Goal: Task Accomplishment & Management: Manage account settings

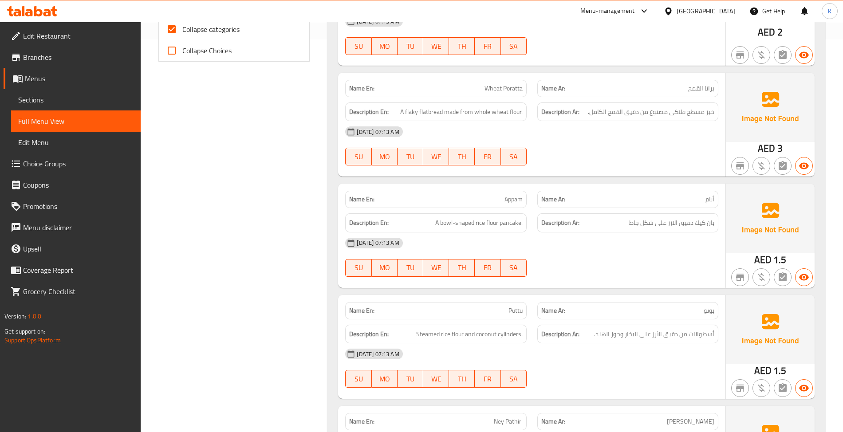
scroll to position [418, 0]
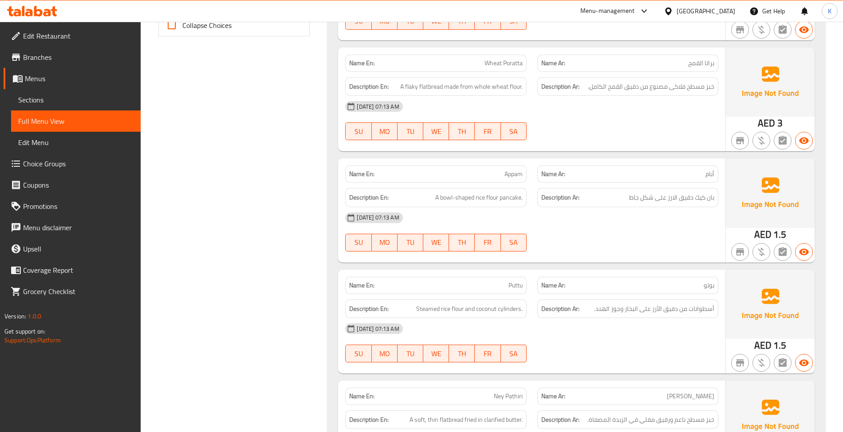
click at [505, 293] on div "Name En: Puttu" at bounding box center [435, 285] width 181 height 17
copy span "Puttu"
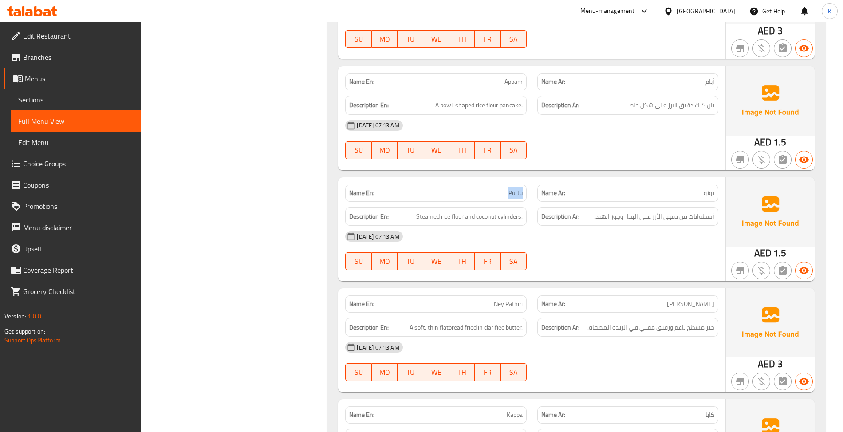
scroll to position [556, 0]
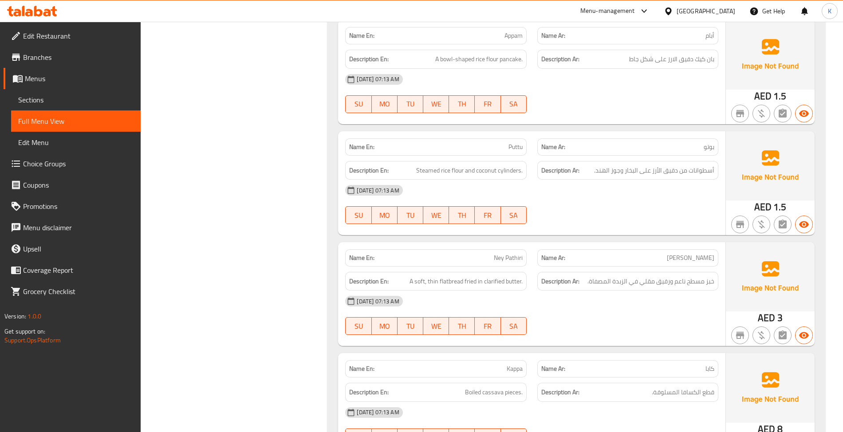
drag, startPoint x: 540, startPoint y: 256, endPoint x: 532, endPoint y: 258, distance: 7.7
click at [540, 256] on div "Name Ar: ني باثيري" at bounding box center [627, 257] width 181 height 17
click at [515, 263] on span "Ney Pathiri" at bounding box center [508, 257] width 29 height 9
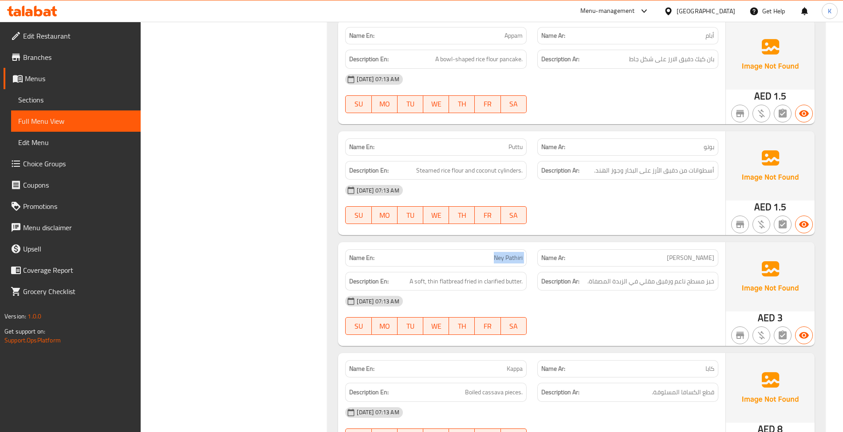
copy span "Ney Pathiri"
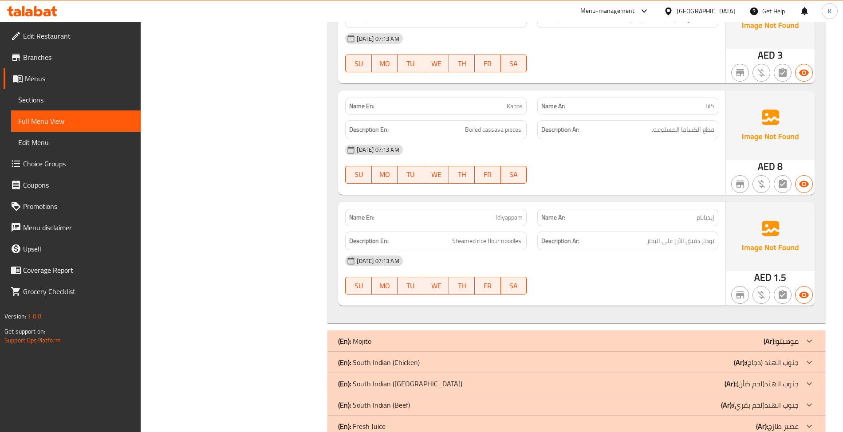
scroll to position [832, 0]
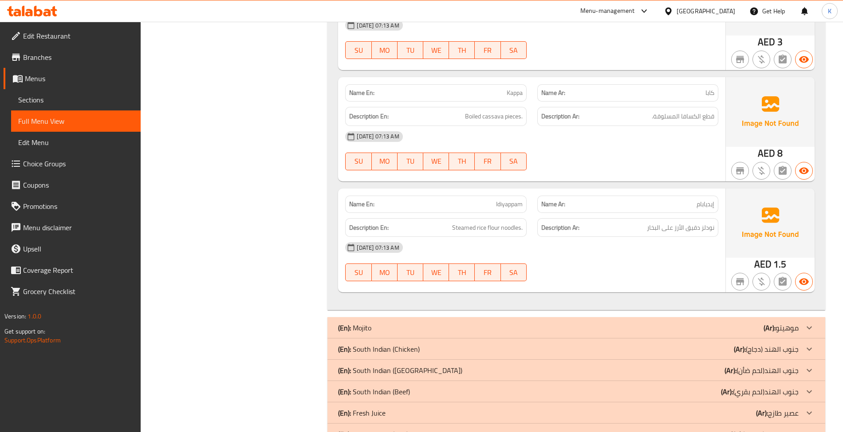
click at [487, 91] on div "Name En: Kappa" at bounding box center [435, 92] width 181 height 17
copy span "Kappa"
click at [506, 209] on span "Idiyappam" at bounding box center [509, 204] width 27 height 9
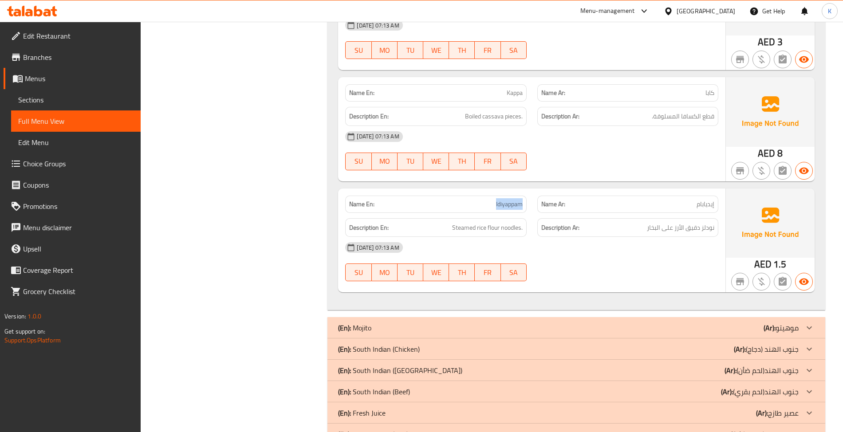
click at [506, 209] on span "Idiyappam" at bounding box center [509, 204] width 27 height 9
copy span "Idiyappam"
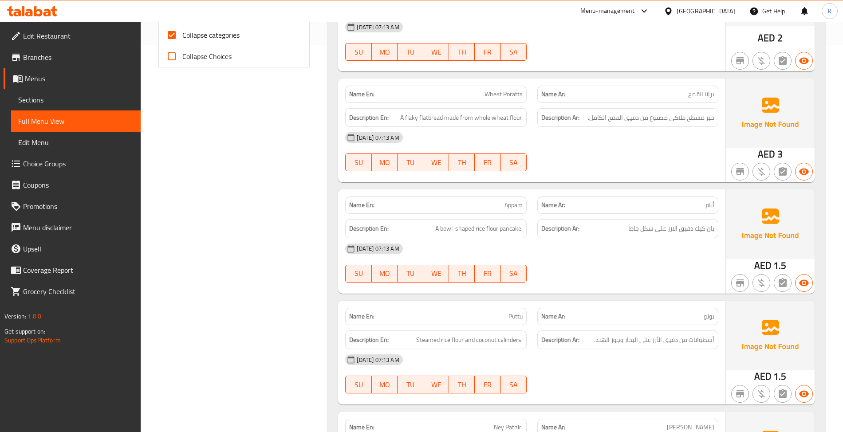
scroll to position [414, 0]
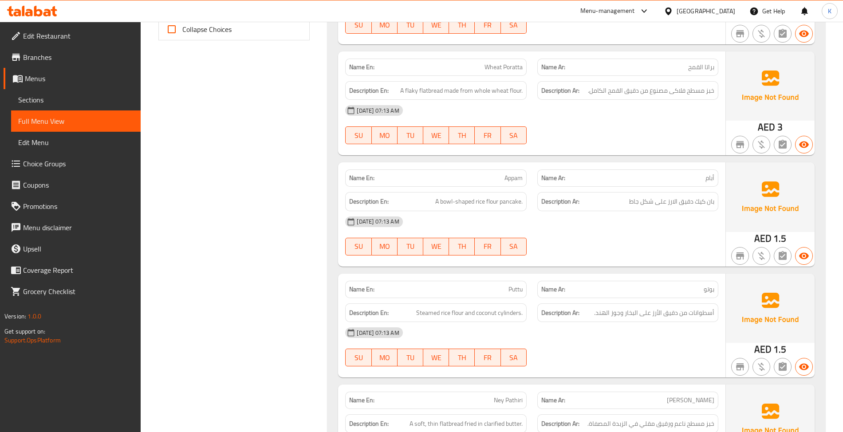
click at [515, 294] on span "Puttu" at bounding box center [515, 289] width 14 height 9
copy span "Puttu"
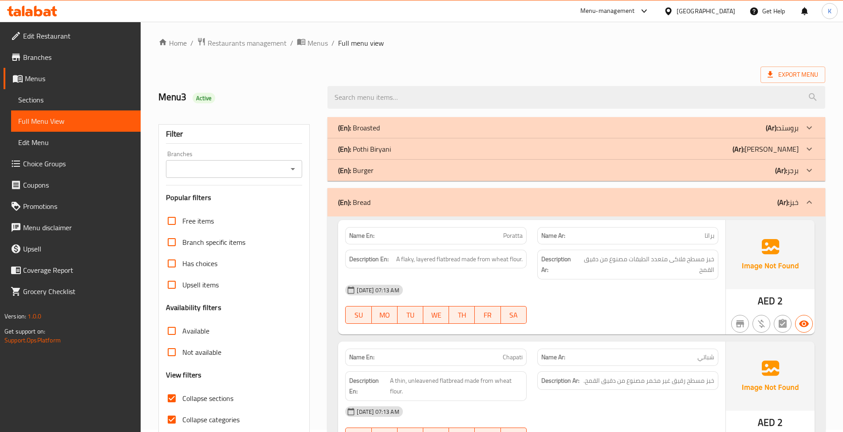
scroll to position [0, 0]
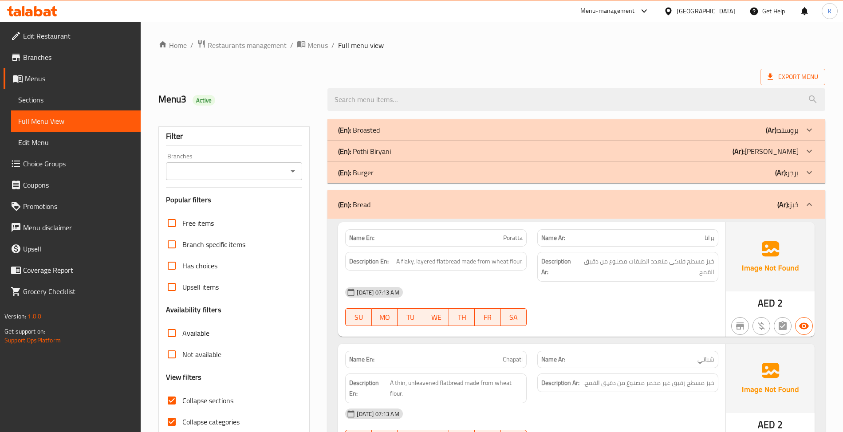
click at [399, 210] on div "(En): Bread (Ar): خبز" at bounding box center [568, 204] width 460 height 11
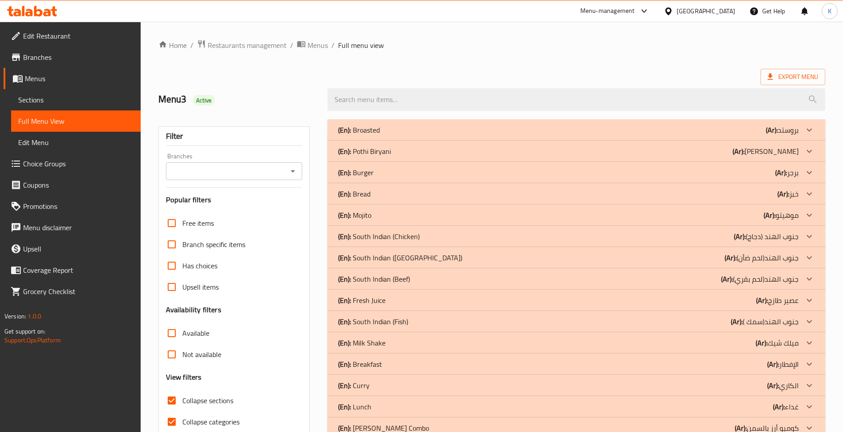
click at [396, 240] on p "(En): South Indian (Chicken)" at bounding box center [379, 236] width 82 height 11
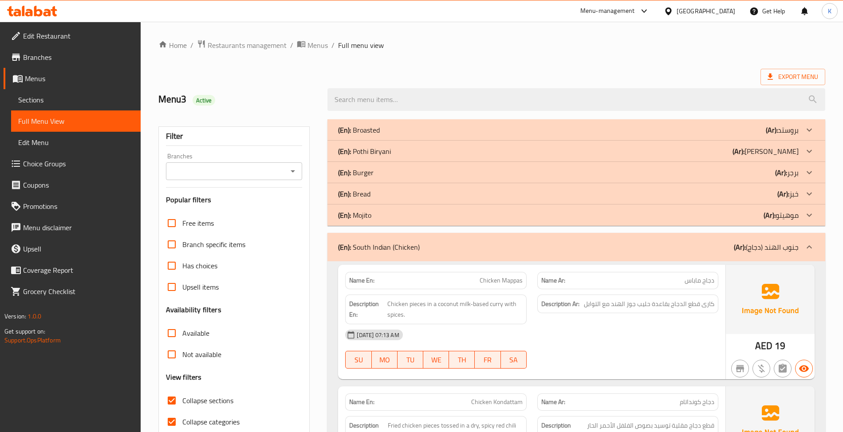
click at [396, 240] on div "(En): South Indian (Chicken) (Ar): جنوب الهند (دجاج)" at bounding box center [575, 247] width 497 height 28
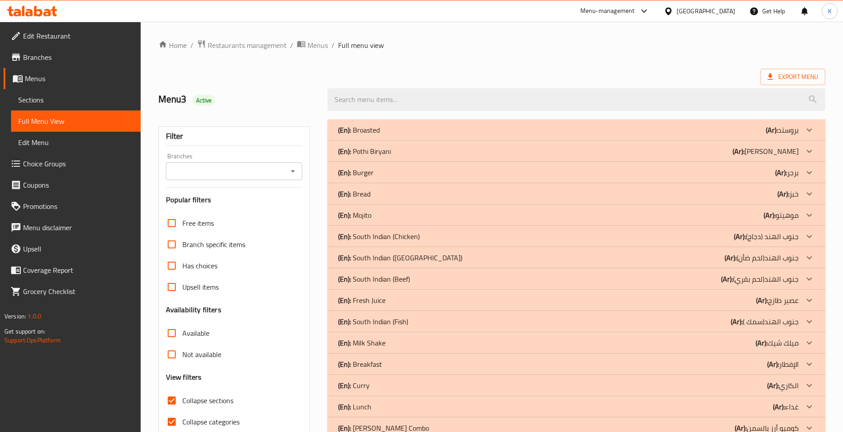
click at [405, 261] on p "(En): South Indian (Mutton)" at bounding box center [400, 257] width 124 height 11
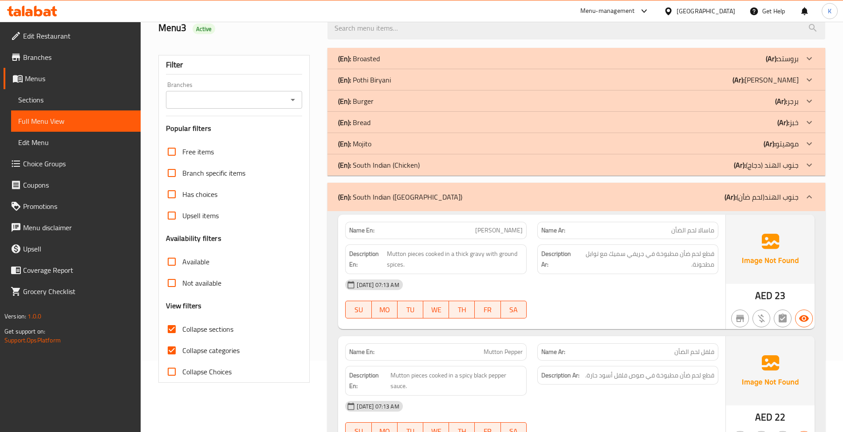
scroll to position [138, 0]
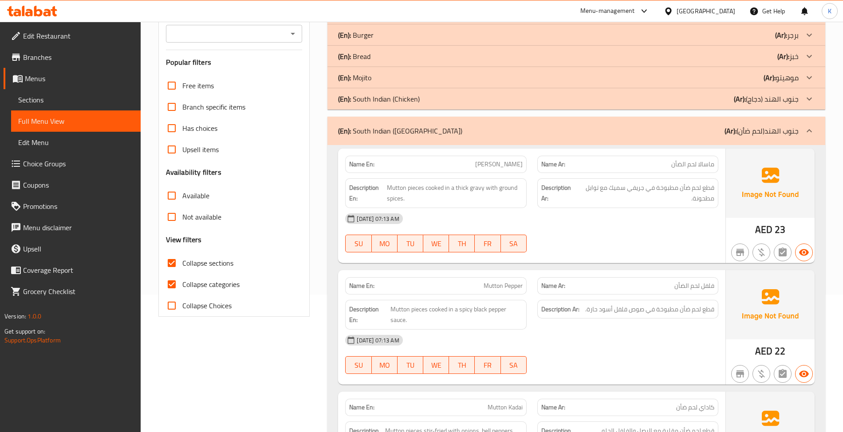
click at [398, 129] on p "(En): South Indian (Mutton)" at bounding box center [400, 131] width 124 height 11
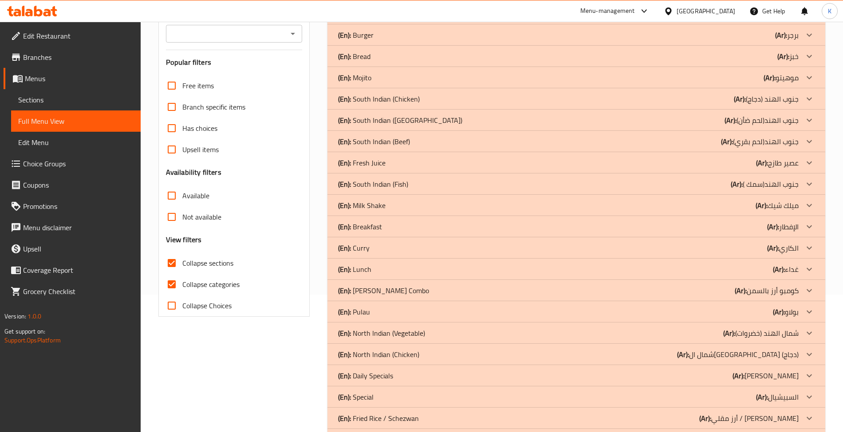
click at [429, 102] on div "(En): South Indian (Chicken) (Ar): جنوب الهند (دجاج)" at bounding box center [568, 99] width 460 height 11
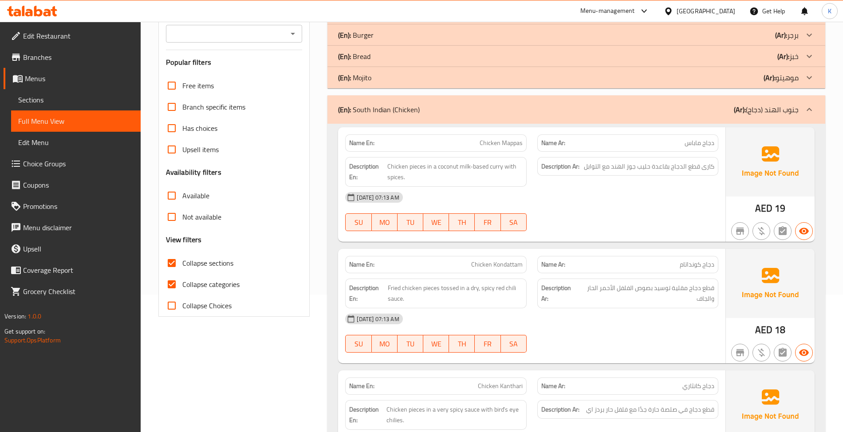
scroll to position [276, 0]
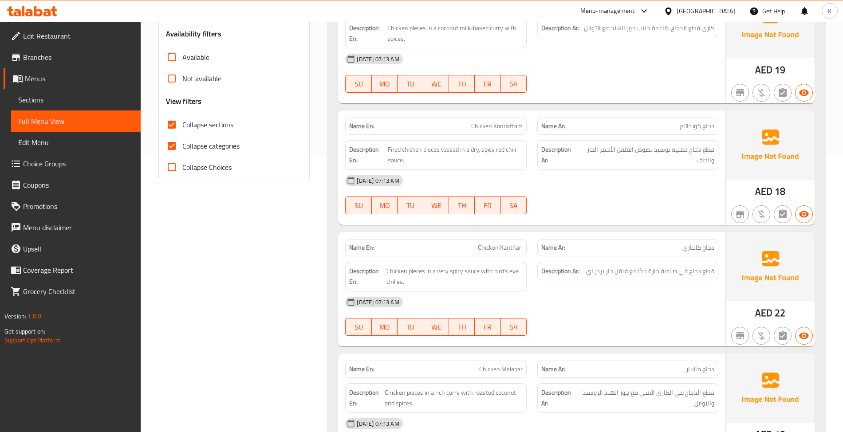
click at [497, 122] on span "Chicken Kondattam" at bounding box center [496, 126] width 51 height 9
copy span "Chicken Kondattam"
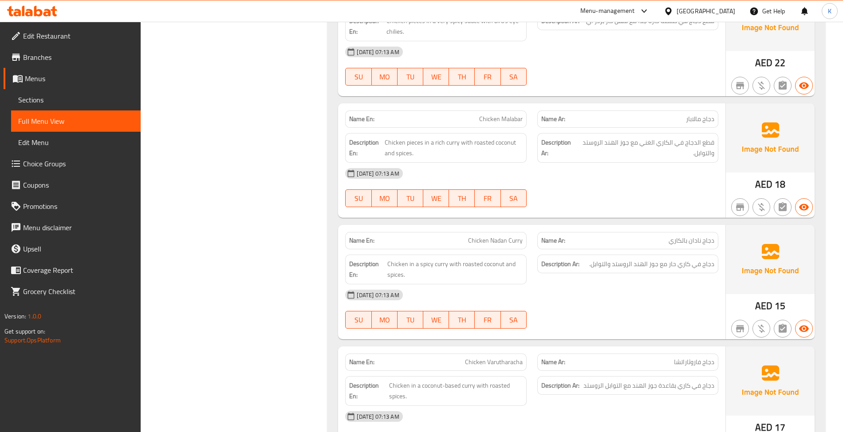
scroll to position [552, 0]
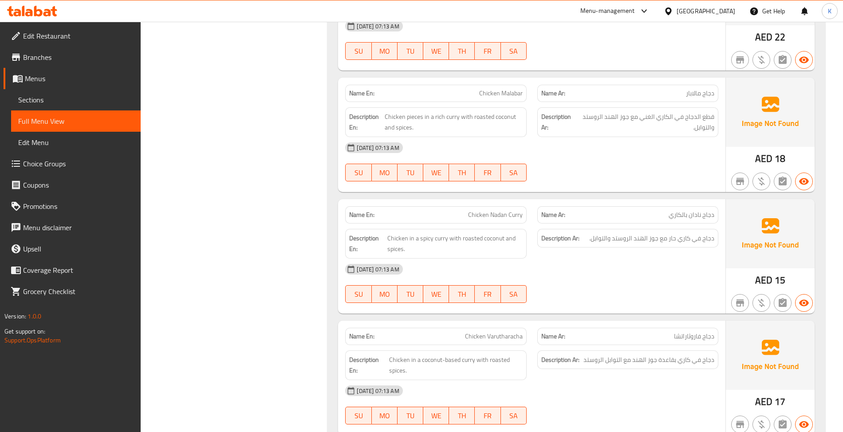
click at [450, 88] on div "Name En: Chicken Malabar" at bounding box center [435, 93] width 181 height 17
copy span "Chicken Malabar"
drag, startPoint x: 441, startPoint y: 219, endPoint x: 520, endPoint y: 218, distance: 79.0
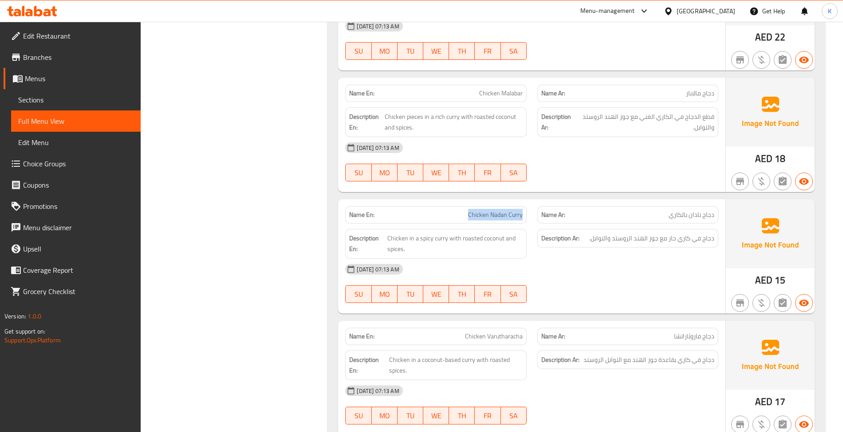
click at [529, 218] on div "Name En: Chicken Nadan Curry" at bounding box center [436, 215] width 192 height 28
copy span "Chicken Nadan Curry"
click at [437, 259] on div "Description En: Chicken in a spicy curry with roasted coconut and spices." at bounding box center [435, 244] width 181 height 30
click at [469, 214] on span "Chicken Nadan Curry" at bounding box center [495, 214] width 55 height 9
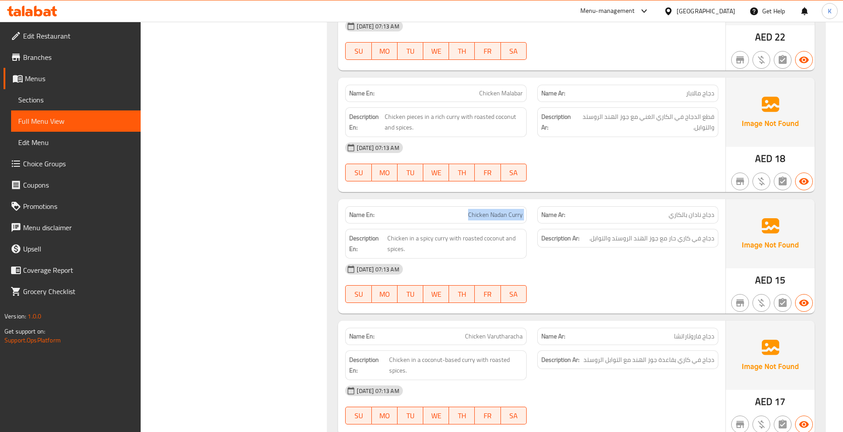
click at [469, 214] on span "Chicken Nadan Curry" at bounding box center [495, 214] width 55 height 9
copy span "Chicken Nadan Curry"
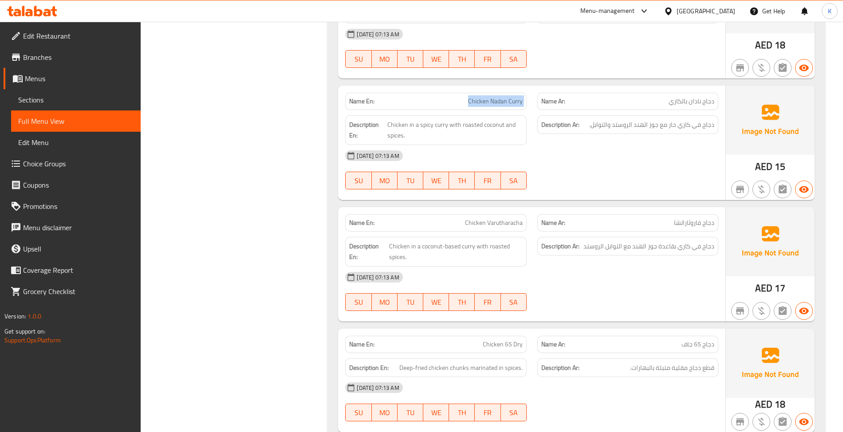
scroll to position [690, 0]
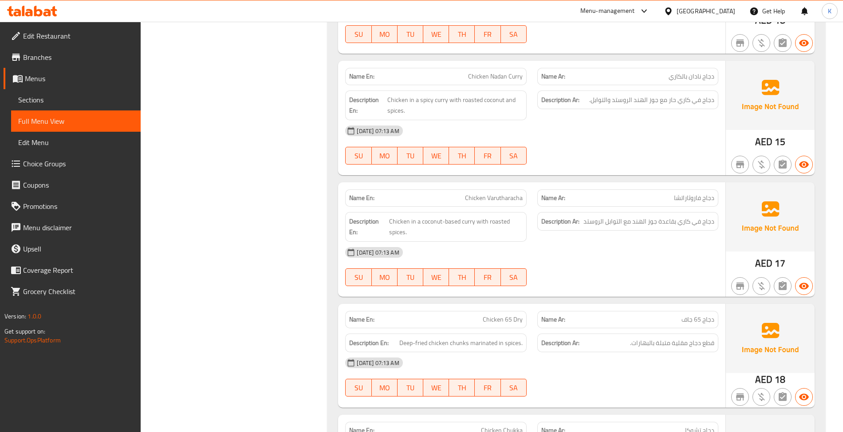
click at [506, 197] on span "Chicken Varutharacha" at bounding box center [494, 197] width 58 height 9
click at [504, 195] on span "Chicken Varutharacha" at bounding box center [494, 197] width 58 height 9
copy span "Varutharacha"
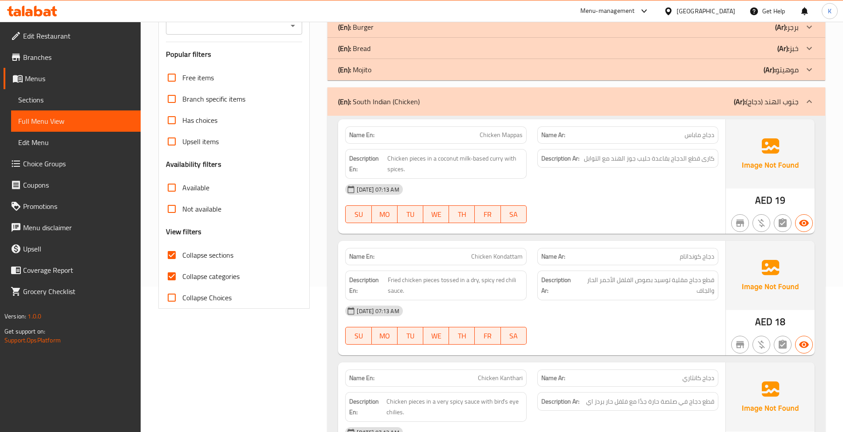
scroll to position [138, 0]
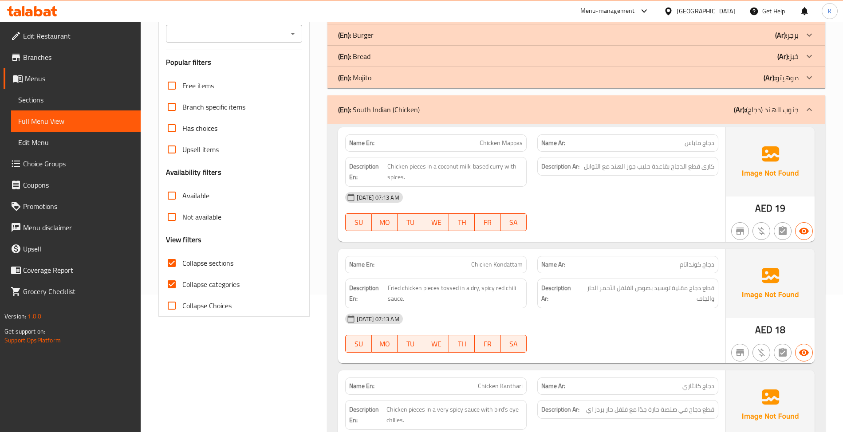
drag, startPoint x: 451, startPoint y: 103, endPoint x: 455, endPoint y: 143, distance: 40.1
click at [451, 103] on div "(En): South Indian (Chicken) (Ar): جنوب الهند (دجاج)" at bounding box center [575, 109] width 497 height 28
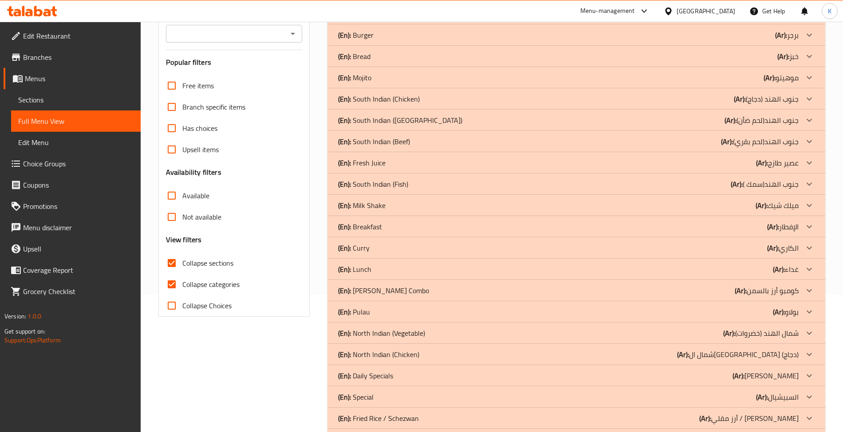
scroll to position [0, 0]
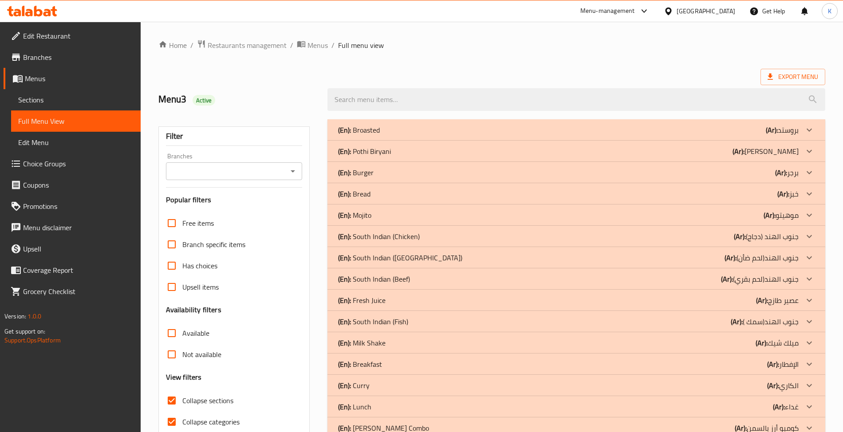
click at [402, 258] on p "(En): South Indian (Mutton)" at bounding box center [400, 257] width 124 height 11
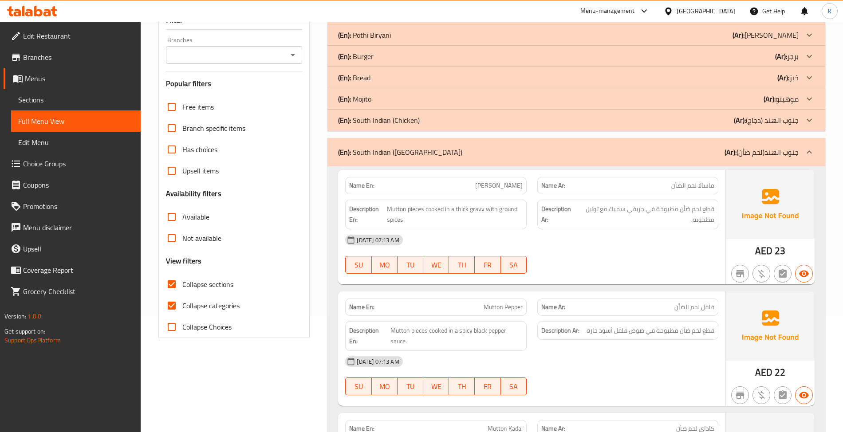
scroll to position [138, 0]
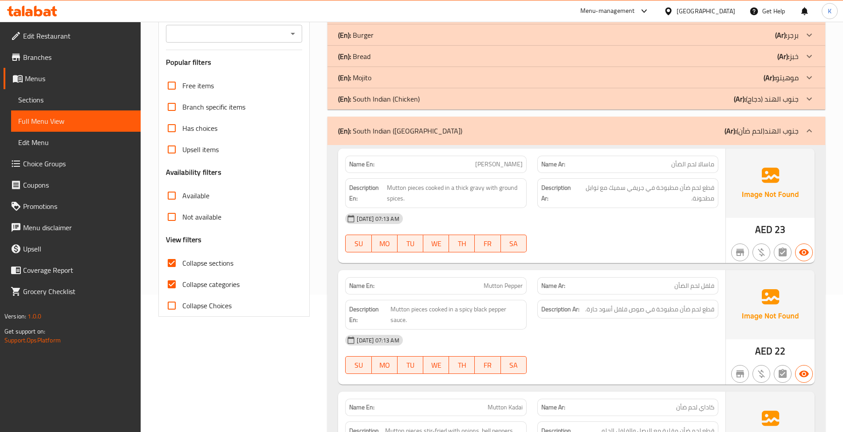
click at [503, 282] on span "Mutton Pepper" at bounding box center [503, 285] width 39 height 9
click at [503, 286] on span "Mutton Pepper" at bounding box center [503, 285] width 39 height 9
click at [503, 285] on span "Mutton Pepper" at bounding box center [503, 285] width 39 height 9
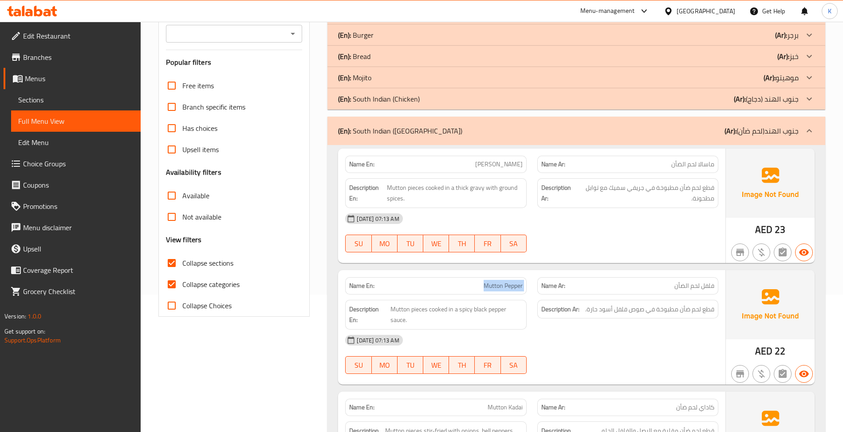
click at [504, 285] on span "Mutton Pepper" at bounding box center [503, 285] width 39 height 9
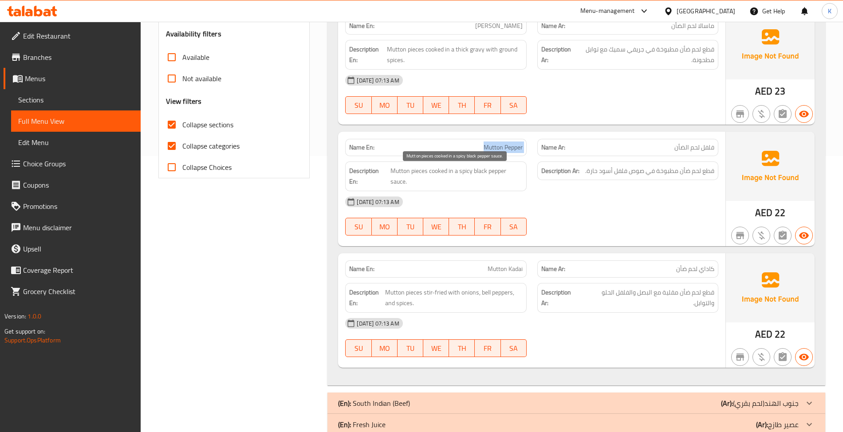
scroll to position [0, 0]
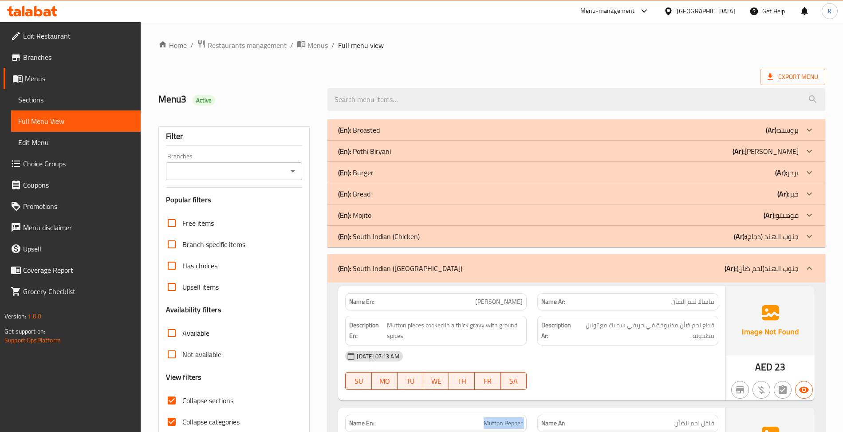
click at [432, 275] on div "(En): South Indian (Mutton) (Ar): جنوب الهند(لحم ضأن)" at bounding box center [575, 268] width 497 height 28
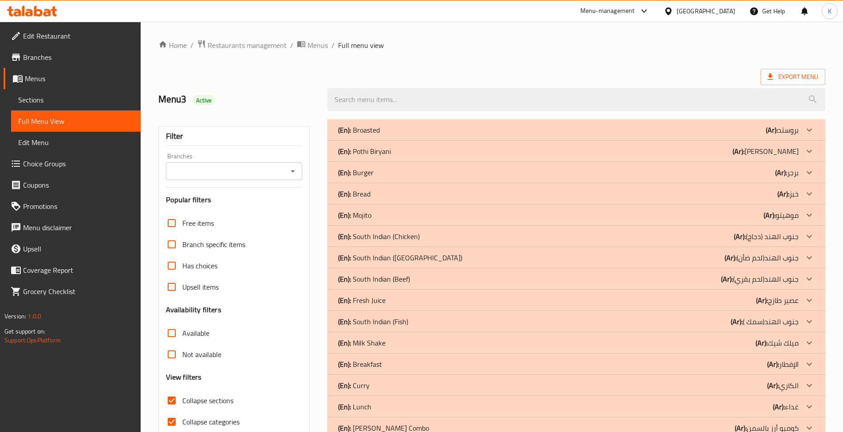
click at [439, 280] on div "(En): South Indian (Beef) (Ar): جنوب الهند(لحم بقري)" at bounding box center [568, 279] width 460 height 11
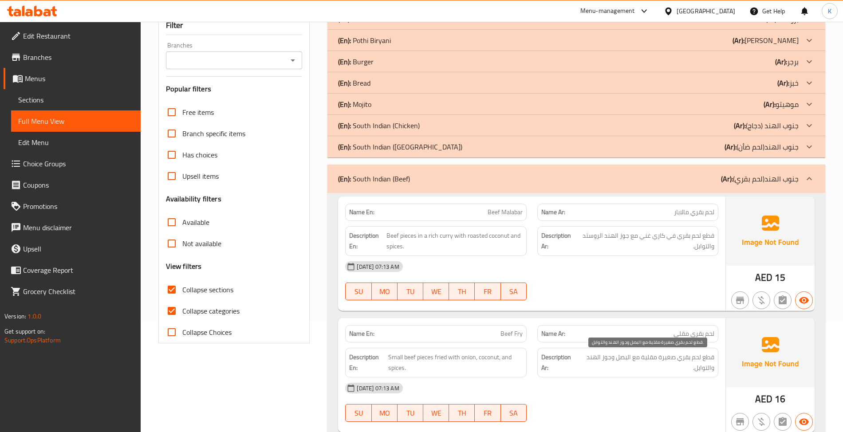
scroll to position [138, 0]
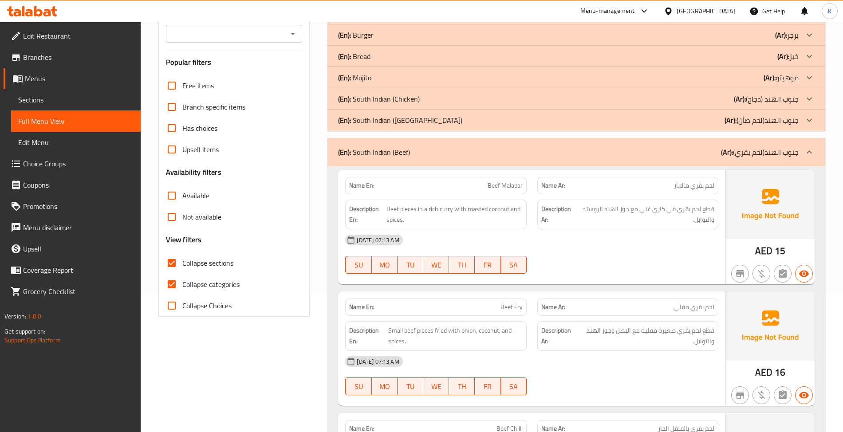
click at [474, 194] on div "Name En: Beef Malabar" at bounding box center [435, 185] width 181 height 17
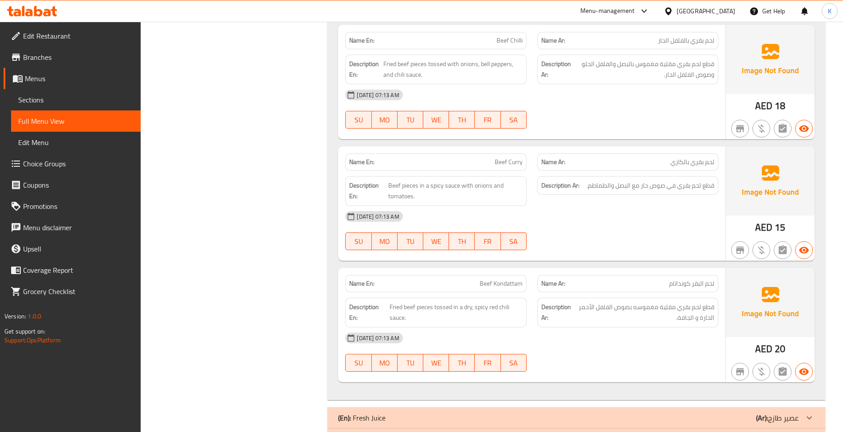
scroll to position [552, 0]
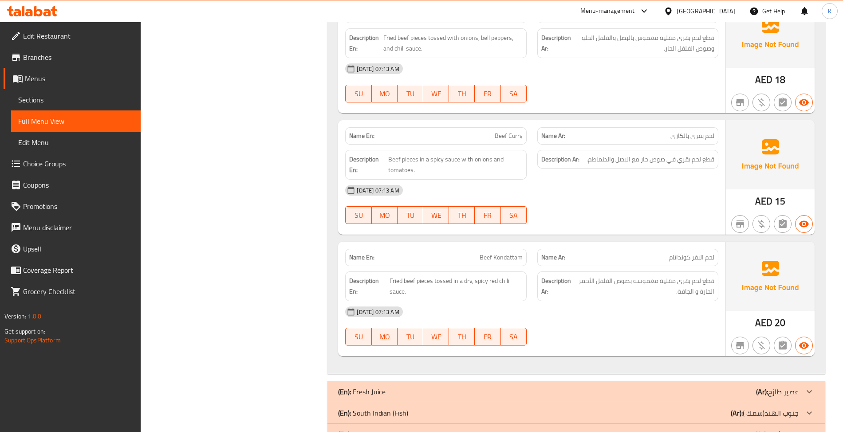
click at [511, 262] on span "Beef Kondattam" at bounding box center [501, 257] width 43 height 9
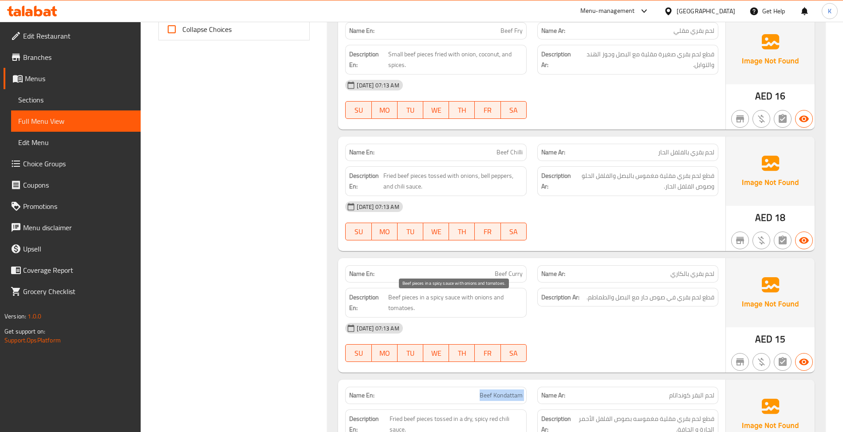
scroll to position [0, 0]
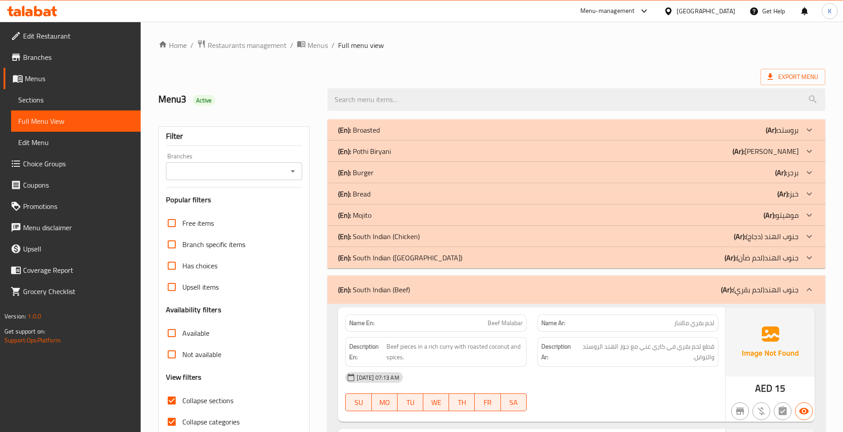
click at [420, 291] on div "(En): South Indian (Beef) (Ar): جنوب الهند(لحم بقري)" at bounding box center [568, 289] width 460 height 11
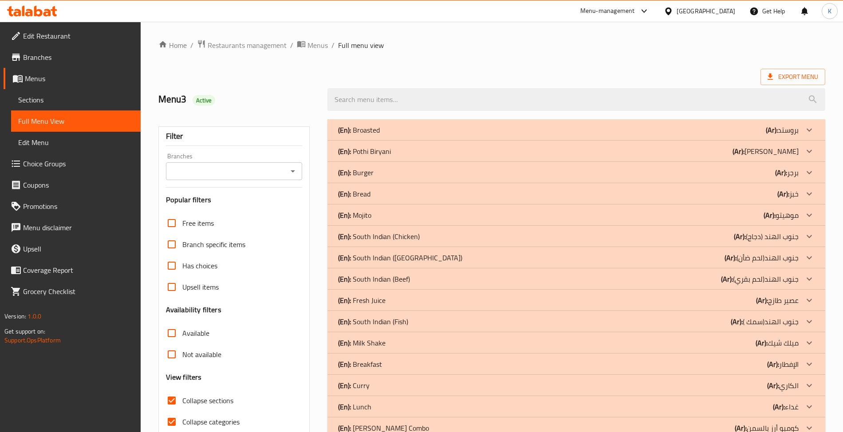
click at [420, 323] on div "(En): South Indian (Fish) (Ar): جنوب الهند(سمك )" at bounding box center [568, 321] width 460 height 11
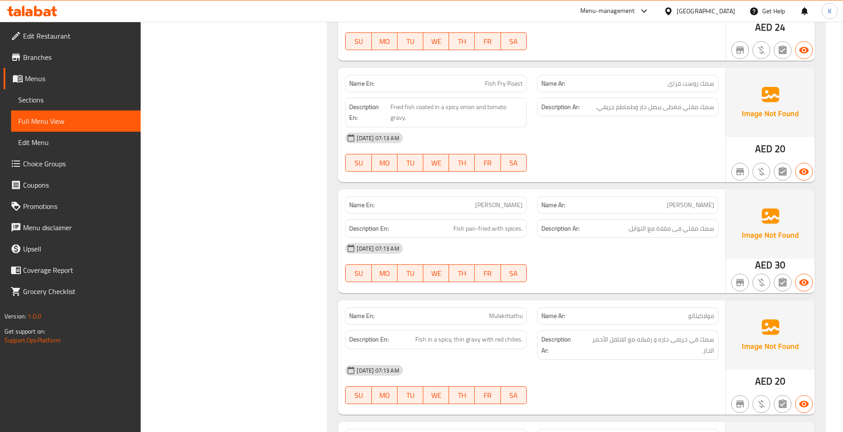
scroll to position [552, 0]
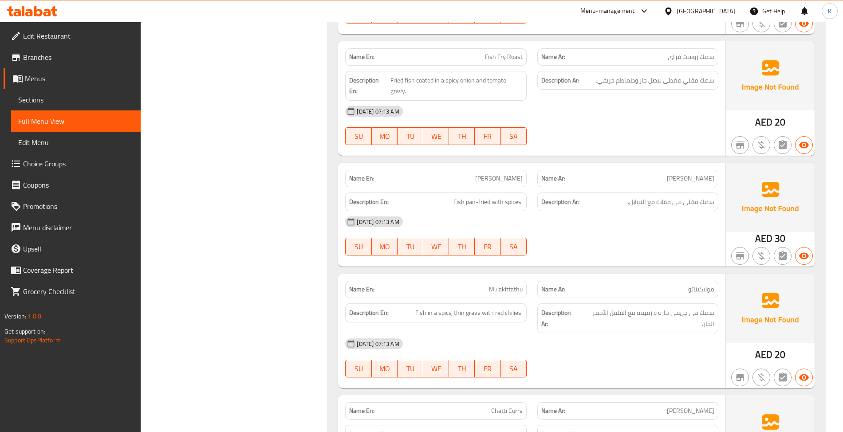
click at [494, 174] on div "Name En: Tawa Fry" at bounding box center [435, 178] width 181 height 17
click at [493, 174] on div "Name En: Tawa Fry" at bounding box center [435, 178] width 181 height 17
click at [512, 284] on div "Name En: Mulakittathu" at bounding box center [435, 289] width 181 height 17
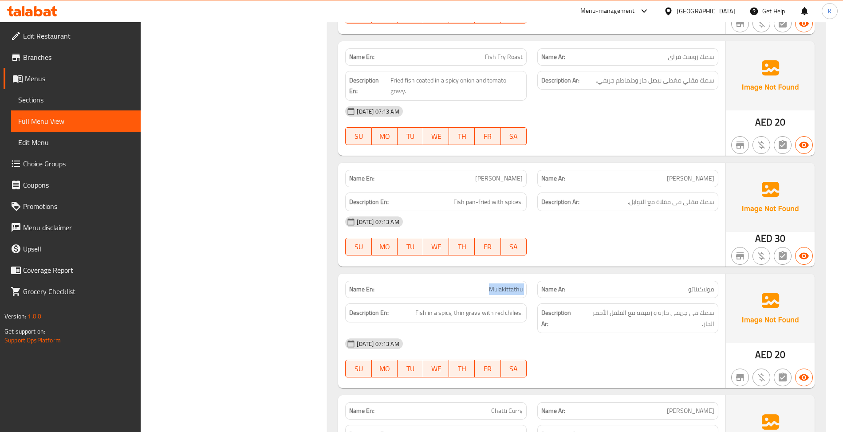
click at [512, 284] on div "Name En: Mulakittathu" at bounding box center [435, 289] width 181 height 17
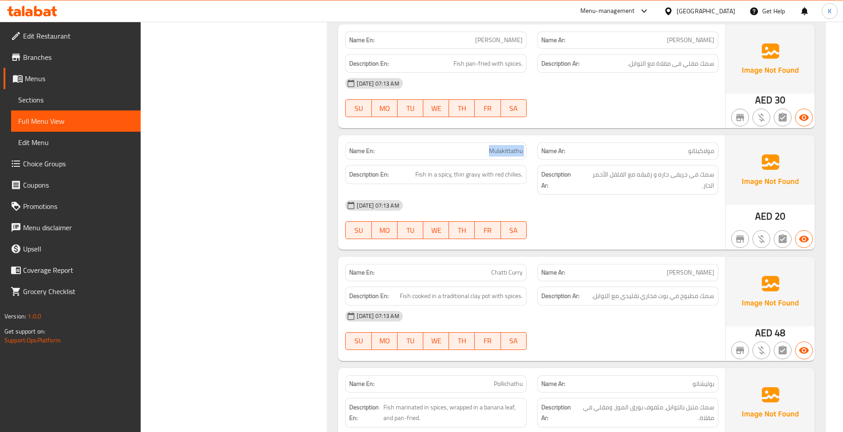
scroll to position [828, 0]
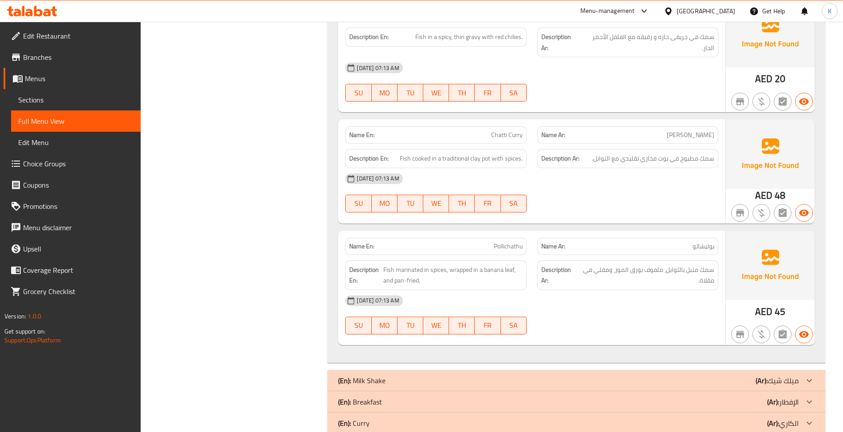
click at [491, 243] on div "Name En: Pollichathu" at bounding box center [435, 246] width 181 height 17
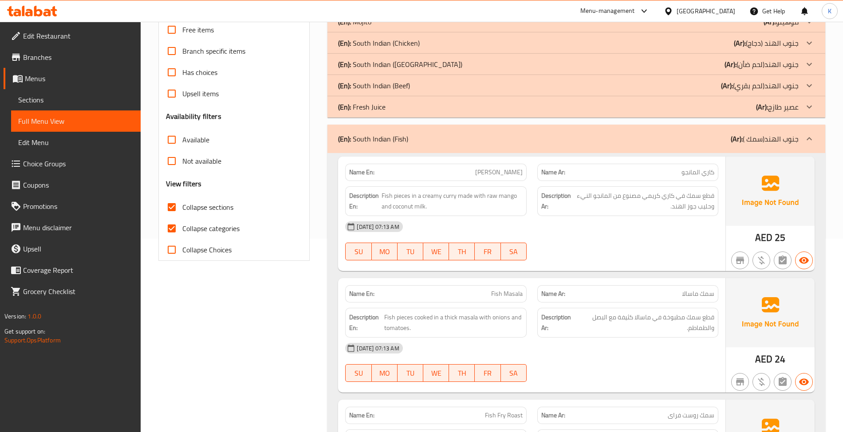
scroll to position [0, 0]
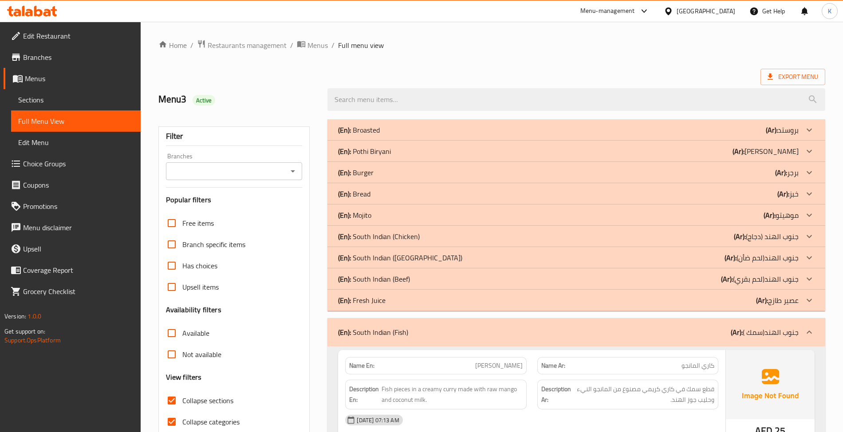
drag, startPoint x: 378, startPoint y: 327, endPoint x: 367, endPoint y: 287, distance: 41.0
click at [377, 328] on p "(En): South Indian (Fish)" at bounding box center [373, 332] width 70 height 11
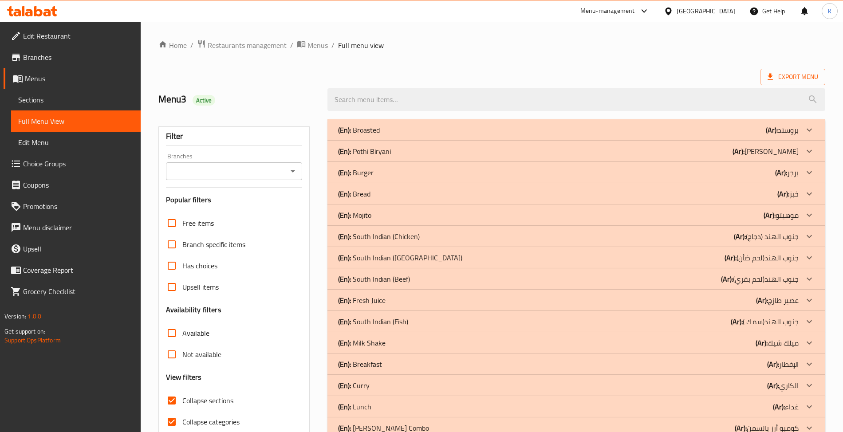
scroll to position [138, 0]
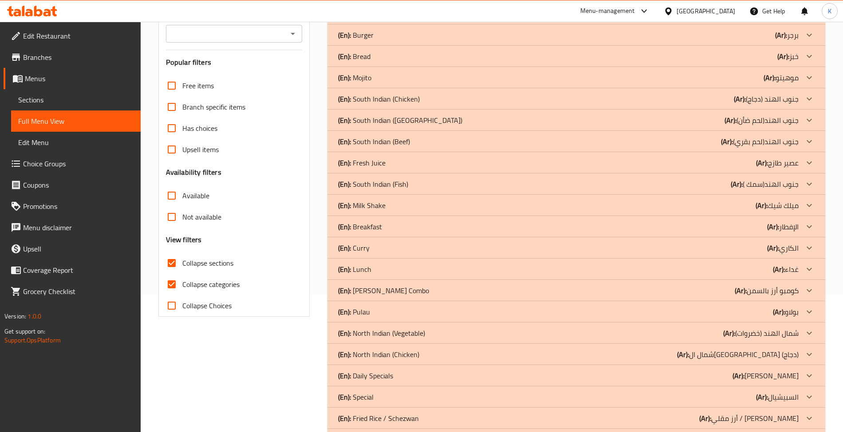
click at [403, 335] on p "(En): North Indian (Vegetable)" at bounding box center [381, 333] width 87 height 11
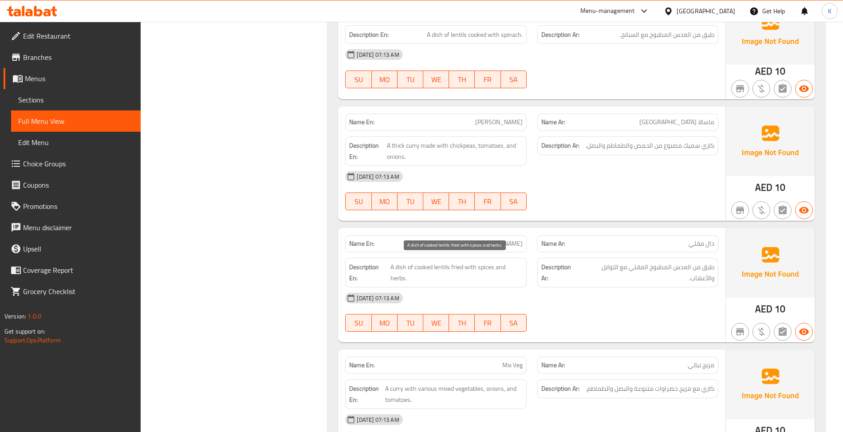
scroll to position [1794, 0]
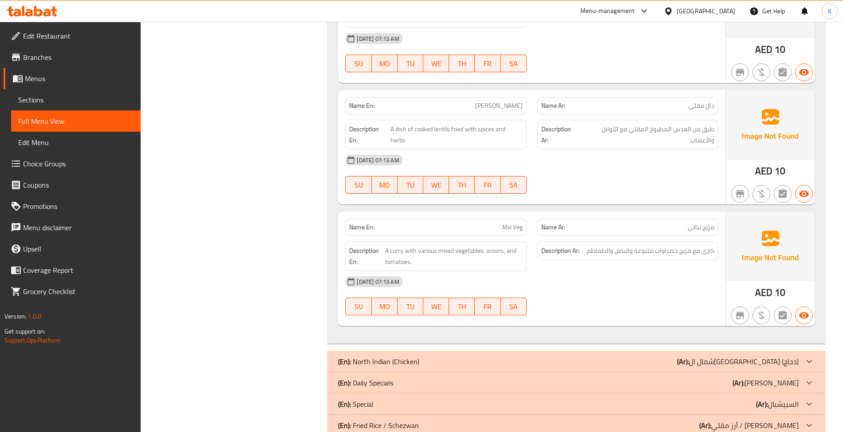
drag, startPoint x: 587, startPoint y: 290, endPoint x: 593, endPoint y: 192, distance: 98.2
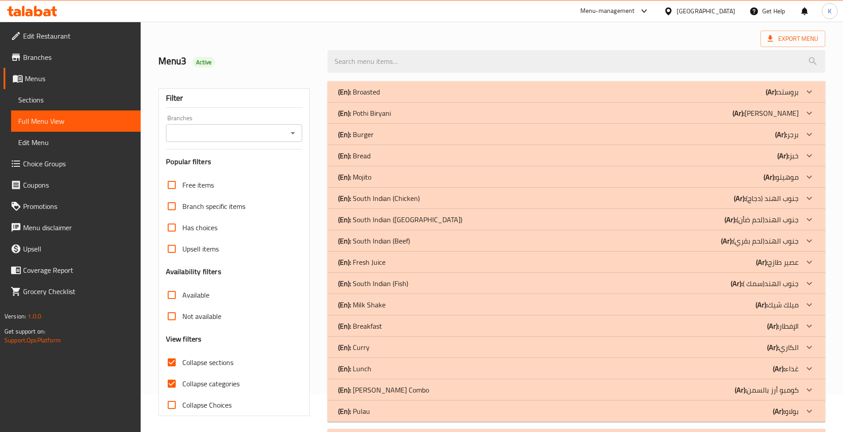
scroll to position [276, 0]
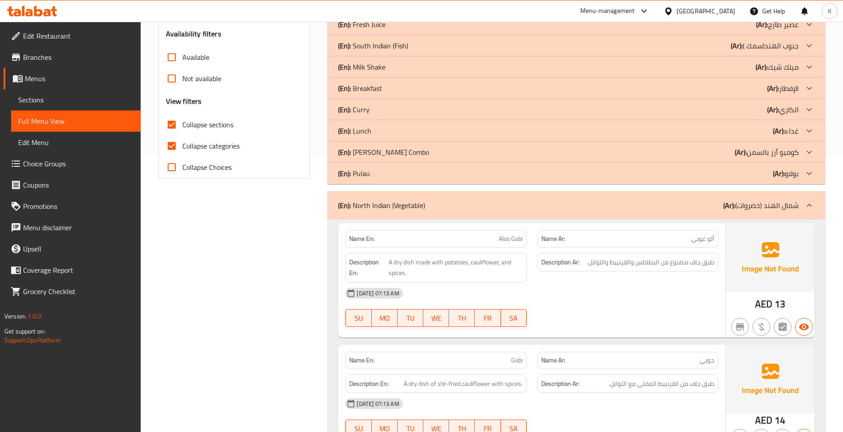
click at [510, 367] on div "Name En: Gobi" at bounding box center [435, 360] width 181 height 17
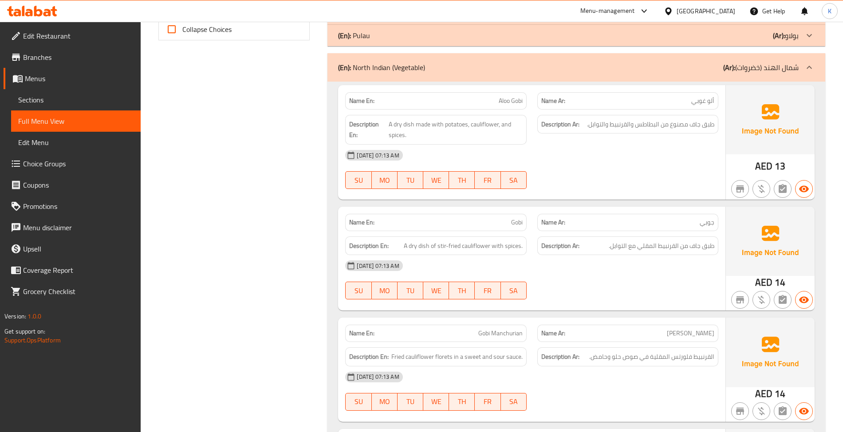
click at [488, 342] on div "Name En: Gobi Manchurian" at bounding box center [435, 333] width 181 height 17
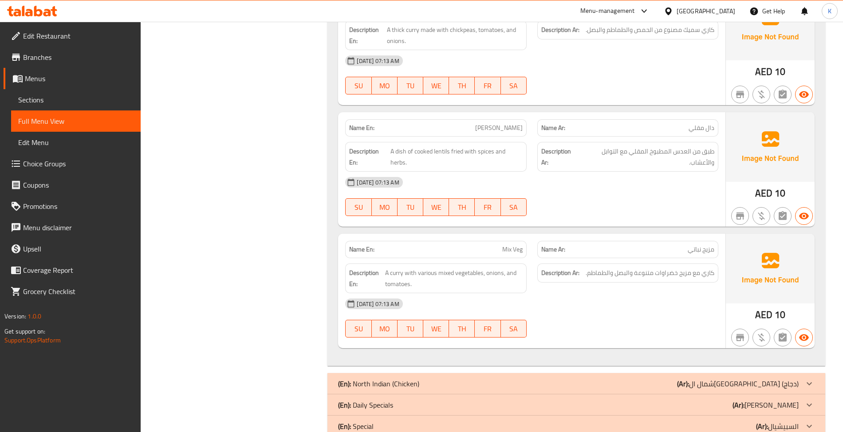
scroll to position [1794, 0]
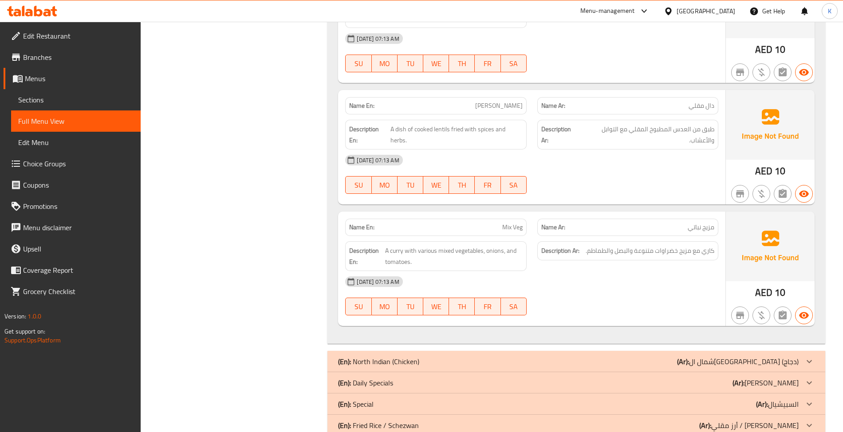
click at [508, 236] on div "Description En: A curry with various mixed vegetables, onions, and tomatoes." at bounding box center [436, 256] width 192 height 40
click at [507, 219] on div "Name En: Mix Veg" at bounding box center [435, 227] width 181 height 17
click at [508, 219] on div "Name En: Mix Veg" at bounding box center [435, 227] width 181 height 17
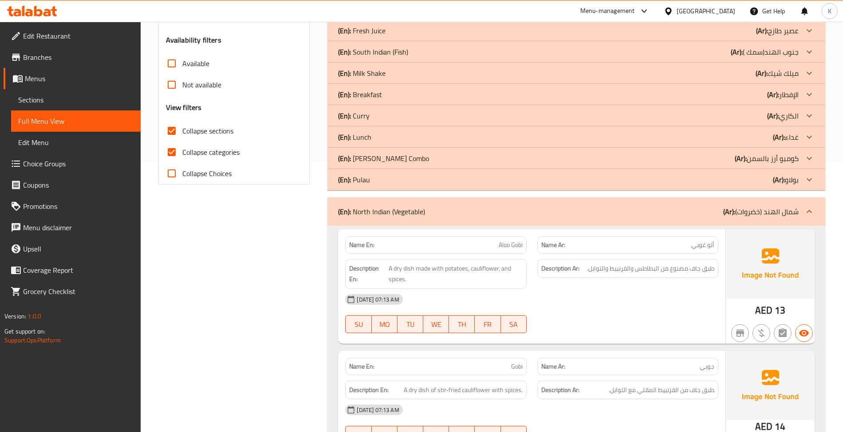
scroll to position [276, 0]
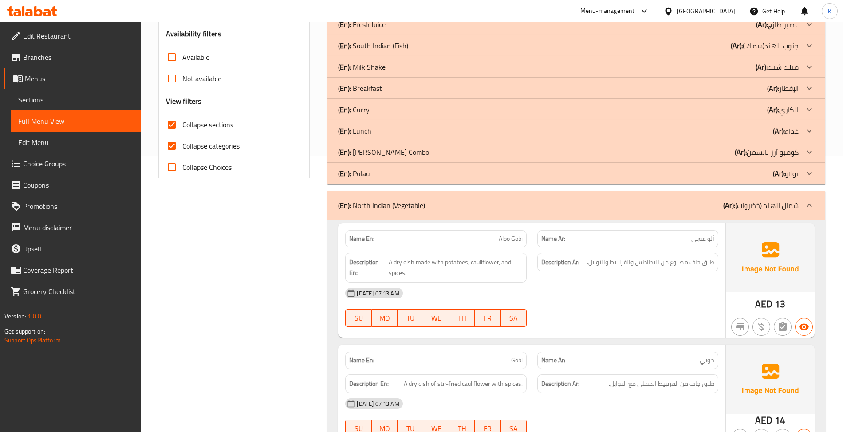
click at [407, 212] on div "(En): North Indian (Vegetable) (Ar): شمال الهند (خضروات)" at bounding box center [575, 205] width 497 height 28
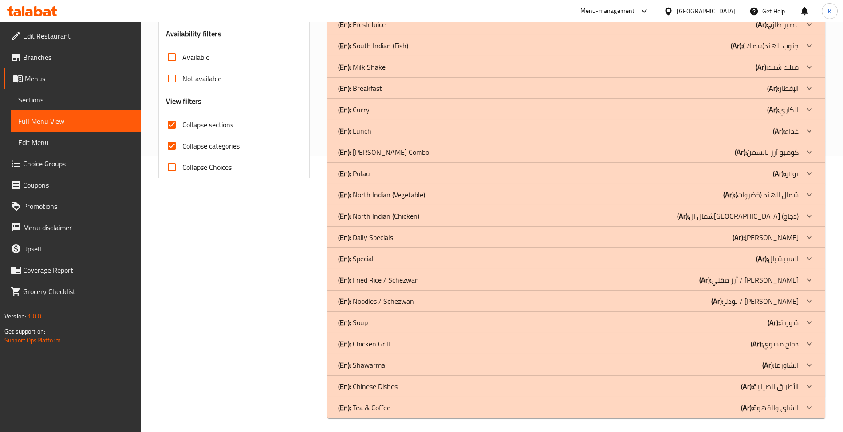
click at [414, 212] on p "(En): North Indian (Chicken)" at bounding box center [378, 216] width 81 height 11
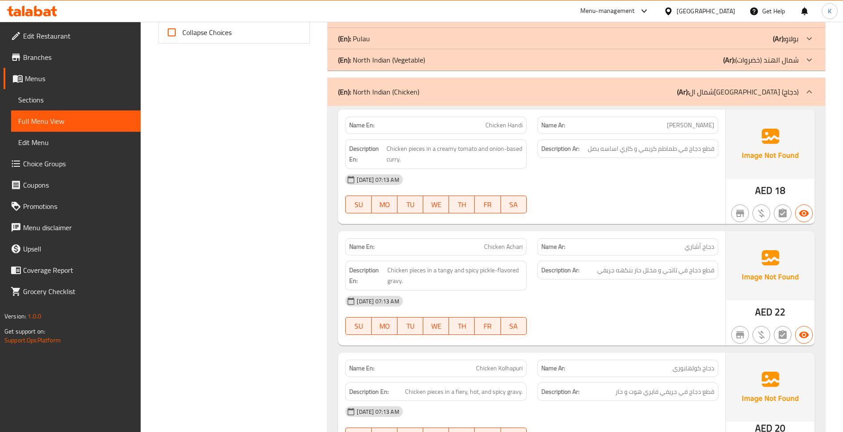
scroll to position [414, 0]
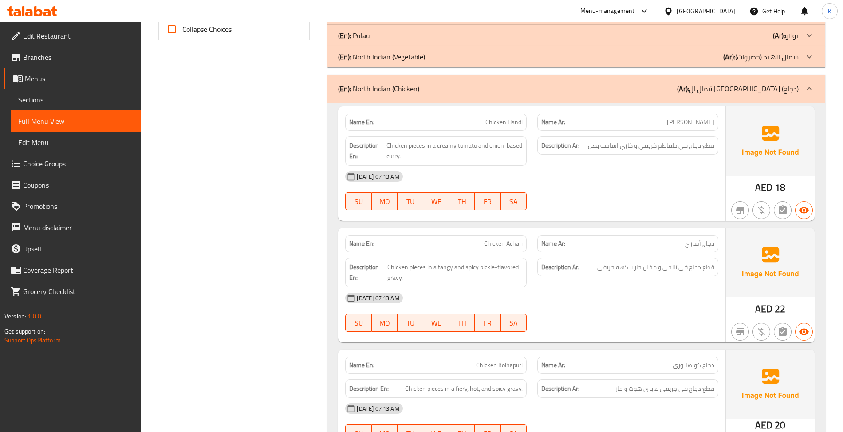
click at [508, 248] on span "Chicken Achari" at bounding box center [503, 243] width 39 height 9
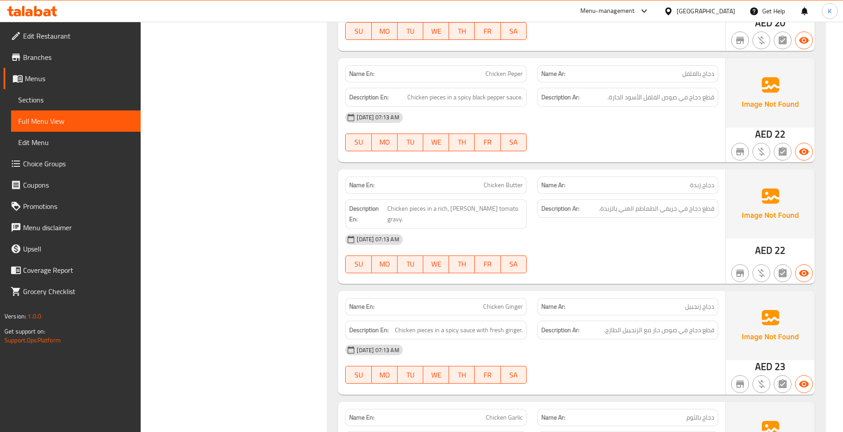
scroll to position [828, 0]
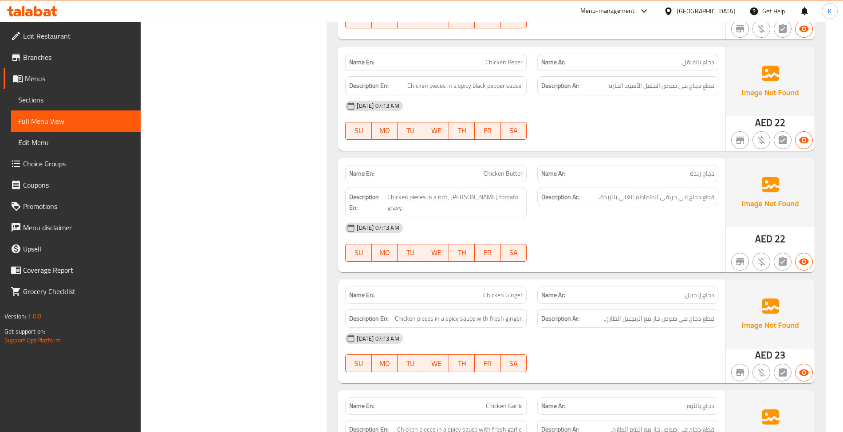
click at [518, 66] on span "Chicken Peper" at bounding box center [503, 62] width 37 height 9
click at [520, 67] on span "Chicken Peper" at bounding box center [503, 62] width 37 height 9
click at [515, 65] on span "Chicken Peper" at bounding box center [503, 62] width 37 height 9
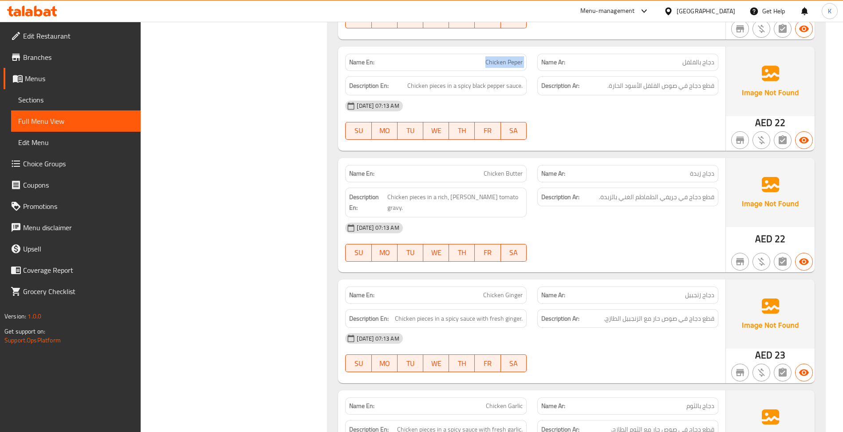
click at [515, 64] on span "Chicken Peper" at bounding box center [503, 62] width 37 height 9
click at [520, 169] on div "Name En: Chicken Butter" at bounding box center [435, 173] width 181 height 17
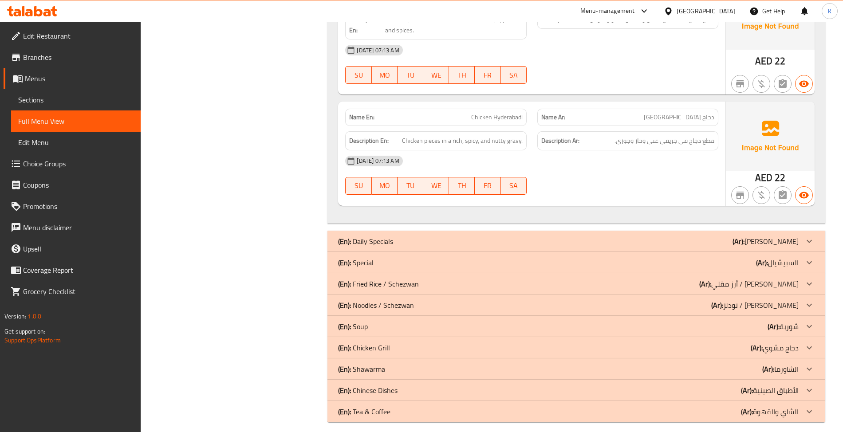
scroll to position [1350, 0]
click at [491, 108] on div "Name En: Chicken Hyderabadi" at bounding box center [435, 116] width 181 height 17
click at [488, 108] on div "Name En: Chicken Hyderabadi" at bounding box center [435, 116] width 181 height 17
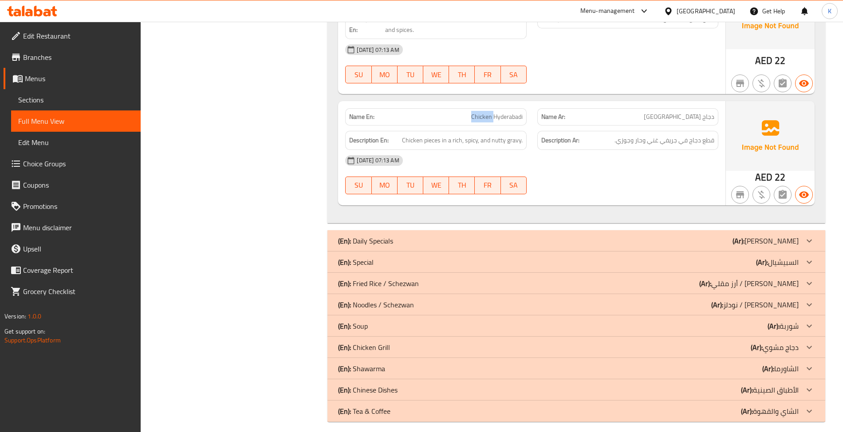
click at [490, 108] on div "Name En: Chicken Hyderabadi" at bounding box center [435, 116] width 181 height 17
click at [499, 112] on span "Chicken Hyderabadi" at bounding box center [496, 116] width 51 height 9
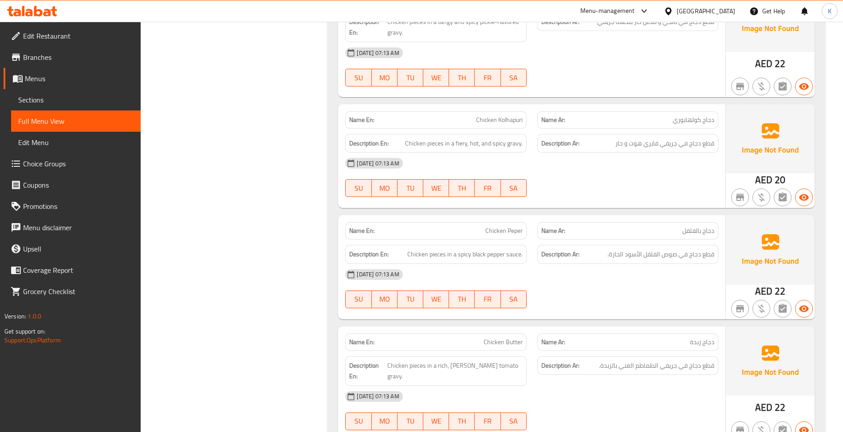
scroll to position [384, 0]
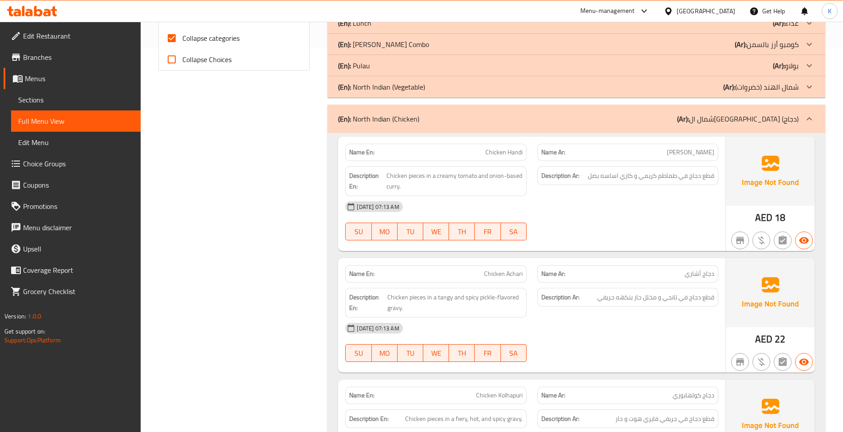
click at [492, 274] on span "Chicken Achari" at bounding box center [503, 273] width 39 height 9
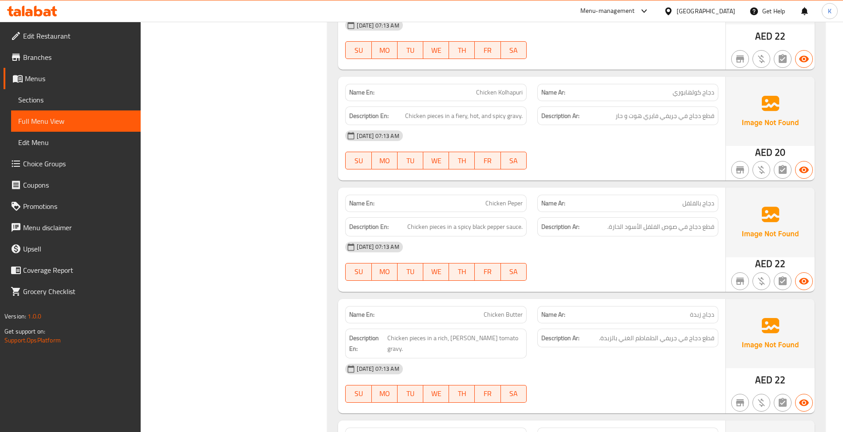
scroll to position [659, 0]
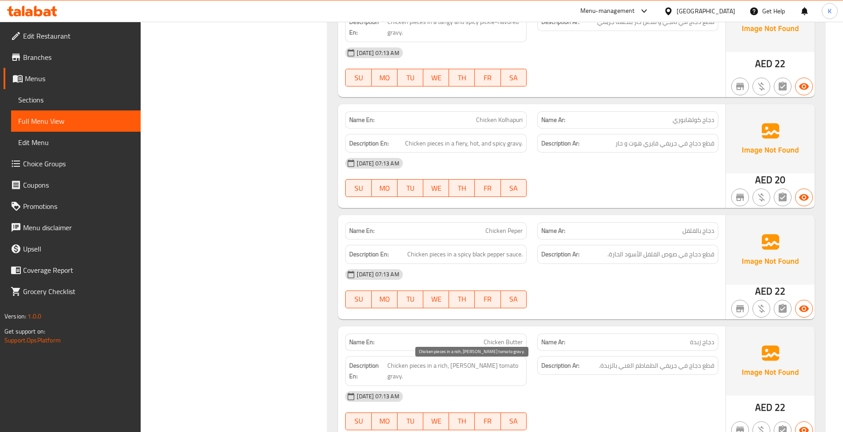
click at [510, 357] on div "Description En: Chicken pieces in a rich, buttery tomato gravy." at bounding box center [436, 371] width 192 height 40
click at [506, 345] on span "Chicken Butter" at bounding box center [503, 342] width 39 height 9
click at [505, 345] on span "Chicken Butter" at bounding box center [503, 342] width 39 height 9
click at [502, 350] on div "Name En: Chicken Butter" at bounding box center [435, 342] width 181 height 17
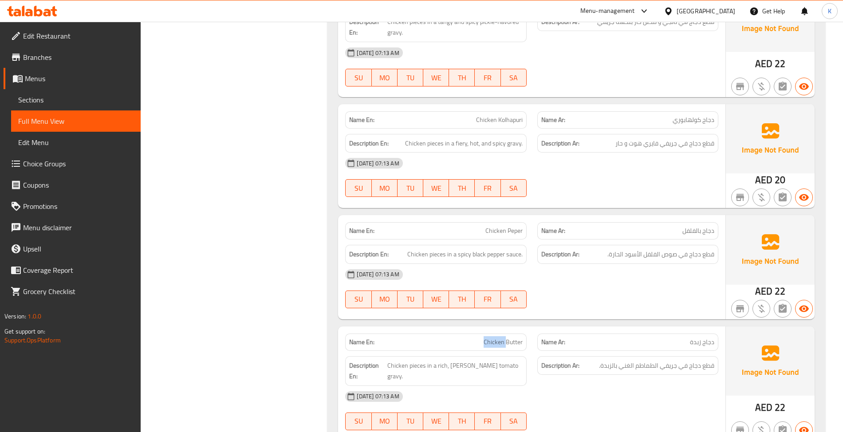
click at [502, 350] on div "Name En: Chicken Butter" at bounding box center [435, 342] width 181 height 17
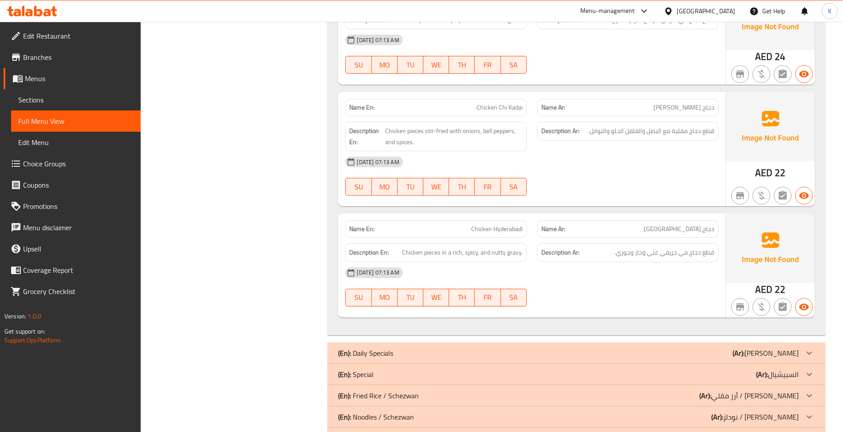
scroll to position [1212, 0]
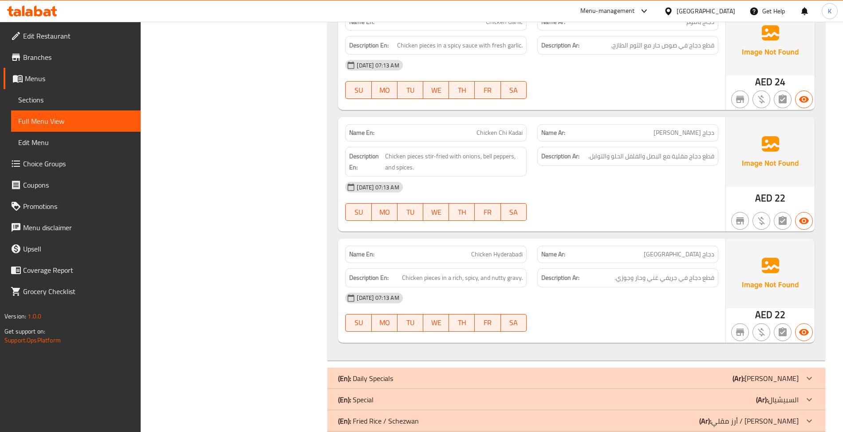
click at [510, 250] on span "Chicken Hyderabadi" at bounding box center [496, 254] width 51 height 9
drag, startPoint x: 491, startPoint y: 252, endPoint x: 535, endPoint y: 194, distance: 73.1
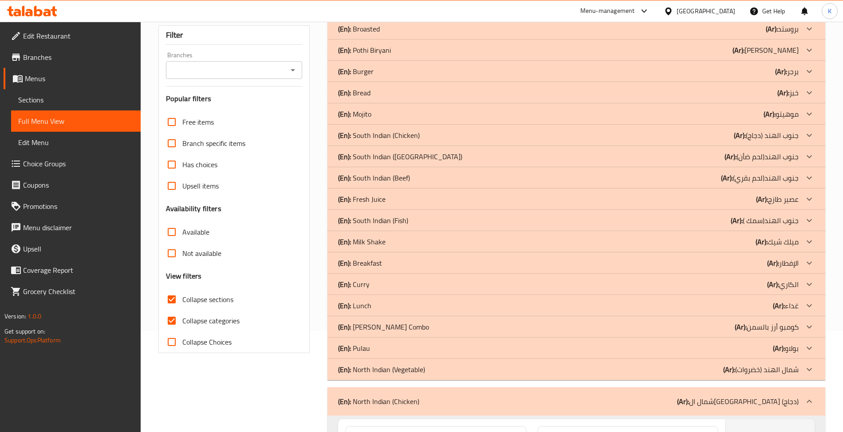
scroll to position [377, 0]
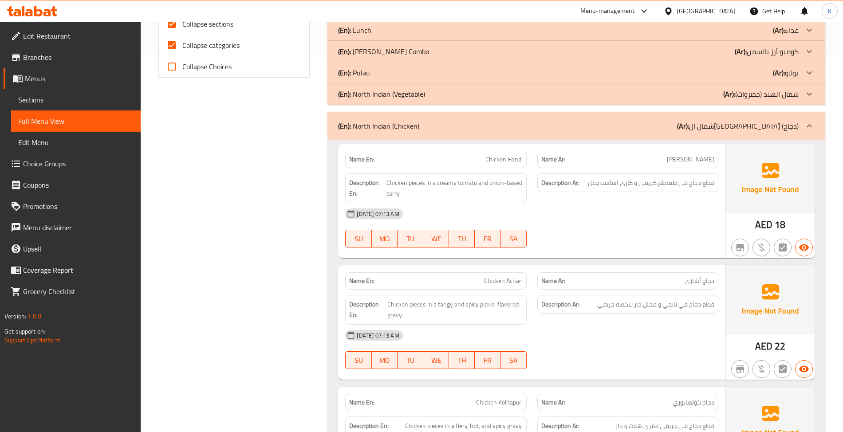
click at [344, 126] on b "(En):" at bounding box center [344, 125] width 13 height 13
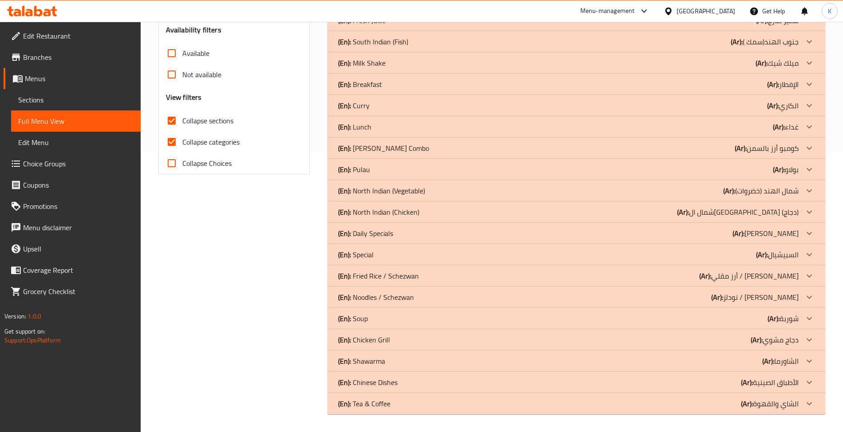
scroll to position [280, 0]
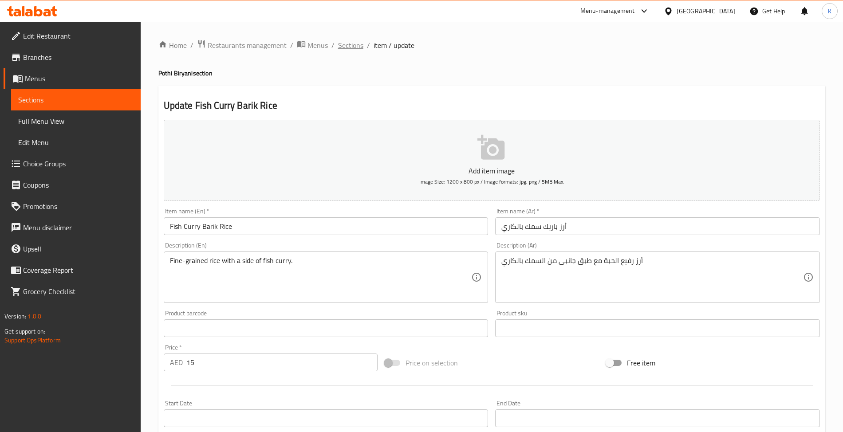
click at [359, 43] on span "Sections" at bounding box center [350, 45] width 25 height 11
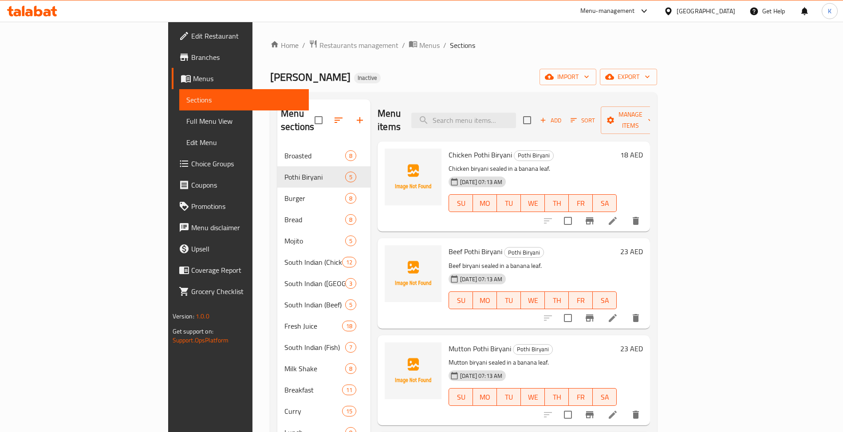
click at [610, 245] on h6 "Beef Pothi Biryani Pothi Biryani" at bounding box center [533, 251] width 168 height 12
click at [516, 113] on input "search" at bounding box center [463, 121] width 105 height 16
paste input "Puttu"
type input "Puttu"
click at [618, 216] on icon at bounding box center [612, 221] width 11 height 11
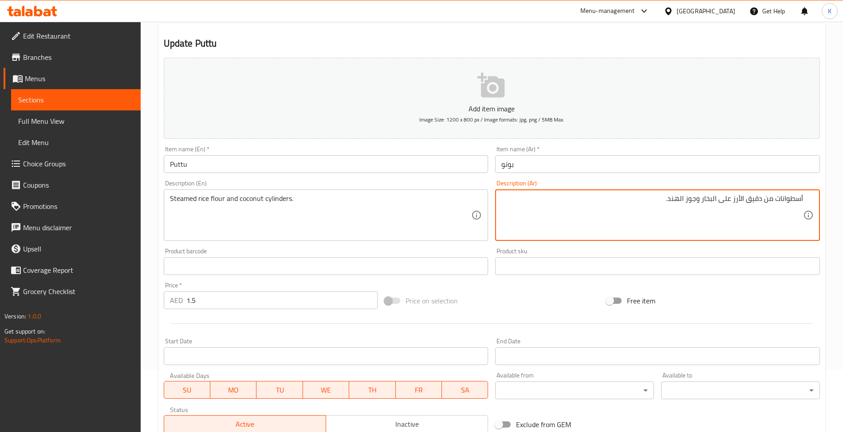
scroll to position [194, 0]
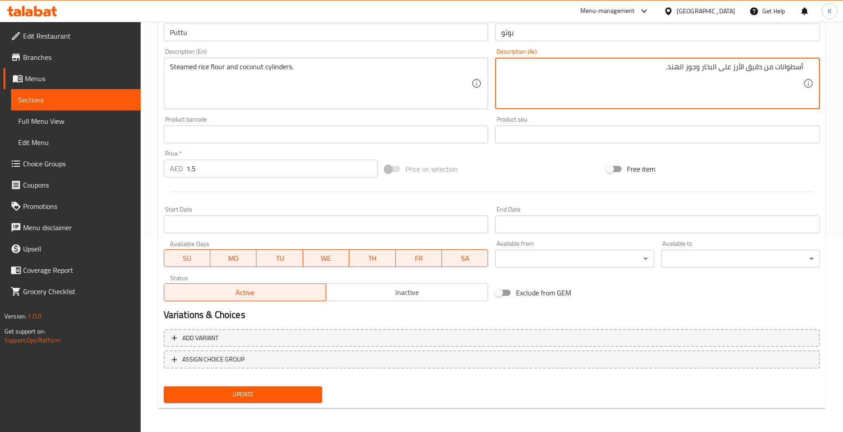
drag, startPoint x: 731, startPoint y: 66, endPoint x: 701, endPoint y: 64, distance: 29.8
click at [701, 64] on textarea "أسطوانات من دقيق الأرز ​​على البخار وجوز الهند." at bounding box center [652, 84] width 302 height 42
click at [672, 68] on textarea "أسطوانات من دقيق الأرز ​​ وجوز الهند." at bounding box center [652, 84] width 302 height 42
paste textarea "على البخار"
click at [698, 71] on textarea "أسطوانات من دقيق الأرز ​​ وجوز الهند. على البخار" at bounding box center [652, 84] width 302 height 42
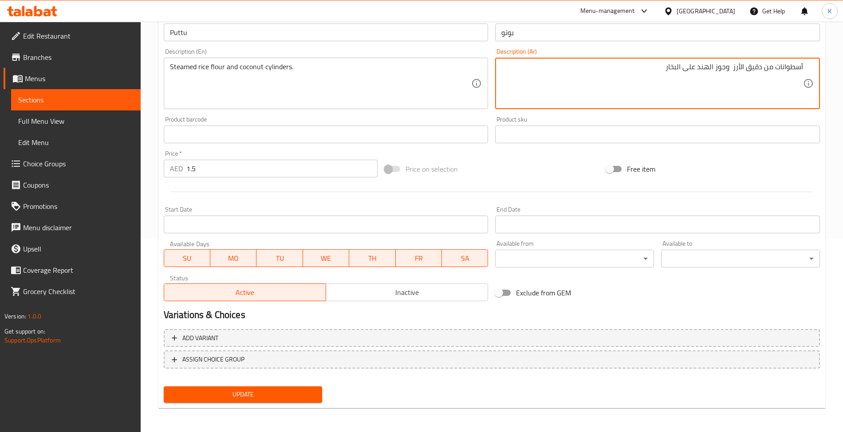
click at [669, 39] on input "بوتو" at bounding box center [657, 33] width 325 height 18
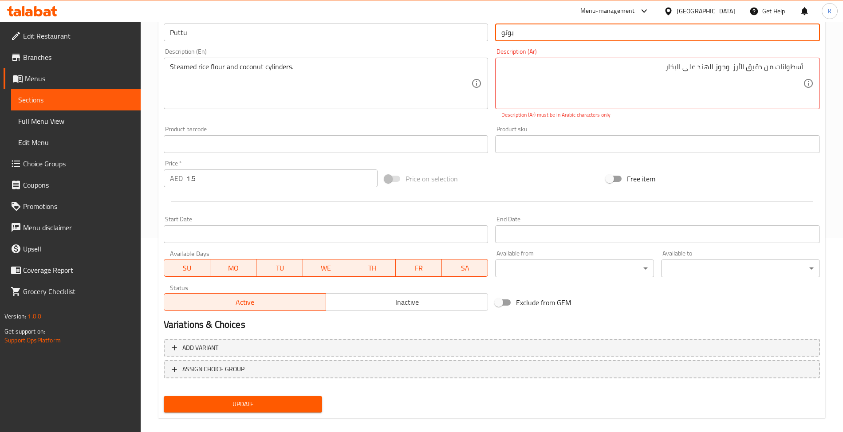
click at [164, 396] on button "Update" at bounding box center [243, 404] width 159 height 16
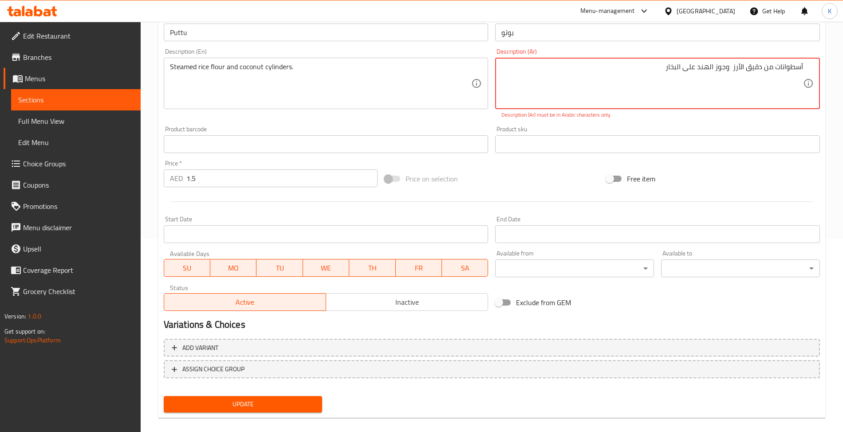
click at [728, 70] on textarea "أسطوانات من دقيق الأرز ​​ وجوز الهند على البخار" at bounding box center [652, 84] width 302 height 42
click at [730, 70] on textarea "أسطوانات من دقيق الأرز ​​ وجوز الهند على البخار" at bounding box center [652, 84] width 302 height 42
click at [732, 71] on textarea "أسطوانات من دقيق الأرز ​​ وجوز الهند على البخار" at bounding box center [652, 84] width 302 height 42
click at [682, 39] on input "بوتو" at bounding box center [657, 33] width 325 height 18
click at [664, 71] on textarea "أسطوانات من دقيق الأرز​ وجوز الهند على البخار" at bounding box center [652, 84] width 302 height 42
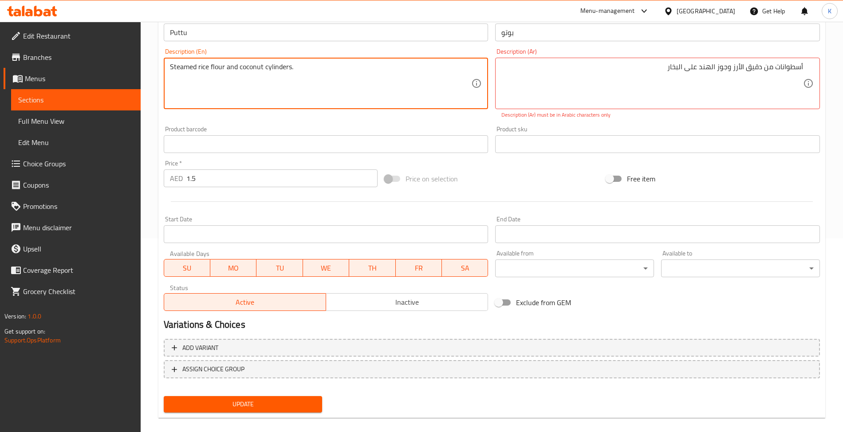
click at [283, 67] on textarea "Steamed rice flour and coconut cylinders." at bounding box center [321, 84] width 302 height 42
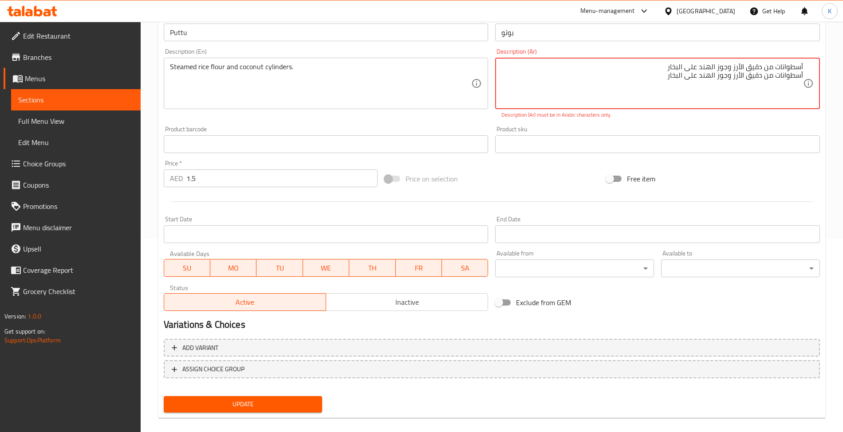
click at [698, 64] on textarea "أسطوانات من دقيق الأرز​ وجوز الهند على البخار أسطوانات من دقيق الأرز وجوز الهند…" at bounding box center [652, 84] width 302 height 42
click at [697, 64] on textarea "أسطوانات من دقيق الأرز​ وجوز الهند على البخار أسطوانات من دقيق الأرز وجوز الهند…" at bounding box center [652, 84] width 302 height 42
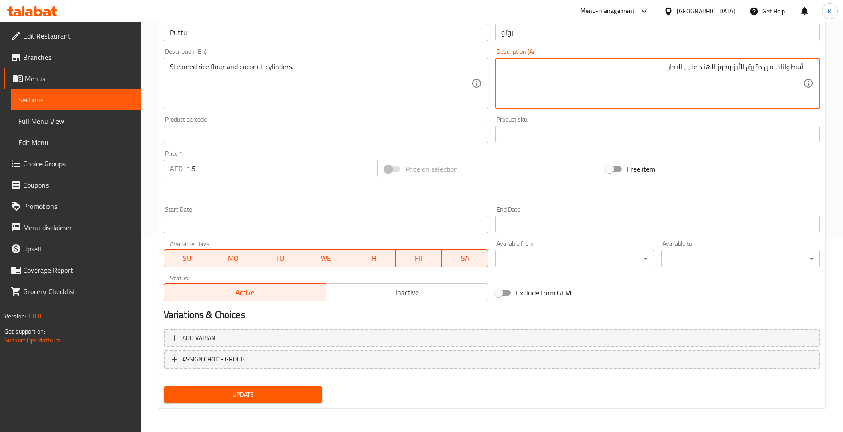
type textarea "أسطوانات من دقيق الأرز وجوز الهند على البخار"
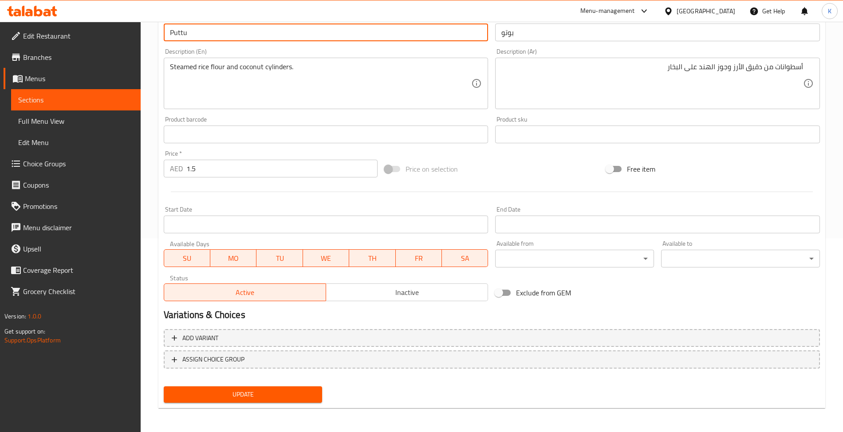
click at [450, 32] on input "Puttu" at bounding box center [326, 33] width 325 height 18
click at [164, 386] on button "Update" at bounding box center [243, 394] width 159 height 16
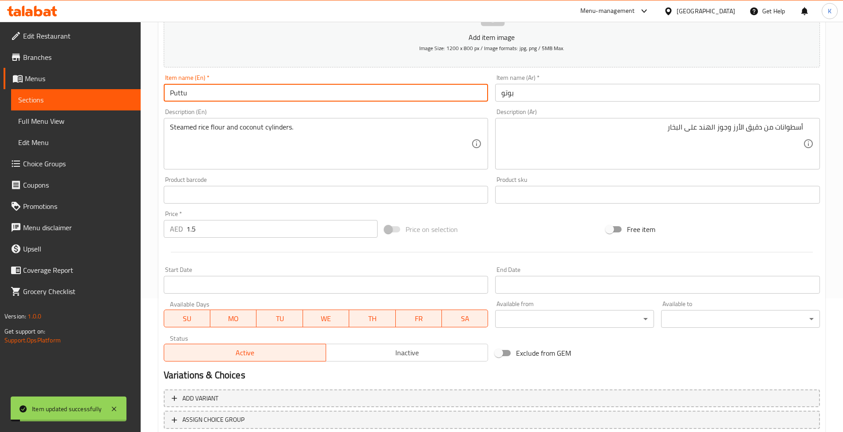
scroll to position [0, 0]
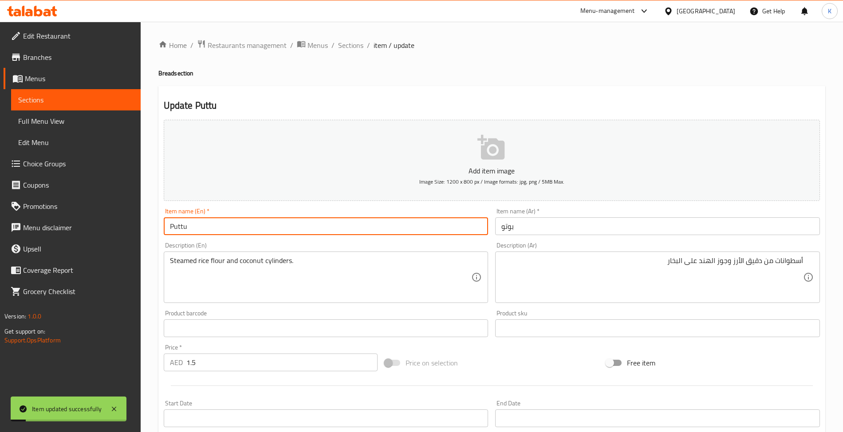
click at [364, 47] on ol "Home / Restaurants management / Menus / Sections / item / update" at bounding box center [491, 45] width 667 height 12
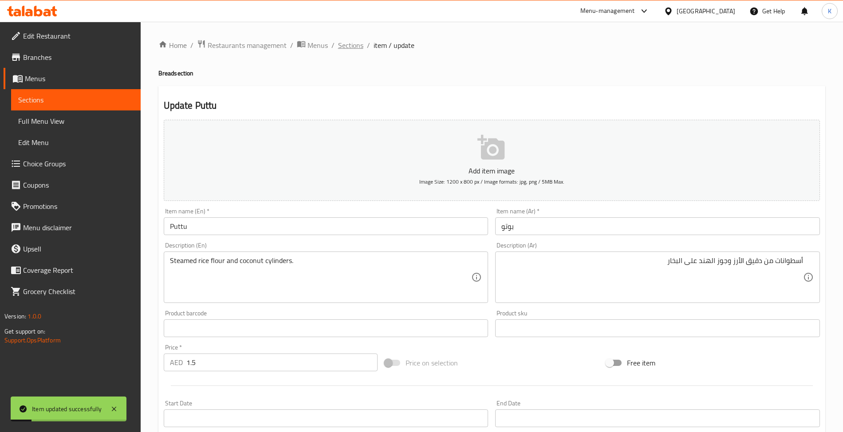
click at [356, 46] on span "Sections" at bounding box center [350, 45] width 25 height 11
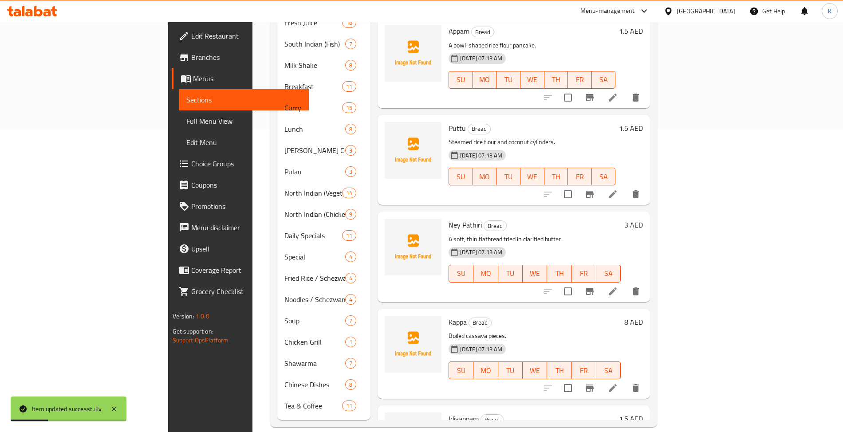
scroll to position [138, 0]
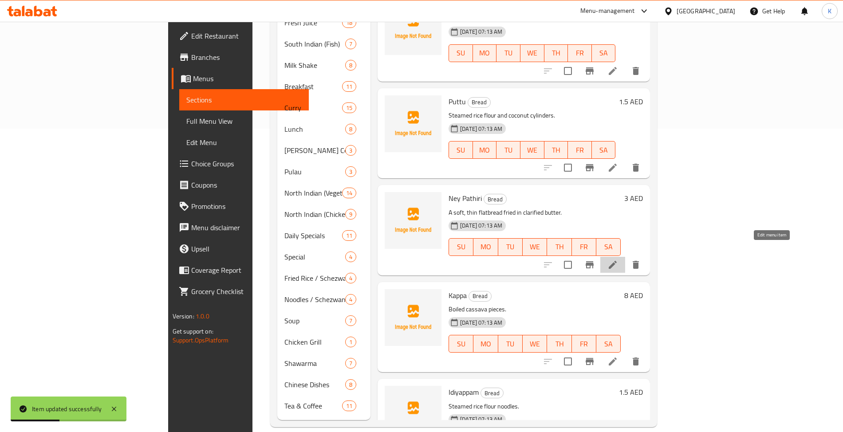
click at [618, 260] on icon at bounding box center [612, 265] width 11 height 11
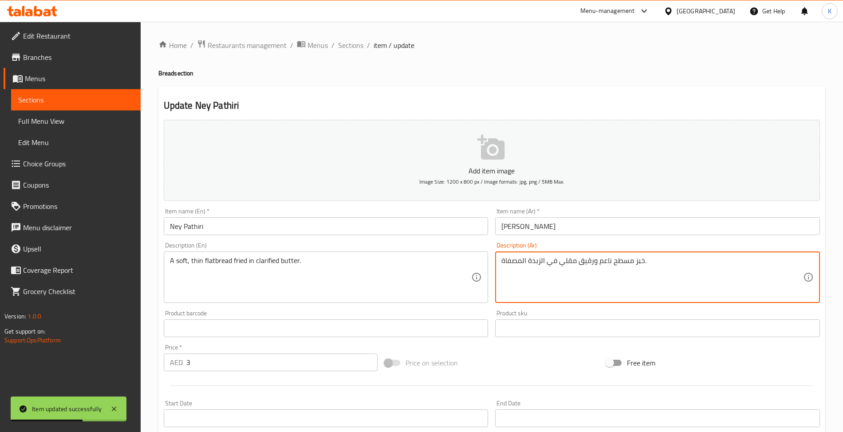
click at [604, 266] on textarea "خبز مسطح ناعم ورقيق مقلي في الزبدة المصفاة." at bounding box center [652, 277] width 302 height 42
click at [597, 266] on textarea "خبز مسطح رطريق ورقيق مقلي في الزبدة المصفاة." at bounding box center [652, 277] width 302 height 42
click at [612, 268] on textarea "خبز مسطح رطري ورقيق مقلي في الزبدة المصفاة." at bounding box center [652, 277] width 302 height 42
type textarea "خبز مسطح طري ورقيق مقلي في الزبدة المصفاة."
click at [606, 234] on input "ني باثيري" at bounding box center [657, 226] width 325 height 18
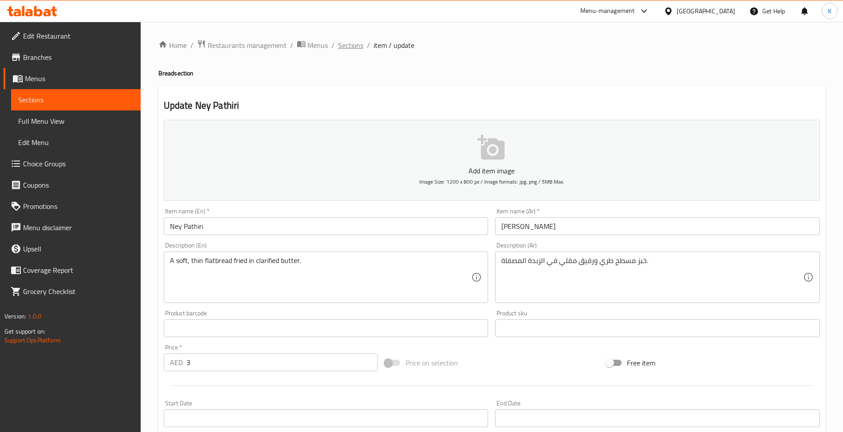
click at [341, 45] on span "Sections" at bounding box center [350, 45] width 25 height 11
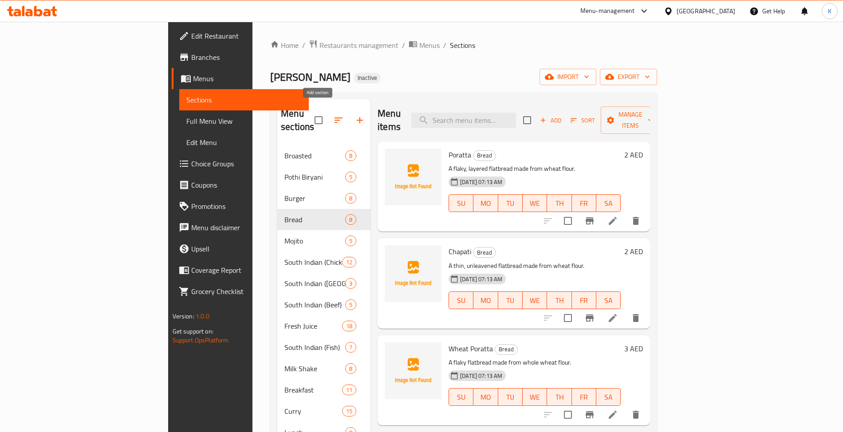
click at [354, 116] on icon "button" at bounding box center [359, 120] width 11 height 11
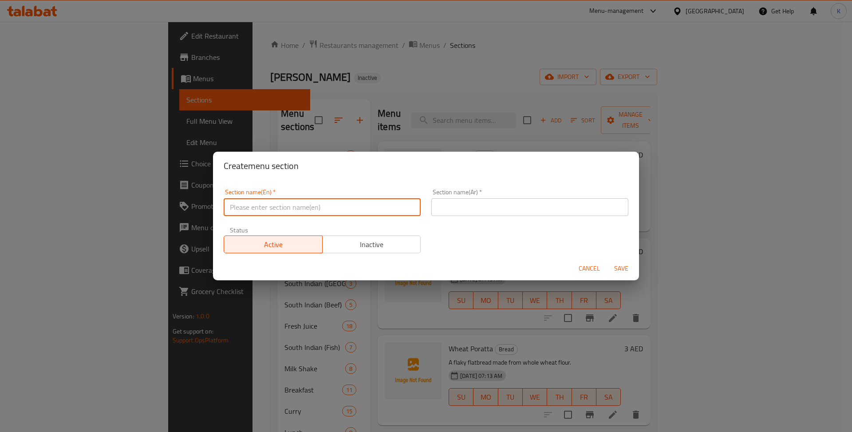
click at [346, 212] on input "text" at bounding box center [322, 207] width 197 height 18
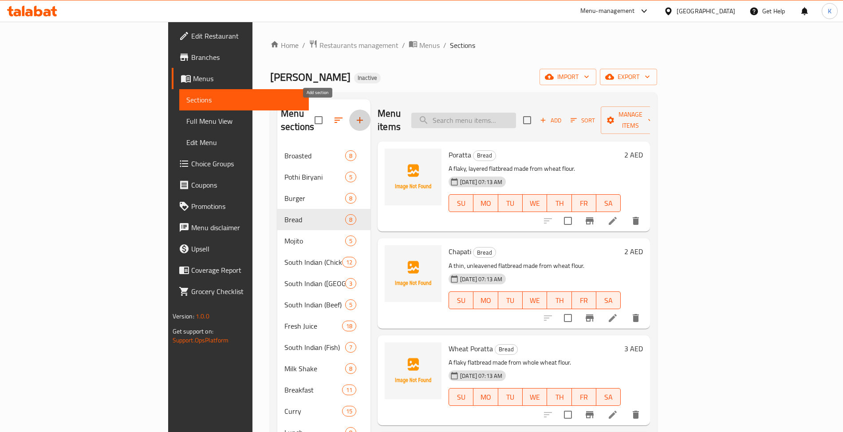
click at [519, 107] on div "Menu items Add Sort Manage items" at bounding box center [514, 120] width 272 height 42
click at [516, 113] on input "search" at bounding box center [463, 121] width 105 height 16
paste input "Chicken Kondattam"
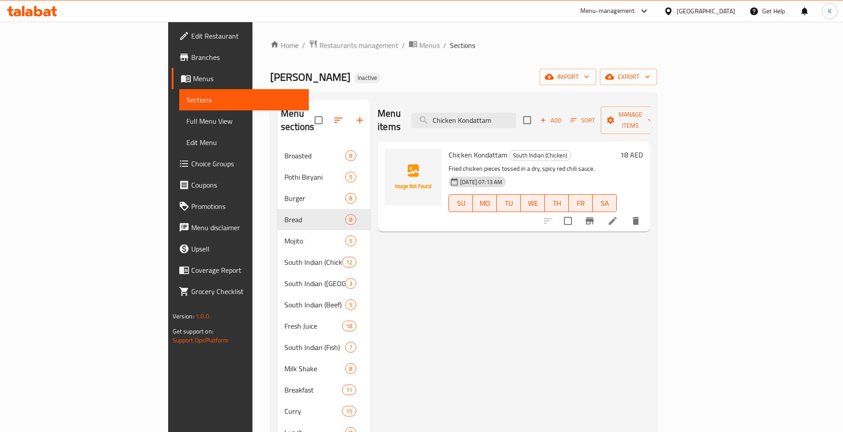
type input "Chicken Kondattam"
click at [625, 215] on li at bounding box center [612, 221] width 25 height 16
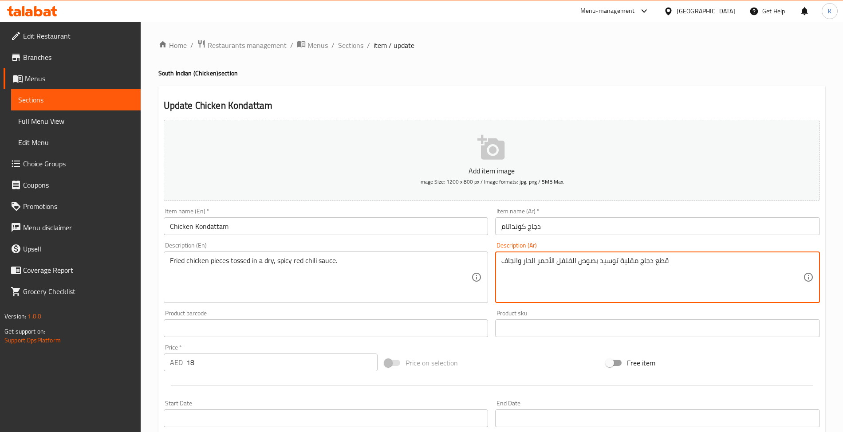
click at [610, 261] on textarea "قطع دجاج مقلية توسيد بصوص الفلفل الأحمر الحار والجاف" at bounding box center [652, 277] width 302 height 42
type textarea "قطع دجاج مقلية مقلبة بصوص الفلفل الأحمر الحار والجاف"
click at [458, 242] on div "Description (En) Fried chicken pieces tossed in a dry, spicy red chili sauce. D…" at bounding box center [326, 273] width 332 height 68
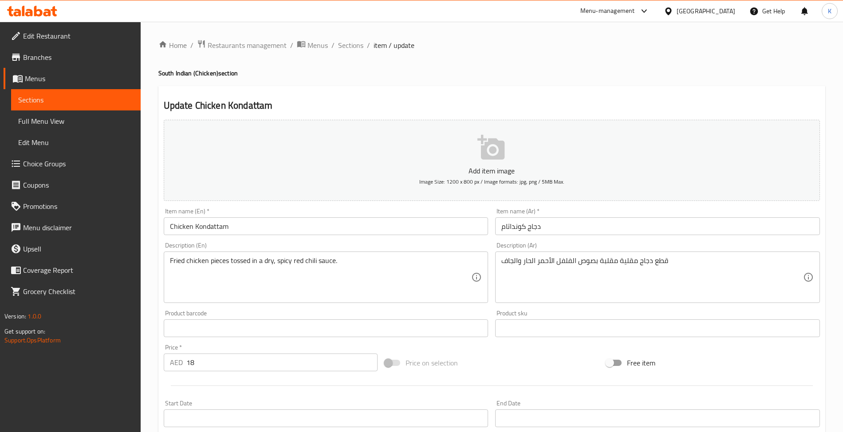
click at [449, 234] on input "Chicken Kondattam" at bounding box center [326, 226] width 325 height 18
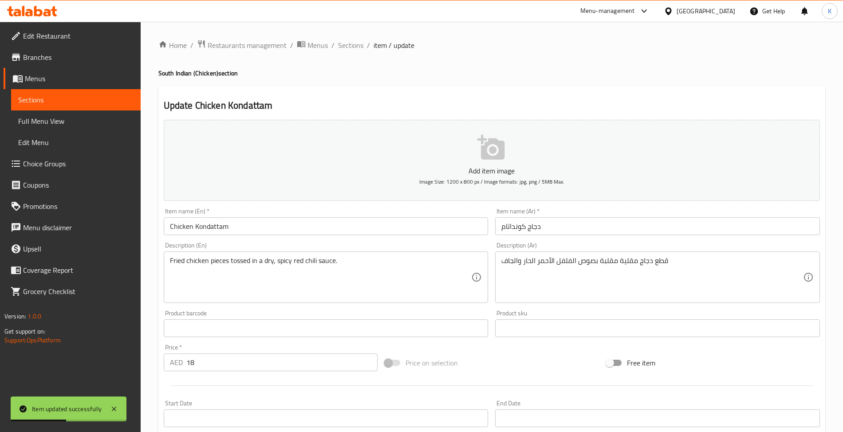
click at [334, 44] on ol "Home / Restaurants management / Menus / Sections / item / update" at bounding box center [491, 45] width 667 height 12
click at [347, 43] on span "Sections" at bounding box center [350, 45] width 25 height 11
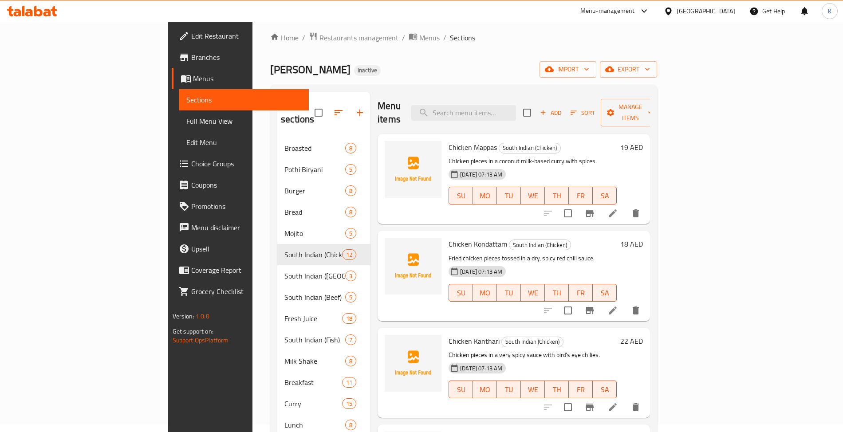
scroll to position [138, 0]
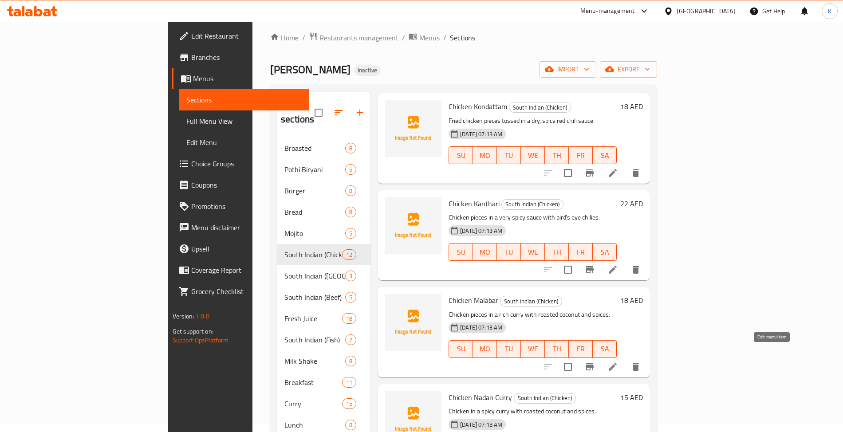
click at [617, 363] on icon at bounding box center [613, 367] width 8 height 8
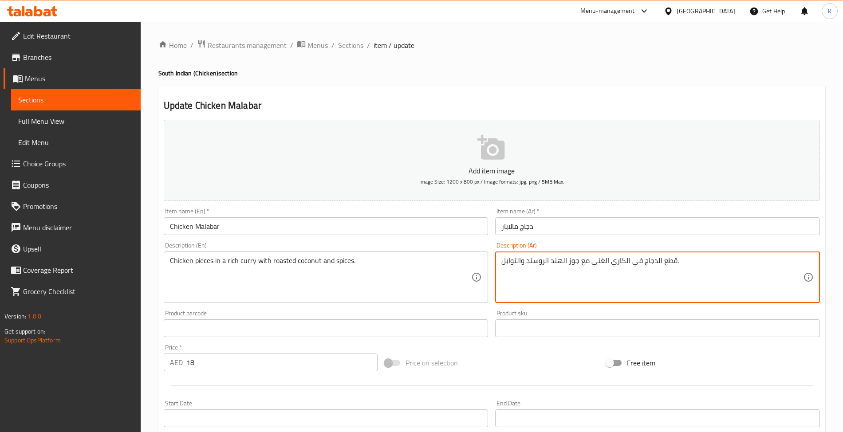
click at [533, 262] on textarea "قطع الدجاج في الكاري الغني مع جوز الهند الروستد والتوابل." at bounding box center [652, 277] width 302 height 42
type textarea "قطع الدجاج في الكاري الغني مع جوز الهند المحمص والتوابل."
click at [401, 238] on div "Item name (En)   * Chicken Malabar Item name (En) *" at bounding box center [326, 222] width 332 height 34
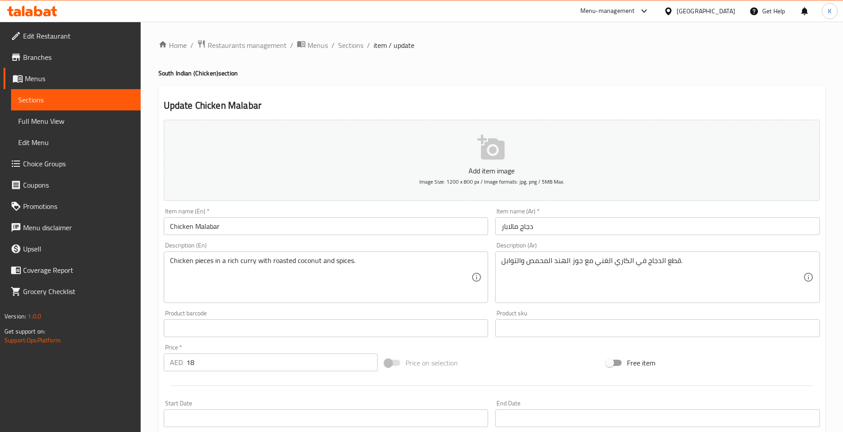
click at [384, 228] on input "Chicken Malabar" at bounding box center [326, 226] width 325 height 18
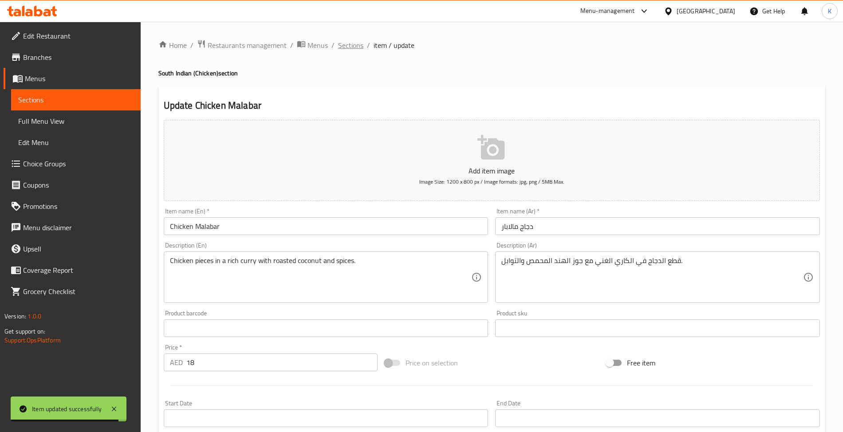
click at [350, 43] on span "Sections" at bounding box center [350, 45] width 25 height 11
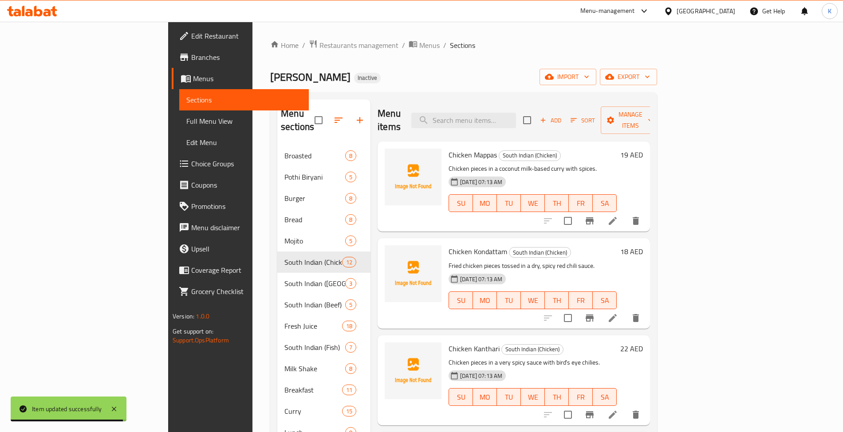
scroll to position [303, 0]
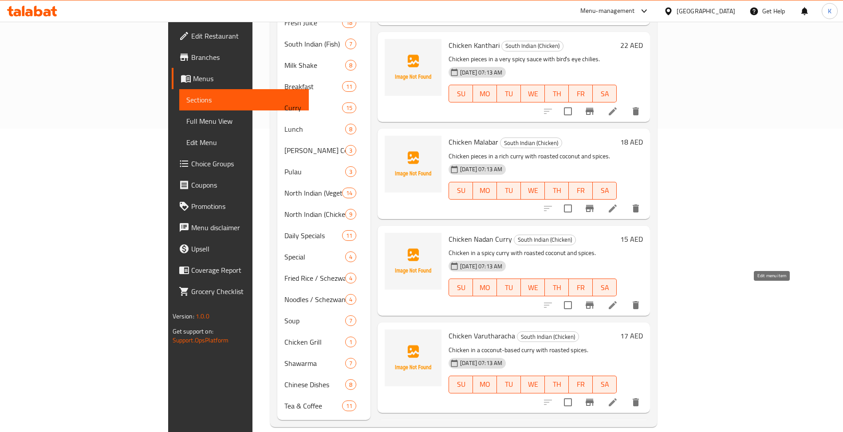
click at [618, 300] on icon at bounding box center [612, 305] width 11 height 11
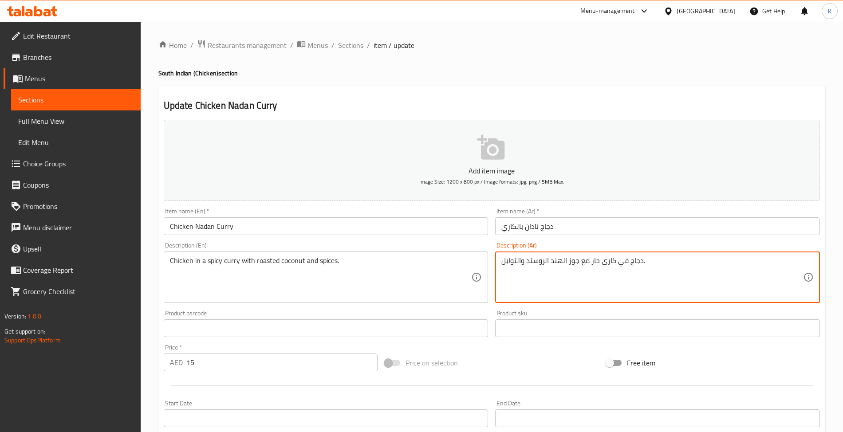
click at [544, 260] on textarea "دجاج في كاري حار مع جوز الهند الروستد والتوابل." at bounding box center [652, 277] width 302 height 42
type textarea "دجاج في كاري حار مع جوز الهند المحمص والتوابل."
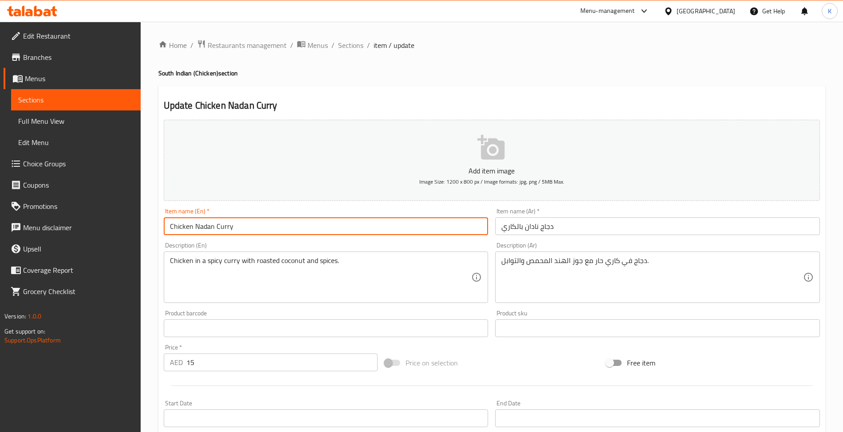
click at [337, 224] on input "Chicken Nadan Curry" at bounding box center [326, 226] width 325 height 18
click at [352, 57] on div "Home / Restaurants management / Menus / Sections / item / update South Indian (…" at bounding box center [491, 324] width 667 height 570
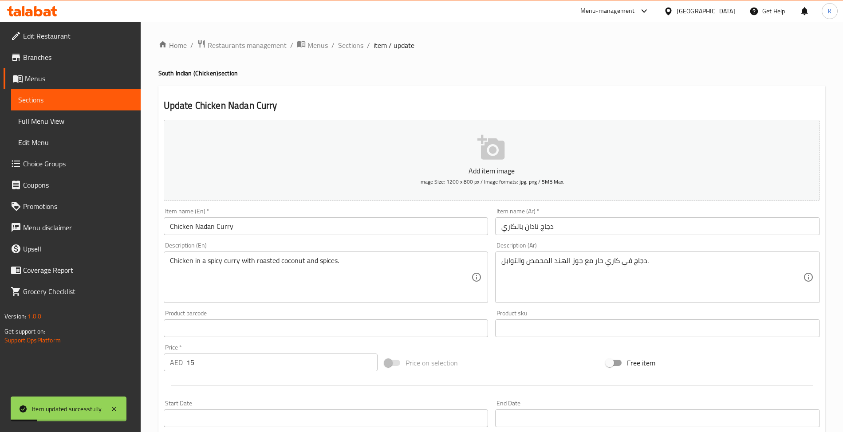
click at [354, 52] on div "Home / Restaurants management / Menus / Sections / item / update South Indian (…" at bounding box center [491, 324] width 667 height 570
click at [356, 40] on span "Sections" at bounding box center [350, 45] width 25 height 11
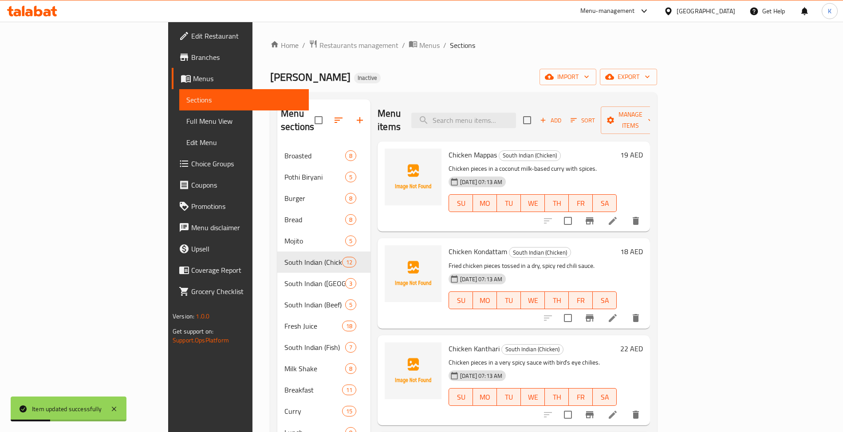
scroll to position [303, 0]
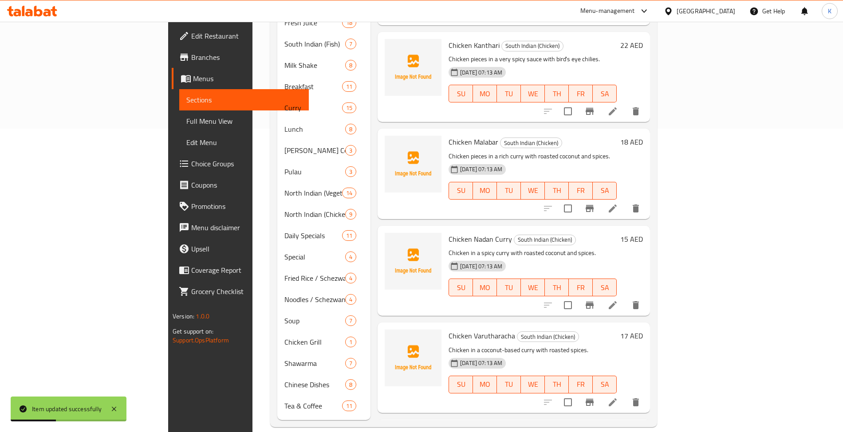
click at [618, 397] on icon at bounding box center [612, 402] width 11 height 11
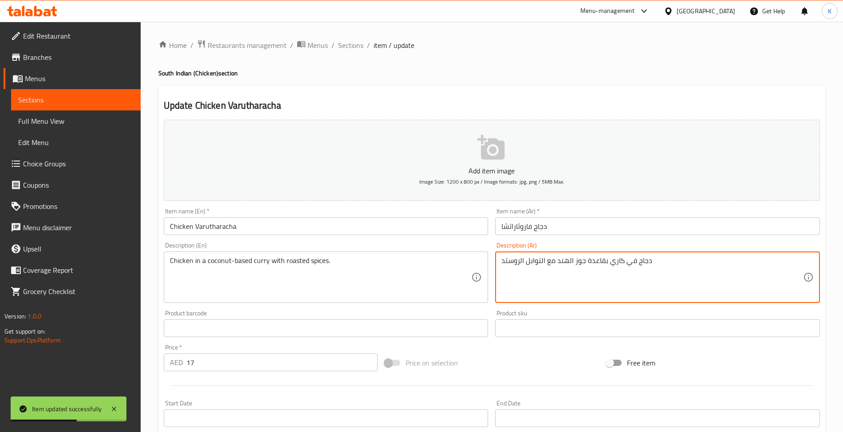
click at [516, 265] on textarea "دجاج في كاري بقاعدة جوز الهند مع التوابل الروستد" at bounding box center [652, 277] width 302 height 42
type textarea "دجاج في كاري بقاعدة جوز الهند مع التوابل المحمصة"
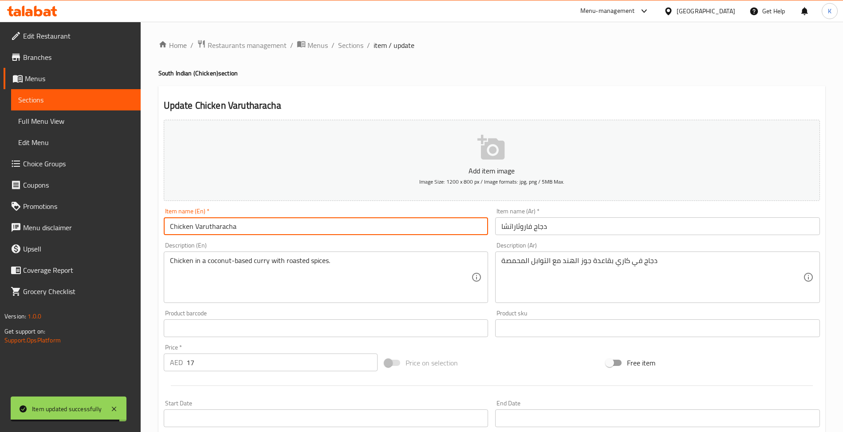
click at [258, 235] on input "Chicken Varutharacha" at bounding box center [326, 226] width 325 height 18
drag, startPoint x: 360, startPoint y: 43, endPoint x: 374, endPoint y: 57, distance: 20.4
click at [360, 43] on span "Sections" at bounding box center [350, 45] width 25 height 11
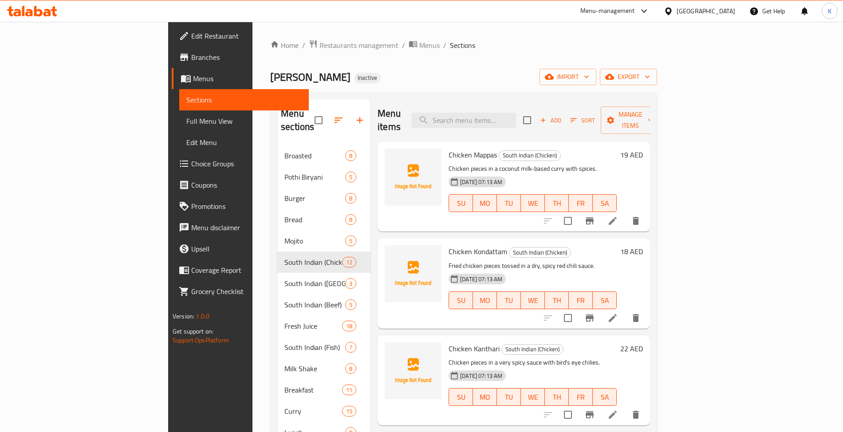
drag, startPoint x: 579, startPoint y: 132, endPoint x: 568, endPoint y: 125, distance: 13.2
click at [577, 145] on div "Chicken Mappas South Indian (Chicken) Chicken pieces in a coconut milk-based cu…" at bounding box center [532, 186] width 175 height 83
drag, startPoint x: 568, startPoint y: 125, endPoint x: 562, endPoint y: 121, distance: 7.4
click at [567, 125] on div "Menu items Add Sort Manage items" at bounding box center [514, 120] width 272 height 42
drag, startPoint x: 562, startPoint y: 121, endPoint x: 555, endPoint y: 119, distance: 6.6
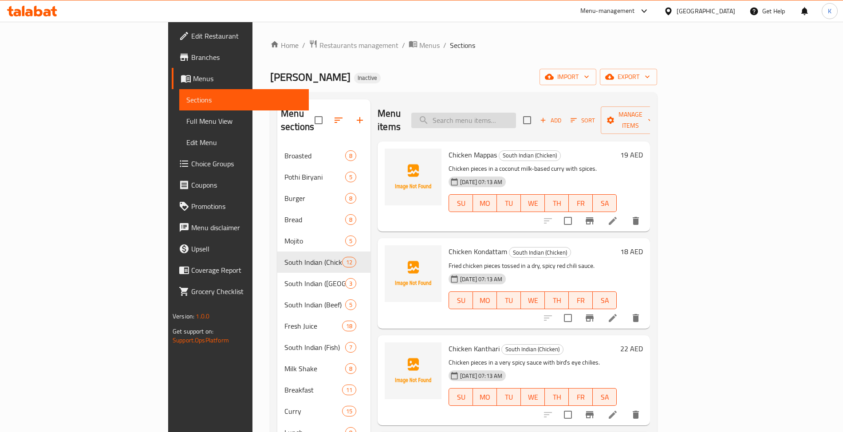
click at [516, 121] on input "search" at bounding box center [463, 121] width 105 height 16
paste input "Mutton Pepper"
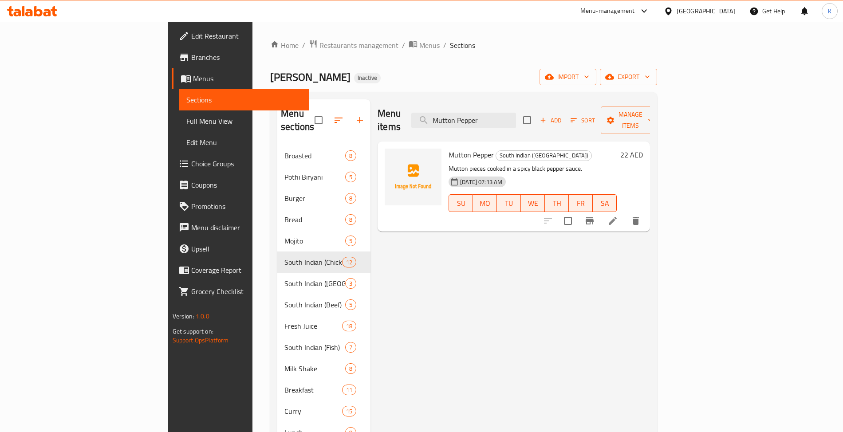
type input "Mutton Pepper"
click at [618, 216] on icon at bounding box center [612, 221] width 11 height 11
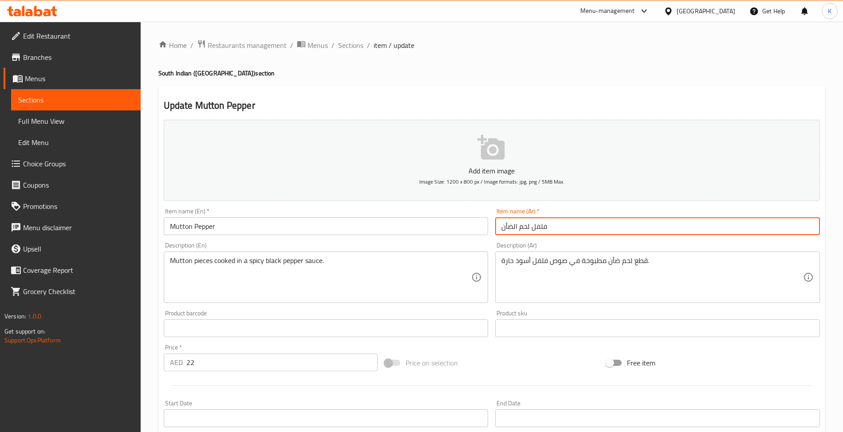
click at [586, 226] on input "فلفل لحم الضأن" at bounding box center [657, 226] width 325 height 18
type input "لحم ضأن بالفلفل"
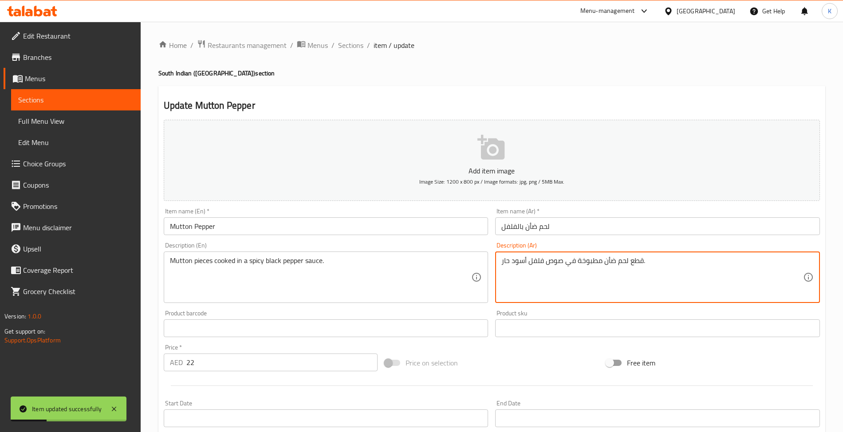
type textarea "قطع لحم ضأن مطبوخة في صوص فلفل أسود حار."
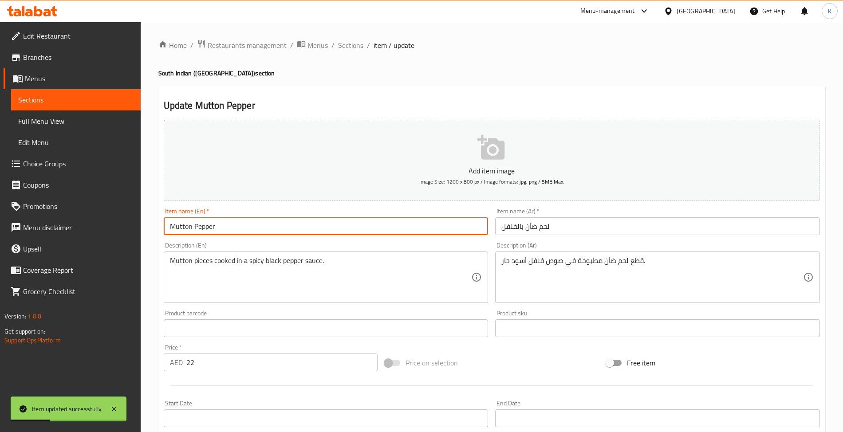
click at [412, 231] on input "Mutton Pepper" at bounding box center [326, 226] width 325 height 18
drag, startPoint x: 353, startPoint y: 58, endPoint x: 353, endPoint y: 43, distance: 14.2
click at [353, 58] on div "Home / Restaurants management / Menus / Sections / item / update South Indian (…" at bounding box center [491, 324] width 667 height 570
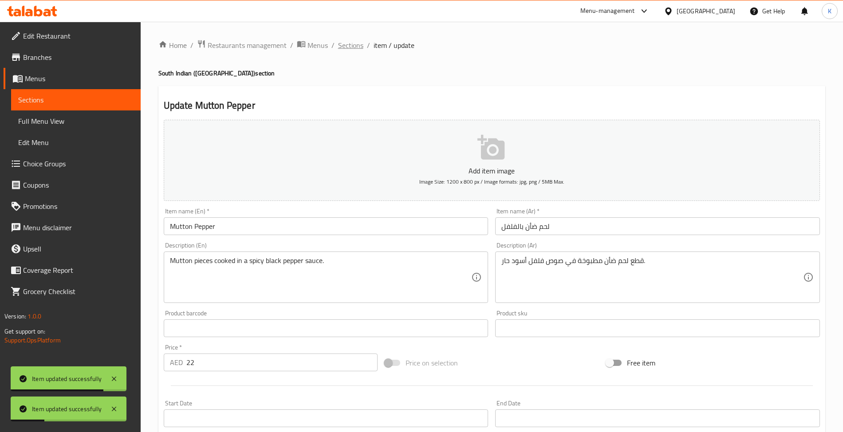
click at [353, 43] on span "Sections" at bounding box center [350, 45] width 25 height 11
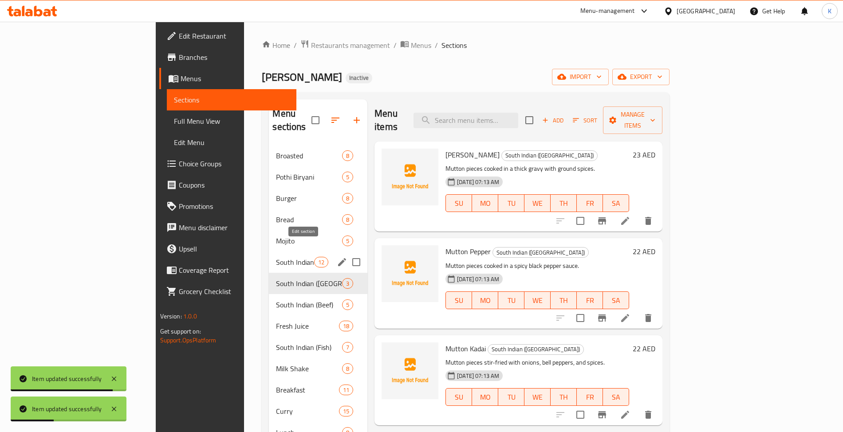
click at [338, 258] on icon "edit" at bounding box center [342, 262] width 8 height 8
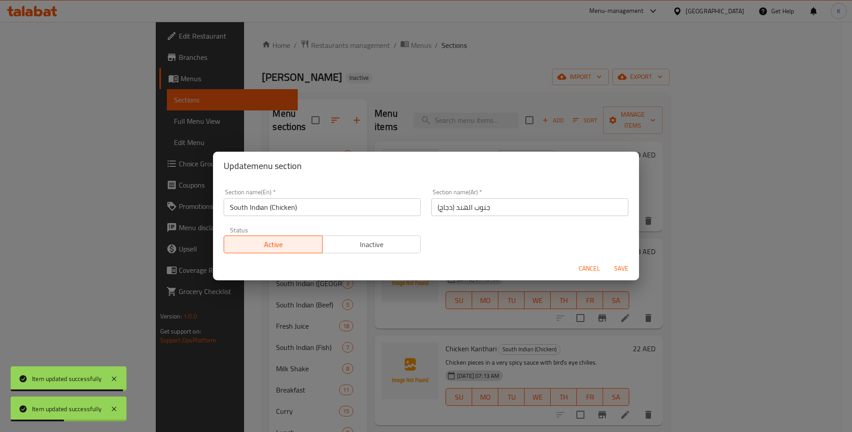
click at [478, 208] on input "جنوب الهند (دجاج)" at bounding box center [529, 207] width 197 height 18
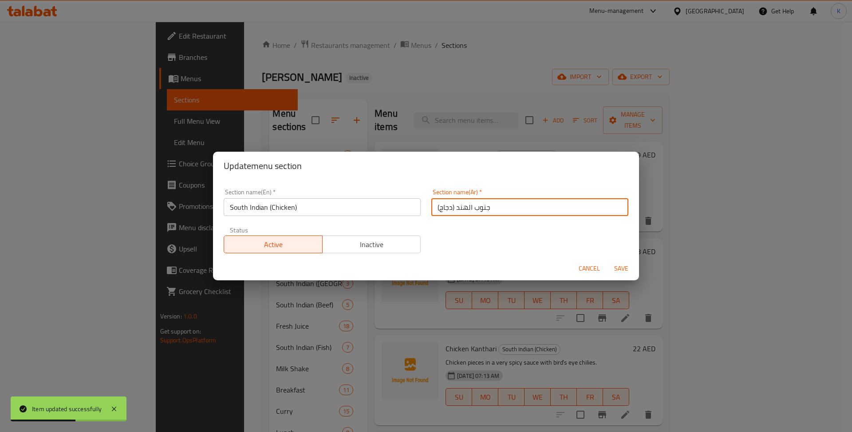
click at [437, 207] on input "جنوب الهند (دجاج)" at bounding box center [529, 207] width 197 height 18
click at [440, 207] on input "جنوب الهند (دجاج)" at bounding box center [529, 207] width 197 height 18
paste input "جاج"
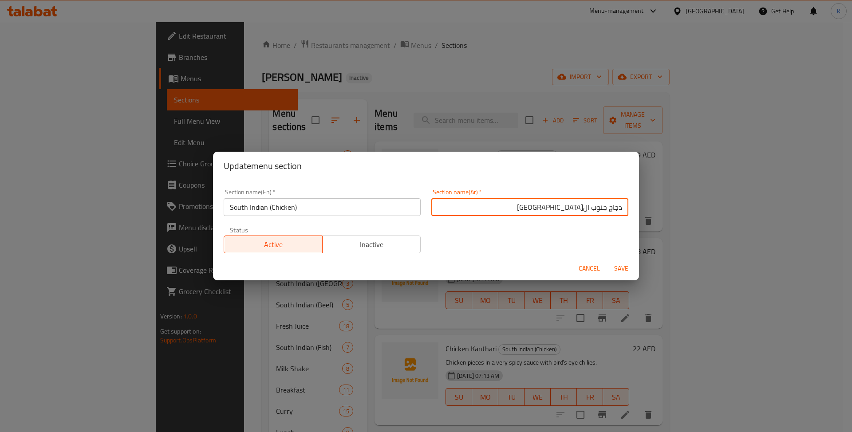
type input "دجاج جنوب الهند"
click at [607, 260] on button "Save" at bounding box center [621, 268] width 28 height 16
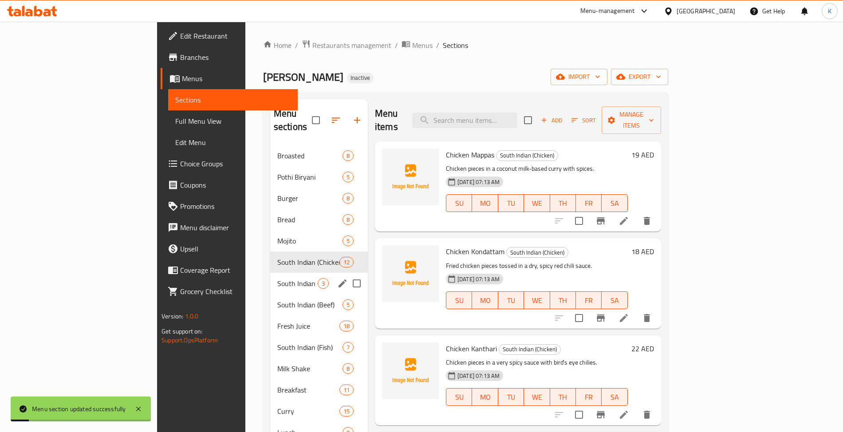
click at [337, 278] on icon "edit" at bounding box center [342, 283] width 11 height 11
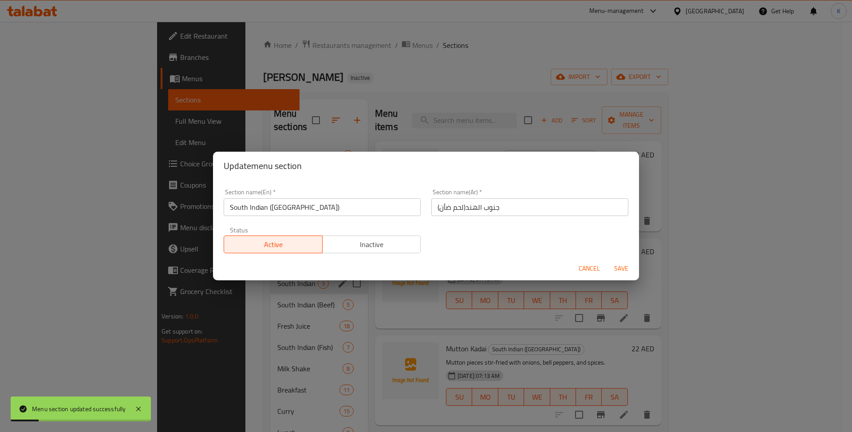
click at [549, 210] on input "جنوب الهند(لحم ضأن)" at bounding box center [529, 207] width 197 height 18
type input "لحم ضأن جنوب الهند"
click at [607, 260] on button "Save" at bounding box center [621, 268] width 28 height 16
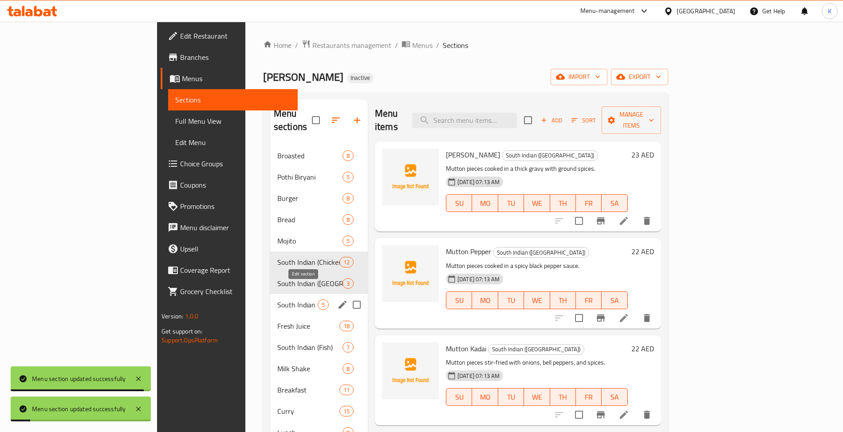
click at [339, 301] on icon "edit" at bounding box center [343, 305] width 8 height 8
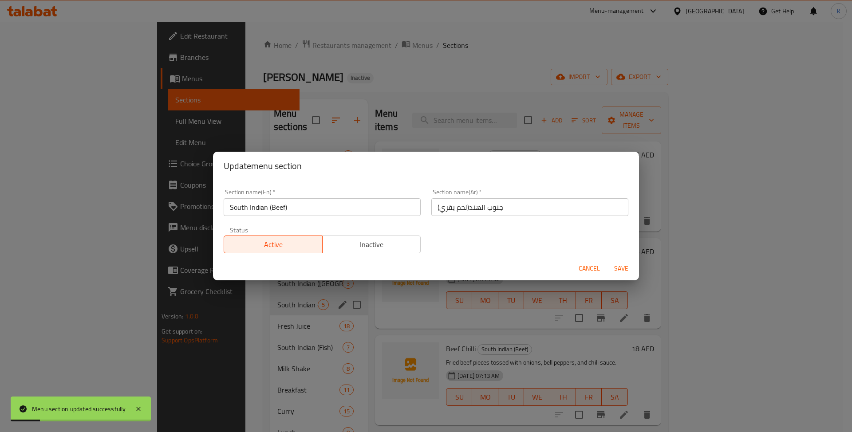
drag, startPoint x: 539, startPoint y: 217, endPoint x: 535, endPoint y: 215, distance: 4.6
click at [535, 215] on div "Section name(Ar)   * جنوب الهند(لحم بقري) Section name(Ar) *" at bounding box center [530, 203] width 208 height 38
drag, startPoint x: 535, startPoint y: 212, endPoint x: 526, endPoint y: 203, distance: 11.9
click at [533, 212] on input "جنوب الهند(لحم بقري)" at bounding box center [529, 207] width 197 height 18
type input "لحم بقري جنوب الهند"
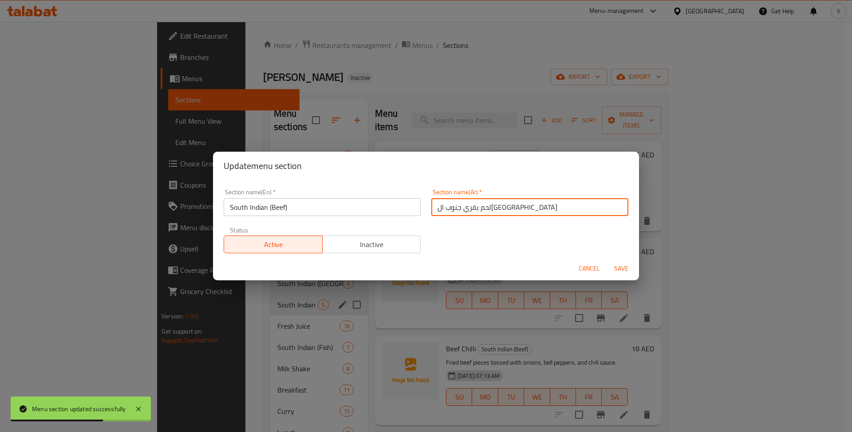
click at [607, 260] on button "Save" at bounding box center [621, 268] width 28 height 16
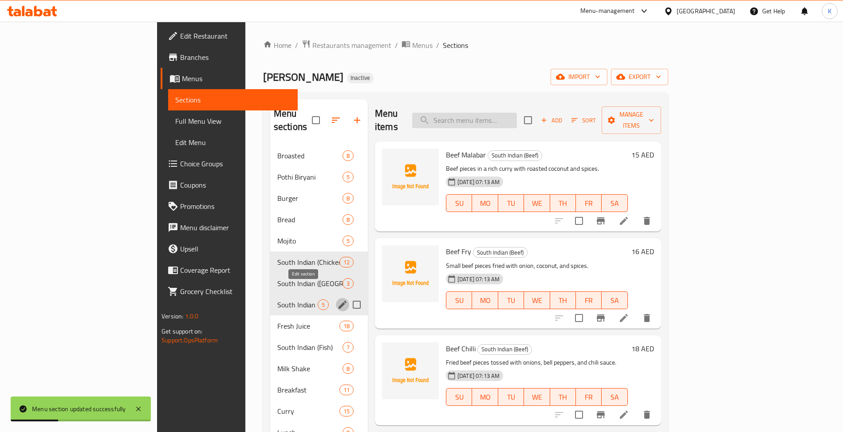
click at [517, 113] on input "search" at bounding box center [464, 121] width 105 height 16
paste input "Beef Malabar"
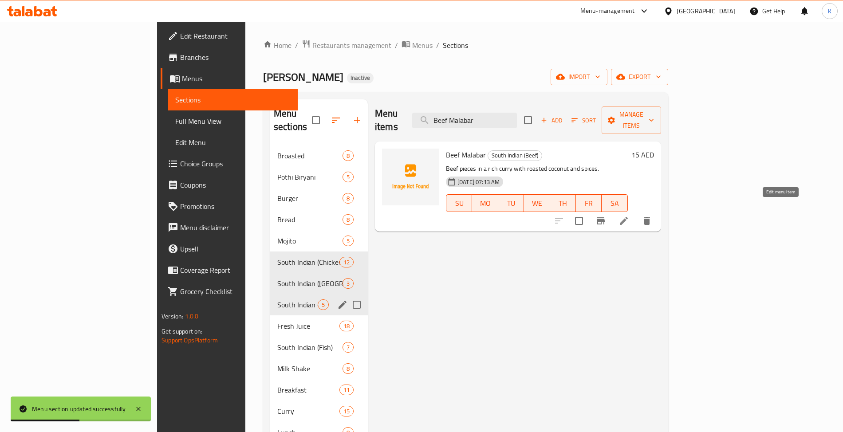
type input "Beef Malabar"
click at [629, 216] on icon at bounding box center [623, 221] width 11 height 11
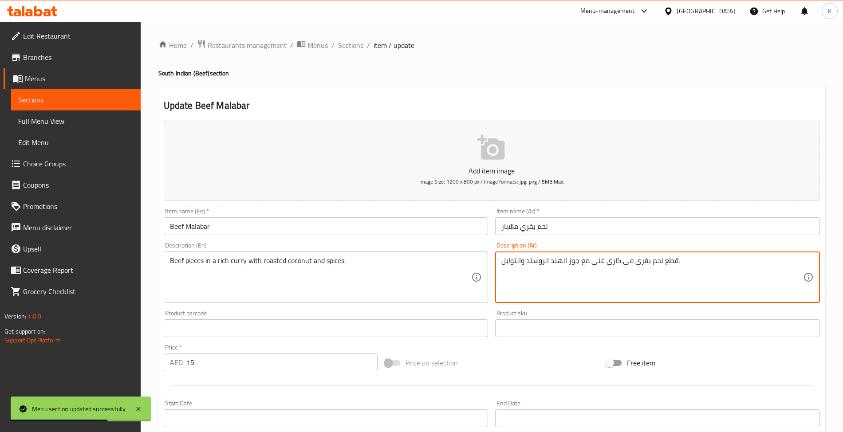
click at [536, 265] on textarea "قطع لحم بقري في كاري غني مع جوز الهند الروستد والتوابل." at bounding box center [652, 277] width 302 height 42
type textarea "قطع لحم بقري في كاري غني مع جوز الهند المحمص والتوابل."
click at [334, 241] on div "Description (En) Beef pieces in a rich curry with roasted coconut and spices. D…" at bounding box center [326, 273] width 332 height 68
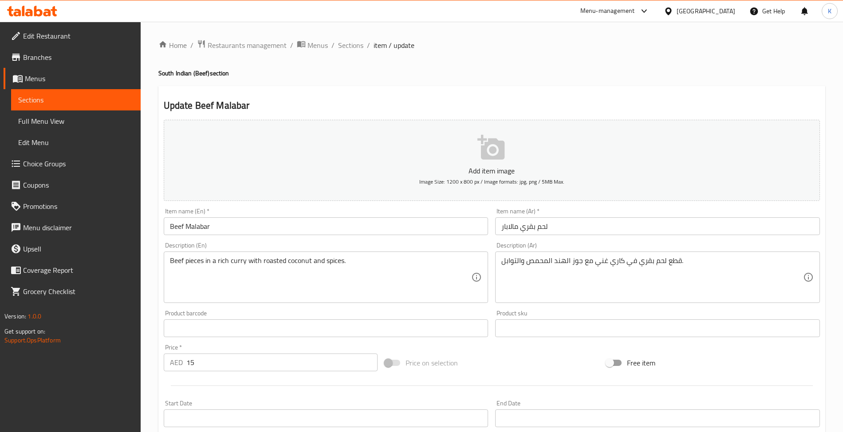
click at [335, 236] on div "Item name (En)   * Beef Malabar Item name (En) *" at bounding box center [326, 222] width 332 height 34
click at [332, 230] on input "Beef Malabar" at bounding box center [326, 226] width 325 height 18
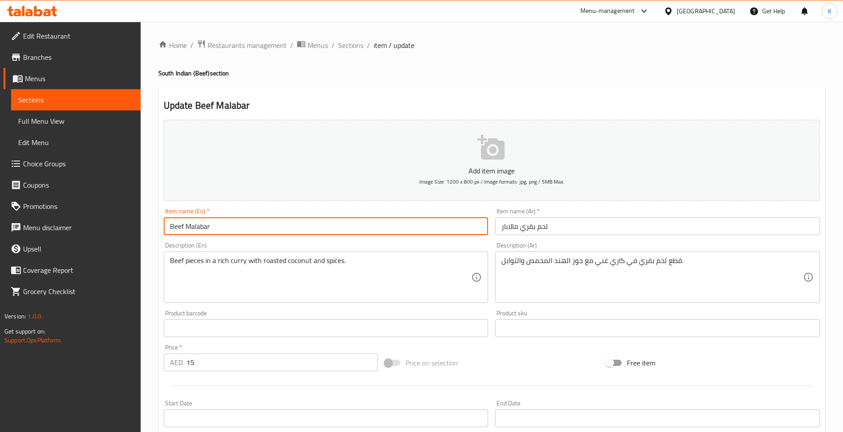
click at [344, 46] on span "Sections" at bounding box center [350, 45] width 25 height 11
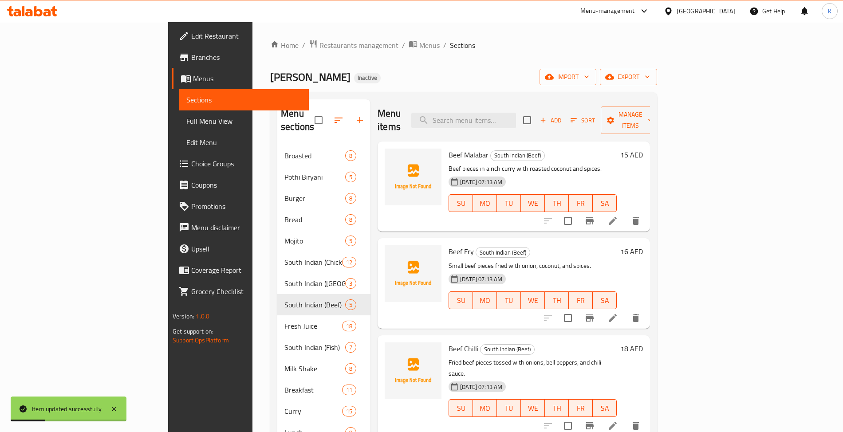
scroll to position [303, 0]
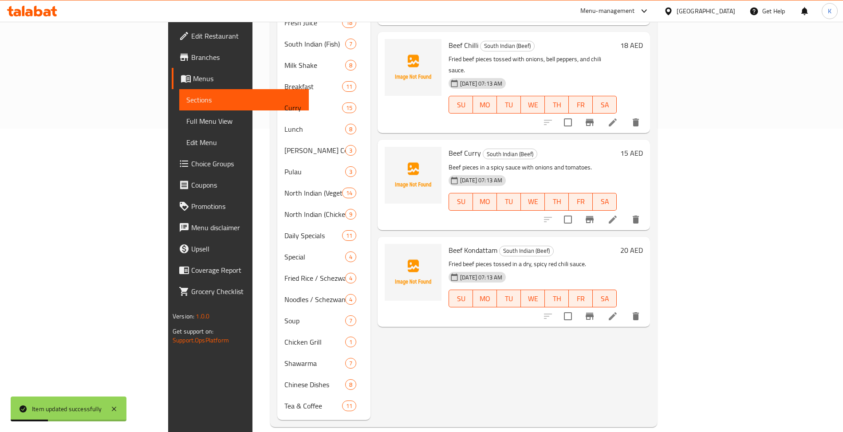
click at [517, 98] on span "TU" at bounding box center [508, 104] width 17 height 13
click at [625, 308] on li at bounding box center [612, 316] width 25 height 16
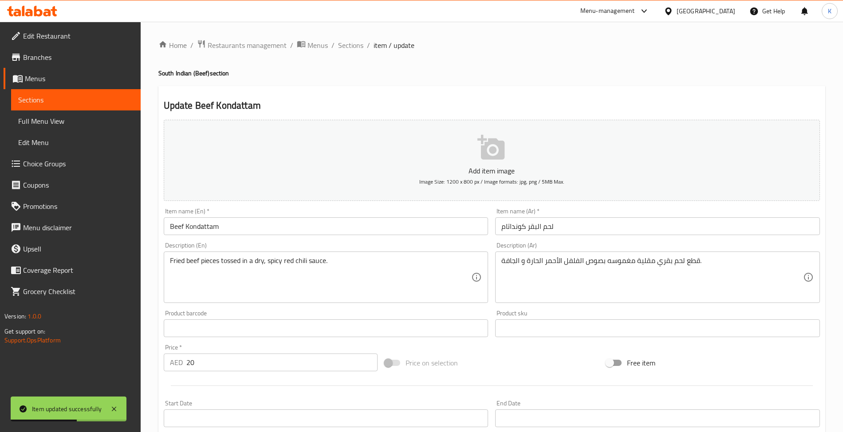
click at [536, 231] on input "لحم البقر كونداتام" at bounding box center [657, 226] width 325 height 18
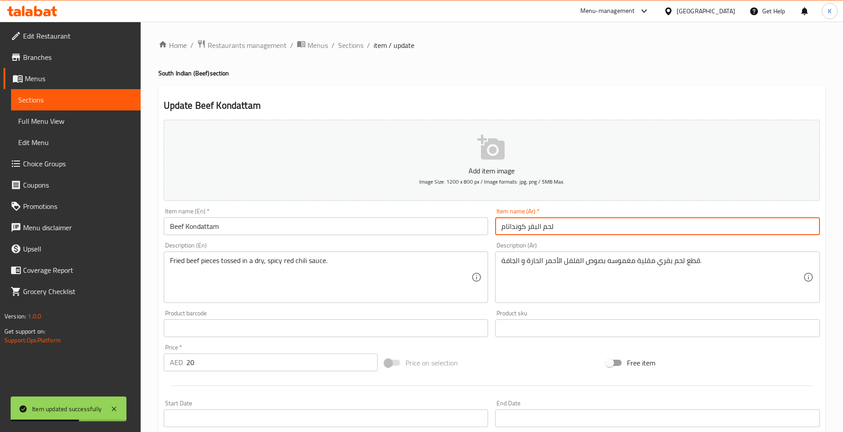
click at [535, 231] on input "لحم البقر كونداتام" at bounding box center [657, 226] width 325 height 18
type input "لحم بقري كونداتام"
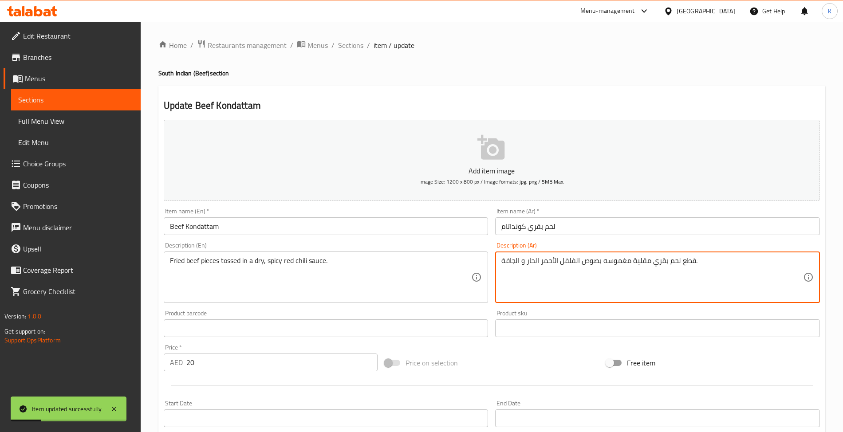
click at [501, 260] on textarea "قطع لحم بقري مقلية مغموسه بصوص الفلفل الأحمر الحار و الجافة." at bounding box center [652, 277] width 302 height 42
type textarea "قطع لحم بقري مقلية مغموسه بصوص الفلفل الأحمر الحار و الجاف."
click at [349, 220] on input "Beef Kondattam" at bounding box center [326, 226] width 325 height 18
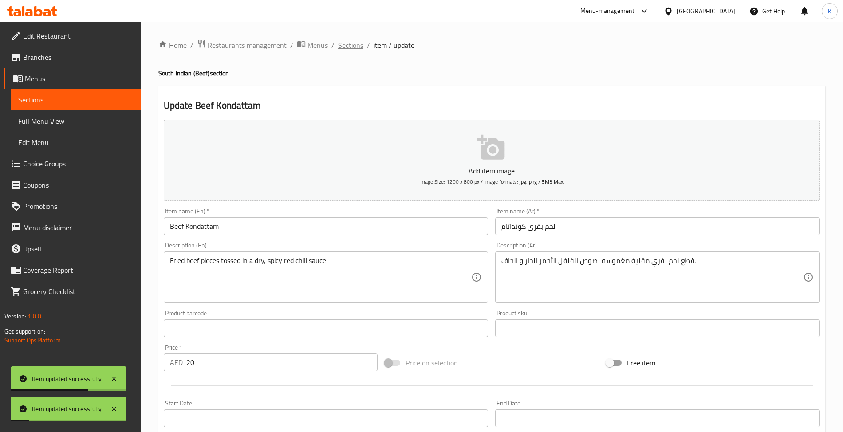
drag, startPoint x: 364, startPoint y: 51, endPoint x: 352, endPoint y: 46, distance: 13.2
click at [362, 51] on ol "Home / Restaurants management / Menus / Sections / item / update" at bounding box center [491, 45] width 667 height 12
click at [352, 46] on span "Sections" at bounding box center [350, 45] width 25 height 11
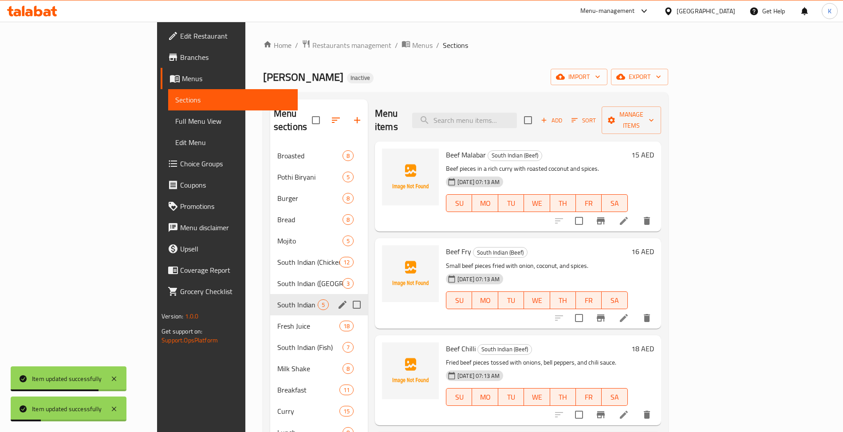
scroll to position [138, 0]
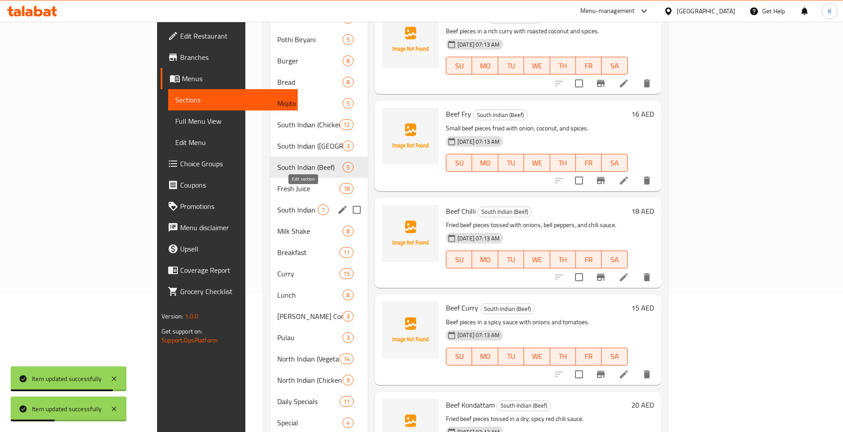
click at [337, 205] on icon "edit" at bounding box center [342, 210] width 11 height 11
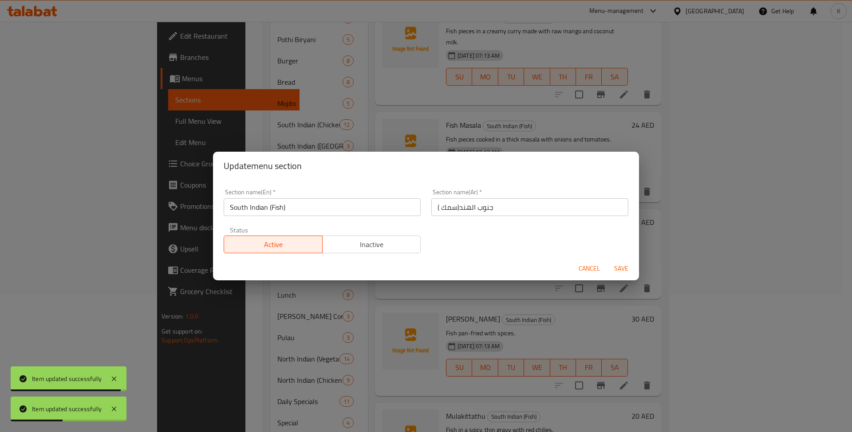
click at [476, 229] on div "Section name(En)   * South Indian (Fish) Section name(En) * Section name(Ar)   …" at bounding box center [425, 221] width 415 height 75
click at [480, 215] on input "جنوب الهند(سمك )" at bounding box center [529, 207] width 197 height 18
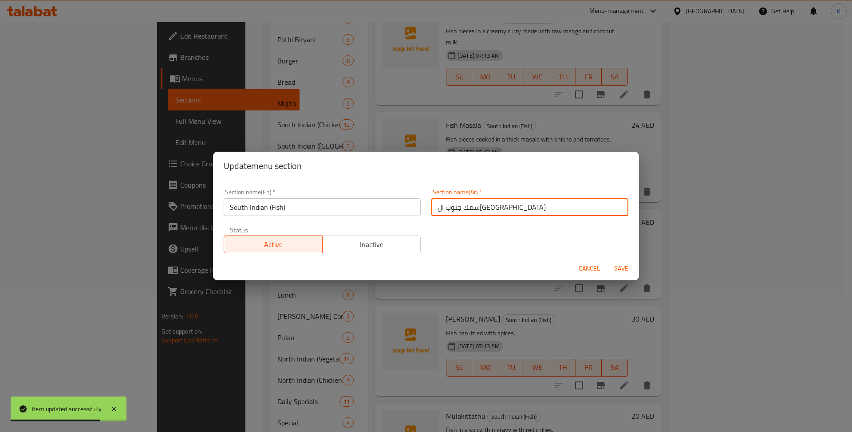
type input "سمك جنوب الهند"
click at [607, 260] on button "Save" at bounding box center [621, 268] width 28 height 16
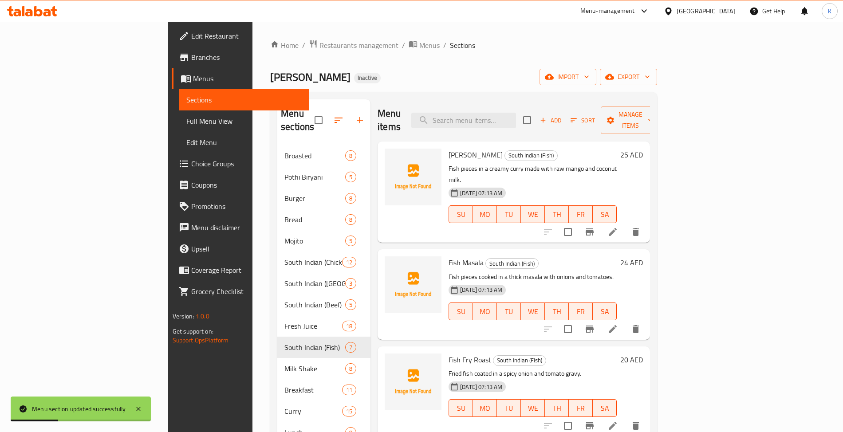
click at [618, 227] on icon at bounding box center [612, 232] width 11 height 11
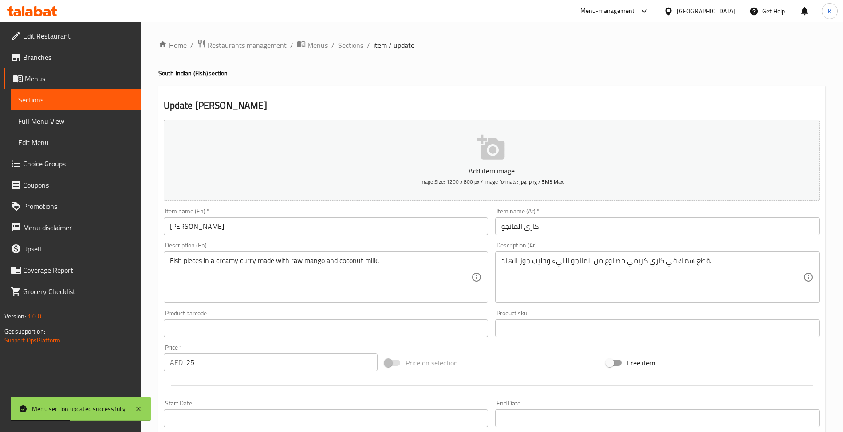
click at [308, 226] on input "Mango Curry" at bounding box center [326, 226] width 325 height 18
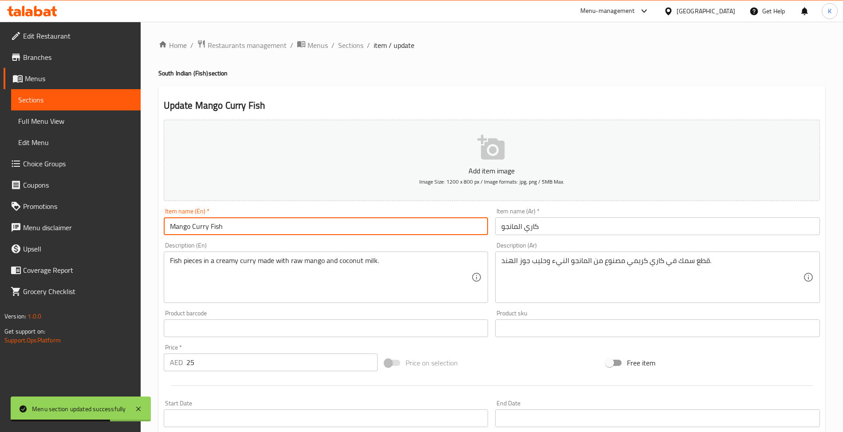
type input "Mango Curry Fish"
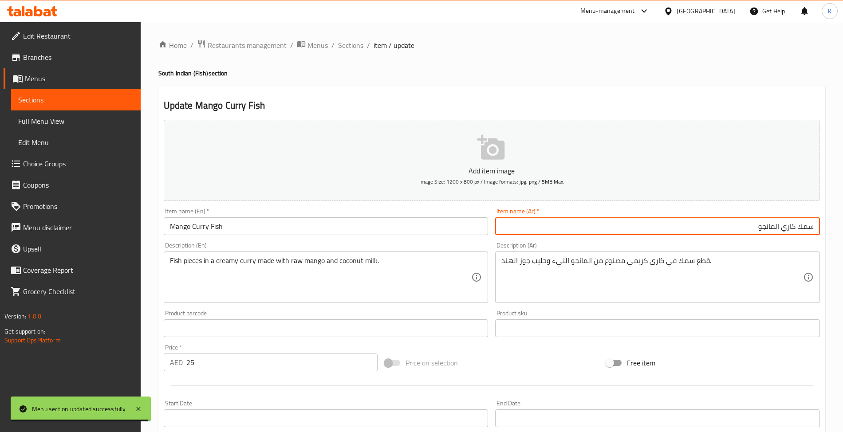
type input "سمك كاري المانجو"
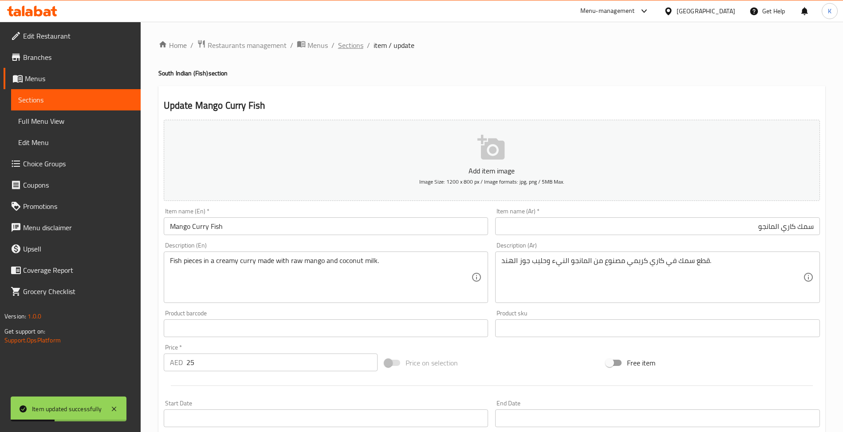
click at [347, 42] on span "Sections" at bounding box center [350, 45] width 25 height 11
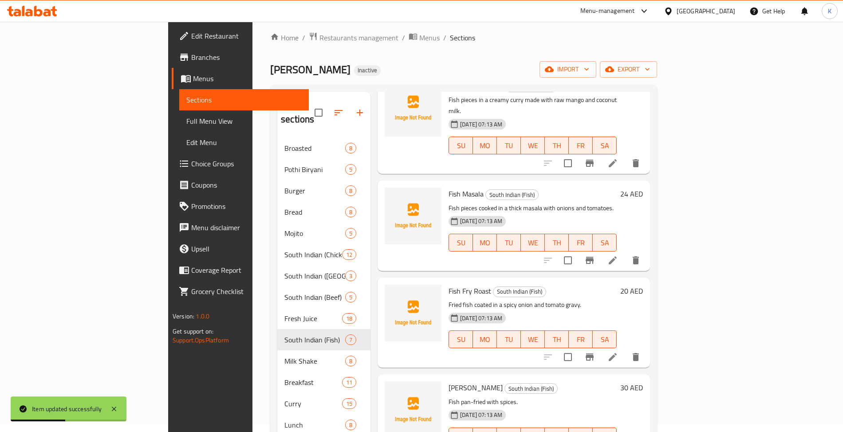
scroll to position [89, 0]
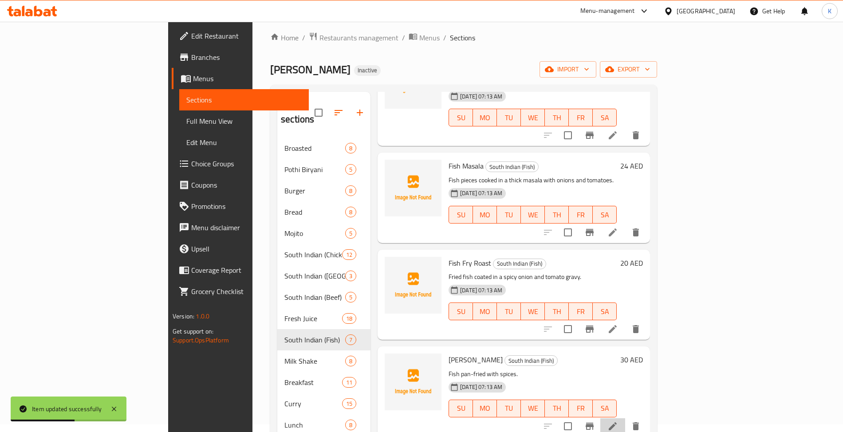
click at [625, 418] on li at bounding box center [612, 426] width 25 height 16
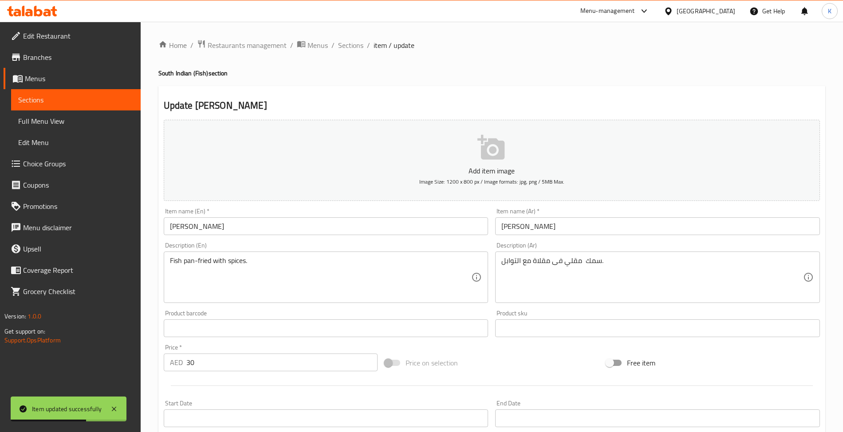
click at [375, 211] on div "Item name (En)   * Tawa Fry Item name (En) *" at bounding box center [326, 221] width 325 height 27
click at [378, 220] on input "Tawa Fry" at bounding box center [326, 226] width 325 height 18
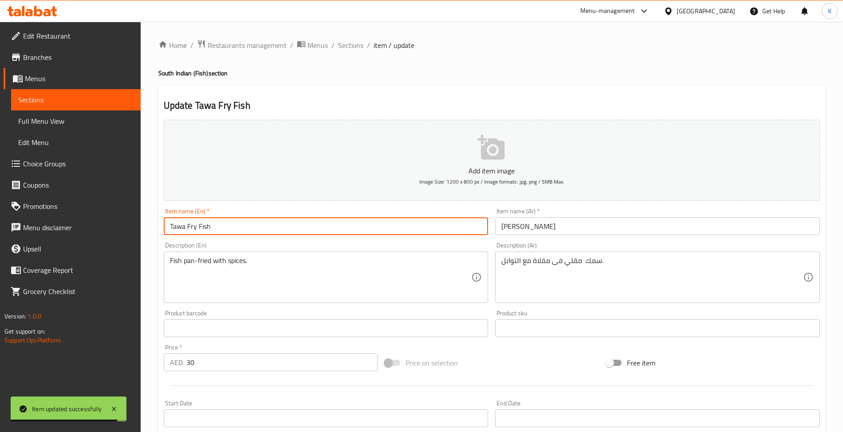
type input "Tawa Fry Fish"
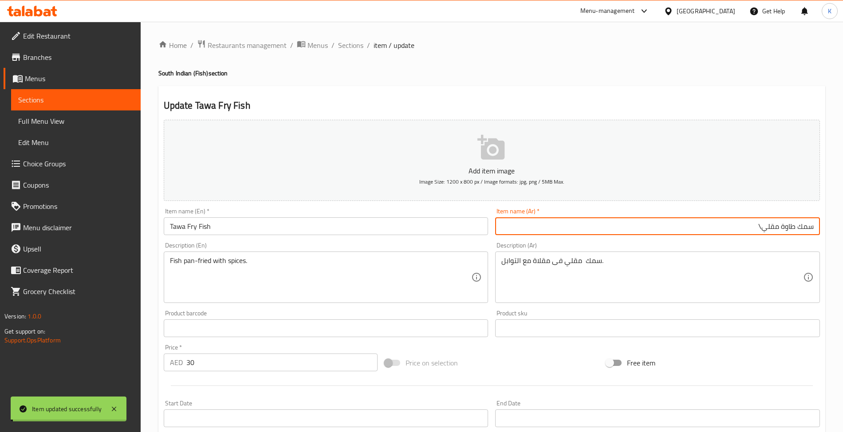
click at [768, 226] on input "سمك طاوة مقلي" at bounding box center [657, 226] width 325 height 18
type input "سمك طاوة فراي"
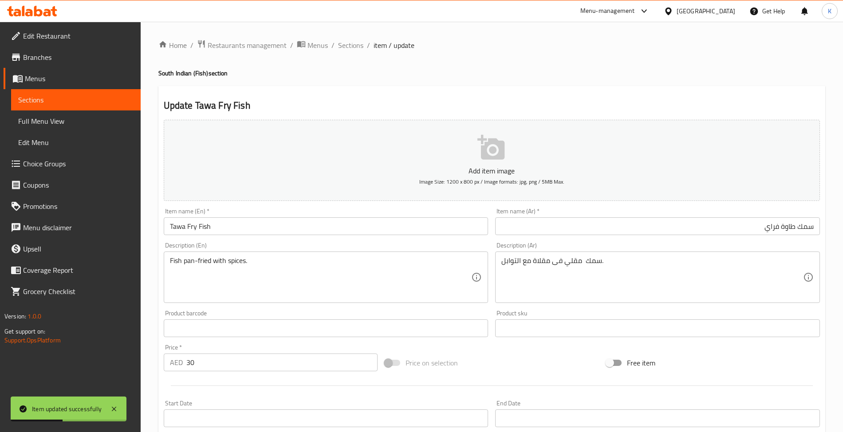
click at [346, 31] on div "Home / Restaurants management / Menus / Sections / item / update South Indian (…" at bounding box center [492, 324] width 702 height 605
click at [348, 45] on span "Sections" at bounding box center [350, 45] width 25 height 11
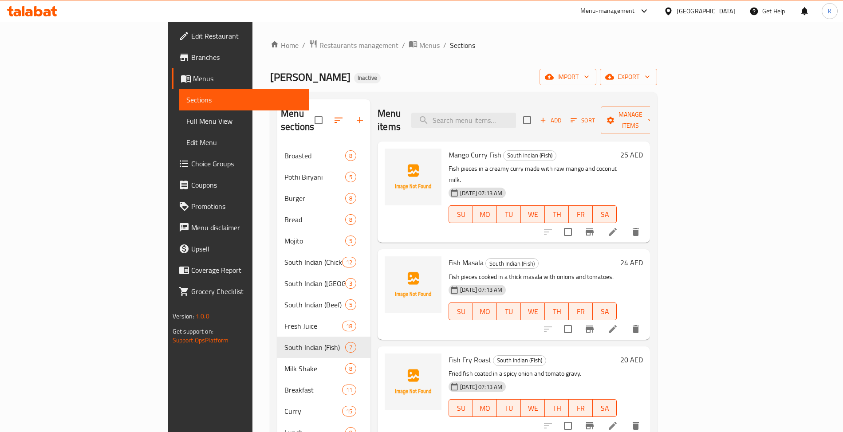
click at [497, 105] on div "Menu items Add Sort Manage items" at bounding box center [514, 120] width 272 height 42
click at [499, 113] on input "search" at bounding box center [463, 121] width 105 height 16
paste input "Mulakittathu"
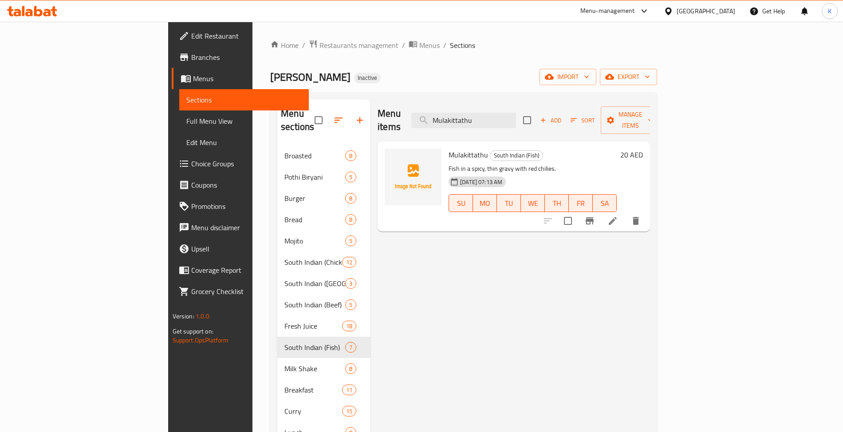
type input "Mulakittathu"
click at [625, 213] on li at bounding box center [612, 221] width 25 height 16
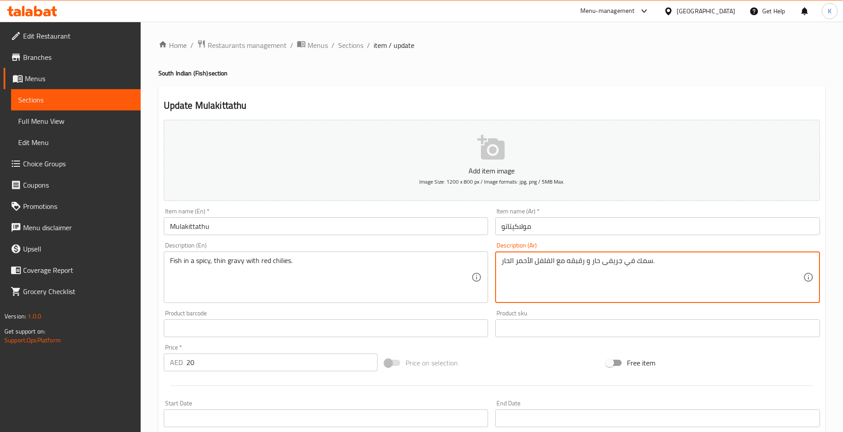
click at [566, 265] on textarea "سمك في جريفى حار و رقبقه مع الفلفل الأحمر الحار." at bounding box center [652, 277] width 302 height 42
drag, startPoint x: 572, startPoint y: 265, endPoint x: 577, endPoint y: 265, distance: 4.9
click at [577, 265] on textarea "سمك في جريفى حار و رقبق مع الفلفل الأحمر الحار." at bounding box center [652, 277] width 302 height 42
type textarea "سمك في جريفى حار و رقيق مع الفلفل الأحمر الحار."
click at [391, 205] on div "Add item image Image Size: 1200 x 800 px / Image formats: jpg, png / 5MB Max." at bounding box center [491, 160] width 663 height 88
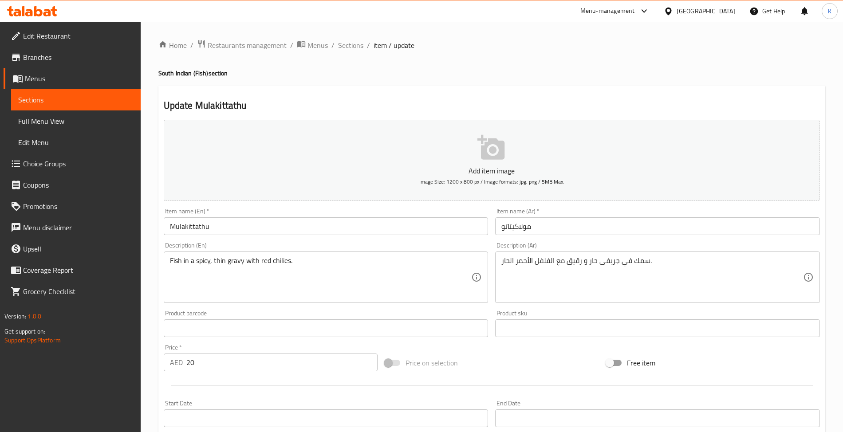
click at [389, 213] on div "Item name (En)   * Mulakittathu Item name (En) *" at bounding box center [326, 221] width 325 height 27
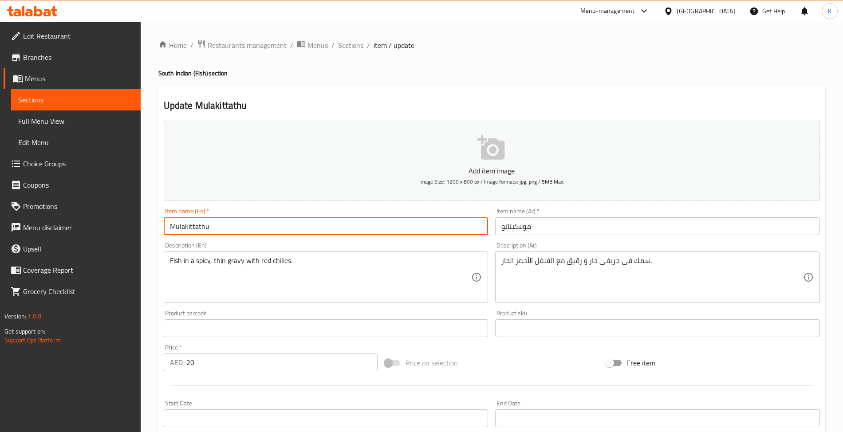
click at [387, 224] on input "Mulakittathu" at bounding box center [326, 226] width 325 height 18
click at [263, 222] on input "Mulakittathu" at bounding box center [326, 226] width 325 height 18
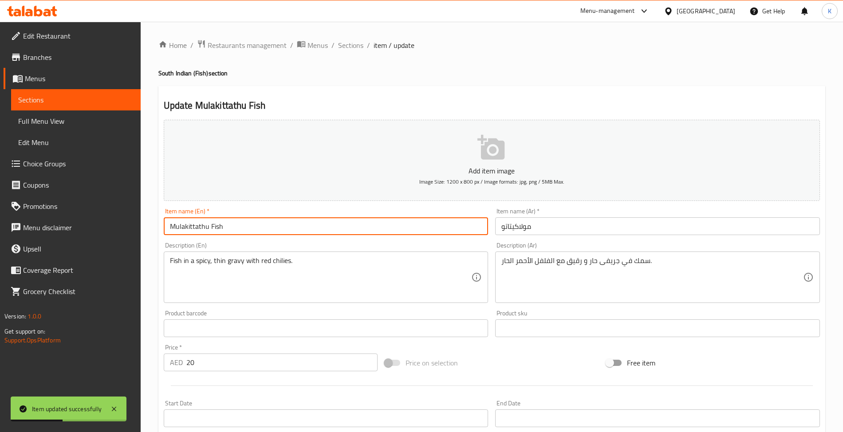
type input "Mulakittathu Fish"
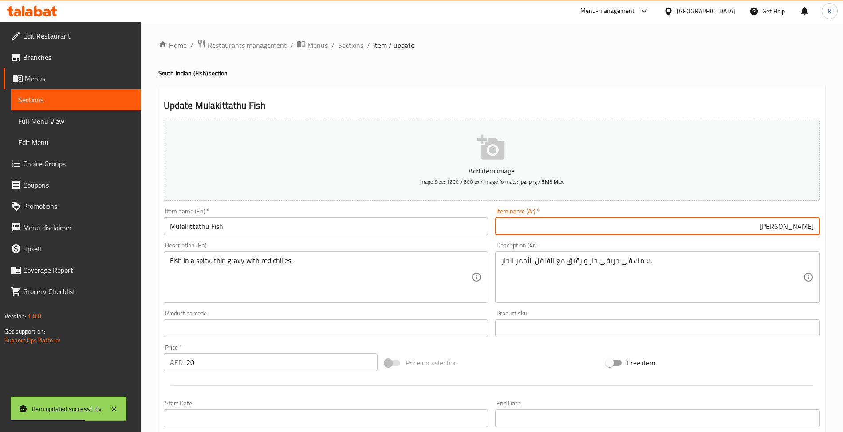
type input "سمك مولاكيتاتو"
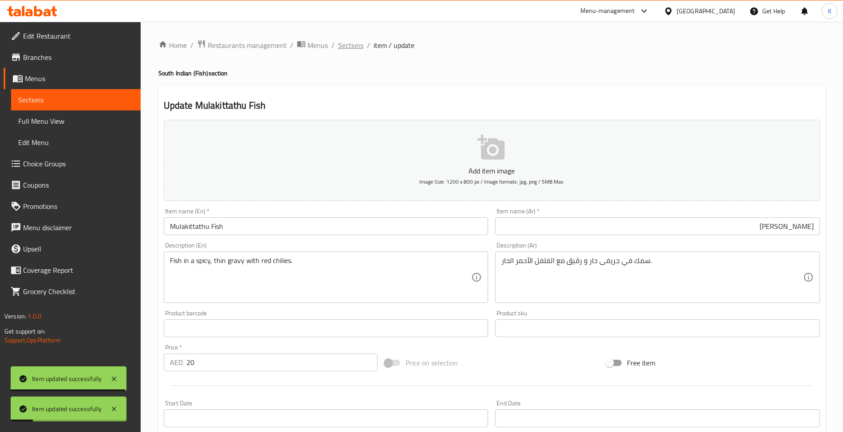
click at [357, 44] on span "Sections" at bounding box center [350, 45] width 25 height 11
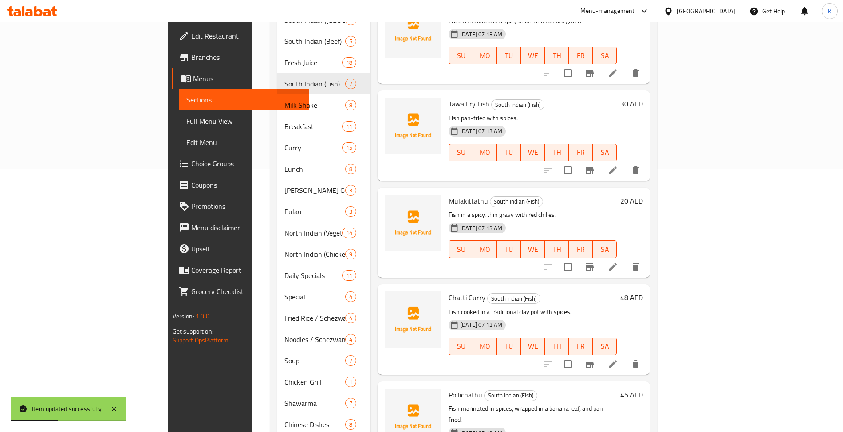
scroll to position [276, 0]
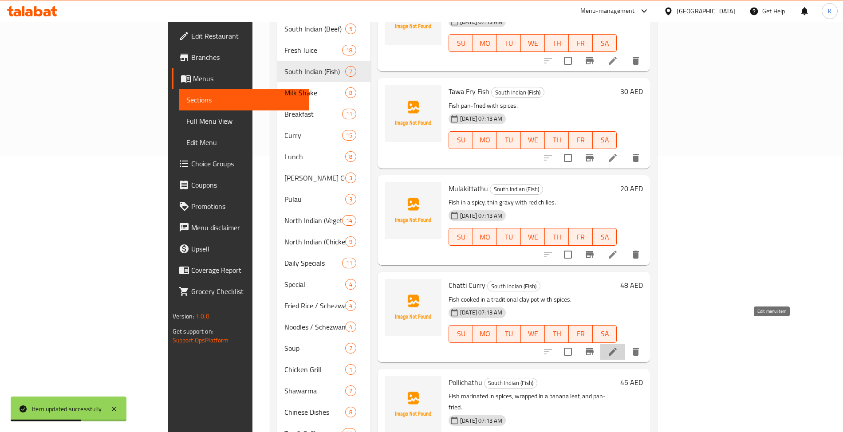
click at [618, 347] on icon at bounding box center [612, 352] width 11 height 11
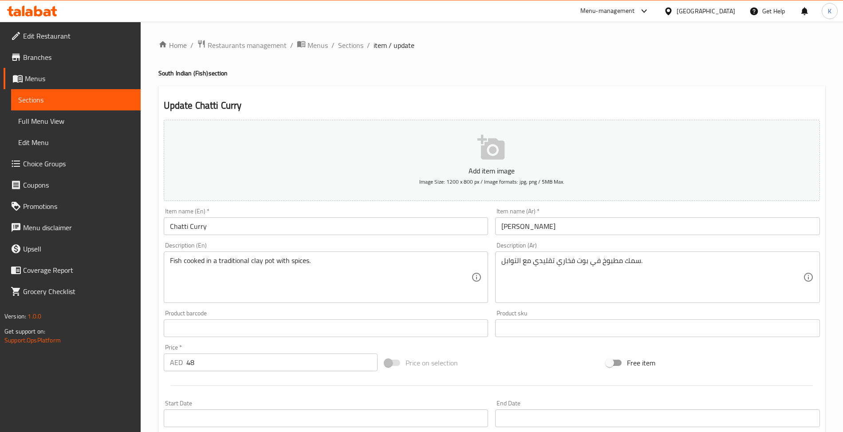
click at [258, 231] on input "Chatti Curry" at bounding box center [326, 226] width 325 height 18
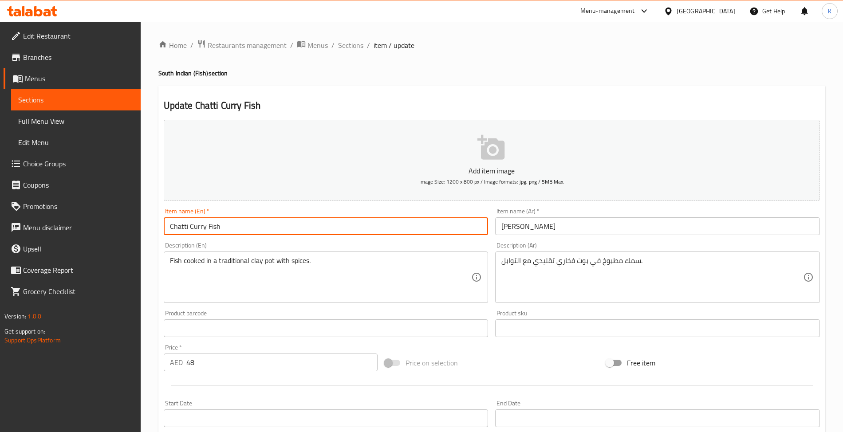
type input "Chatti Curry Fish"
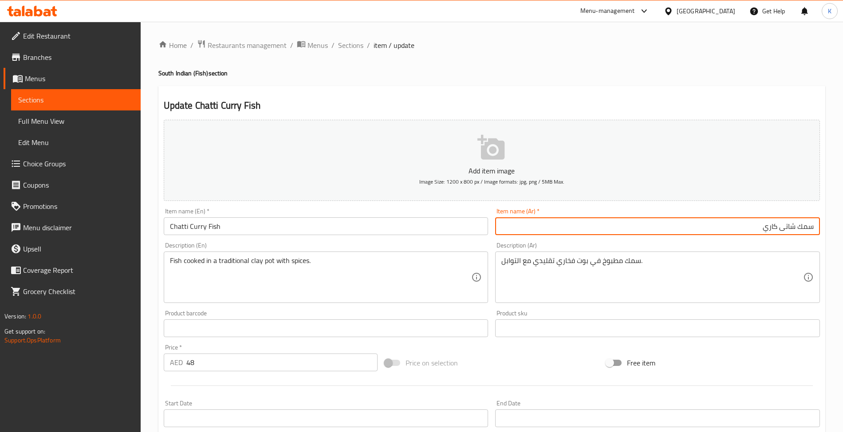
type input "سمك شاتى كاري"
click at [341, 47] on span "Sections" at bounding box center [350, 45] width 25 height 11
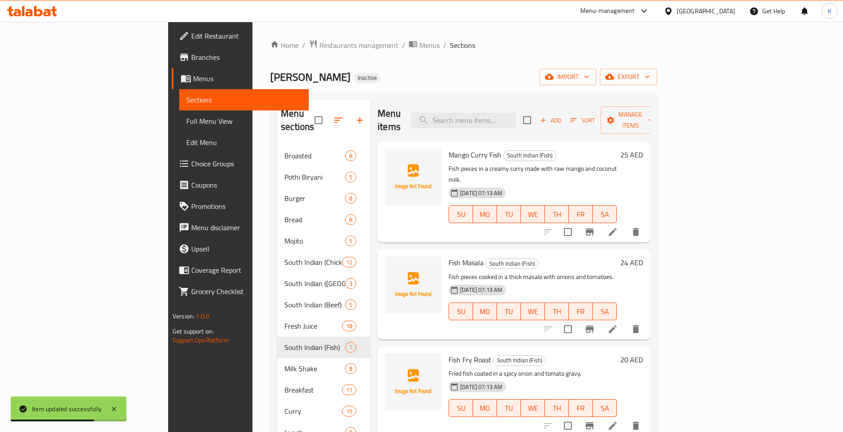
scroll to position [303, 0]
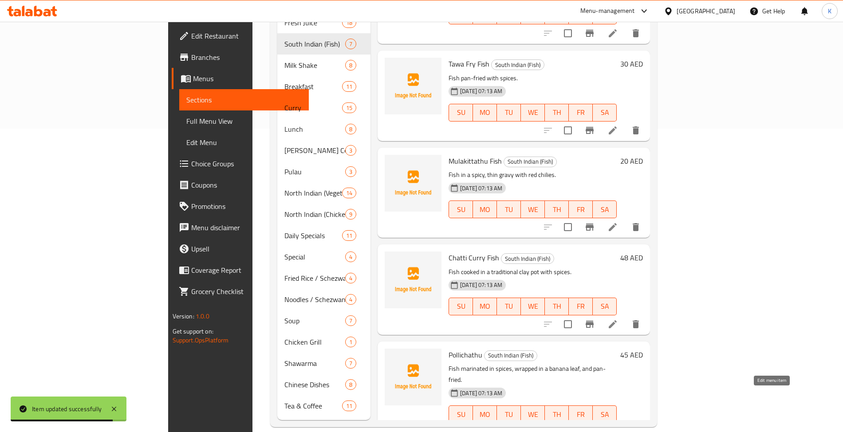
click at [618, 427] on icon at bounding box center [612, 432] width 11 height 11
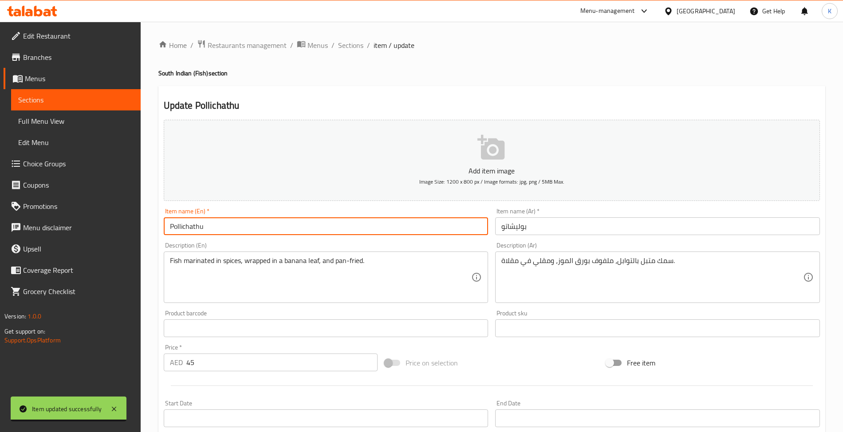
click at [297, 231] on input "Pollichathu" at bounding box center [326, 226] width 325 height 18
type input "Pollichathu Fish"
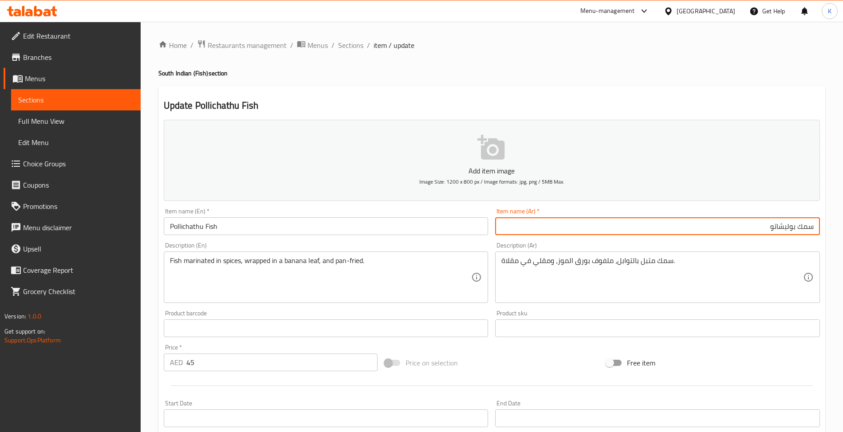
type input "سمك بوليشاتو"
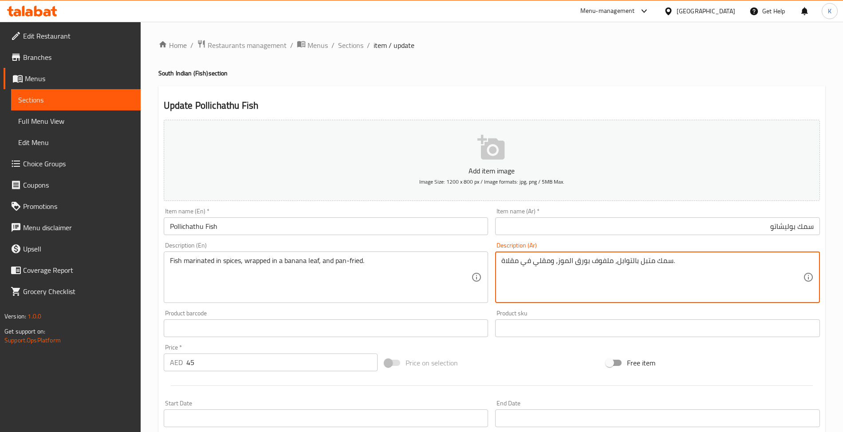
click at [625, 260] on textarea "سمك متبل بالتوابل، ملفوف بورق الموز، ومقلي في مقلاة." at bounding box center [652, 277] width 302 height 42
type textarea "سمك متبل بالبهارات، ملفوف بورق الموز، ومقلي في مقلاة."
drag, startPoint x: 288, startPoint y: 248, endPoint x: 299, endPoint y: 241, distance: 13.2
click at [290, 248] on div "Description (En) Fish marinated in spices, wrapped in a banana leaf, and pan-fr…" at bounding box center [326, 272] width 325 height 61
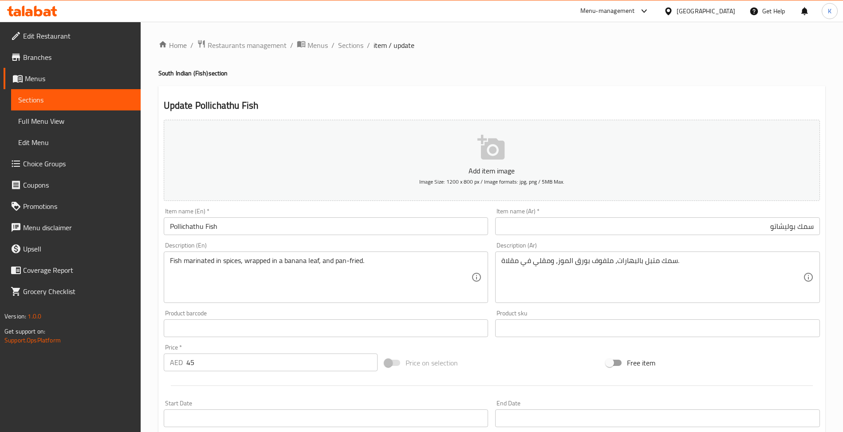
click at [303, 240] on div "Description (En) Fish marinated in spices, wrapped in a banana leaf, and pan-fr…" at bounding box center [326, 273] width 332 height 68
click at [304, 234] on input "Pollichathu Fish" at bounding box center [326, 226] width 325 height 18
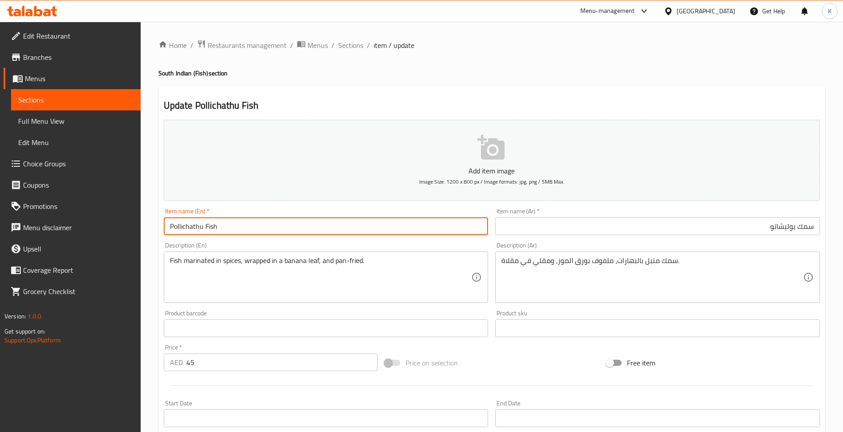
click at [325, 40] on span "Menus" at bounding box center [317, 45] width 20 height 11
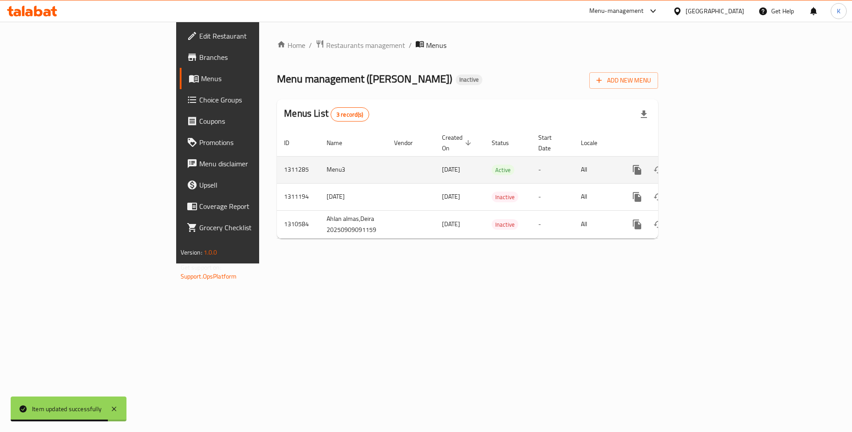
click at [712, 159] on link "enhanced table" at bounding box center [700, 169] width 21 height 21
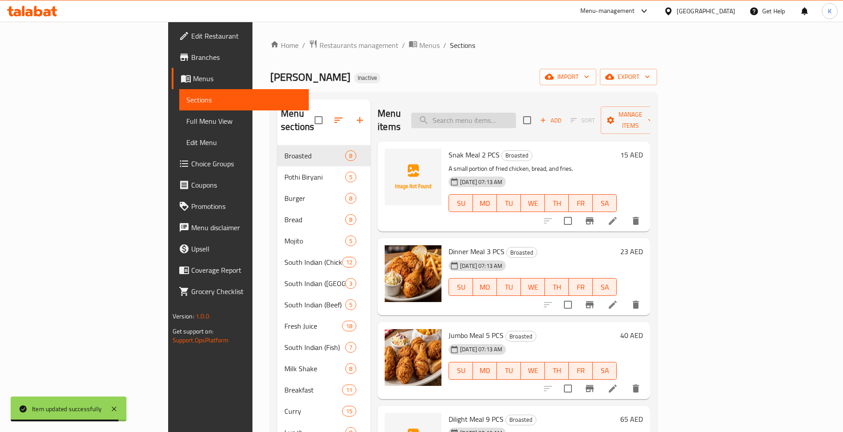
click at [515, 113] on input "search" at bounding box center [463, 121] width 105 height 16
paste input "Gobi"
type input "Gobi"
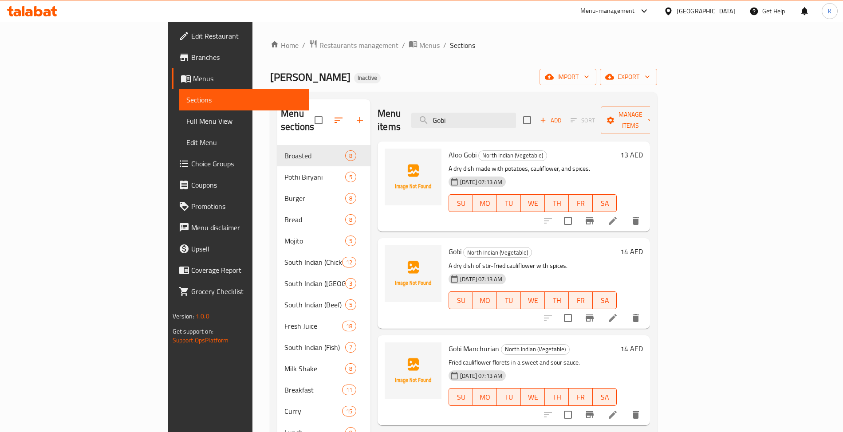
click at [618, 313] on icon at bounding box center [612, 318] width 11 height 11
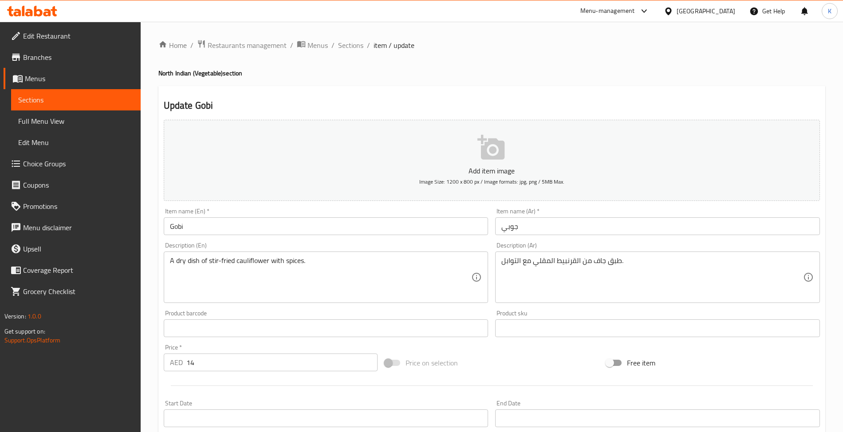
click at [260, 239] on div "Item name (En)   * Gobi Item name (En) *" at bounding box center [326, 222] width 332 height 34
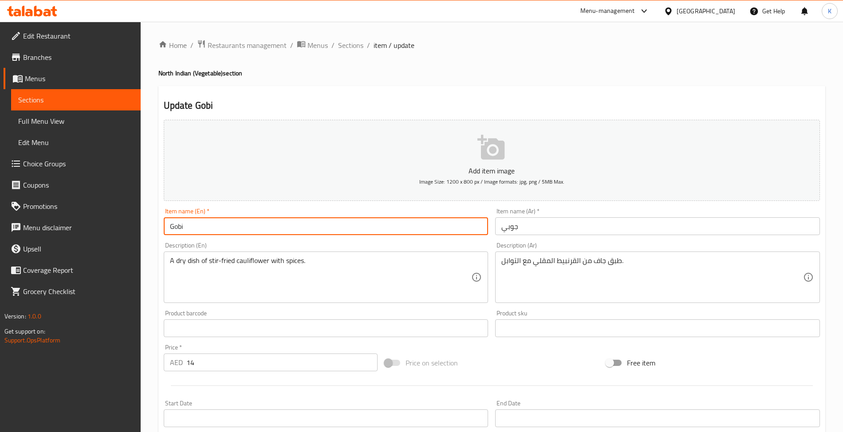
click at [264, 228] on input "Gobi" at bounding box center [326, 226] width 325 height 18
type input "Gobi 65"
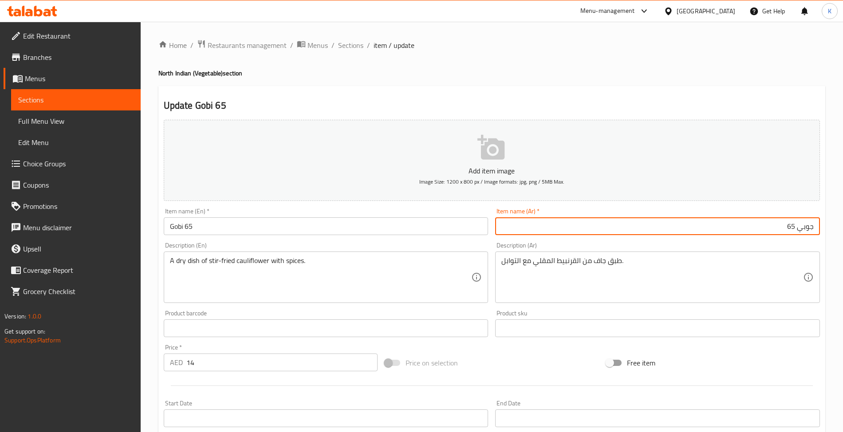
type input "جوبي 65"
click at [361, 52] on div "Home / Restaurants management / Menus / Sections / item / update North Indian (…" at bounding box center [491, 324] width 667 height 570
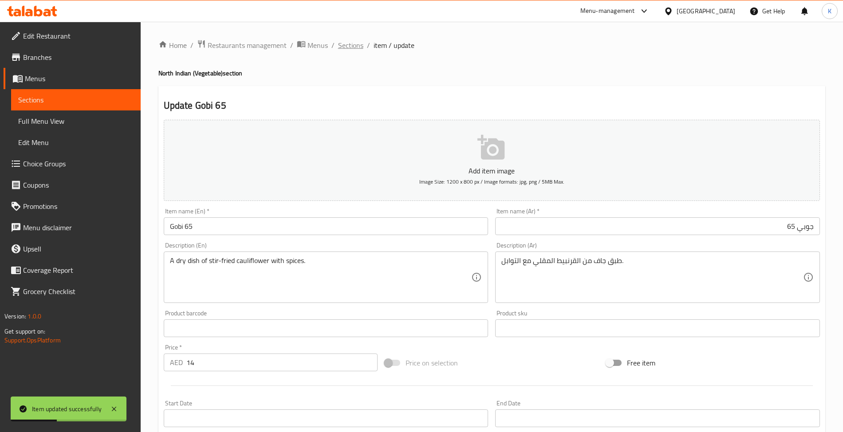
click at [362, 47] on ol "Home / Restaurants management / Menus / Sections / item / update" at bounding box center [491, 45] width 667 height 12
click at [349, 51] on span "Sections" at bounding box center [350, 45] width 25 height 11
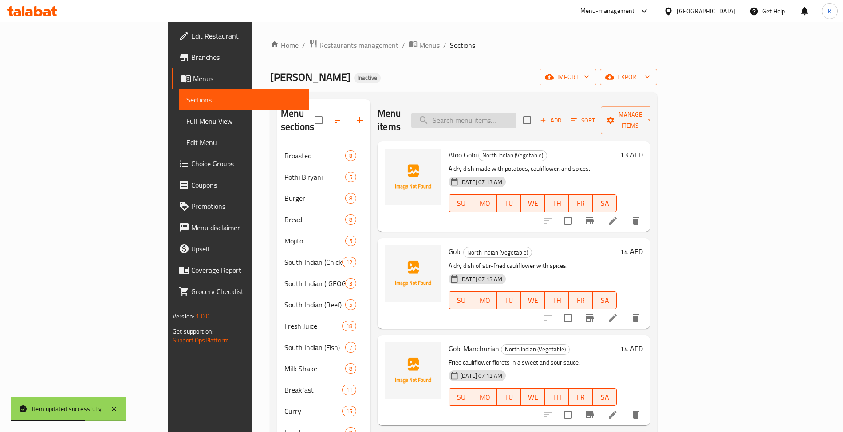
click at [507, 113] on input "search" at bounding box center [463, 121] width 105 height 16
paste input "Gobi"
type input "Gobi"
click at [618, 410] on icon at bounding box center [612, 415] width 11 height 11
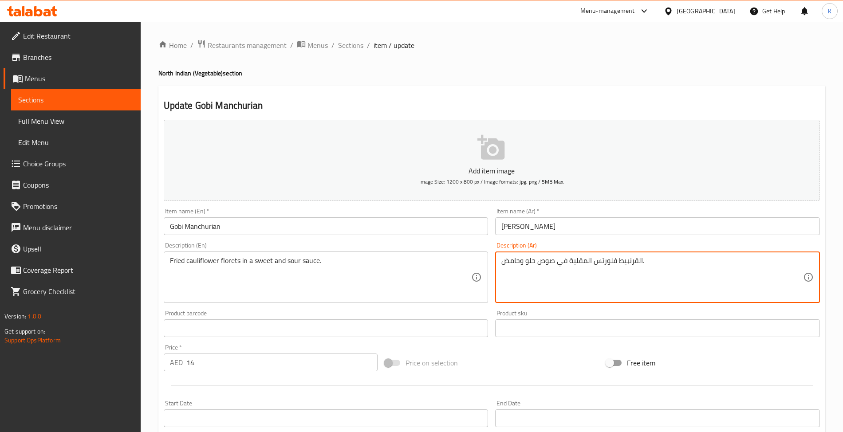
click at [613, 263] on textarea "القرنبيط فلورتس المقلية في صوص حلو وحامض." at bounding box center [652, 277] width 302 height 42
type textarea "زهيرات القرنبيط المقلية في صوص حلو وحامض."
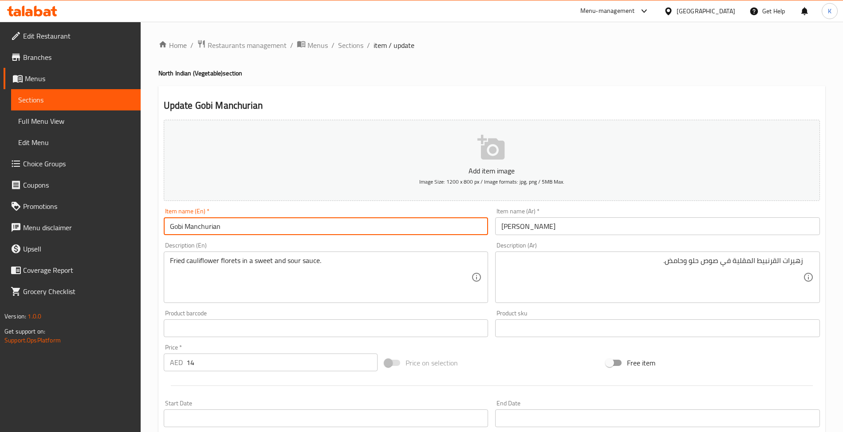
click at [421, 235] on input "Gobi Manchurian" at bounding box center [326, 226] width 325 height 18
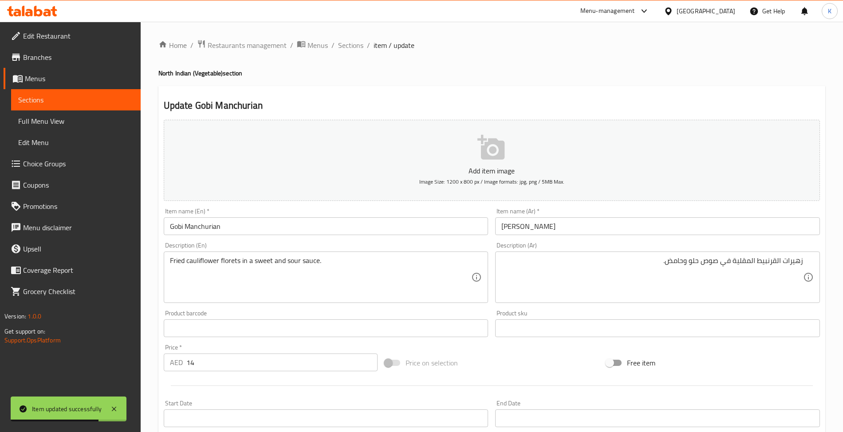
drag, startPoint x: 354, startPoint y: 49, endPoint x: 365, endPoint y: 62, distance: 17.3
click at [354, 49] on span "Sections" at bounding box center [350, 45] width 25 height 11
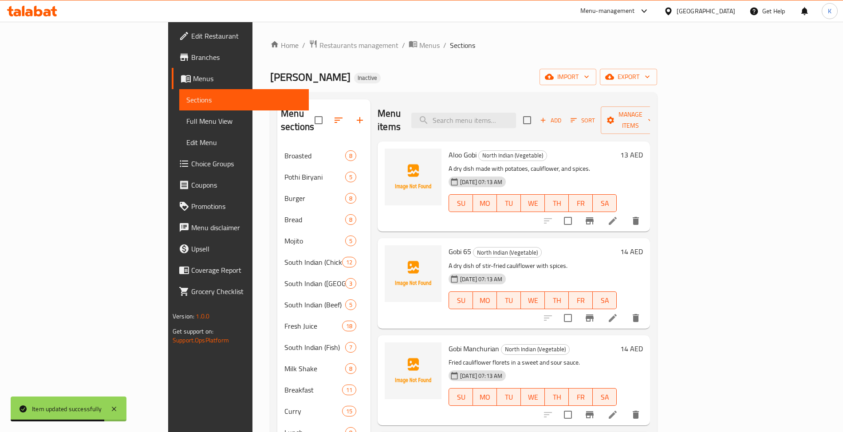
scroll to position [303, 0]
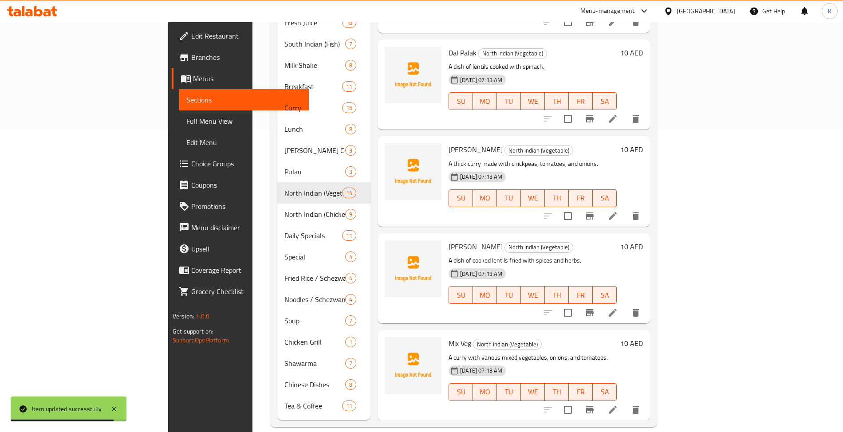
click at [625, 402] on li at bounding box center [612, 410] width 25 height 16
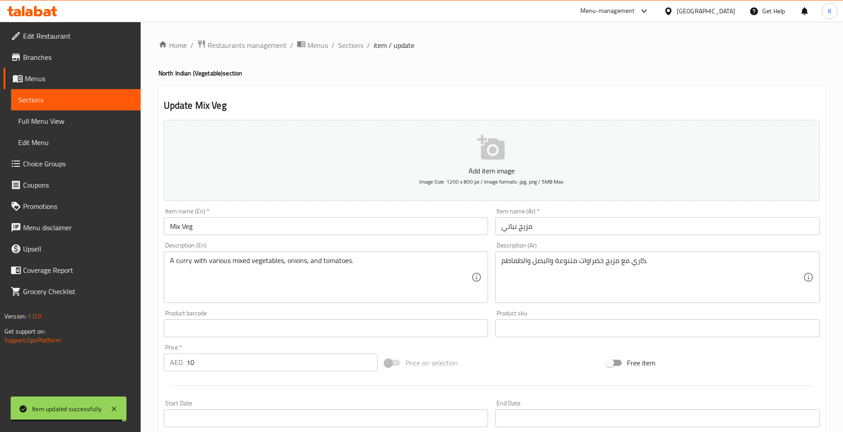
click at [575, 229] on div "Home / Restaurants management / Menus / Sections / item / update North Indian (…" at bounding box center [491, 324] width 667 height 570
click at [576, 224] on input "مزيج نباتي" at bounding box center [657, 226] width 325 height 18
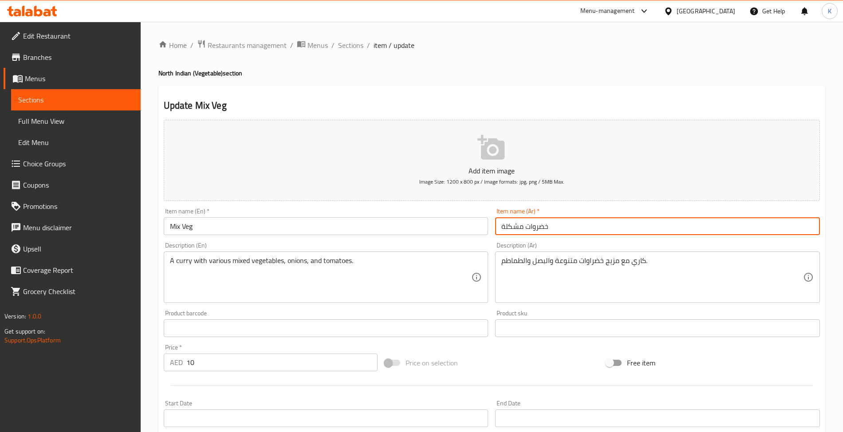
type input "خضروات مشكلة"
click at [352, 50] on span "Sections" at bounding box center [350, 45] width 25 height 11
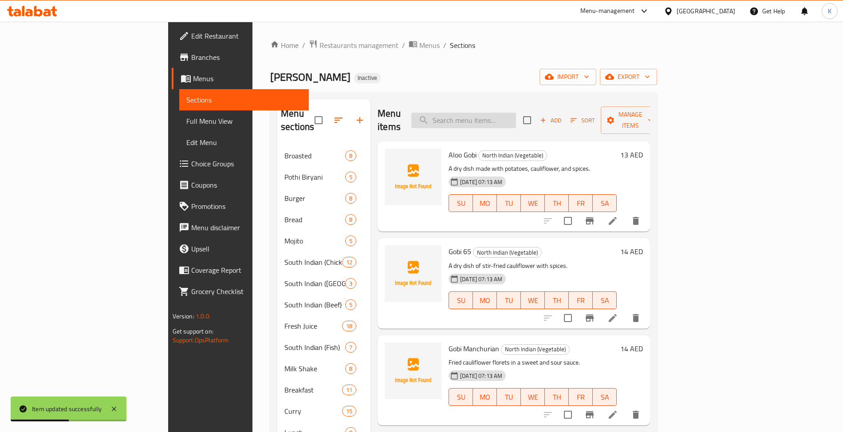
click at [516, 121] on input "search" at bounding box center [463, 121] width 105 height 16
paste input "Chicken Achari"
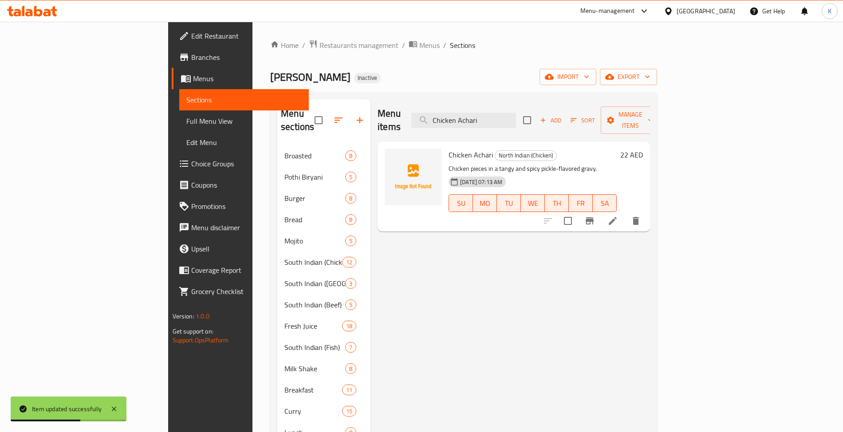
type input "Chicken Achari"
click at [618, 216] on icon at bounding box center [612, 221] width 11 height 11
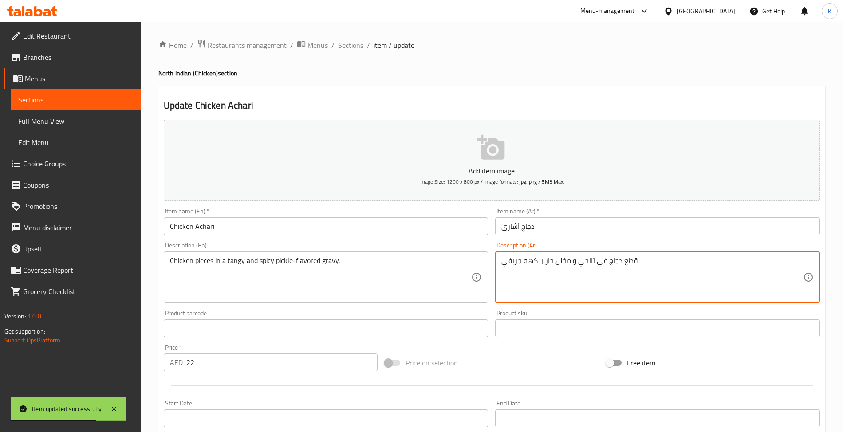
click at [675, 264] on textarea "قطع دجاج في تانجي و مخلل حار بنكهه جريفي" at bounding box center [652, 277] width 302 height 42
click at [575, 262] on textarea "قطع دجاج في تانجي و مخلل حار بنكهه جريفي" at bounding box center [652, 277] width 302 height 42
click at [574, 262] on textarea "قطع دجاج في تانجي و مخلل حار بنكهه جريفي" at bounding box center [652, 277] width 302 height 42
click at [587, 263] on textarea "قطع دجاج في تانجي و مخلل حار بنكهه جريفي" at bounding box center [652, 277] width 302 height 42
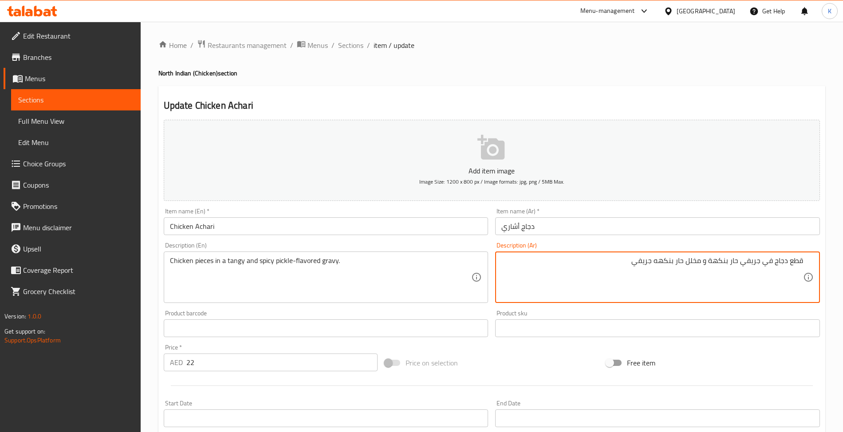
click at [733, 264] on textarea "قطع دجاج في جريفي حار بنكهة و مخلل حار بنكهه جريفي" at bounding box center [652, 277] width 302 height 42
click at [709, 263] on textarea "قطع دجاج في جريفي بنكهة و مخلل حار بنكهه جريفي" at bounding box center [652, 277] width 302 height 42
paste textarea "حار"
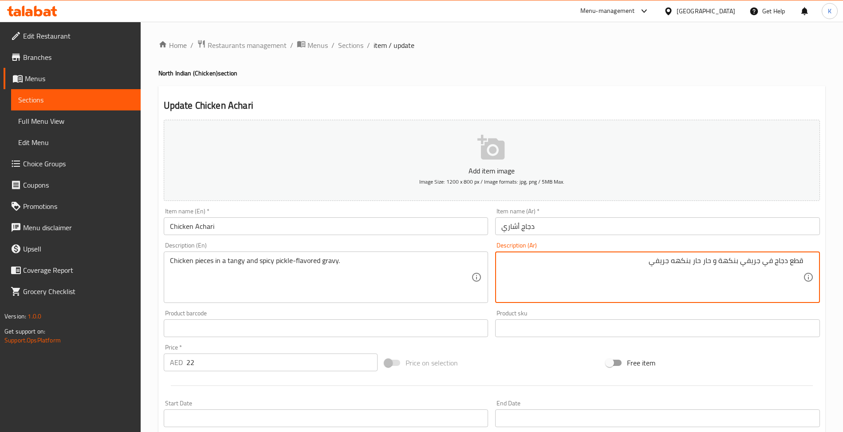
drag, startPoint x: 714, startPoint y: 275, endPoint x: 812, endPoint y: 265, distance: 98.1
click at [812, 265] on div "قطع دجاج في جريفي بنكهة و حار حار بنكهه جريفي Description (Ar)" at bounding box center [657, 277] width 325 height 51
click at [714, 265] on textarea "قطع دجاج في جريفي بنكهة و حار حار بنكهه جريفي" at bounding box center [652, 277] width 302 height 42
drag, startPoint x: 714, startPoint y: 265, endPoint x: 719, endPoint y: 267, distance: 5.2
click at [719, 267] on textarea "قطع دجاج في جريفي بنكهة و حار حار بنكهه جريفي" at bounding box center [652, 277] width 302 height 42
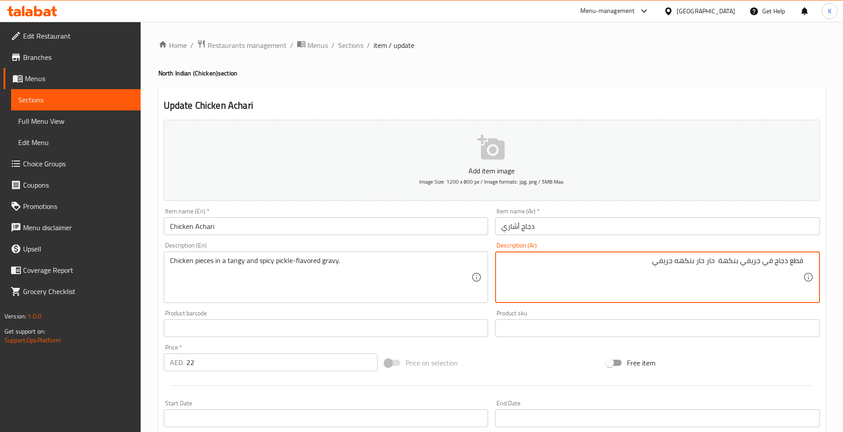
click at [706, 267] on textarea "قطع دجاج في جريفي بنكهة حار حار بنكهه جريفي" at bounding box center [652, 277] width 302 height 42
click at [699, 264] on textarea "قطع دجاج في جريفي بنكهة حار بنكهه جريفي" at bounding box center [652, 277] width 302 height 42
click at [676, 264] on textarea "قطع دجاج في جريفي بنكهة حار جريفي" at bounding box center [652, 277] width 302 height 42
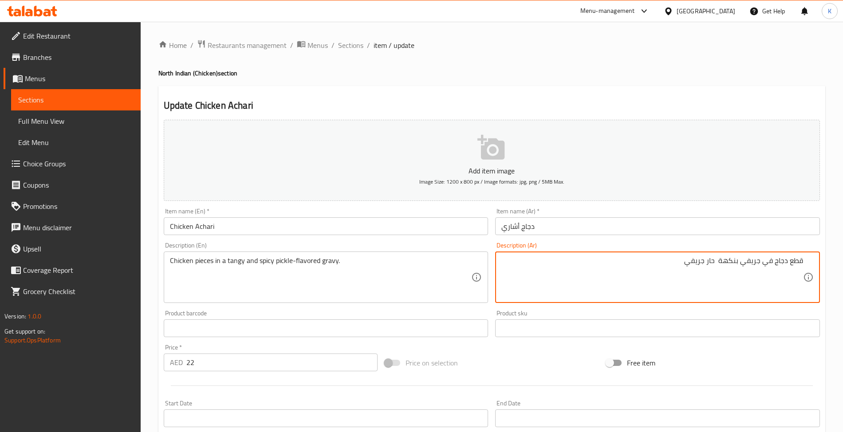
click at [685, 260] on textarea "قطع دجاج في جريفي بنكهة حار جريفي" at bounding box center [652, 277] width 302 height 42
click at [694, 263] on textarea "قطع دجاج في جريفي بنكهة حار جريفي" at bounding box center [652, 277] width 302 height 42
click at [708, 267] on textarea "قطع دجاج في جريفي بنكهة حار" at bounding box center [652, 277] width 302 height 42
drag, startPoint x: 694, startPoint y: 268, endPoint x: 703, endPoint y: 269, distance: 8.5
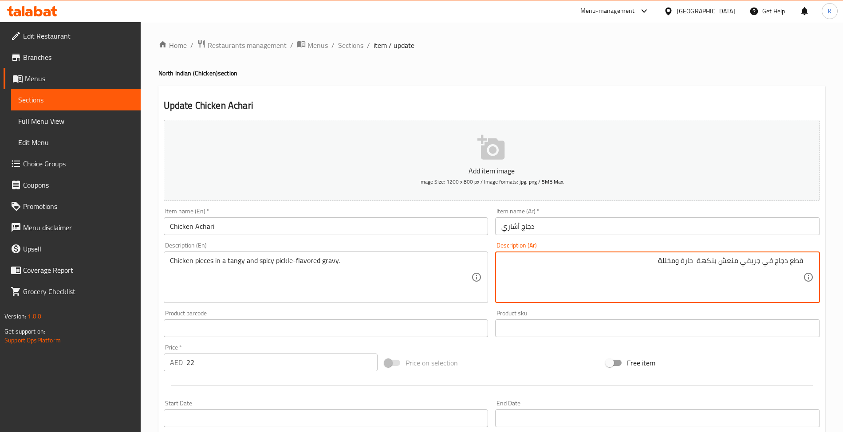
click at [702, 268] on textarea "قطع دجاج في جريفي منعش بنكهة حارة ومخللة" at bounding box center [652, 277] width 302 height 42
type textarea "قطع دجاج في جريفي منعش بنكهة حارة ومخللة"
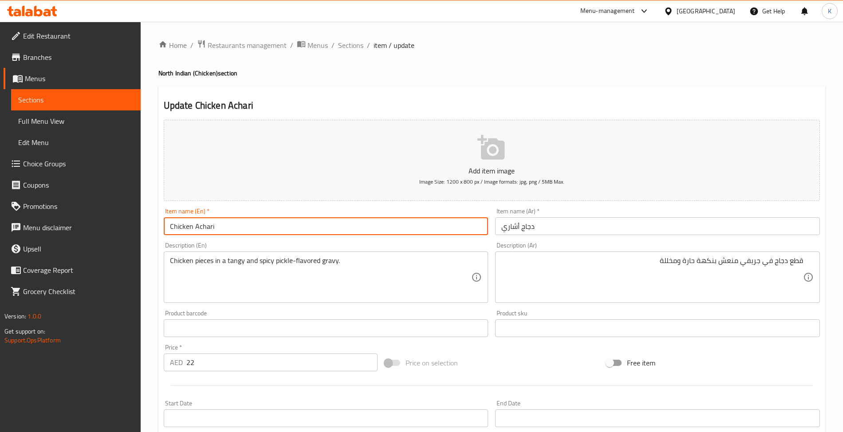
click at [449, 231] on input "Chicken Achari" at bounding box center [326, 226] width 325 height 18
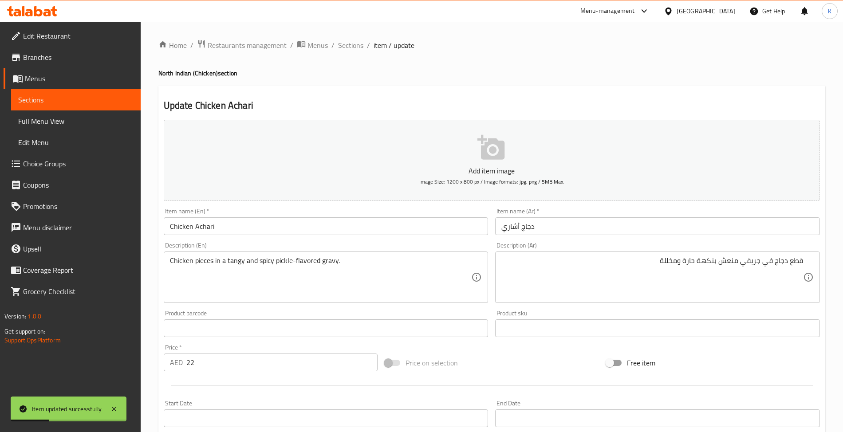
click at [362, 47] on ol "Home / Restaurants management / Menus / Sections / item / update" at bounding box center [491, 45] width 667 height 12
click at [359, 46] on span "Sections" at bounding box center [350, 45] width 25 height 11
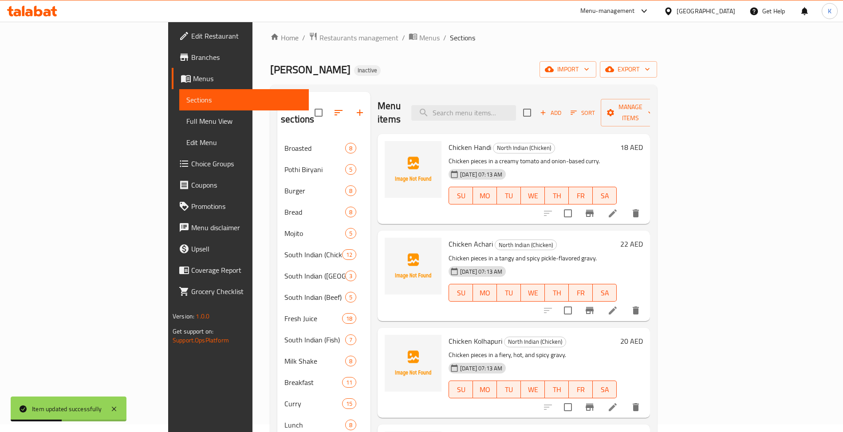
scroll to position [138, 0]
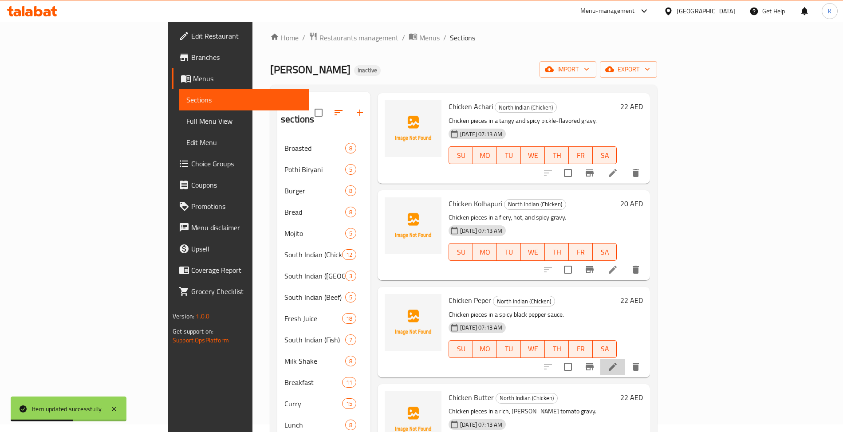
click at [625, 359] on li at bounding box center [612, 367] width 25 height 16
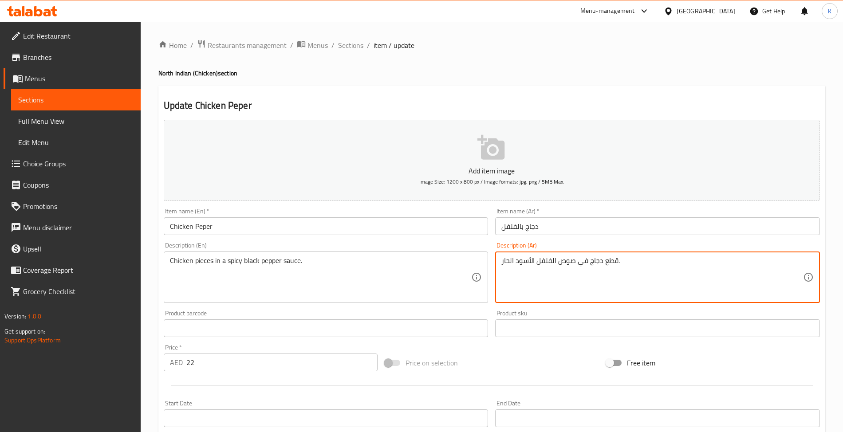
type textarea "قطع دجاج في صوص الفلفل الأسود الحار."
click at [203, 229] on input "Chicken Peper" at bounding box center [326, 226] width 325 height 18
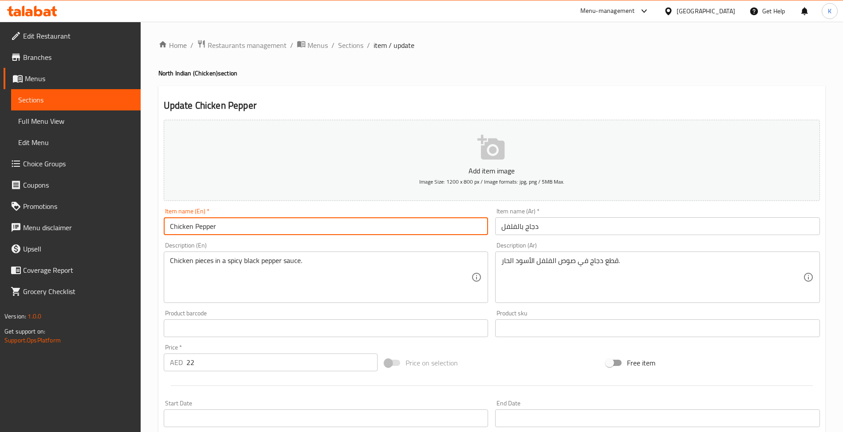
type input "Chicken Pepper"
click at [359, 43] on span "Sections" at bounding box center [350, 45] width 25 height 11
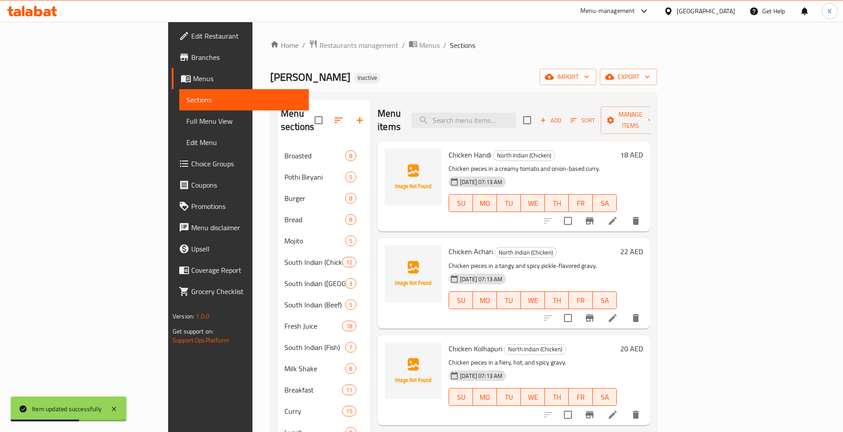
click at [620, 215] on div "Chicken Handi North Indian (Chicken) Chicken pieces in a creamy tomato and onio…" at bounding box center [532, 186] width 175 height 83
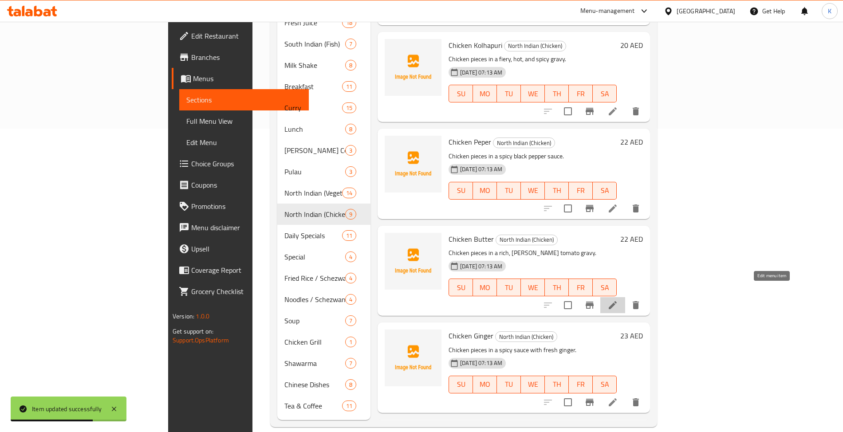
click at [618, 300] on icon at bounding box center [612, 305] width 11 height 11
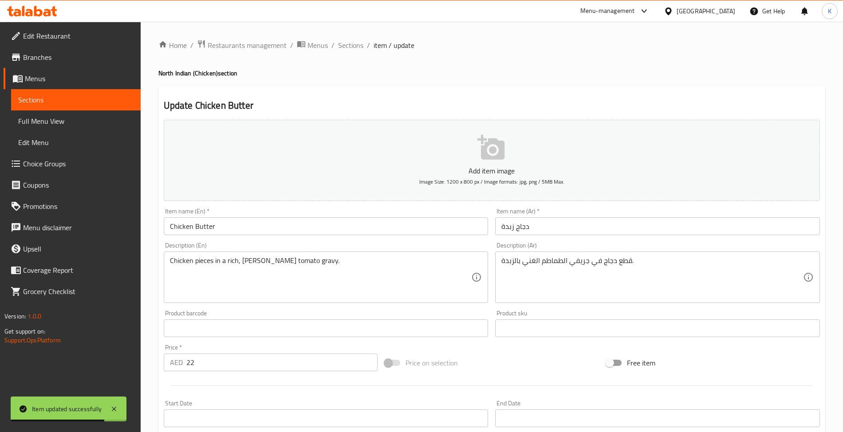
click at [513, 231] on input "دجاج زبدة" at bounding box center [657, 226] width 325 height 18
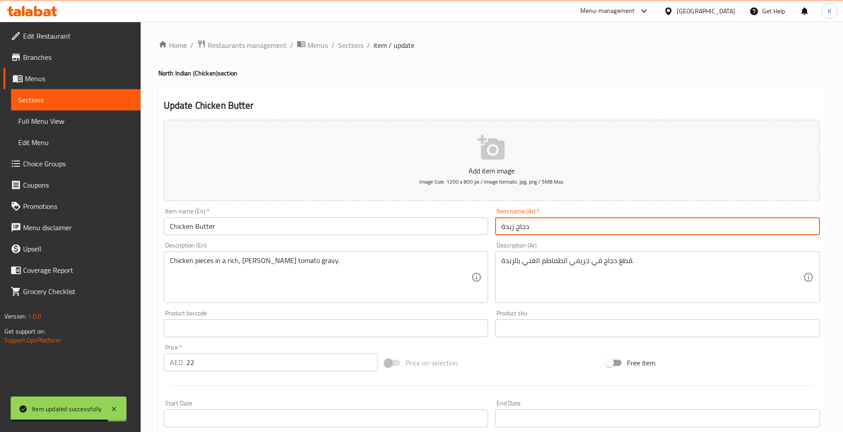
click at [513, 231] on input "دجاج زبدة" at bounding box center [657, 226] width 325 height 18
type input "دجاج بالزبدة"
click at [61, 55] on span "Branches" at bounding box center [78, 57] width 110 height 11
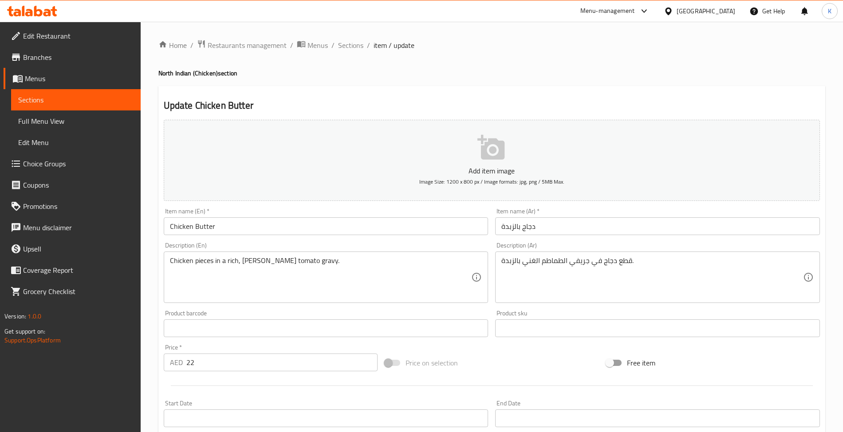
click at [48, 15] on icon at bounding box center [47, 13] width 8 height 8
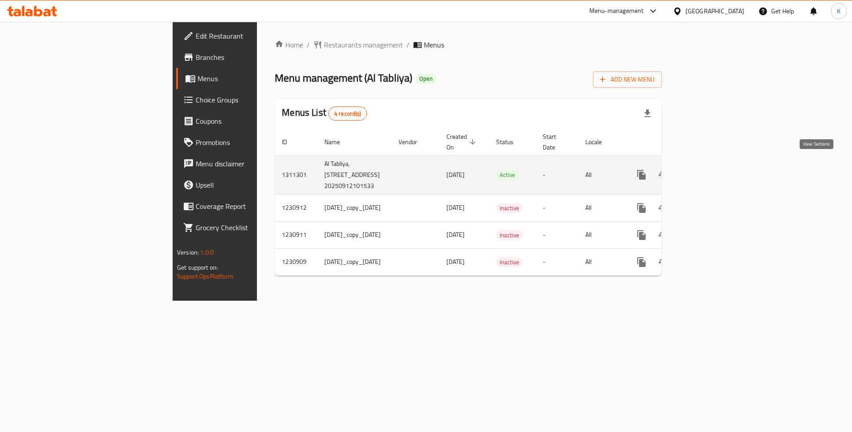
click at [711, 169] on icon "enhanced table" at bounding box center [705, 174] width 11 height 11
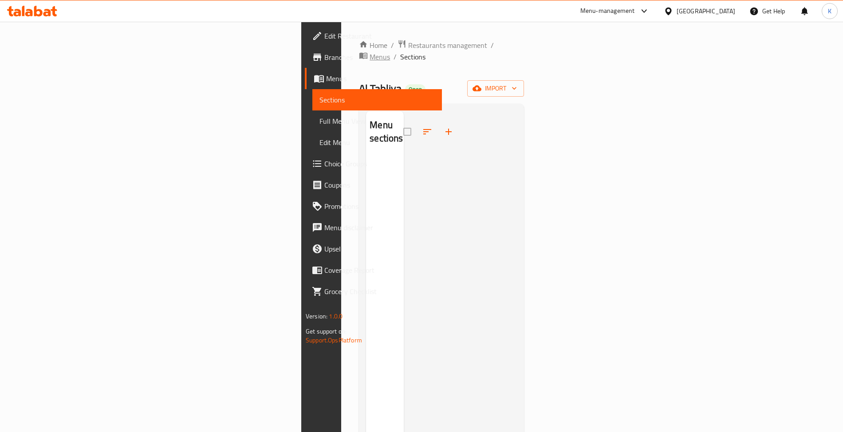
click at [359, 51] on span "breadcrumb" at bounding box center [364, 57] width 11 height 12
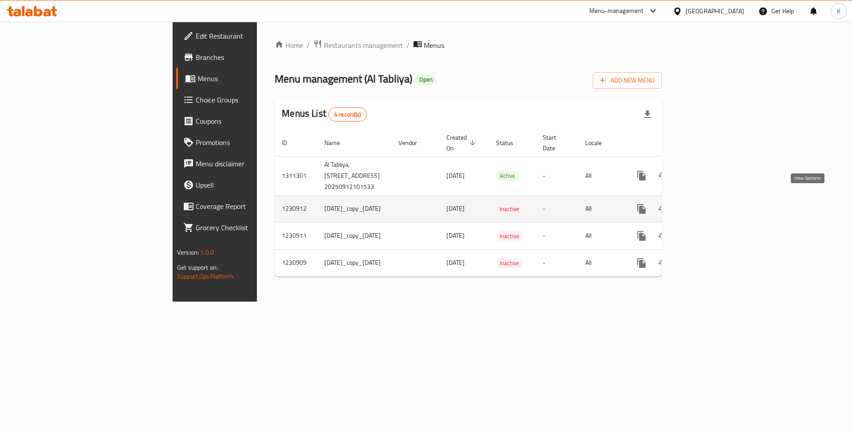
click at [711, 204] on icon "enhanced table" at bounding box center [705, 209] width 11 height 11
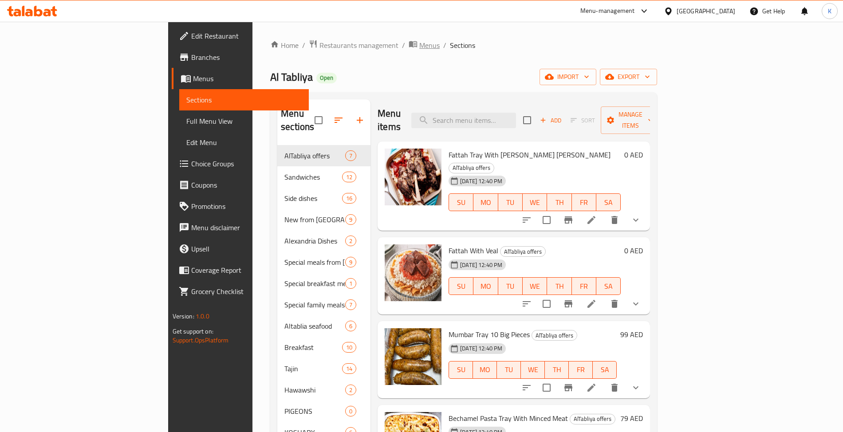
click at [419, 45] on span "Menus" at bounding box center [429, 45] width 20 height 11
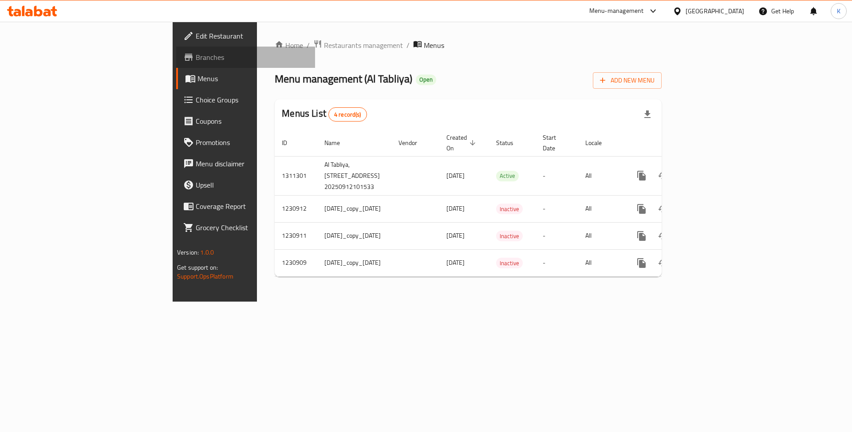
click at [196, 54] on span "Branches" at bounding box center [252, 57] width 112 height 11
click at [196, 55] on span "Branches" at bounding box center [252, 57] width 112 height 11
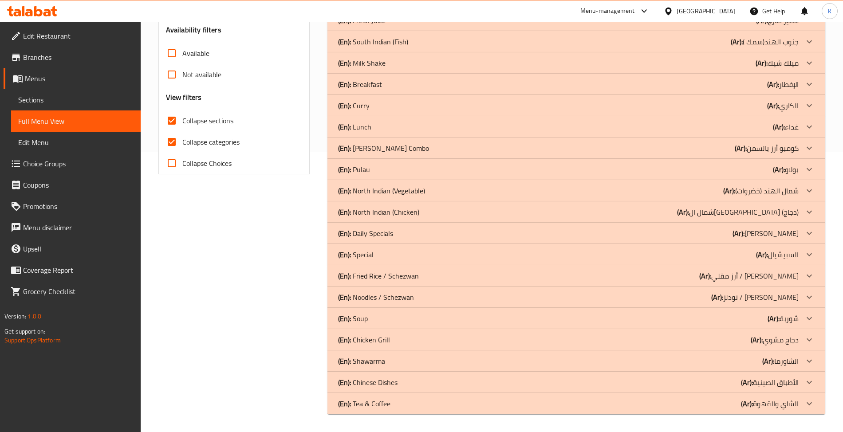
scroll to position [280, 0]
click at [429, 236] on div "(En): Daily Specials (Ar): دايلي سبيشيالز" at bounding box center [568, 233] width 460 height 11
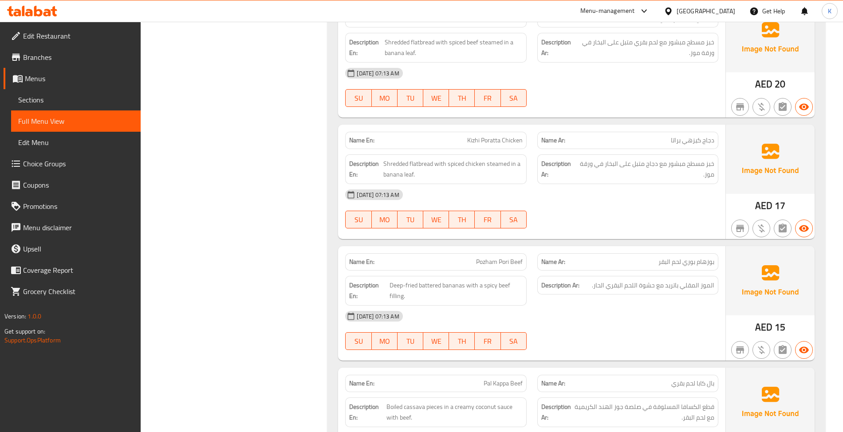
scroll to position [1385, 0]
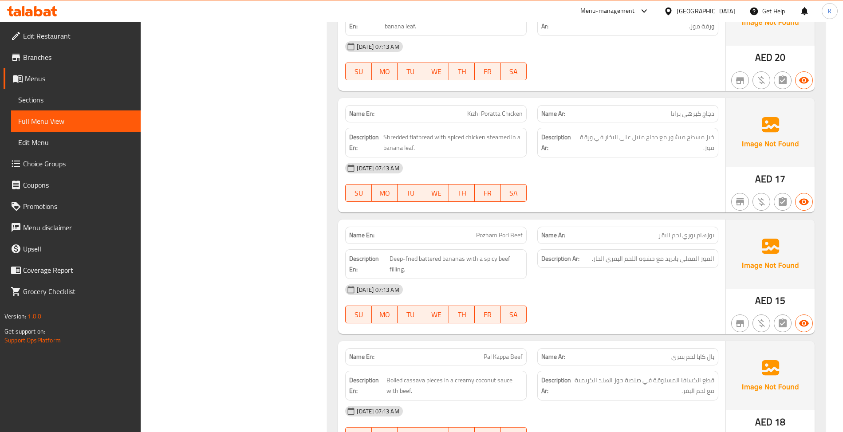
click at [490, 256] on div "Description En: Deep-fried battered bananas with a spicy beef filling." at bounding box center [435, 264] width 181 height 30
click at [492, 258] on span "Deep-fried battered bananas with a spicy beef filling." at bounding box center [456, 264] width 133 height 22
click at [493, 244] on div "Name En: Pozham Pori Beef" at bounding box center [435, 235] width 181 height 17
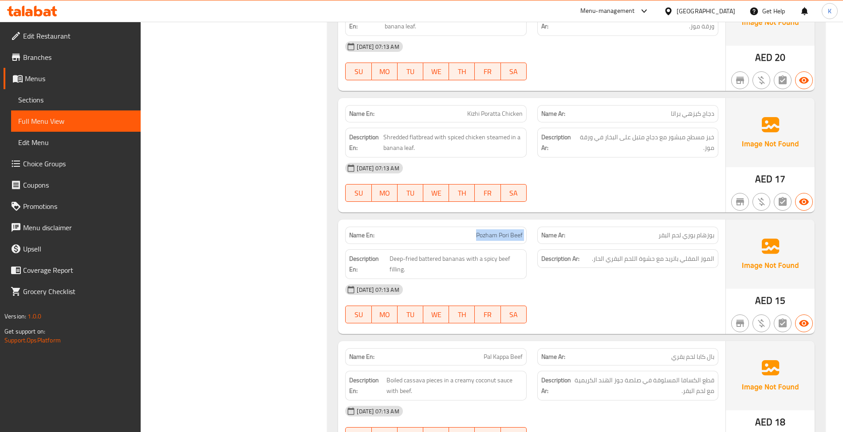
copy span "Pozham Pori Beef"
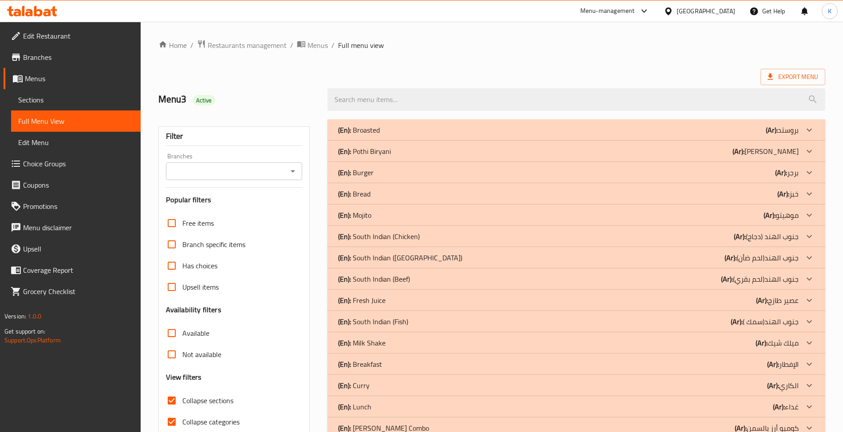
scroll to position [138, 0]
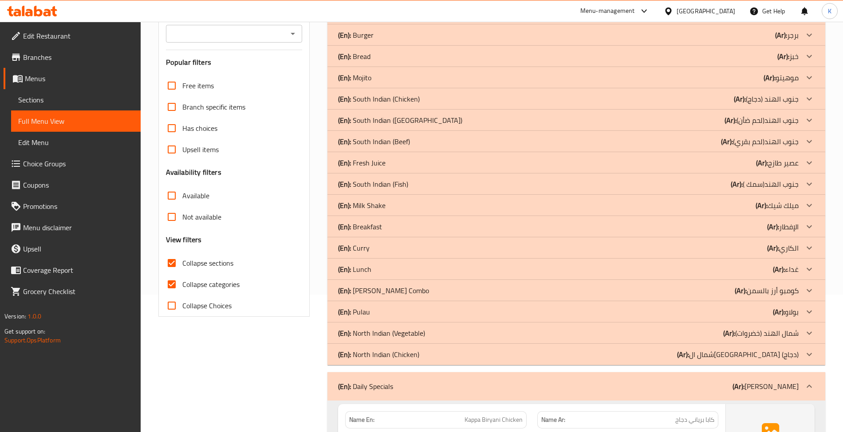
click at [366, 378] on div "(En): Daily Specials (Ar): دايلي سبيشيالز" at bounding box center [575, 386] width 497 height 28
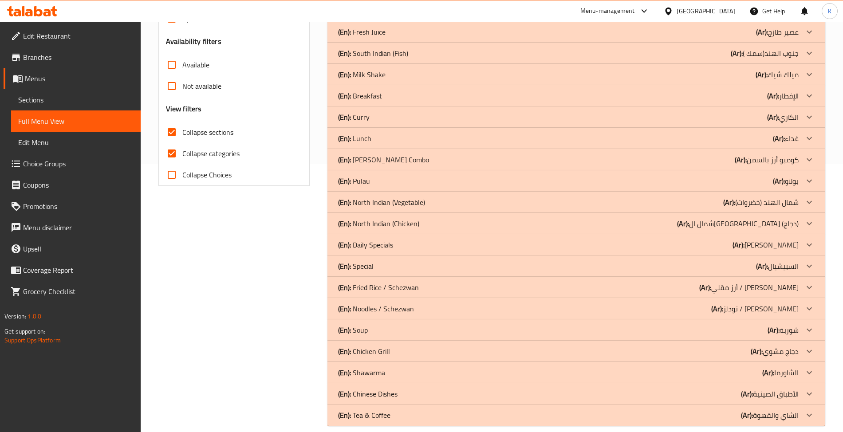
scroll to position [276, 0]
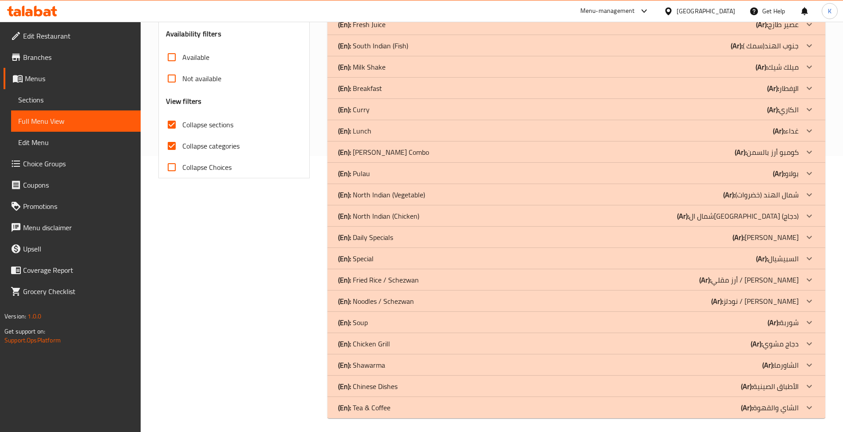
click at [370, 261] on p "(En): Special" at bounding box center [355, 258] width 35 height 11
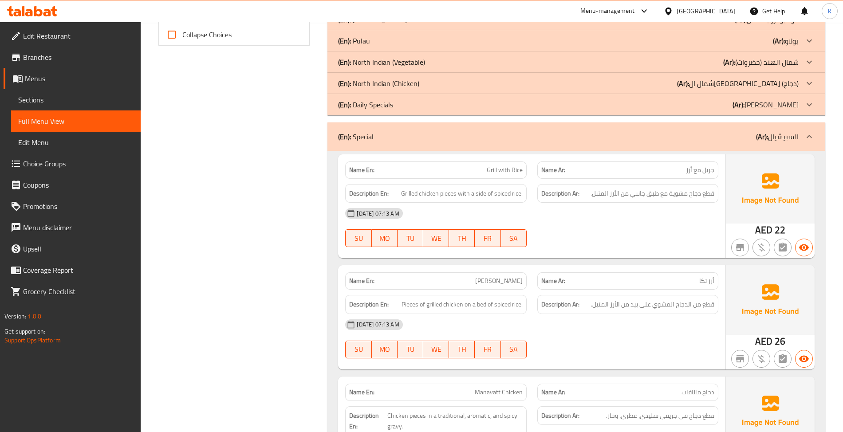
scroll to position [414, 0]
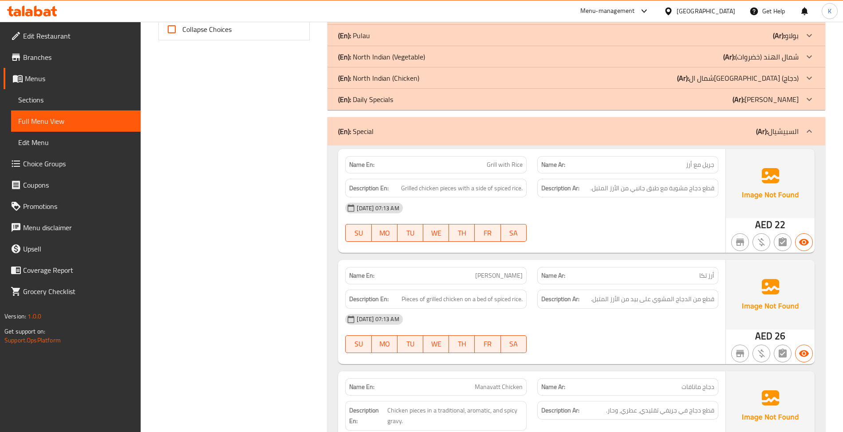
click at [526, 276] on div "Name En: Tikka Rice" at bounding box center [435, 275] width 181 height 17
click at [524, 275] on div "Name En: Tikka Rice" at bounding box center [435, 275] width 181 height 17
copy span "[PERSON_NAME]"
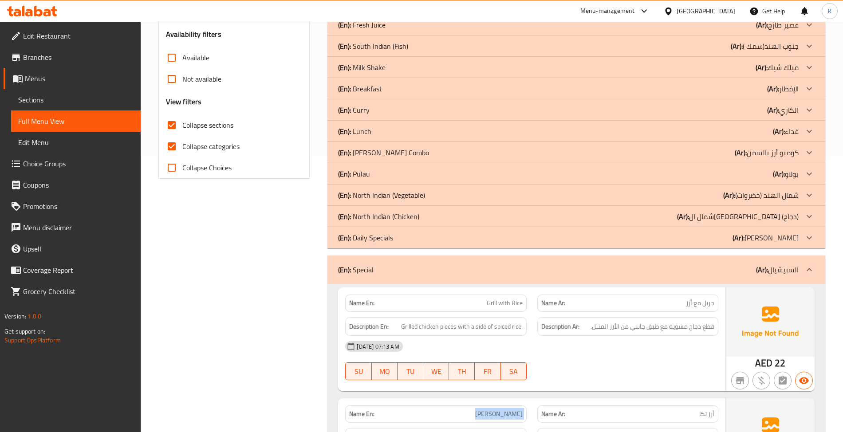
scroll to position [276, 0]
click at [404, 274] on div "(En): Special (Ar): السبيشيال" at bounding box center [568, 269] width 460 height 11
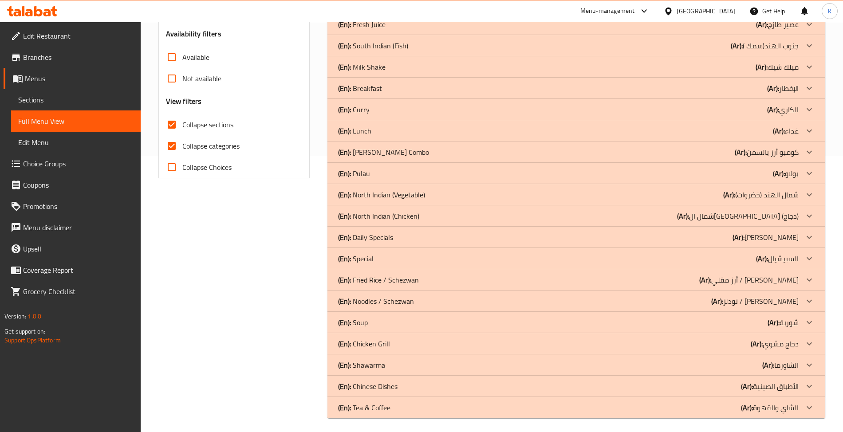
click at [391, 276] on p "(En): Fried Rice / Schezwan" at bounding box center [378, 280] width 81 height 11
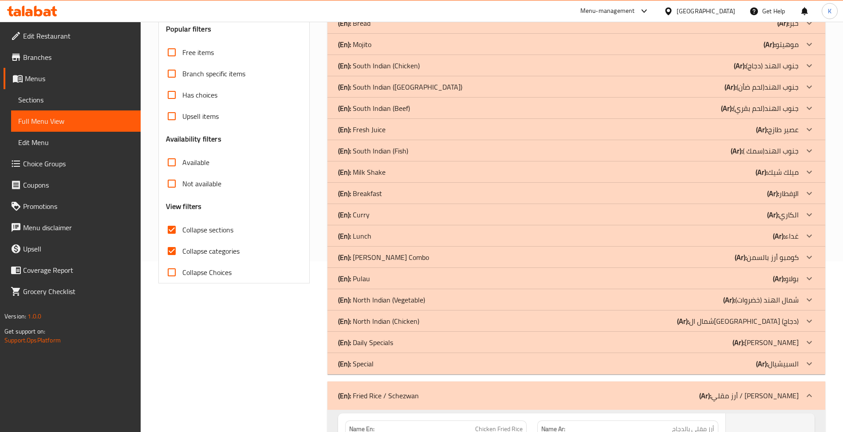
scroll to position [138, 0]
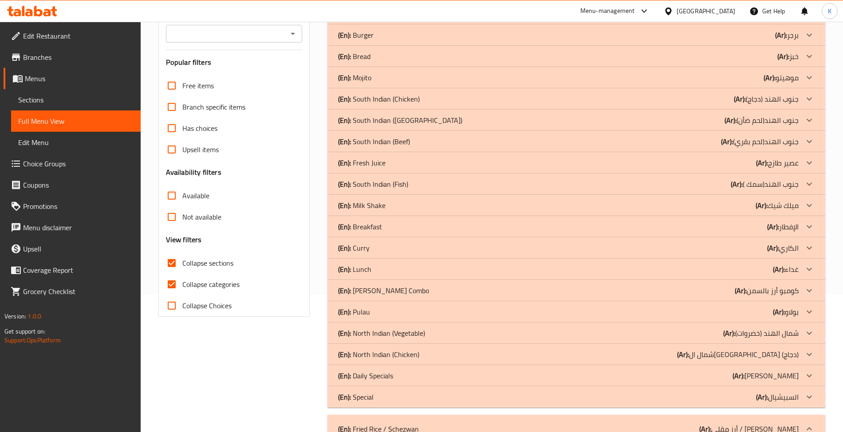
click at [435, 421] on div "(En): Fried Rice / Schezwan (Ar): أرز مقلي / سيشوان" at bounding box center [575, 429] width 497 height 28
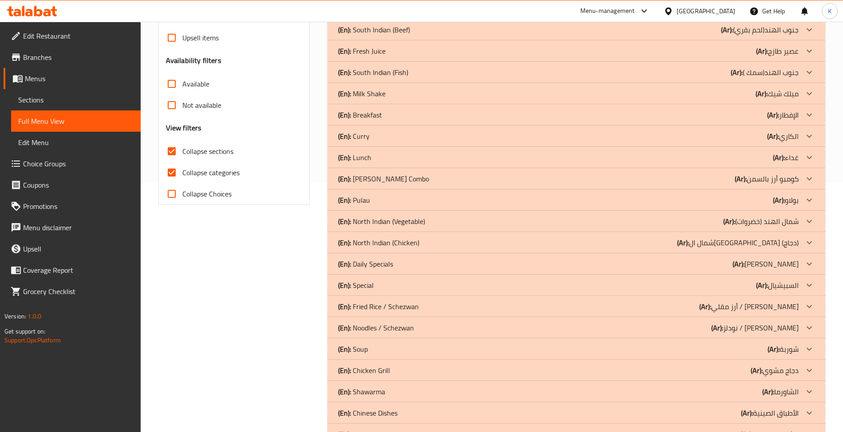
scroll to position [276, 0]
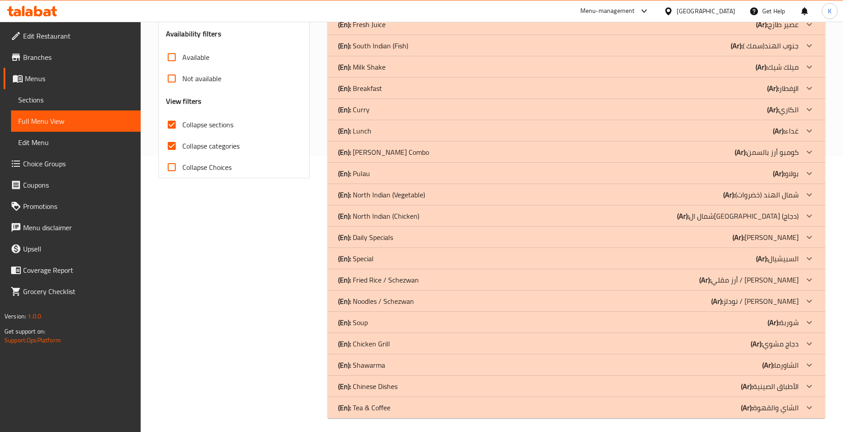
click at [358, 303] on p "(En): Noodles / Schezwan" at bounding box center [376, 301] width 76 height 11
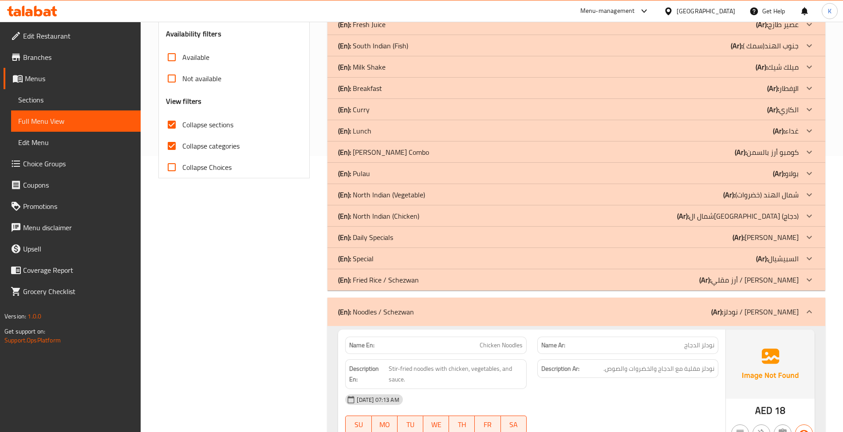
click at [413, 316] on p "(En): Noodles / Schezwan" at bounding box center [376, 312] width 76 height 11
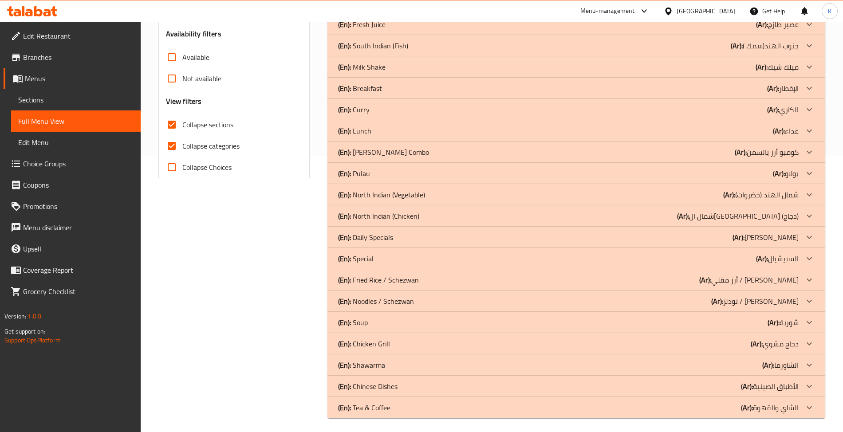
click at [357, 323] on p "(En): Soup" at bounding box center [353, 322] width 30 height 11
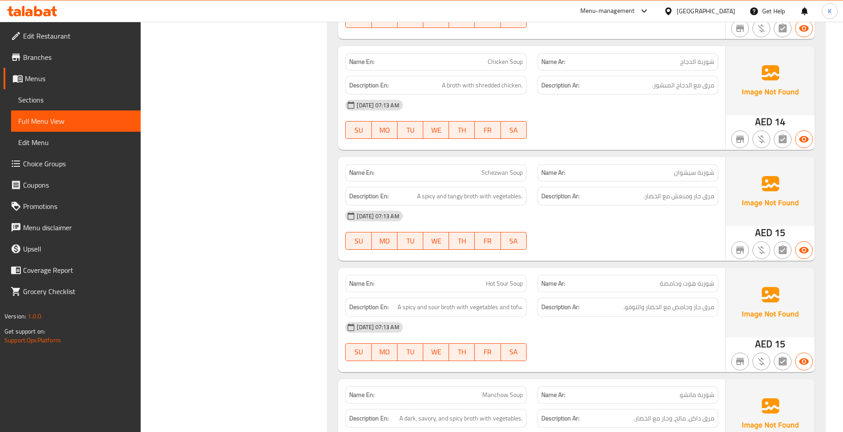
scroll to position [828, 0]
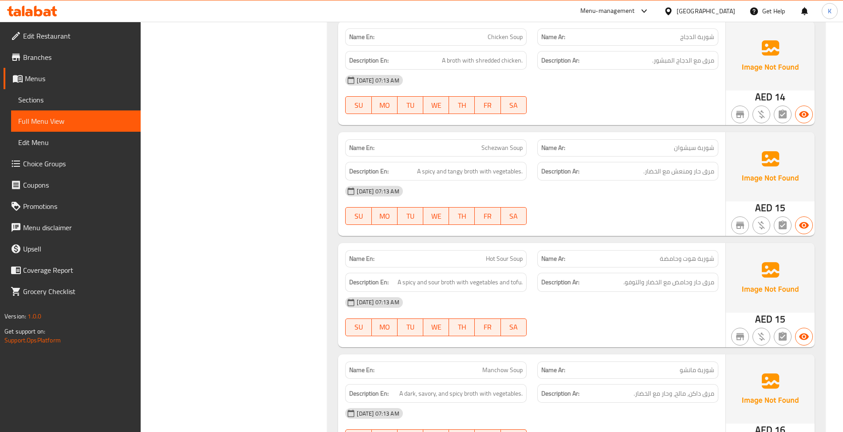
click at [492, 258] on span "Hot Sour Soup" at bounding box center [504, 258] width 37 height 9
copy span "Hot Sour Soup"
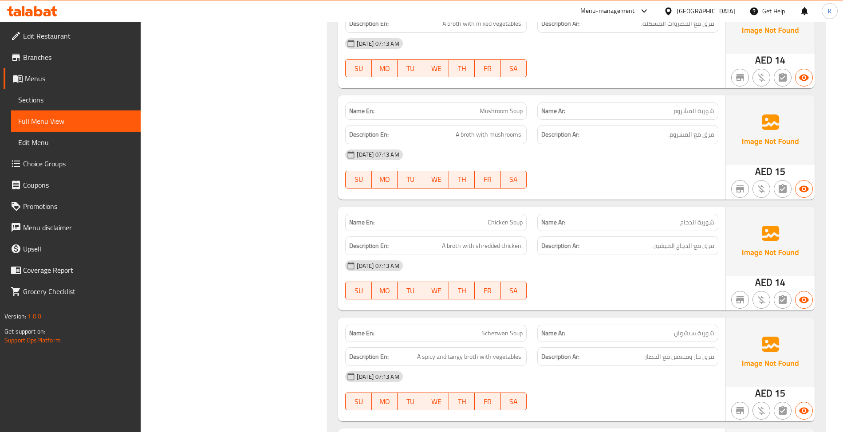
scroll to position [405, 0]
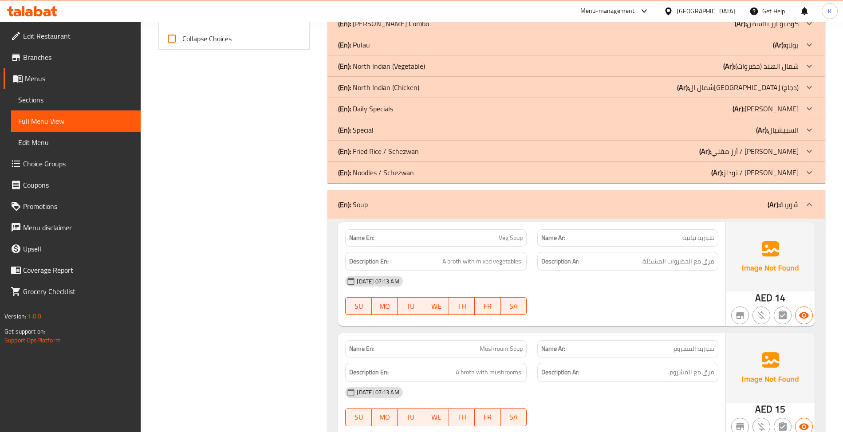
click at [478, 210] on div "(En): Soup (Ar): شوربة" at bounding box center [568, 204] width 460 height 11
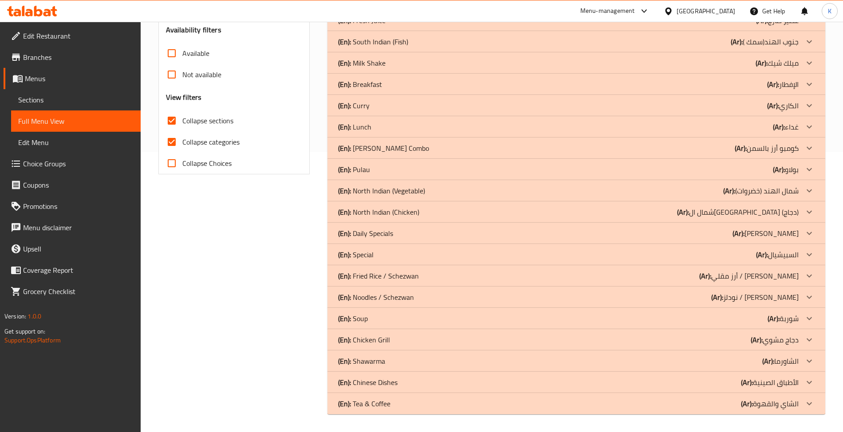
scroll to position [280, 0]
click at [345, 339] on b "(En):" at bounding box center [344, 339] width 13 height 13
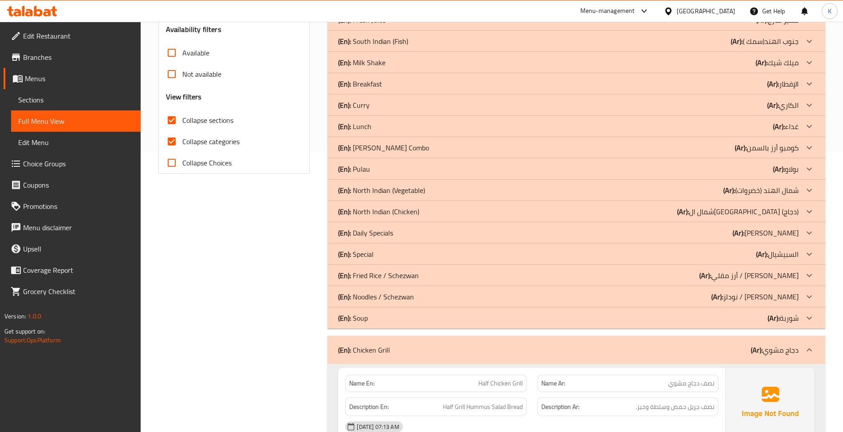
scroll to position [418, 0]
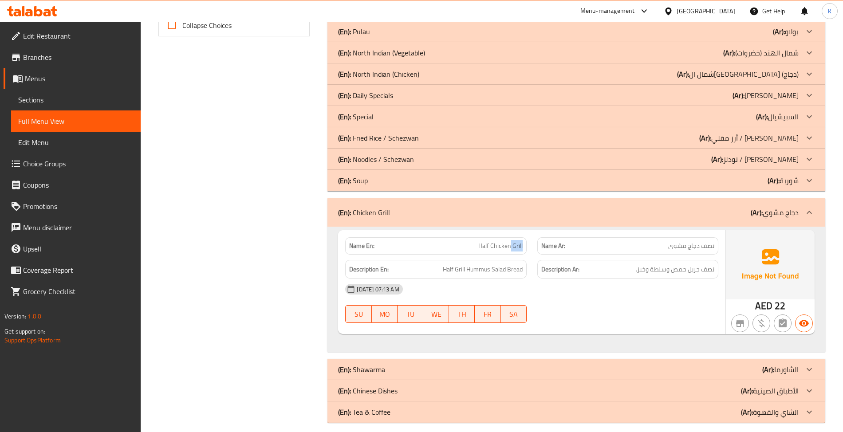
drag, startPoint x: 510, startPoint y: 245, endPoint x: 524, endPoint y: 241, distance: 14.3
click at [524, 241] on div "Name En: Half Chicken Grill" at bounding box center [435, 245] width 181 height 17
click at [520, 245] on span "Half Chicken Grill" at bounding box center [500, 245] width 44 height 9
click at [100, 100] on span "Sections" at bounding box center [75, 100] width 115 height 11
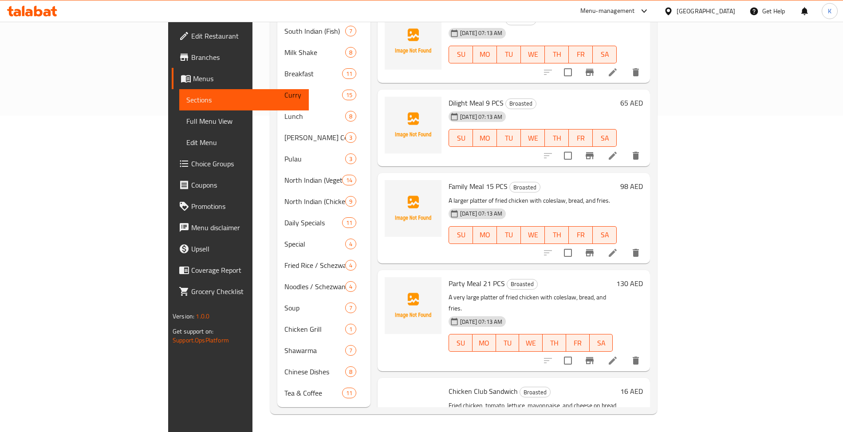
scroll to position [125, 0]
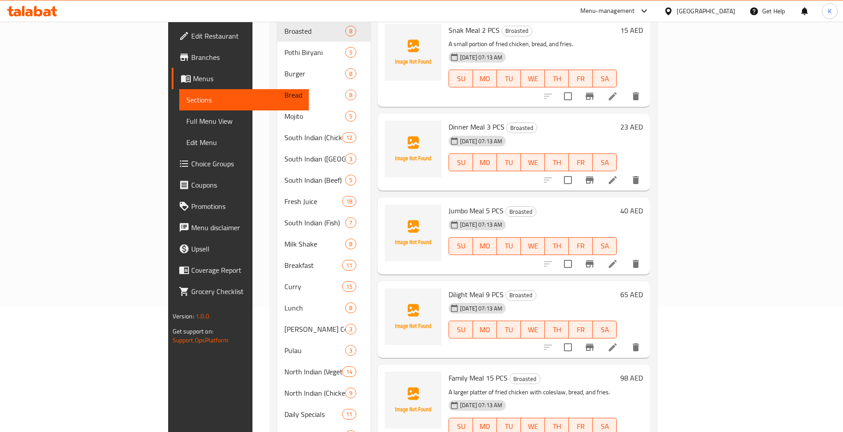
click at [172, 68] on link "Menus" at bounding box center [240, 78] width 137 height 21
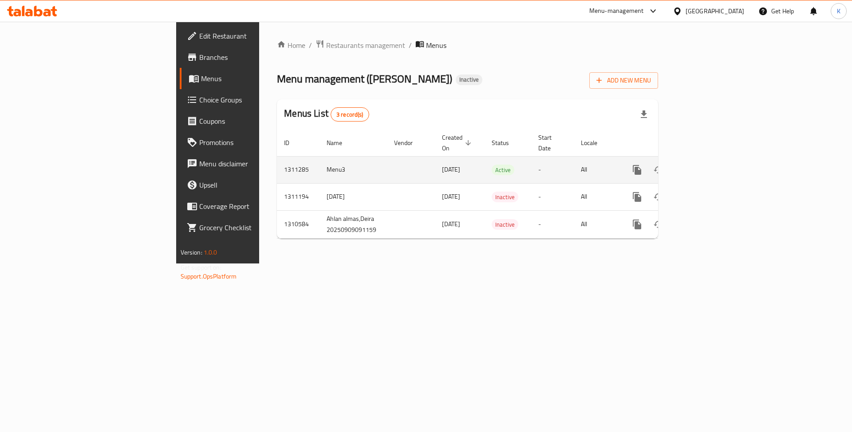
click at [706, 165] on icon "enhanced table" at bounding box center [701, 170] width 11 height 11
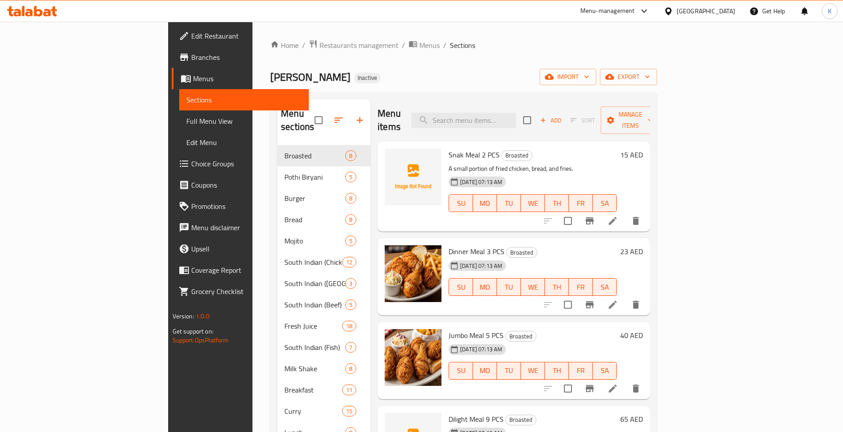
click at [186, 121] on span "Full Menu View" at bounding box center [243, 121] width 115 height 11
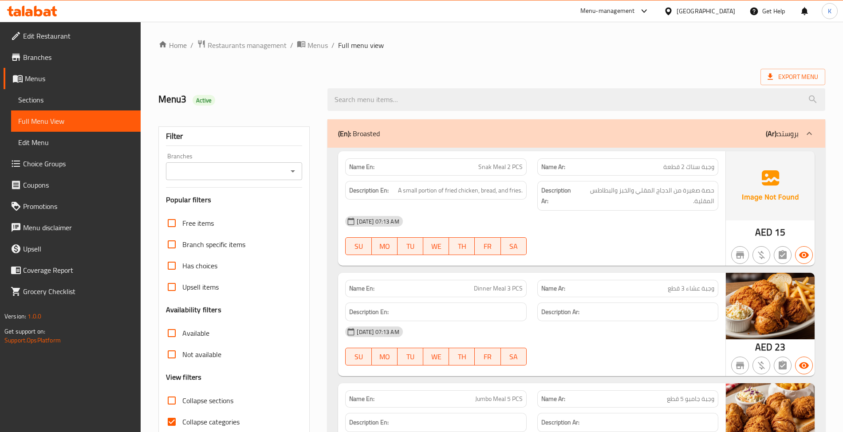
scroll to position [282, 0]
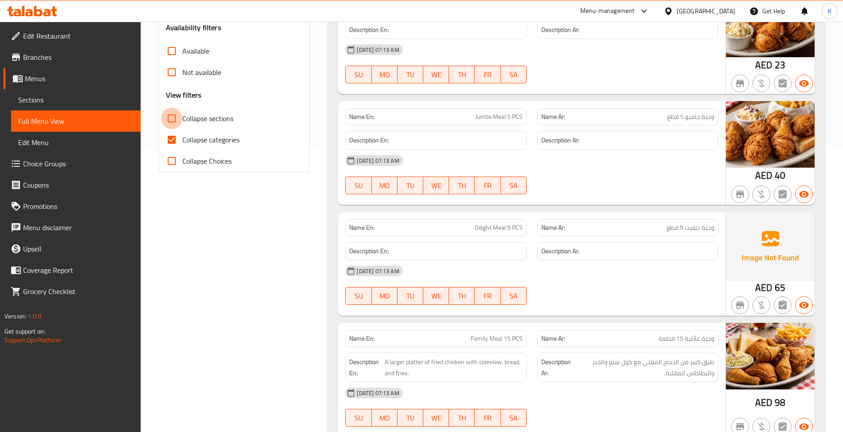
drag, startPoint x: 177, startPoint y: 121, endPoint x: 261, endPoint y: 205, distance: 118.6
click at [176, 121] on input "Collapse sections" at bounding box center [171, 118] width 21 height 21
checkbox input "true"
click at [169, 135] on input "Collapse categories" at bounding box center [171, 139] width 21 height 21
checkbox input "false"
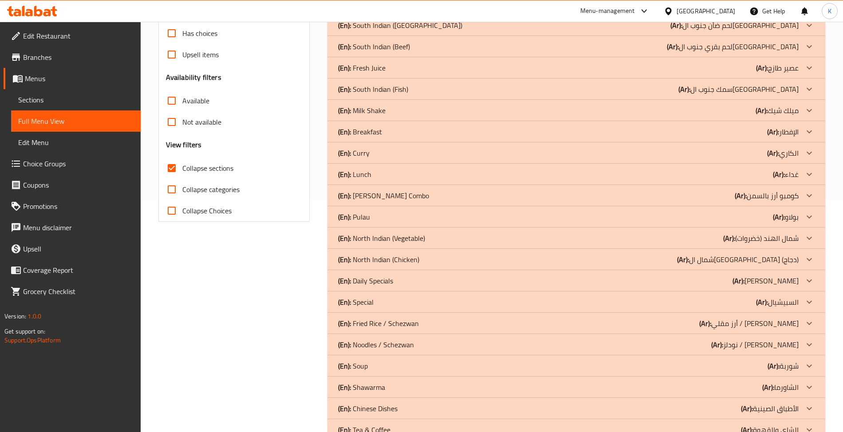
scroll to position [259, 0]
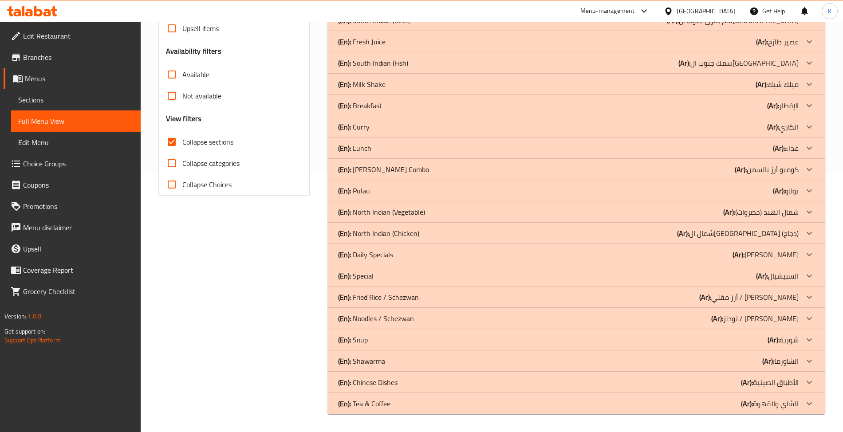
click at [416, 357] on div "(En): Shawarma (Ar): الشاورما" at bounding box center [568, 361] width 460 height 11
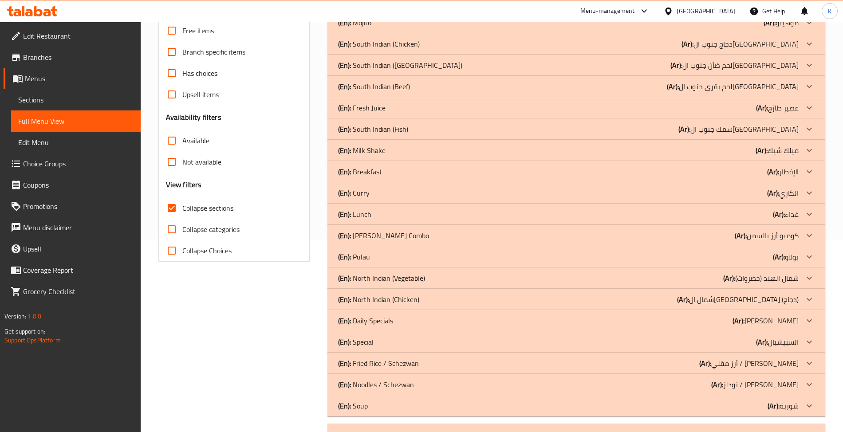
scroll to position [414, 0]
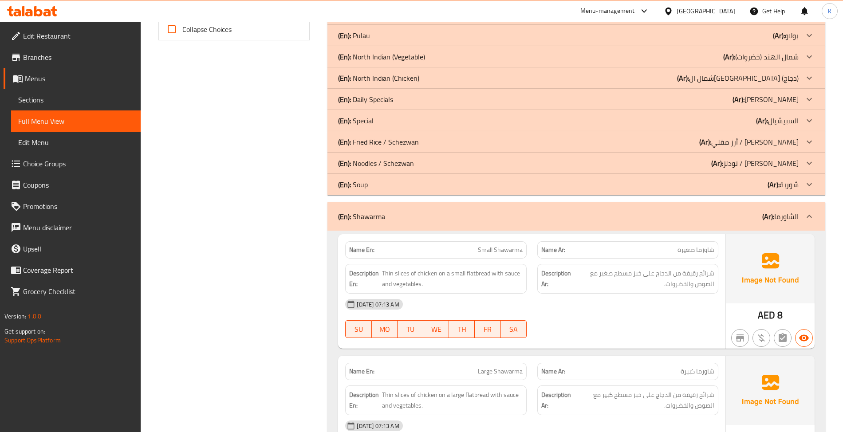
click at [385, 213] on div "(En): Shawarma (Ar): الشاورما" at bounding box center [568, 216] width 460 height 11
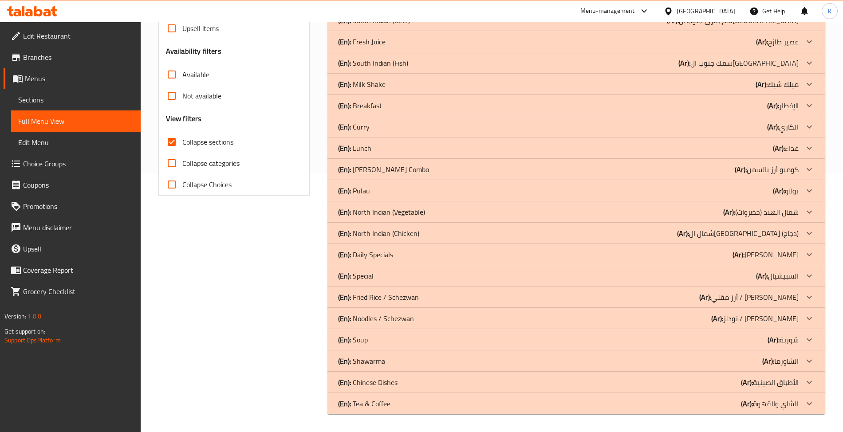
scroll to position [259, 0]
drag, startPoint x: 444, startPoint y: 382, endPoint x: 436, endPoint y: 382, distance: 8.0
click at [444, 382] on div "(En): Chinese Dishes (Ar): الأطباق الصينية" at bounding box center [568, 382] width 460 height 11
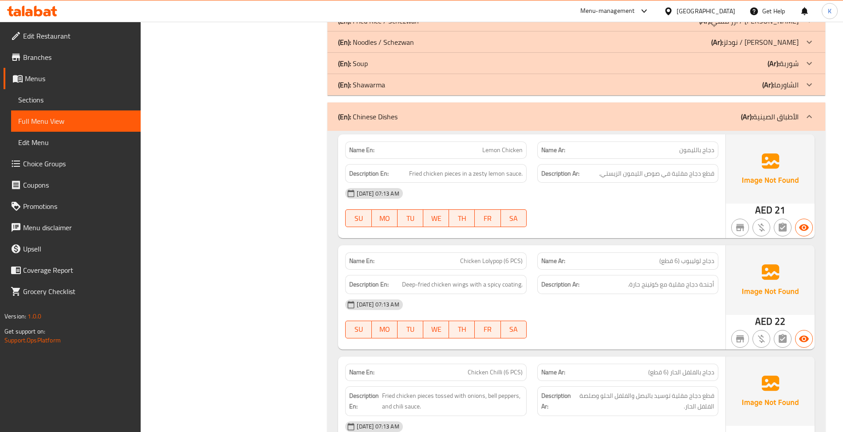
click at [492, 265] on span "Chicken Lolypop (6 PCS)" at bounding box center [491, 260] width 63 height 9
copy span "Chicken Lolypop (6 PCS)"
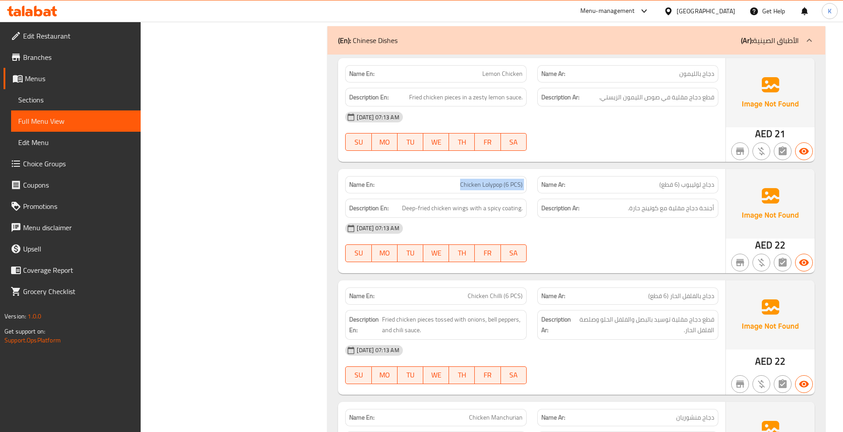
scroll to position [673, 0]
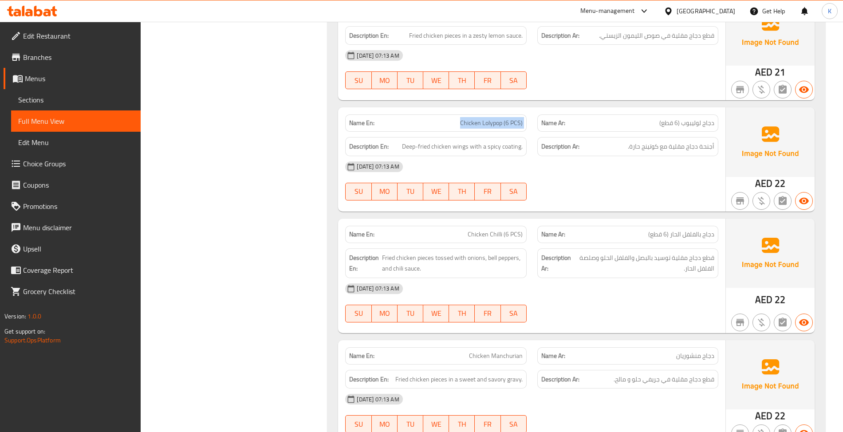
click at [503, 224] on div "Name En: Chicken Chilli (6 PCS)" at bounding box center [436, 235] width 192 height 28
copy span "Chicken Chilli (6 PCS)"
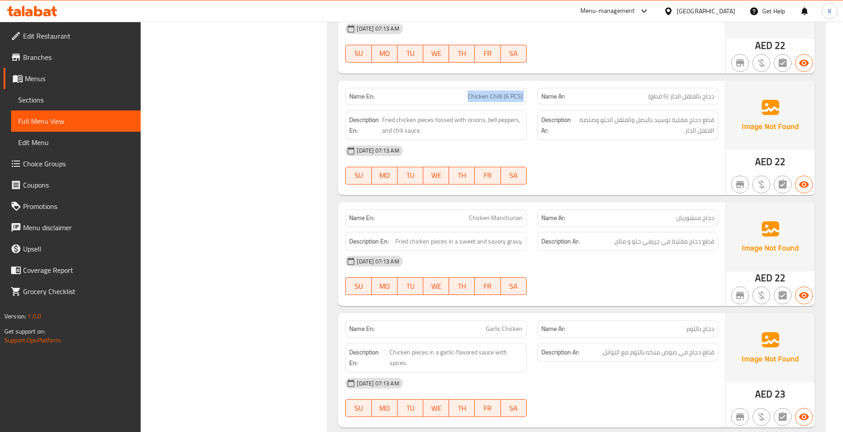
scroll to position [949, 0]
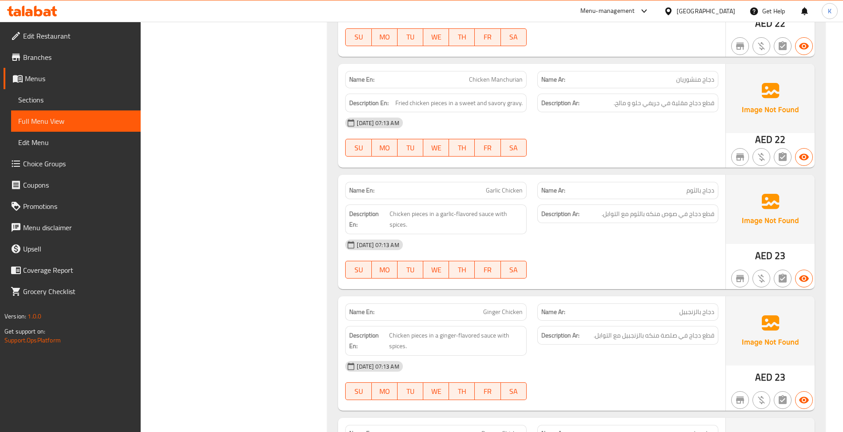
click at [504, 195] on span "Garlic Chicken" at bounding box center [504, 190] width 37 height 9
copy span "Garlic Chicken"
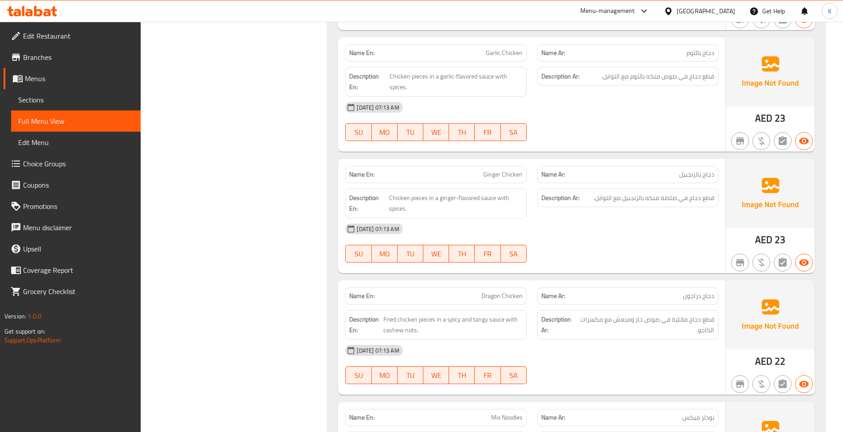
scroll to position [1225, 0]
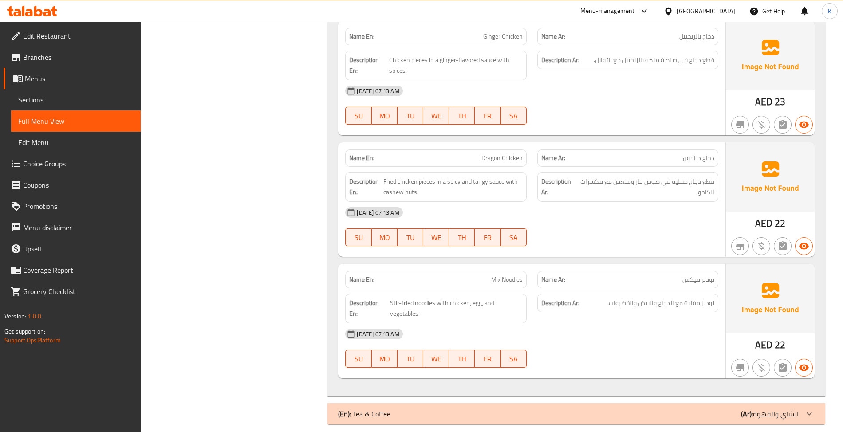
click at [485, 272] on div "Name En: Mix Noodles" at bounding box center [436, 280] width 192 height 28
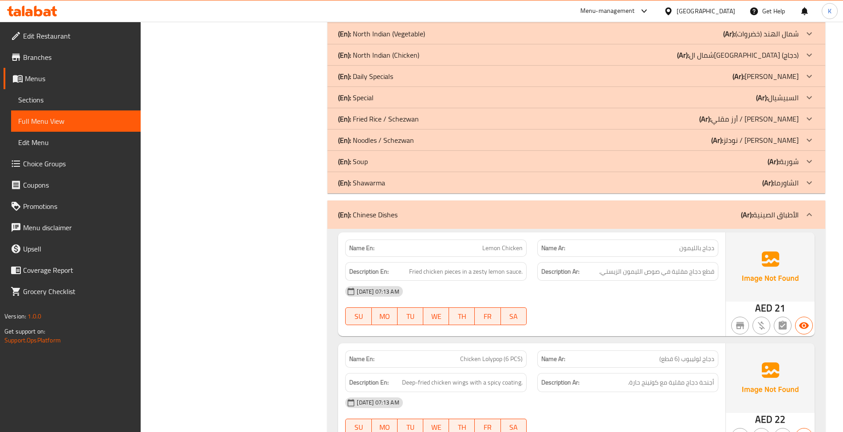
scroll to position [411, 0]
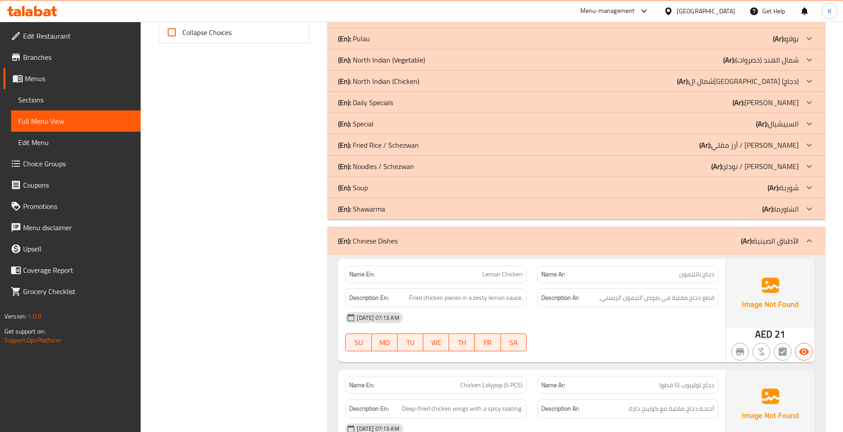
click at [364, 241] on p "(En): Chinese Dishes" at bounding box center [367, 241] width 59 height 11
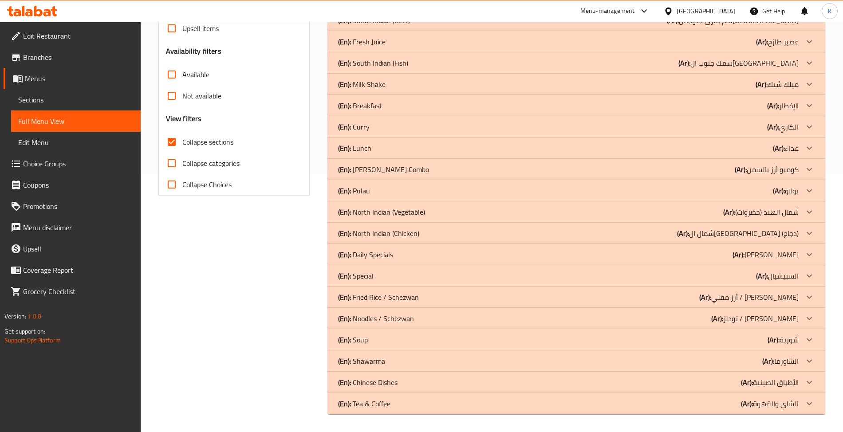
scroll to position [259, 0]
click at [379, 404] on p "(En): Tea & Coffee" at bounding box center [364, 403] width 52 height 11
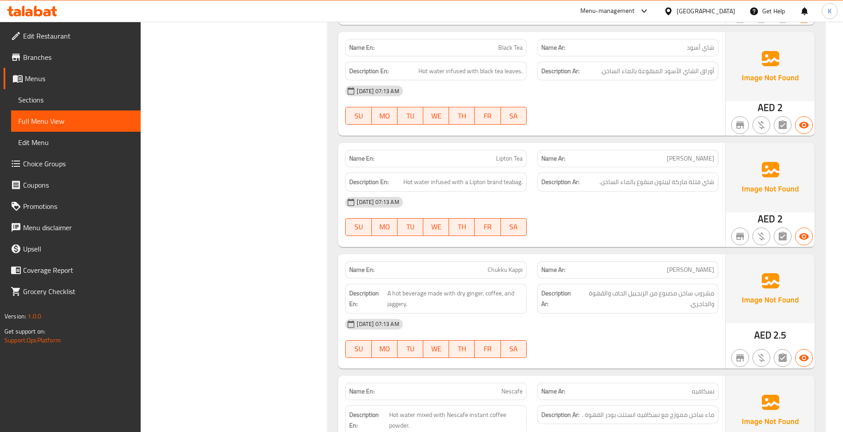
scroll to position [1130, 0]
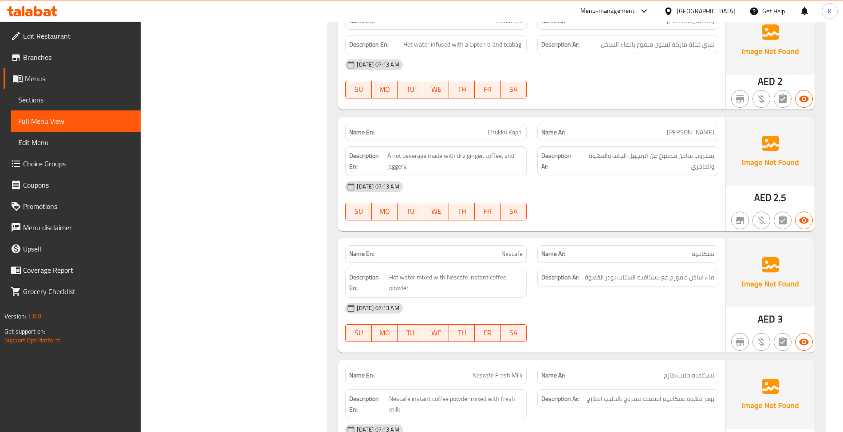
click at [495, 254] on p "Name En: Nescafe" at bounding box center [435, 253] width 173 height 9
copy span "Nescafe"
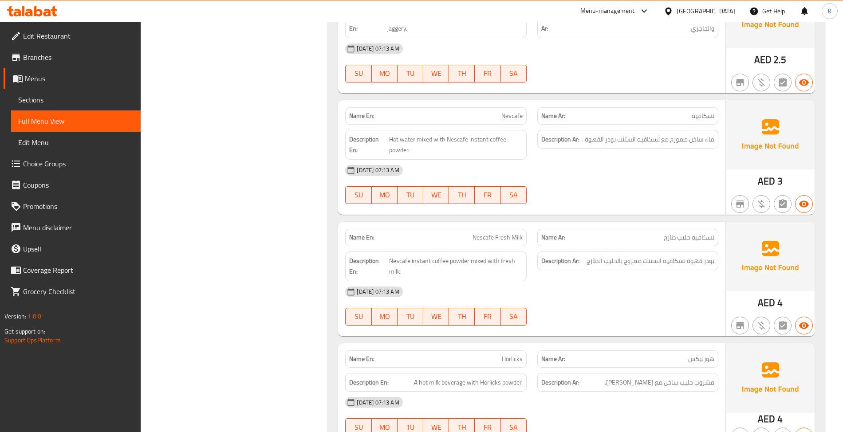
click at [535, 233] on div "Name Ar: نسكافيه حليب طازج" at bounding box center [628, 238] width 192 height 28
click at [474, 231] on div "Name En: Nescafe Fresh Milk" at bounding box center [435, 237] width 181 height 17
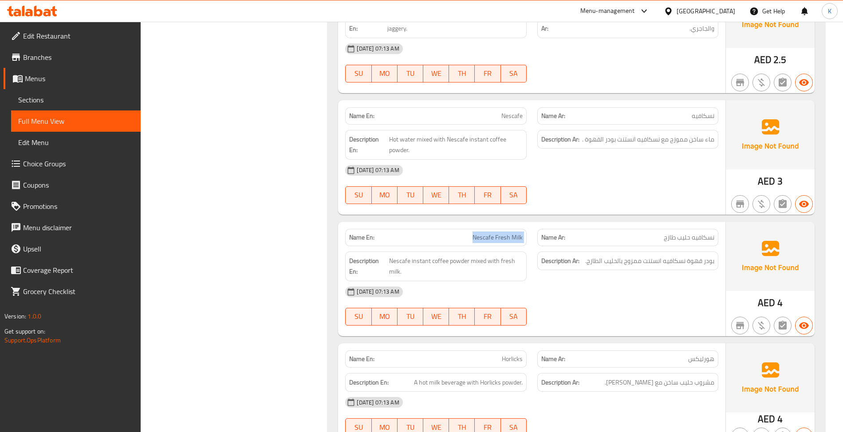
click at [474, 231] on div "Name En: Nescafe Fresh Milk" at bounding box center [435, 237] width 181 height 17
copy span "Nescafe Fresh Milk"
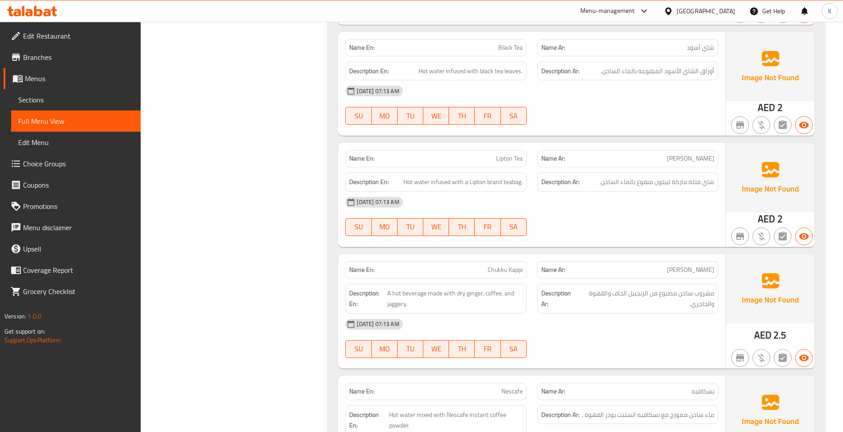
scroll to position [439, 0]
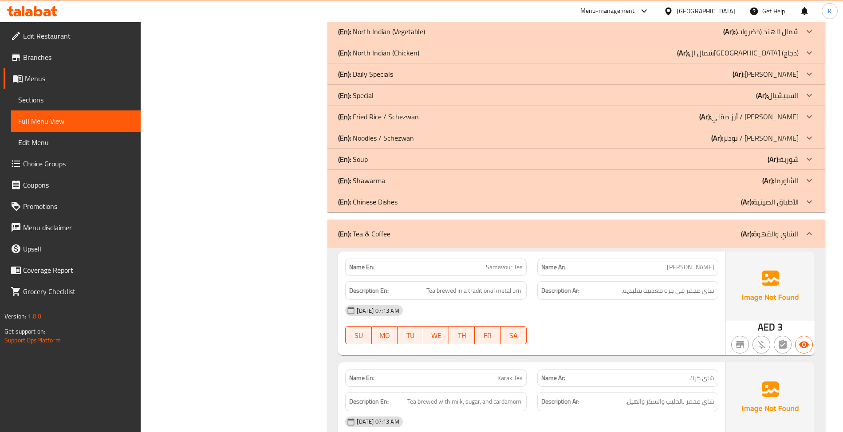
click at [366, 235] on p "(En): Tea & Coffee" at bounding box center [364, 233] width 52 height 11
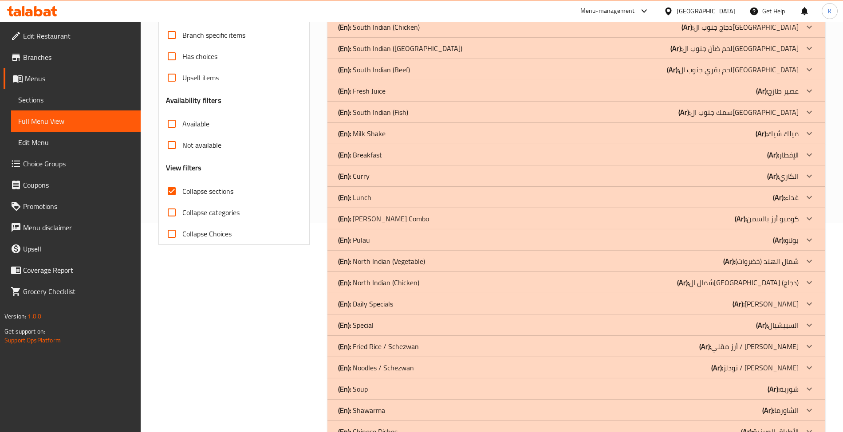
scroll to position [0, 0]
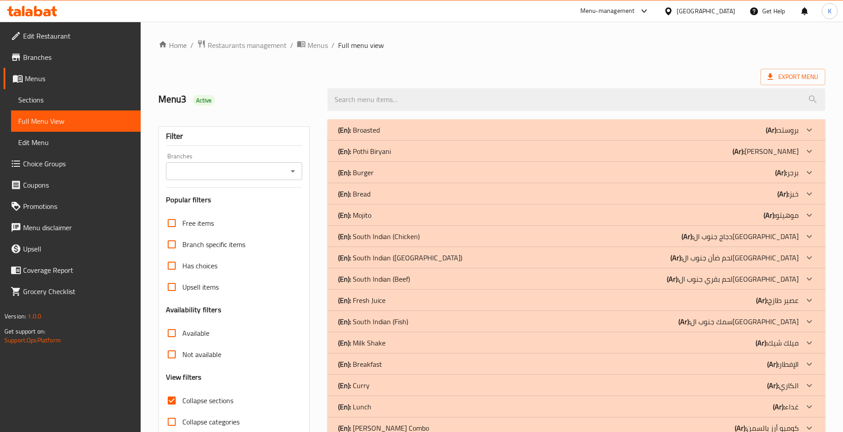
drag, startPoint x: 89, startPoint y: 114, endPoint x: 93, endPoint y: 113, distance: 4.5
click at [89, 114] on link "Full Menu View" at bounding box center [76, 120] width 130 height 21
click at [82, 79] on span "Menus" at bounding box center [79, 78] width 109 height 11
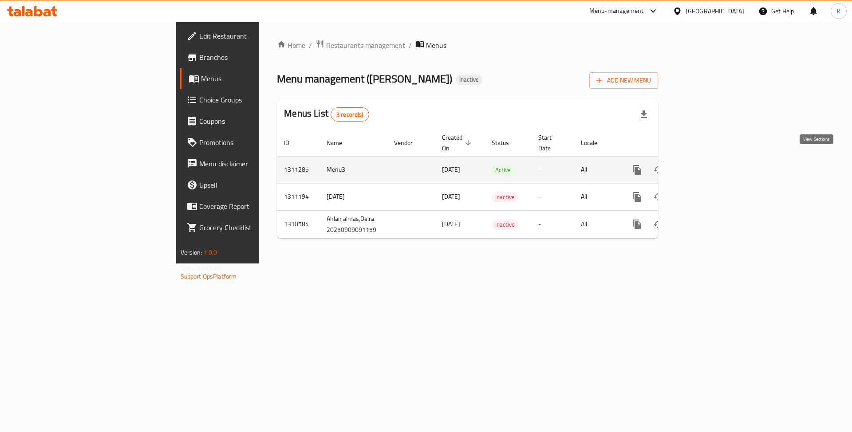
click at [706, 165] on icon "enhanced table" at bounding box center [701, 170] width 11 height 11
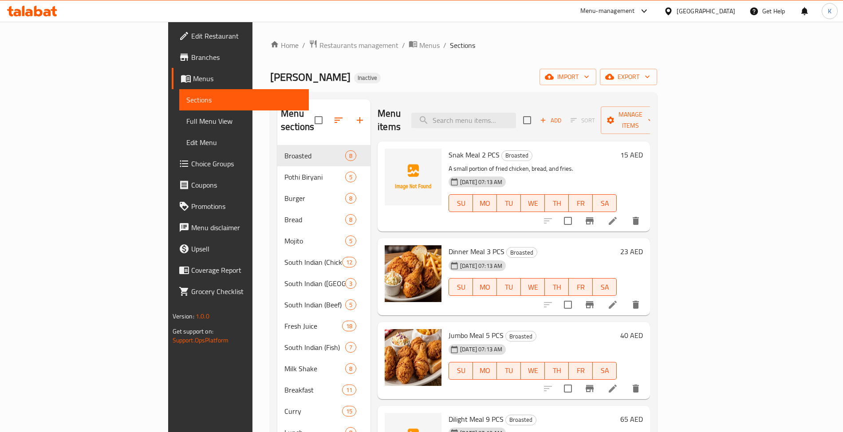
drag, startPoint x: 81, startPoint y: 128, endPoint x: 93, endPoint y: 122, distance: 13.1
click at [179, 128] on link "Full Menu View" at bounding box center [244, 120] width 130 height 21
click at [186, 122] on span "Full Menu View" at bounding box center [243, 121] width 115 height 11
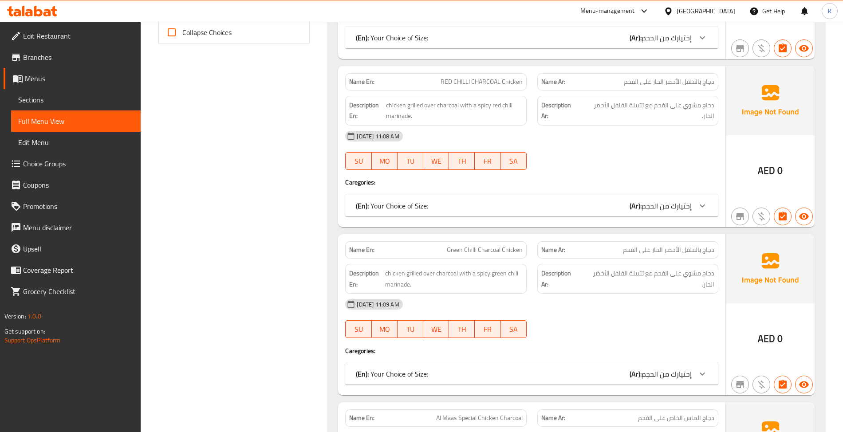
scroll to position [138, 0]
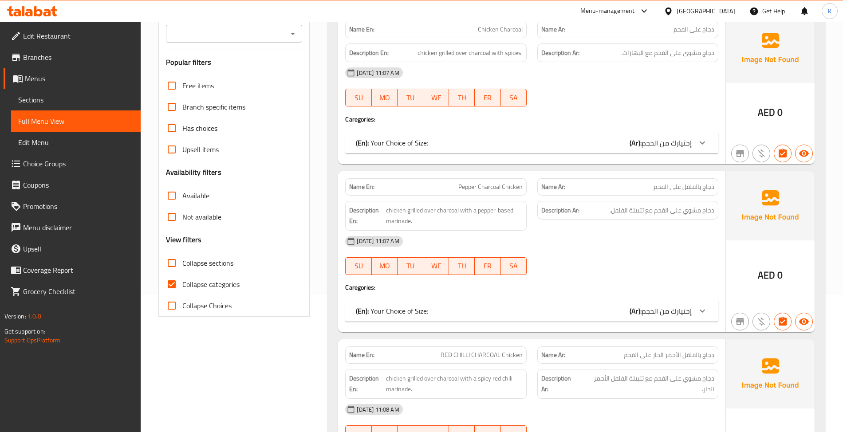
drag, startPoint x: 201, startPoint y: 262, endPoint x: 343, endPoint y: 210, distance: 152.0
click at [201, 262] on span "Collapse sections" at bounding box center [207, 263] width 51 height 11
click at [182, 262] on input "Collapse sections" at bounding box center [171, 262] width 21 height 21
checkbox input "true"
click at [201, 280] on span "Collapse categories" at bounding box center [210, 284] width 57 height 11
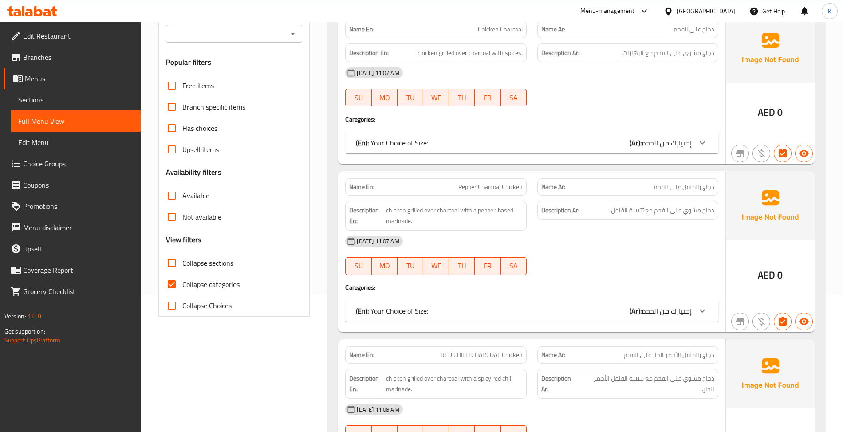
click at [182, 280] on input "Collapse categories" at bounding box center [171, 284] width 21 height 21
checkbox input "false"
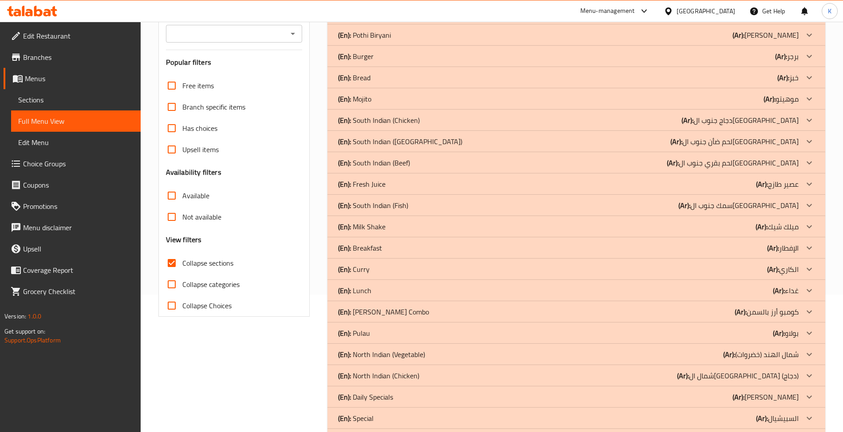
scroll to position [0, 0]
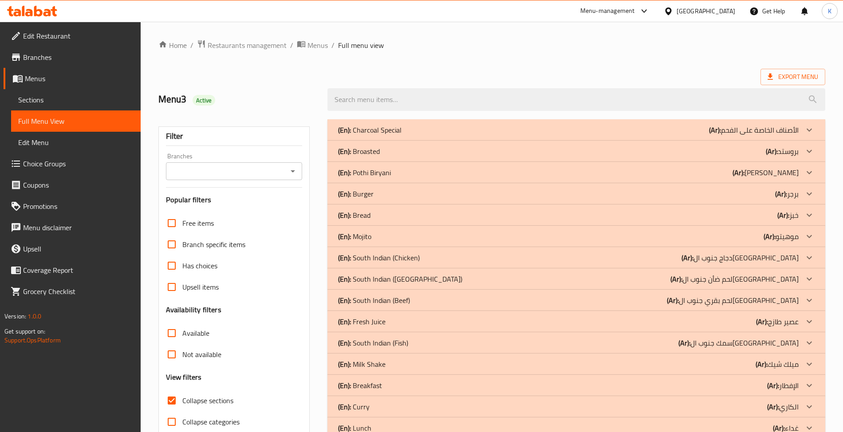
click at [416, 130] on div "(En): Charcoal Special (Ar): الأصناف الخاصة على الفحم" at bounding box center [568, 130] width 460 height 11
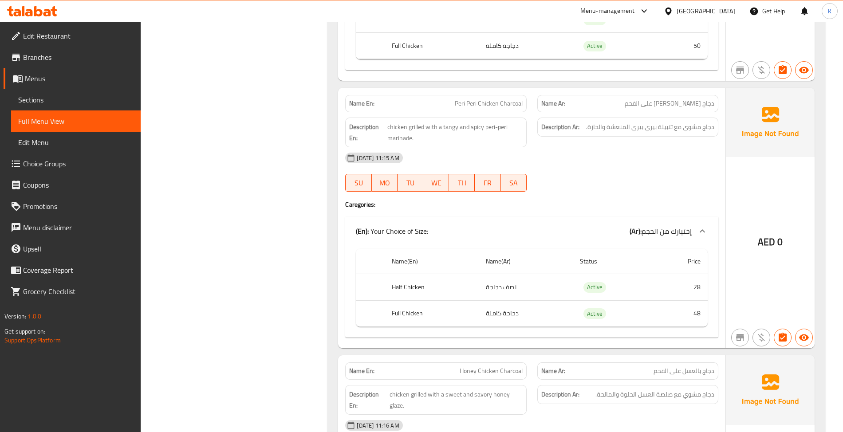
scroll to position [1656, 0]
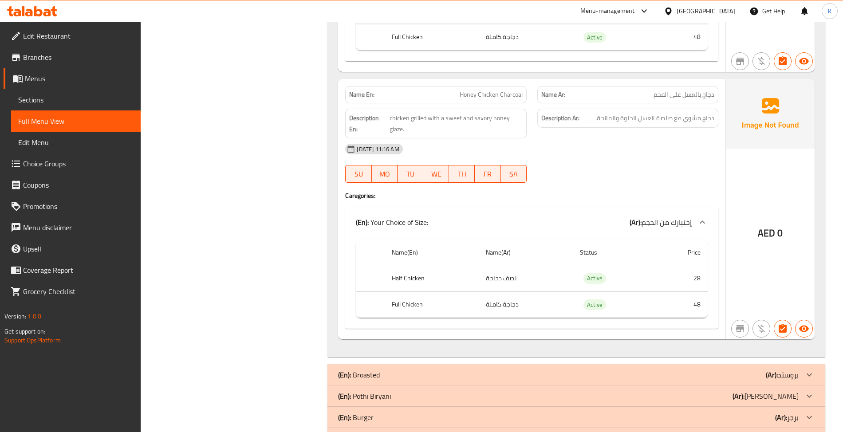
drag, startPoint x: 329, startPoint y: 247, endPoint x: 332, endPoint y: 233, distance: 14.0
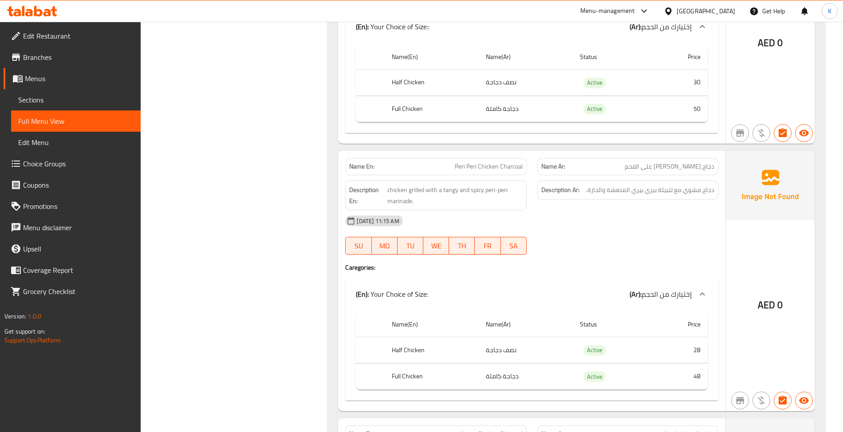
scroll to position [0, 0]
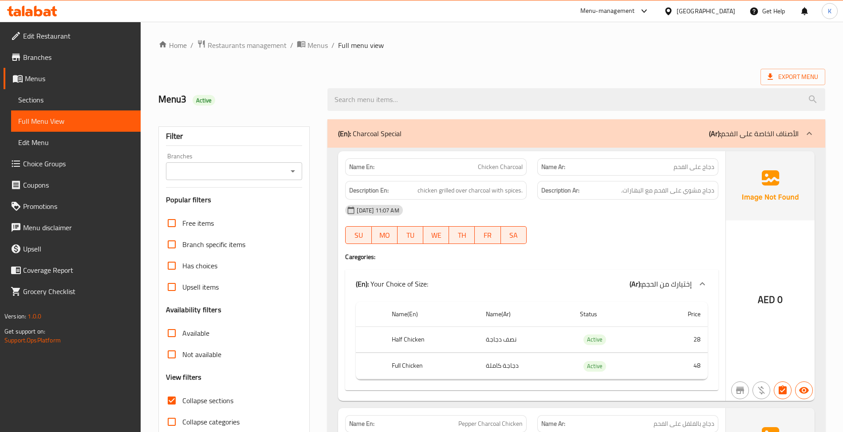
drag, startPoint x: 221, startPoint y: 398, endPoint x: 329, endPoint y: 362, distance: 114.5
click at [221, 398] on span "Collapse sections" at bounding box center [207, 400] width 51 height 11
click at [182, 398] on input "Collapse sections" at bounding box center [171, 400] width 21 height 21
checkbox input "false"
click at [563, 249] on div at bounding box center [628, 244] width 192 height 11
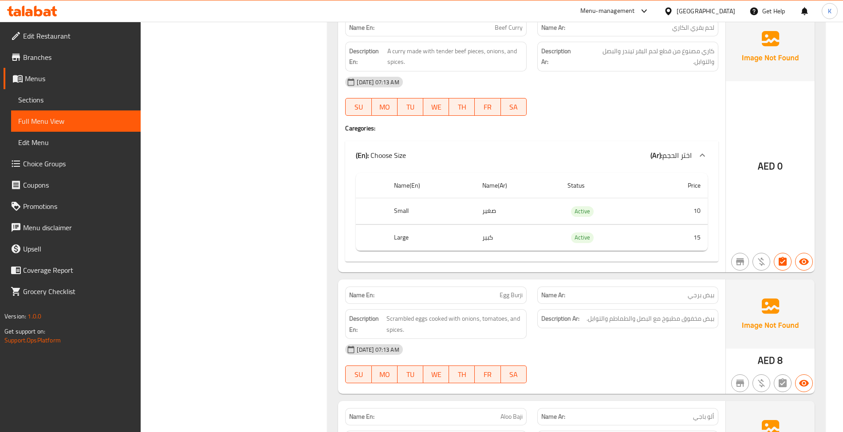
scroll to position [14460, 0]
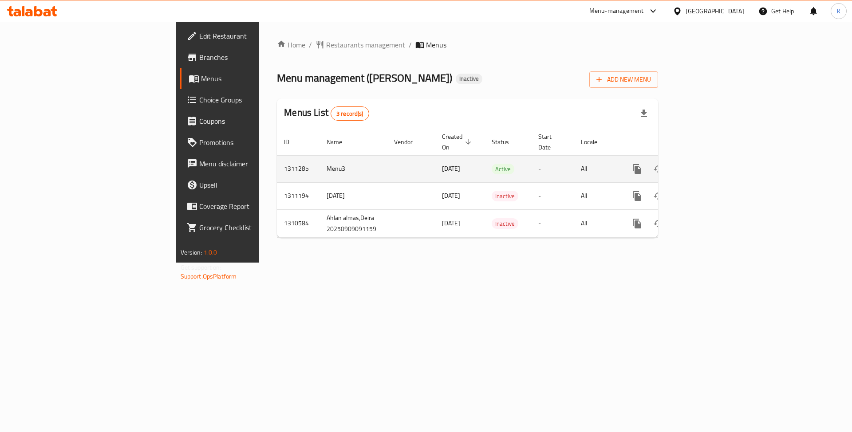
click at [712, 161] on link "enhanced table" at bounding box center [700, 168] width 21 height 21
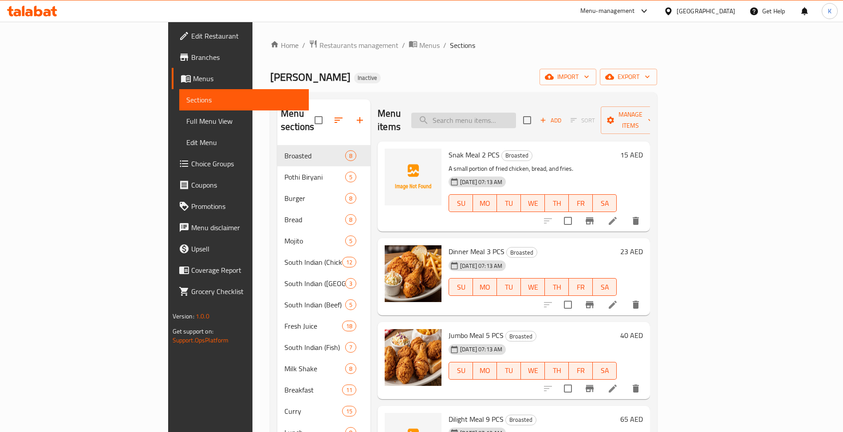
drag, startPoint x: 547, startPoint y: 108, endPoint x: 543, endPoint y: 116, distance: 9.1
click at [516, 113] on input "search" at bounding box center [463, 121] width 105 height 16
paste input "Pozham Pori Beef"
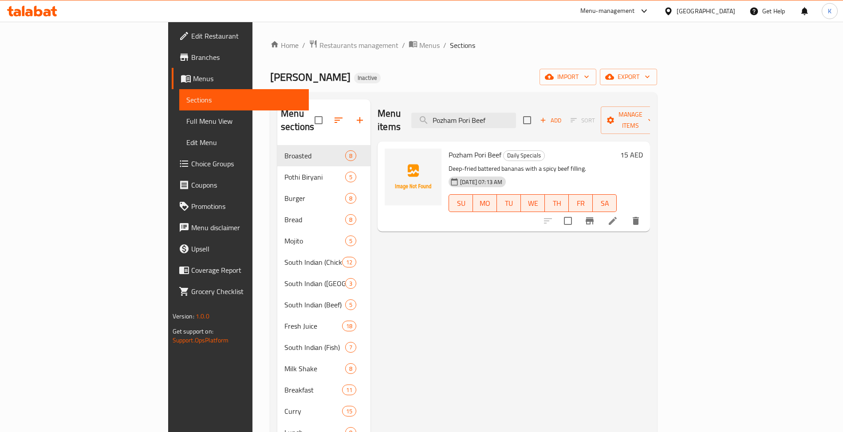
type input "Pozham Pori Beef"
click at [618, 216] on icon at bounding box center [612, 221] width 11 height 11
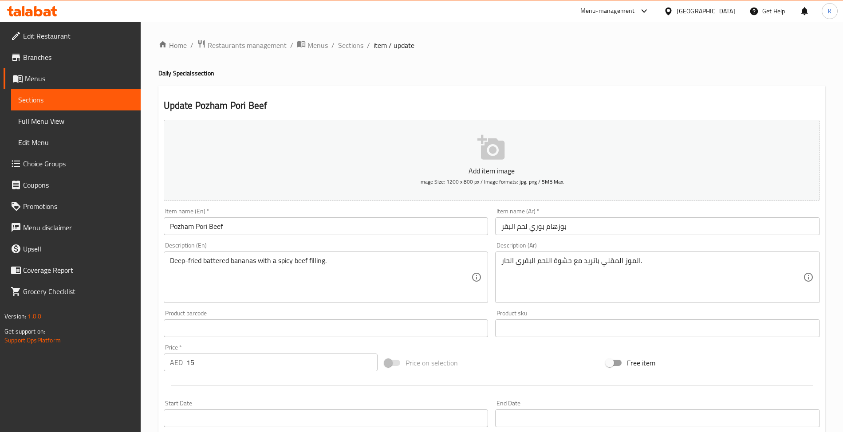
click at [502, 231] on input "بوزهام بوري لحم البقر" at bounding box center [657, 226] width 325 height 18
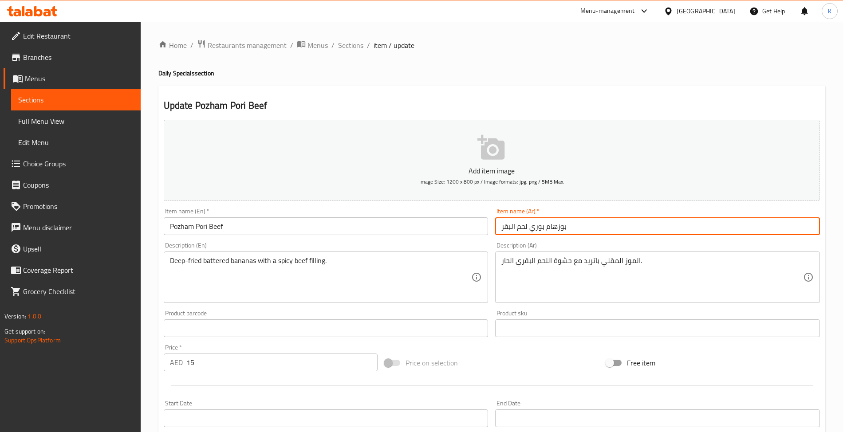
click at [502, 231] on input "بوزهام بوري لحم البقر" at bounding box center [657, 226] width 325 height 18
click at [511, 233] on input "بوزهام بوري لحم البقر" at bounding box center [657, 226] width 325 height 18
type input "بوزهام بوري لحم بقري"
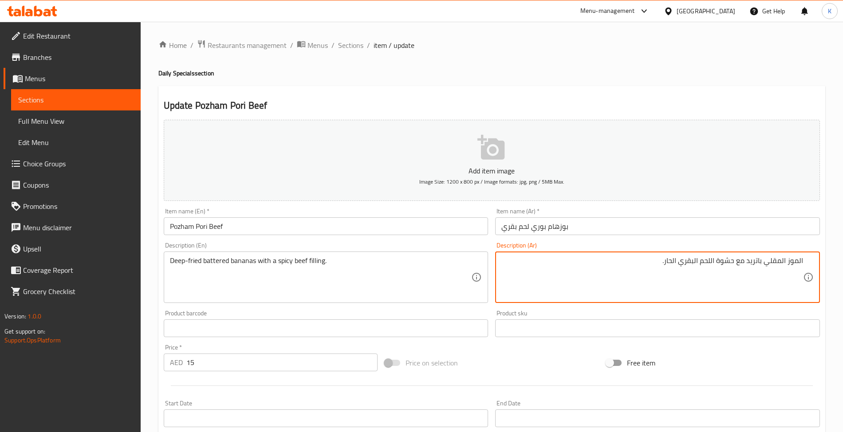
click at [769, 265] on textarea "الموز المقلي باتريد مع حشوة اللحم البقري الحار." at bounding box center [652, 277] width 302 height 42
click at [749, 265] on textarea "الموز المقلي باتريد مع حشوة اللحم البقري الحار." at bounding box center [652, 277] width 302 height 42
click at [755, 266] on textarea "الموز المقلي باتريد مع حشوة اللحم البقري الحار." at bounding box center [652, 277] width 302 height 42
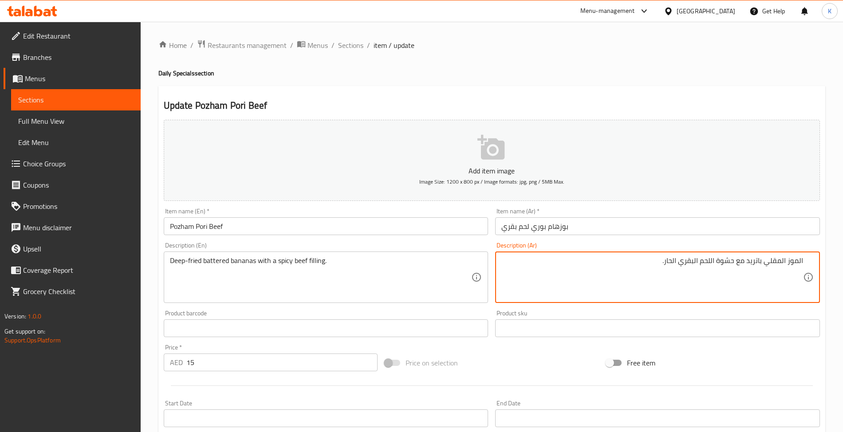
click at [755, 266] on textarea "الموز المقلي باتريد مع حشوة اللحم البقري الحار." at bounding box center [652, 277] width 302 height 42
type textarea "الموز المقلي بالخليط مع حشوة اللحم البقري الحار."
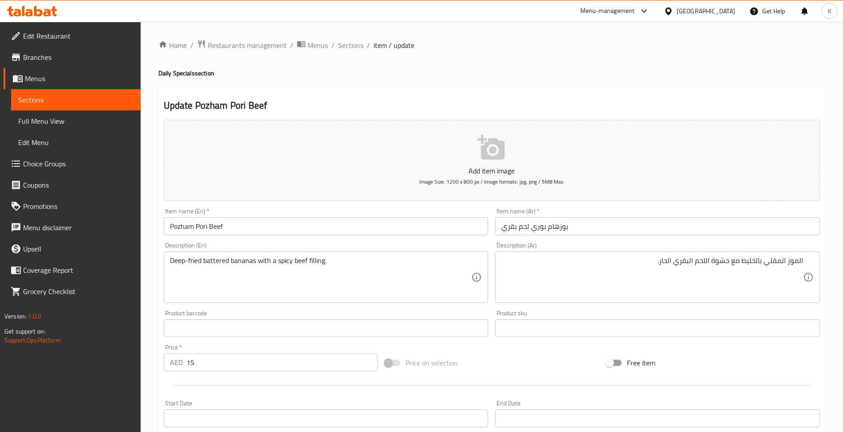
click at [280, 211] on div "Item name (En)   * Pozham Pori Beef Item name (En) *" at bounding box center [326, 221] width 325 height 27
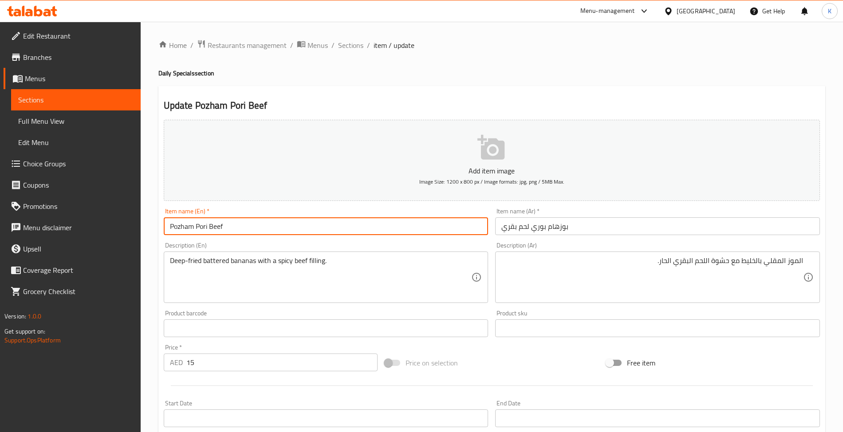
click at [284, 232] on input "Pozham Pori Beef" at bounding box center [326, 226] width 325 height 18
drag, startPoint x: 352, startPoint y: 41, endPoint x: 364, endPoint y: 57, distance: 20.6
click at [352, 41] on span "Sections" at bounding box center [350, 45] width 25 height 11
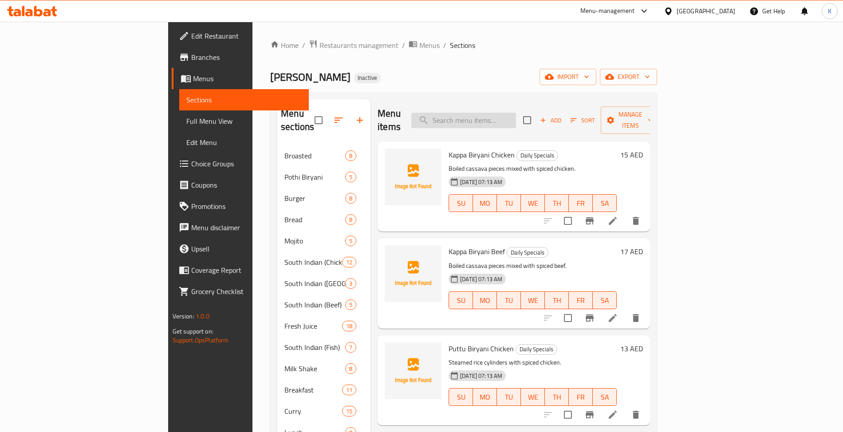
drag, startPoint x: 528, startPoint y: 121, endPoint x: 524, endPoint y: 116, distance: 5.4
click at [526, 118] on div "Menu items Add Sort Manage items" at bounding box center [514, 120] width 272 height 42
click at [516, 116] on input "search" at bounding box center [463, 121] width 105 height 16
paste input "[PERSON_NAME]"
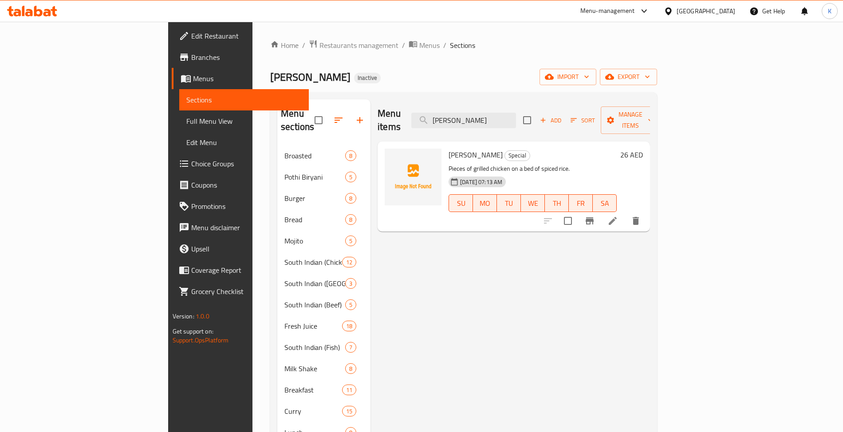
type input "[PERSON_NAME]"
click at [617, 217] on icon at bounding box center [613, 221] width 8 height 8
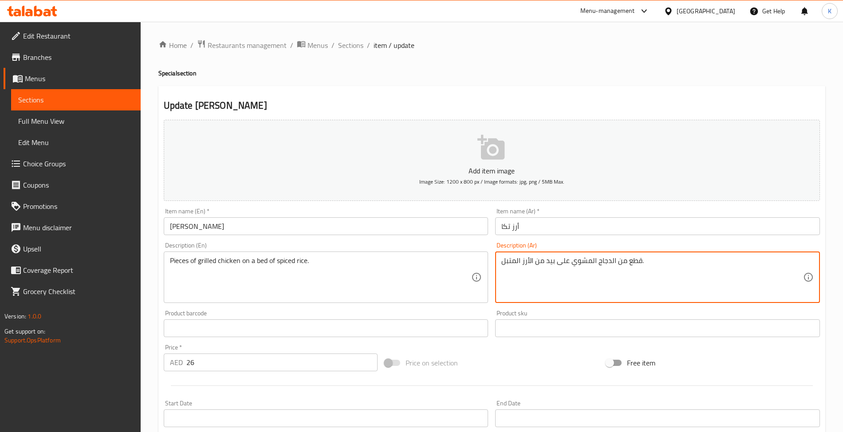
click at [552, 263] on textarea "قطع من الدجاج المشوي على بيد من الأرز المتبل." at bounding box center [652, 277] width 302 height 42
type textarea "قطع من الدجاج المشوي على طبقة من الأرز المتبل."
click at [395, 217] on div "Item name (En)   * [PERSON_NAME] Item name (En) *" at bounding box center [326, 221] width 325 height 27
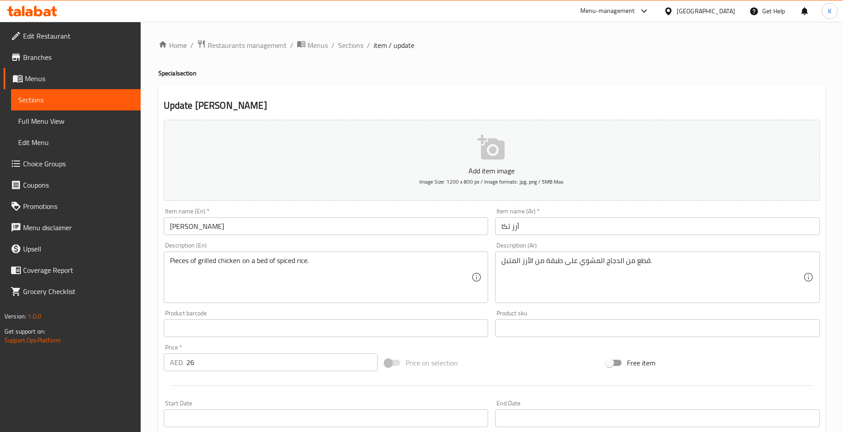
click at [393, 223] on input "[PERSON_NAME]" at bounding box center [326, 226] width 325 height 18
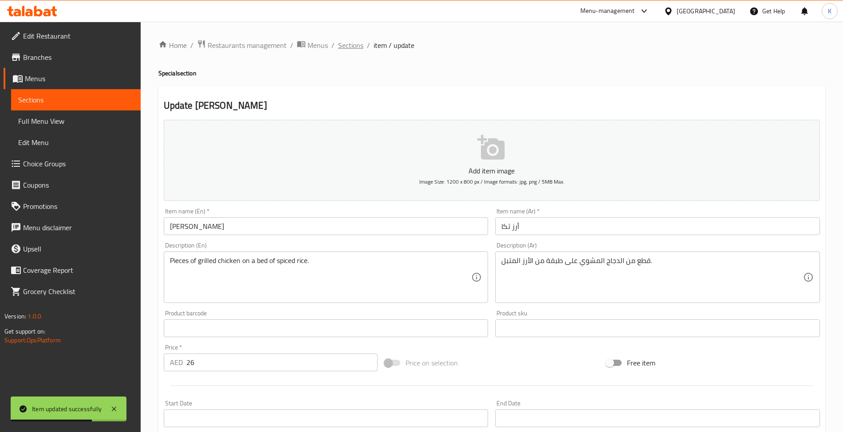
click at [358, 47] on span "Sections" at bounding box center [350, 45] width 25 height 11
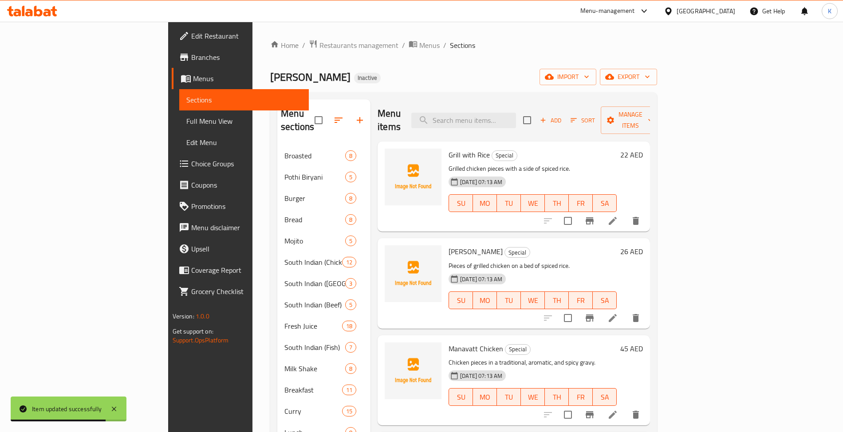
click at [516, 102] on div "Menu items Add Sort Manage items" at bounding box center [514, 120] width 272 height 42
click at [516, 119] on input "search" at bounding box center [463, 121] width 105 height 16
paste input "Hot Sour Soup"
type input "Hot Sour Soup"
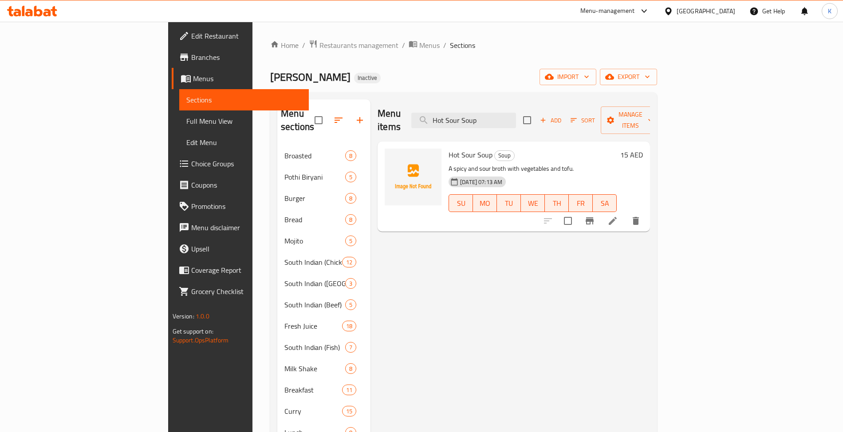
click at [625, 214] on li at bounding box center [612, 221] width 25 height 16
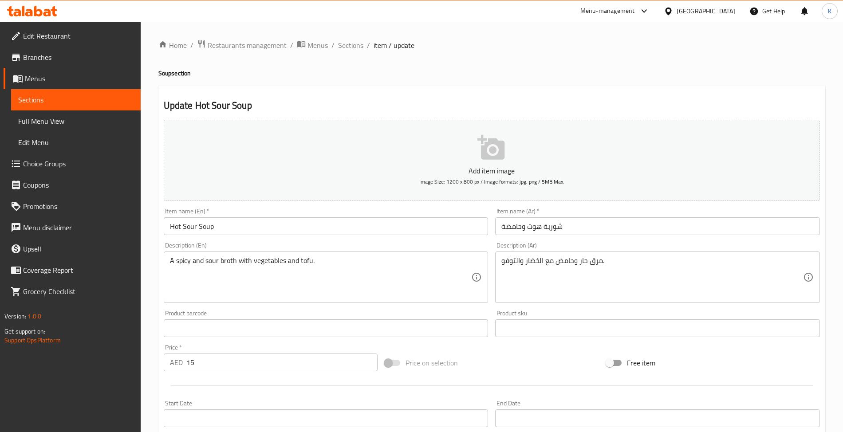
click at [531, 228] on input "شوربة هوت وحامضة" at bounding box center [657, 226] width 325 height 18
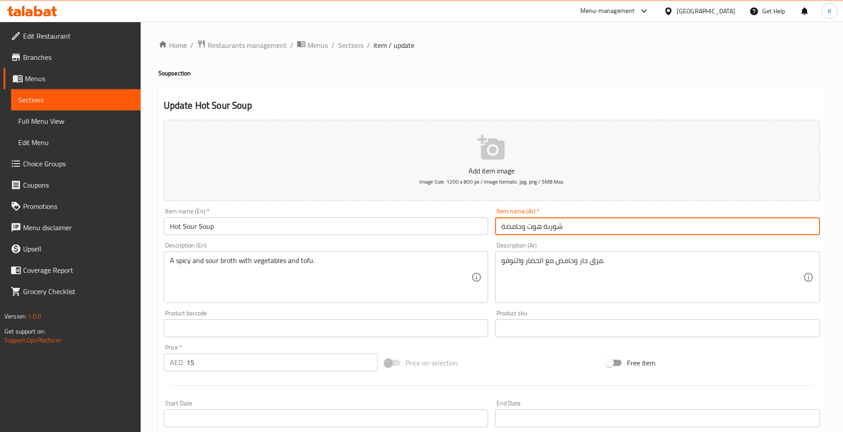
click at [531, 228] on input "شوربة هوت وحامضة" at bounding box center [657, 226] width 325 height 18
type input "شوربة حارة وحامضة"
click at [363, 49] on ol "Home / Restaurants management / Menus / Sections / item / update" at bounding box center [491, 45] width 667 height 12
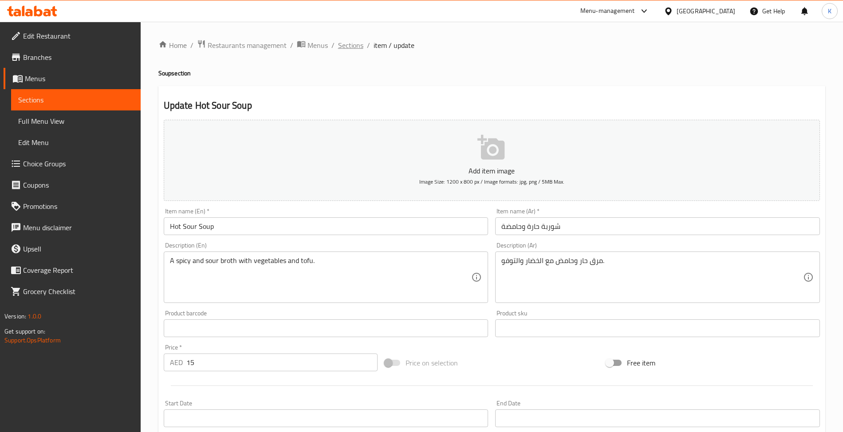
click at [349, 40] on span "Sections" at bounding box center [350, 45] width 25 height 11
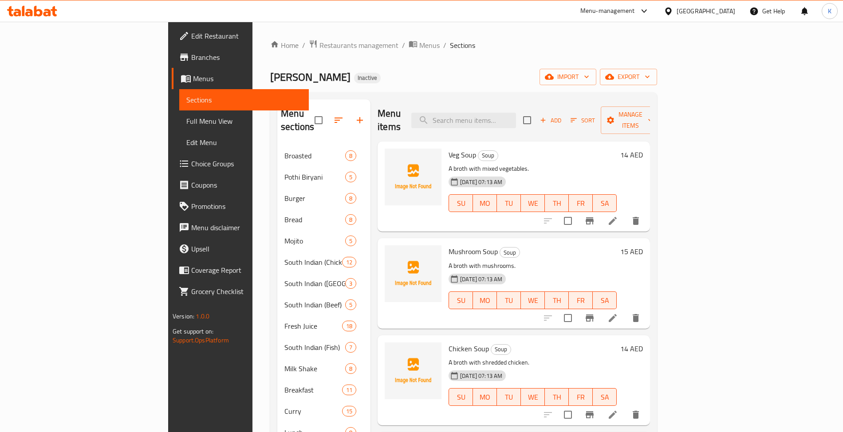
click at [450, 46] on span "Sections" at bounding box center [462, 45] width 25 height 11
click at [483, 100] on div "Menu items Add Sort Manage items" at bounding box center [514, 120] width 272 height 42
click at [496, 113] on input "search" at bounding box center [463, 121] width 105 height 16
paste input "Grill"
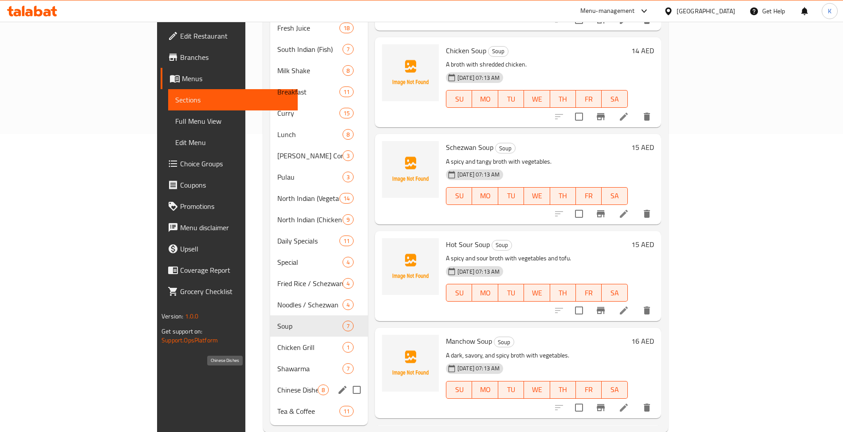
scroll to position [303, 0]
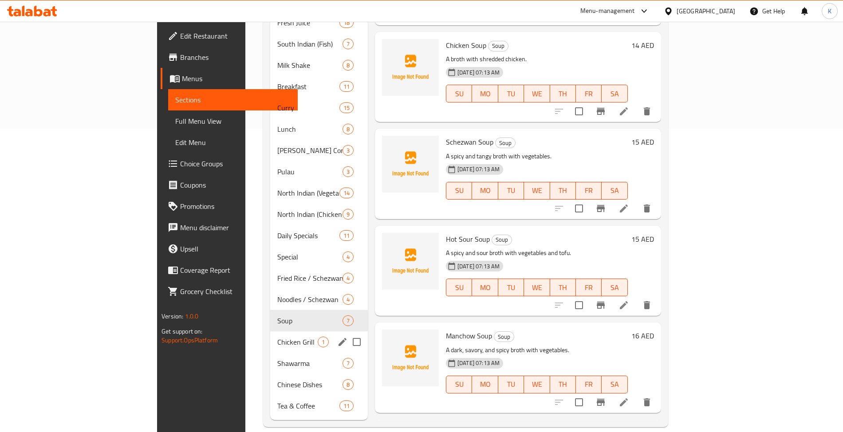
type input "Grill"
click at [347, 336] on input "Menu sections" at bounding box center [356, 342] width 19 height 19
checkbox input "true"
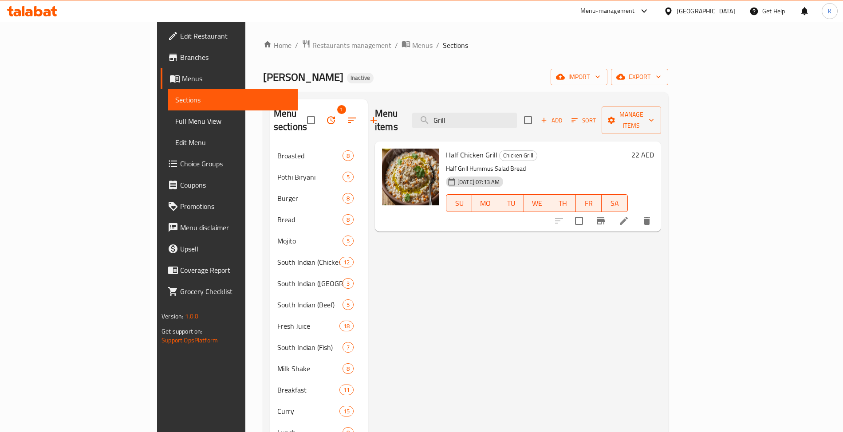
click at [326, 115] on icon "button" at bounding box center [331, 120] width 11 height 11
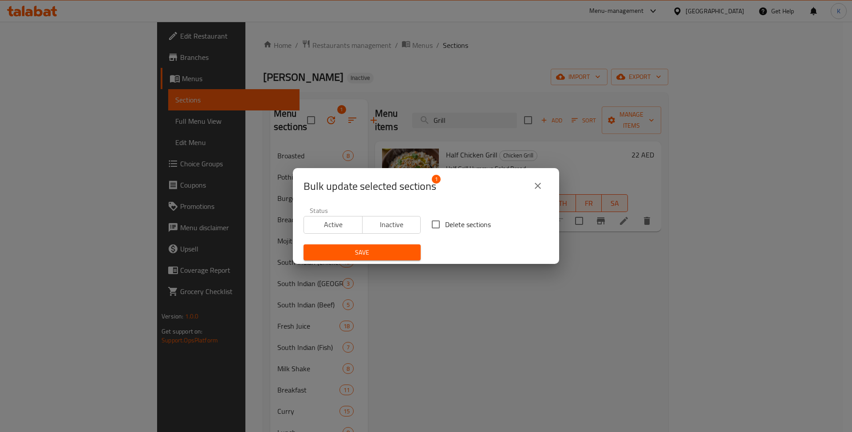
click at [445, 227] on span "Delete sections" at bounding box center [468, 224] width 46 height 11
click at [443, 227] on input "Delete sections" at bounding box center [435, 224] width 19 height 19
checkbox input "true"
click at [398, 249] on span "Save" at bounding box center [362, 252] width 103 height 11
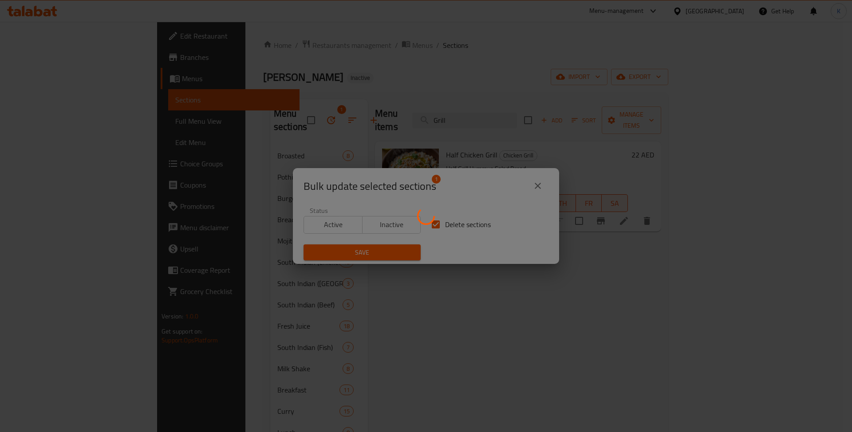
click at [469, 326] on div at bounding box center [426, 216] width 852 height 432
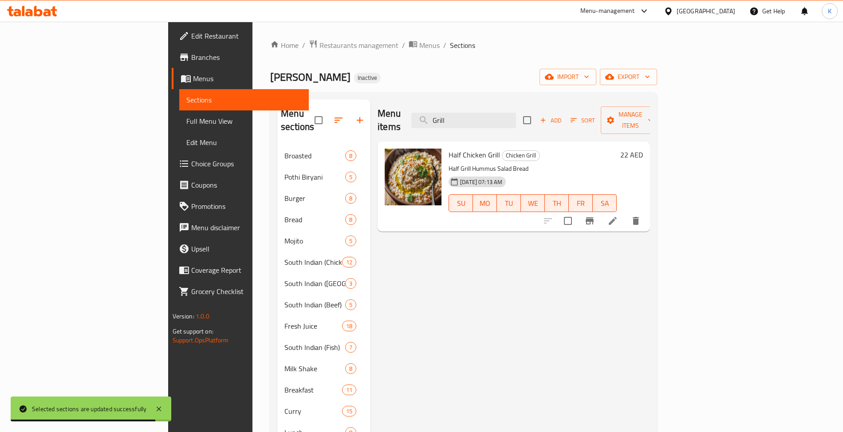
click at [435, 264] on div "Menu items Grill Add Sort Manage items Half Chicken Grill Chicken Grill Half Gr…" at bounding box center [510, 400] width 280 height 603
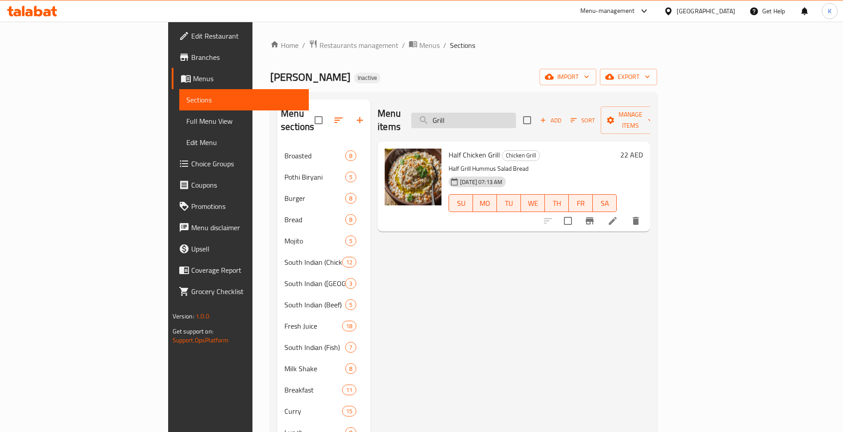
click at [516, 118] on input "Grill" at bounding box center [463, 121] width 105 height 16
paste input "Chicken Lolypop (6 PCS)"
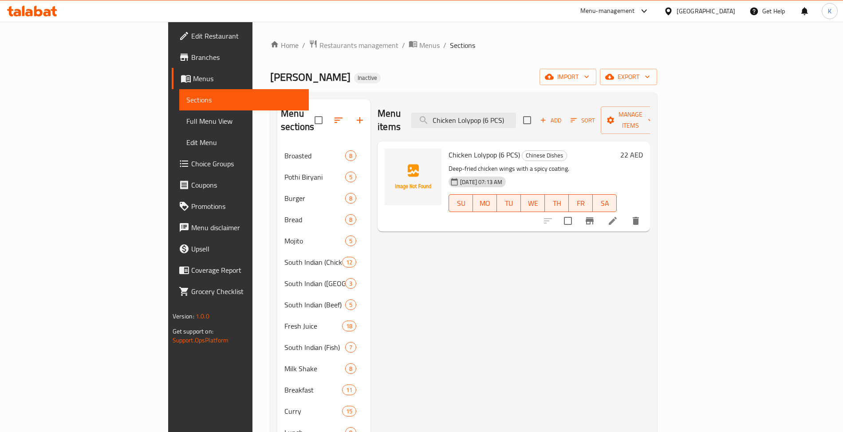
type input "Chicken Lolypop (6 PCS)"
click at [618, 216] on icon at bounding box center [612, 221] width 11 height 11
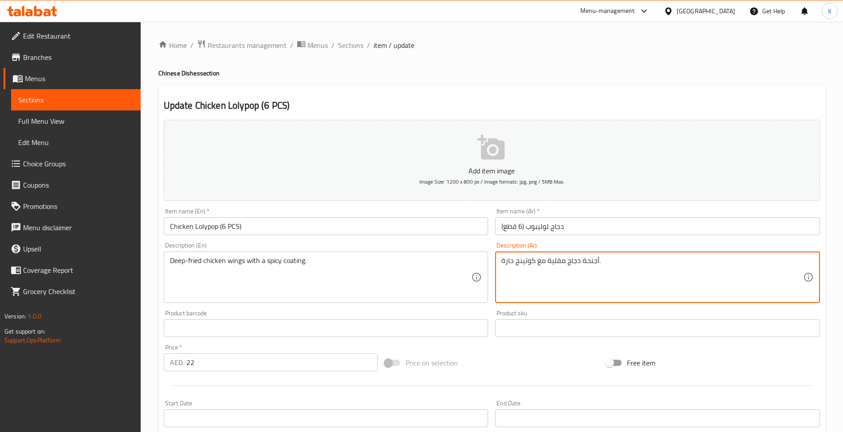
click at [524, 264] on textarea "أجنحة دجاج مقلية مع كوتينج حارة." at bounding box center [652, 277] width 302 height 42
type textarea "أجنحة دجاج مقلية مغلفة بطبقة حارة."
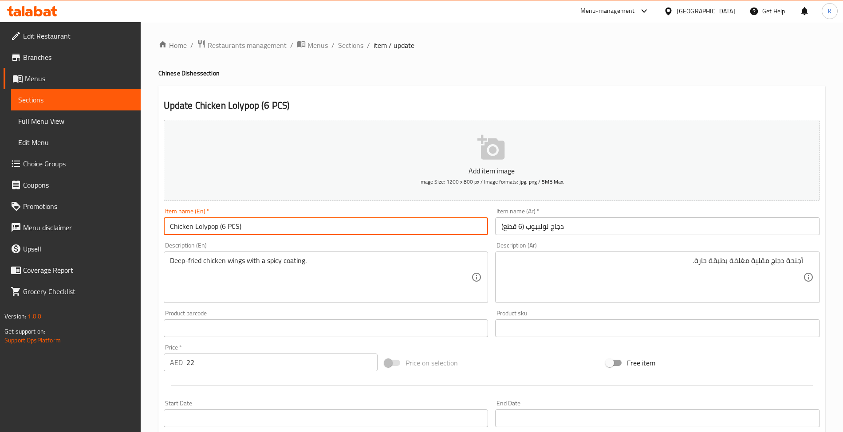
click at [359, 228] on input "Chicken Lolypop (6 PCS)" at bounding box center [326, 226] width 325 height 18
click at [336, 29] on div "Home / Restaurants management / Menus / Sections / item / update Chinese Dishes…" at bounding box center [492, 324] width 702 height 605
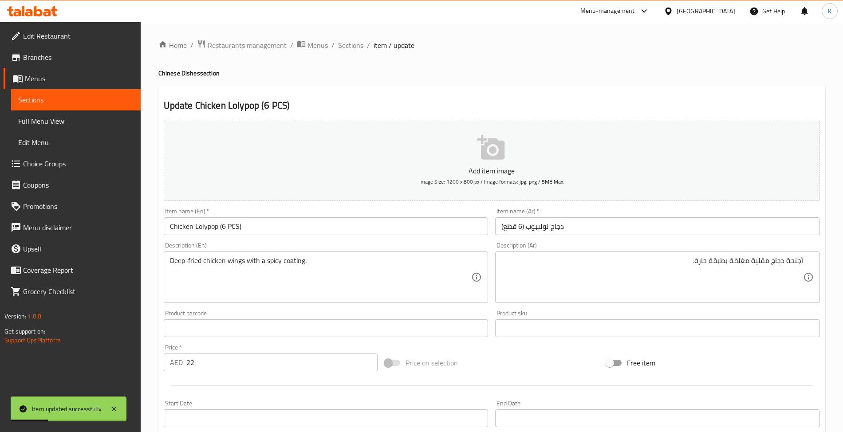
click at [343, 37] on div "Home / Restaurants management / Menus / Sections / item / update Chinese Dishes…" at bounding box center [492, 324] width 702 height 605
click at [351, 42] on span "Sections" at bounding box center [350, 45] width 25 height 11
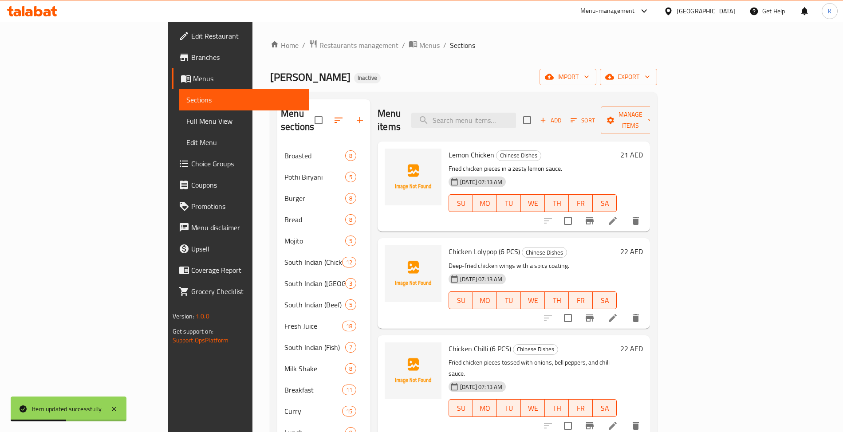
scroll to position [138, 0]
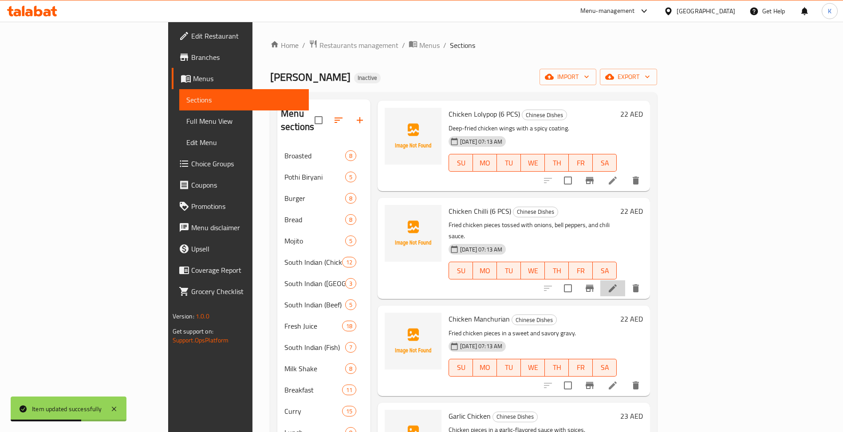
click at [625, 280] on li at bounding box center [612, 288] width 25 height 16
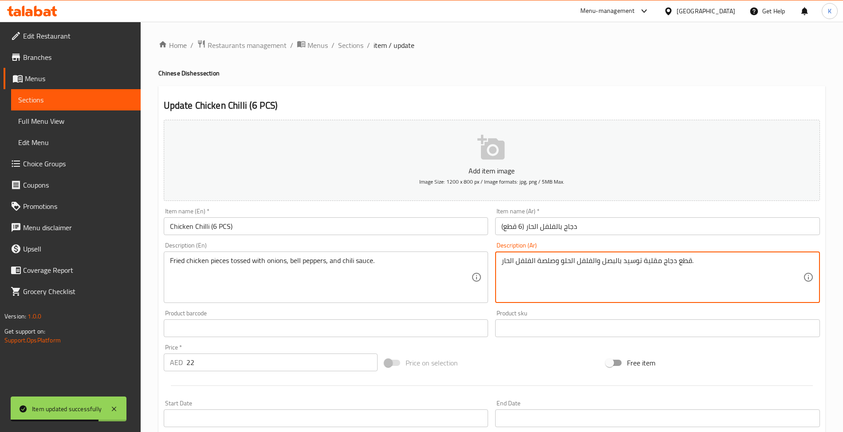
click at [632, 265] on textarea "قطع دجاج مقلية توسيد بالبصل والفلفل الحلو وصلصة الفلفل الحار." at bounding box center [652, 277] width 302 height 42
type textarea "قطع دجاج مقلية مقلبة بالبصل والفلفل الحلو وصلصة الفلفل الحار."
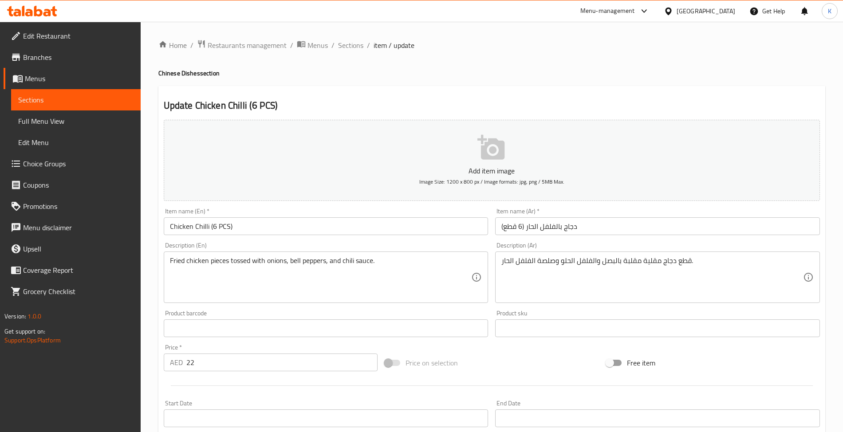
drag, startPoint x: 458, startPoint y: 241, endPoint x: 433, endPoint y: 222, distance: 31.7
click at [459, 241] on div "Description (En) Fried chicken pieces tossed with onions, bell peppers, and chi…" at bounding box center [326, 273] width 332 height 68
click at [433, 222] on input "Chicken Chilli (6 PCS)" at bounding box center [326, 226] width 325 height 18
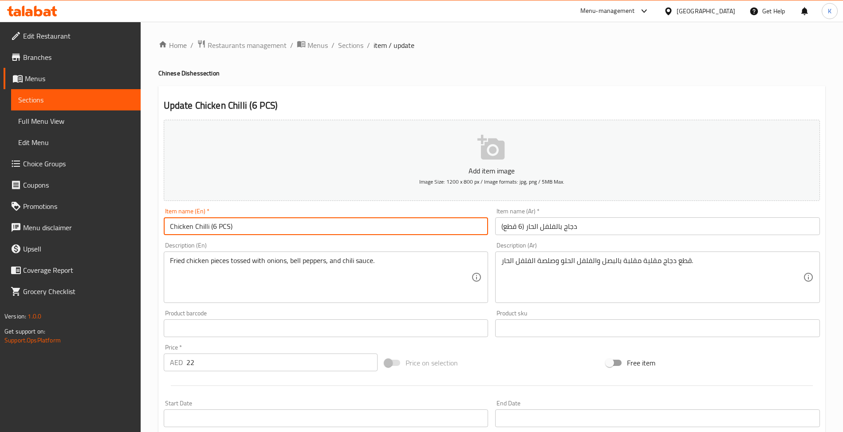
click at [355, 51] on span "Sections" at bounding box center [350, 45] width 25 height 11
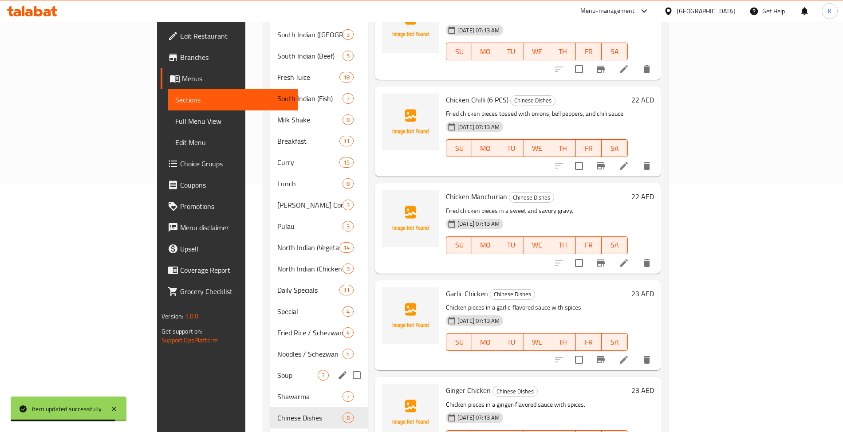
scroll to position [276, 0]
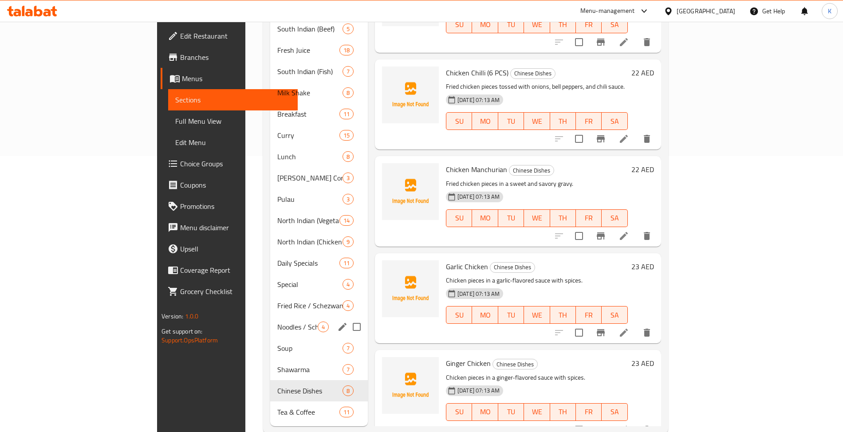
click at [270, 316] on div "Noodles / Schezwan 4" at bounding box center [319, 326] width 98 height 21
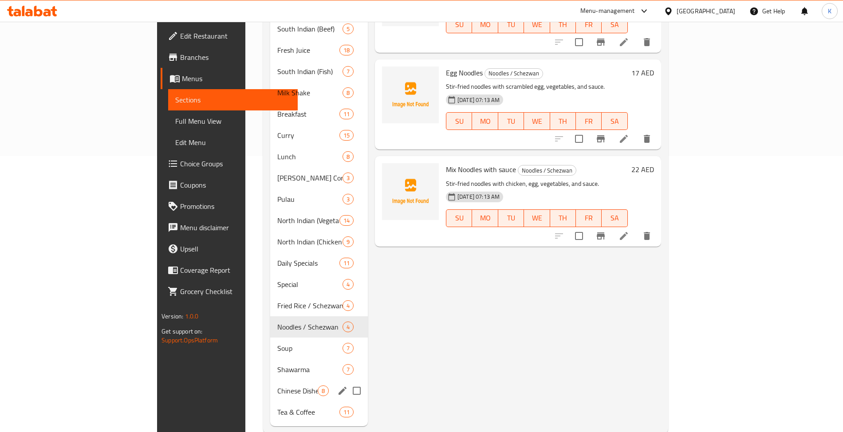
click at [270, 380] on div "Chinese Dishes 8" at bounding box center [319, 390] width 98 height 21
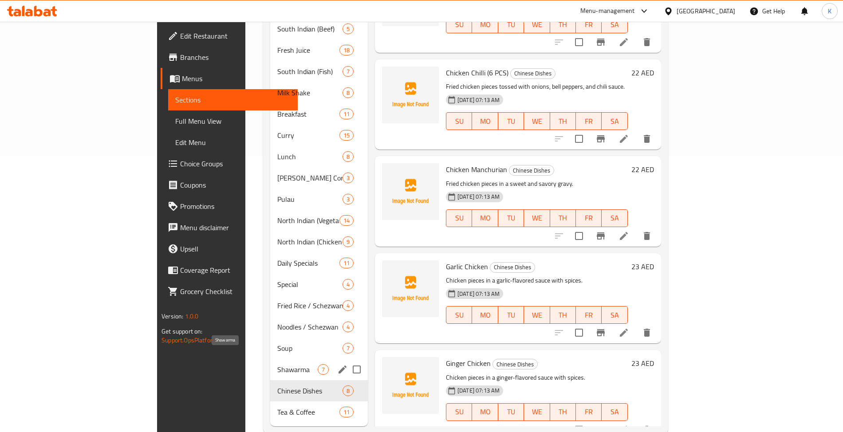
click at [277, 364] on span "Shawarma" at bounding box center [297, 369] width 40 height 11
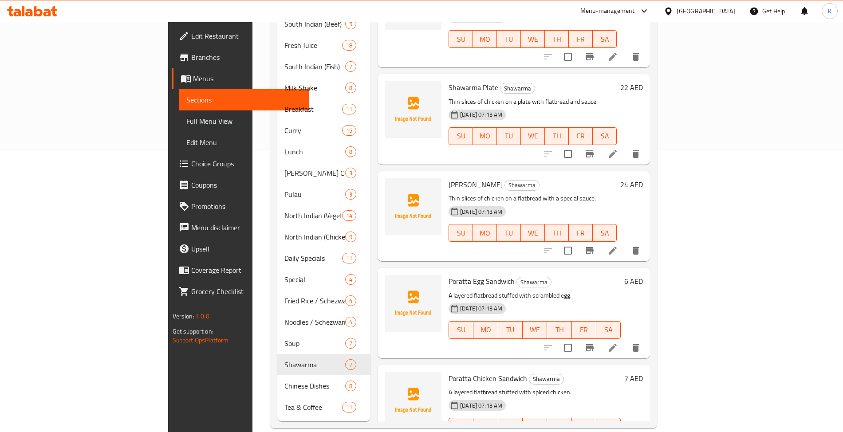
scroll to position [282, 0]
click at [270, 342] on div "Menu sections Broasted 8 Pothi Biryani 5 Burger 8 Bread 8 Mojito 5 South Indian…" at bounding box center [463, 118] width 387 height 617
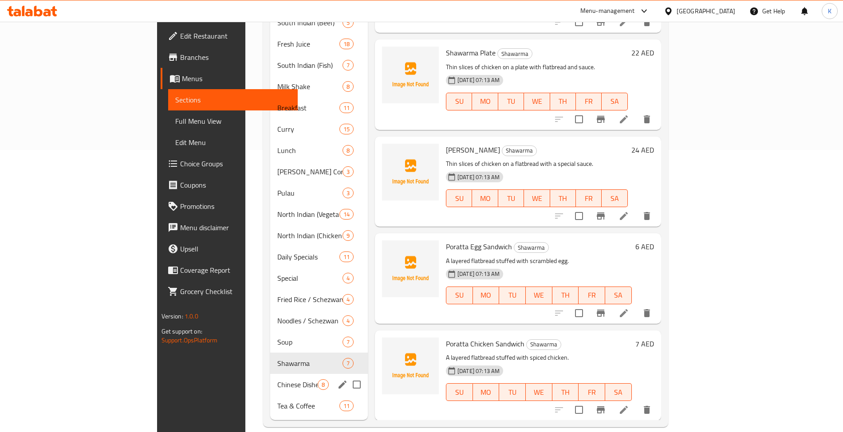
click at [277, 379] on span "Chinese Dishes" at bounding box center [297, 384] width 40 height 11
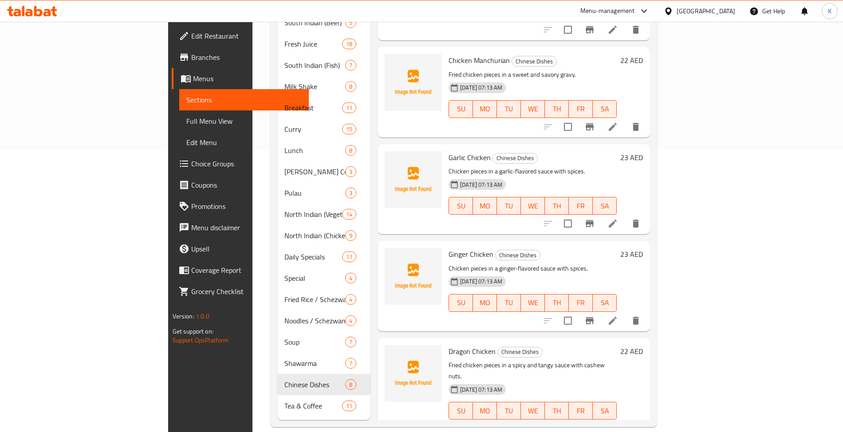
scroll to position [208, 0]
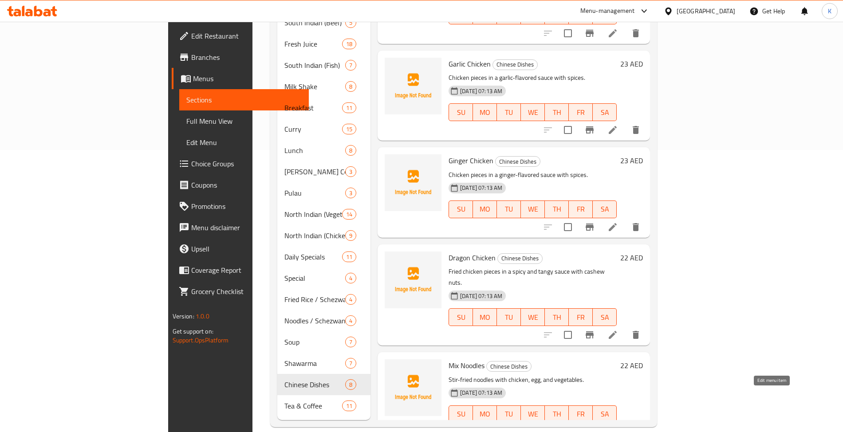
click at [618, 427] on icon at bounding box center [612, 432] width 11 height 11
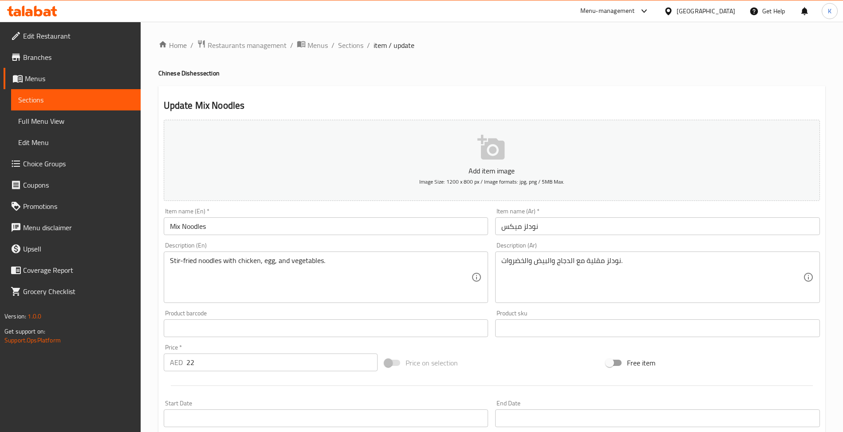
click at [512, 228] on input "نودلز ميكس" at bounding box center [657, 226] width 325 height 18
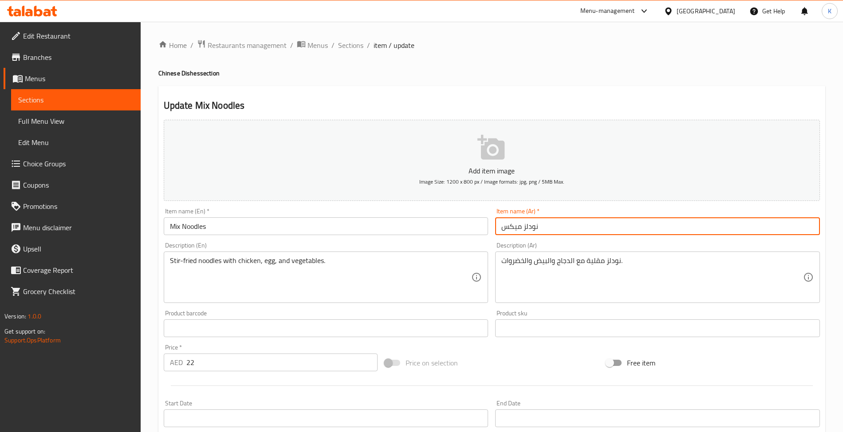
click at [513, 229] on input "نودلز ميكس" at bounding box center [657, 226] width 325 height 18
click at [515, 233] on input "نودلز ميكس" at bounding box center [657, 226] width 325 height 18
click at [711, 217] on div "Item name (Ar)   * نودلز ميكس Item name (Ar) *" at bounding box center [657, 221] width 325 height 27
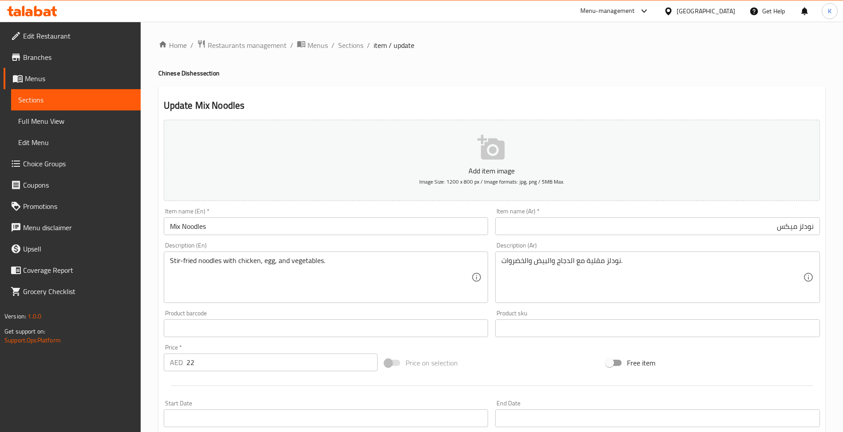
click at [774, 224] on input "نودلز ميكس" at bounding box center [657, 226] width 325 height 18
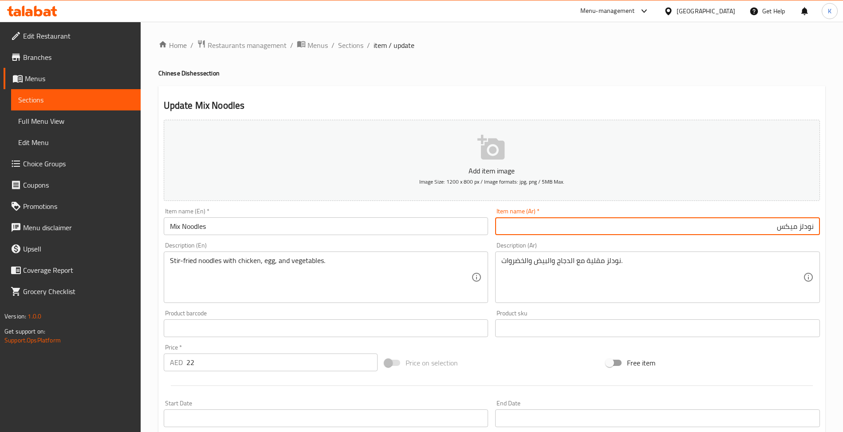
click at [790, 230] on input "نودلز ميكس" at bounding box center [657, 226] width 325 height 18
type input "نودلز مشكلة صينية"
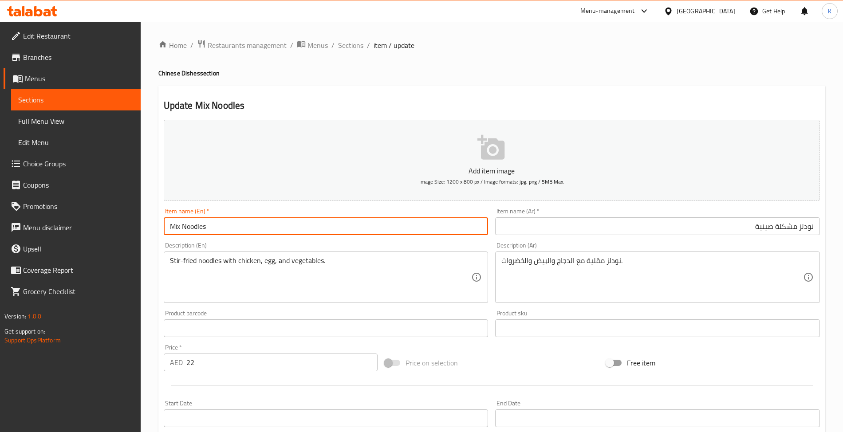
click at [409, 223] on input "Mix Noodles" at bounding box center [326, 226] width 325 height 18
paste input "Mix Noodles"
type input "Chinese Mix Noodles"
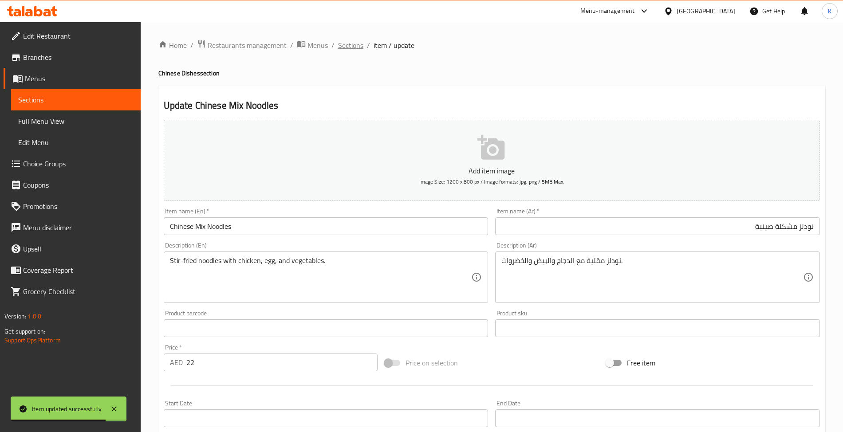
click at [349, 45] on span "Sections" at bounding box center [350, 45] width 25 height 11
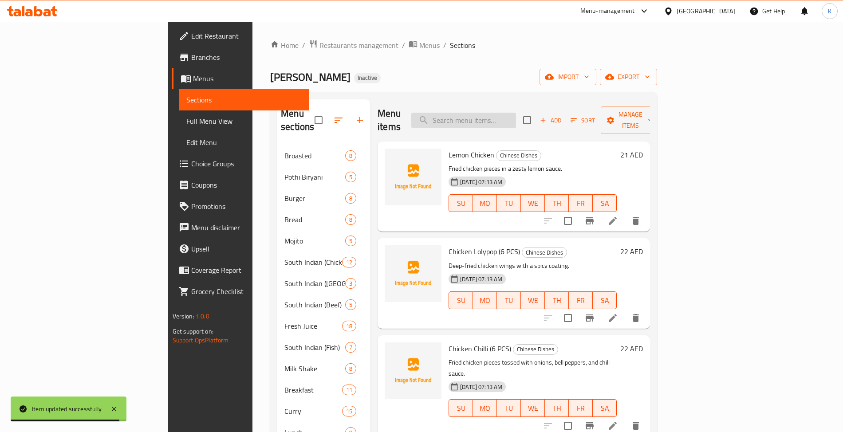
click at [516, 122] on input "search" at bounding box center [463, 121] width 105 height 16
paste input "Nescafe"
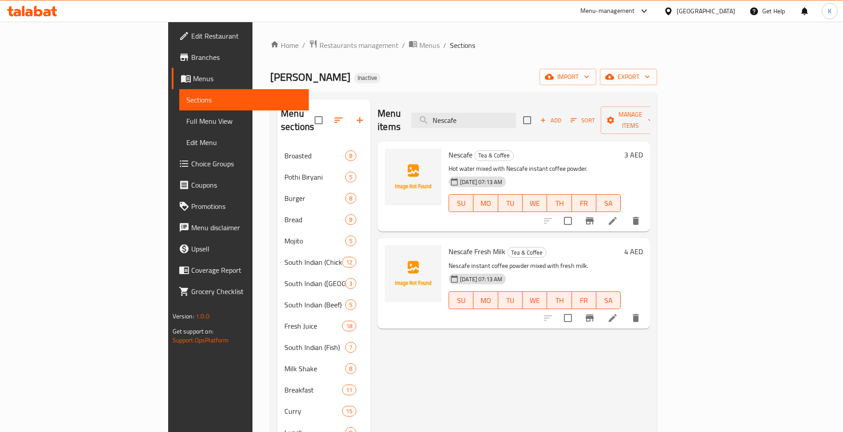
type input "Nescafe"
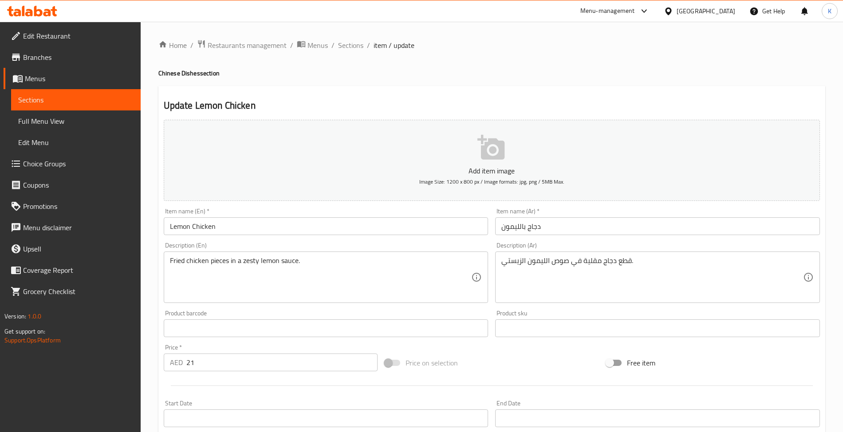
click at [361, 54] on div "Home / Restaurants management / Menus / Sections / item / update Chinese Dishes…" at bounding box center [491, 324] width 667 height 570
click at [351, 47] on span "Sections" at bounding box center [350, 45] width 25 height 11
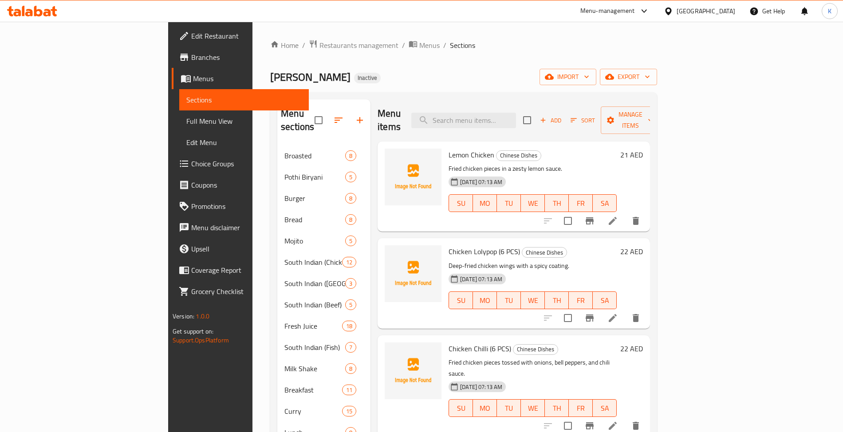
click at [530, 125] on div "Menu items Add Sort Manage items" at bounding box center [514, 120] width 272 height 42
click at [516, 119] on input "search" at bounding box center [463, 121] width 105 height 16
paste input "Nescafe"
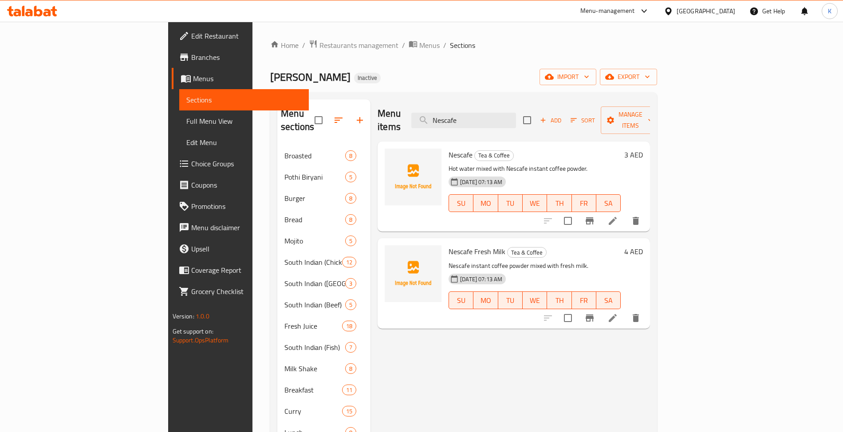
type input "Nescafe"
click at [618, 216] on icon at bounding box center [612, 221] width 11 height 11
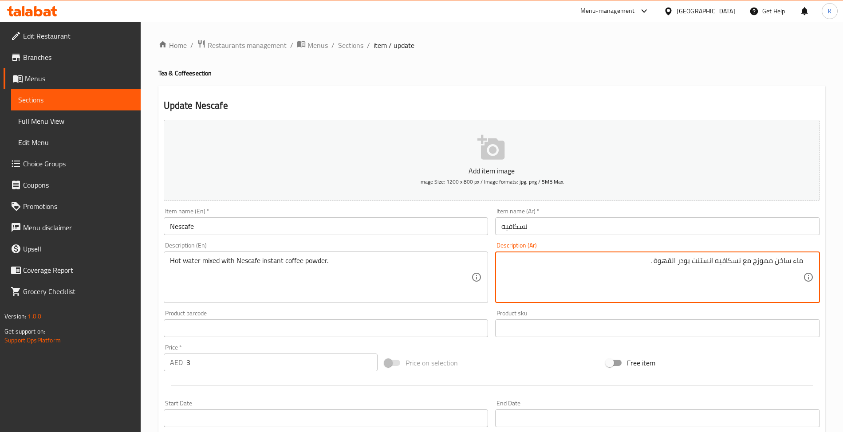
click at [712, 265] on textarea "ماء ساخن مموزج مع نسكافيه انستنت بودر القهوة ." at bounding box center [652, 277] width 302 height 42
click at [733, 264] on textarea "ماء ساخن مموزج مع نسكافيه بودر القهوة ." at bounding box center [652, 277] width 302 height 42
click at [705, 263] on textarea "ماء ساخن مموزج مع بودر القهوة ." at bounding box center [652, 277] width 302 height 42
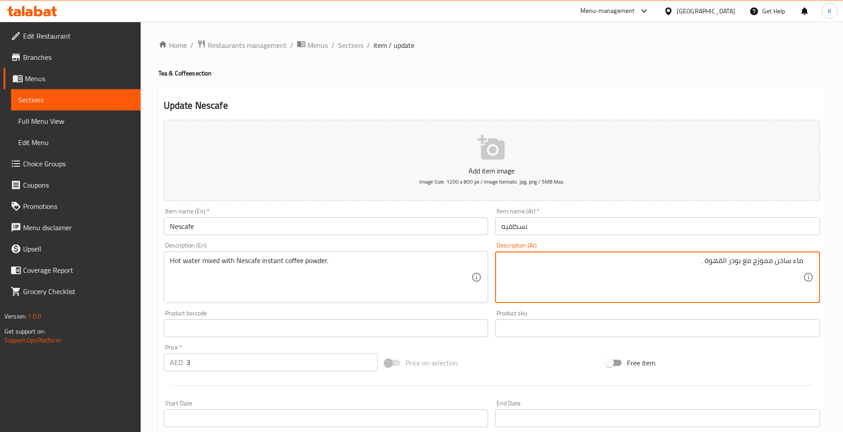
paste textarea "نسكافيه"
click at [724, 263] on textarea "ماء ساخن مموزج مع بودر القهوة نسكافيه ." at bounding box center [652, 277] width 302 height 42
click at [680, 260] on textarea "ماء ساخن مموزج مع بودر قهوة نسكافيه ." at bounding box center [652, 277] width 302 height 42
click at [681, 261] on textarea "ماء ساخن مموزج مع بودر قهوة نسكافيه ." at bounding box center [652, 277] width 302 height 42
type textarea "ماء ساخن مموزج مع بودر قهوة نسكافيه فورية"
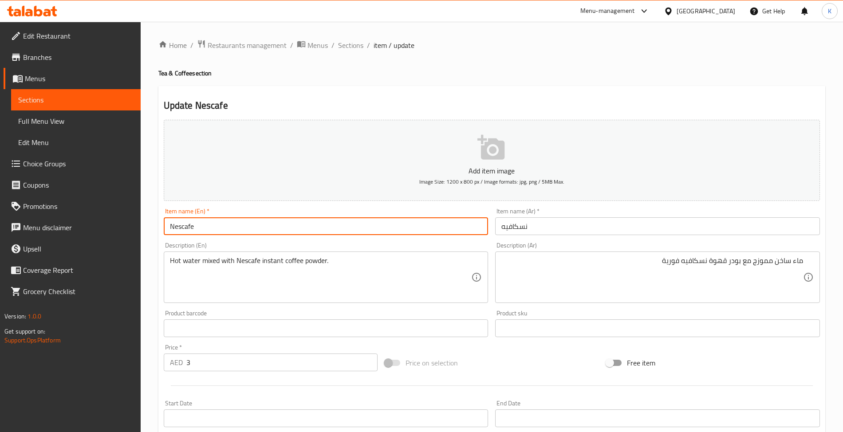
click at [352, 234] on input "Nescafe" at bounding box center [326, 226] width 325 height 18
click at [349, 50] on span "Sections" at bounding box center [350, 45] width 25 height 11
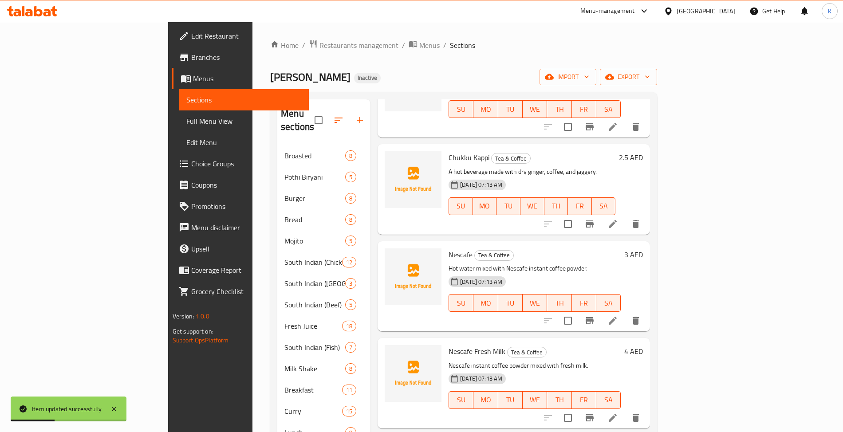
scroll to position [499, 0]
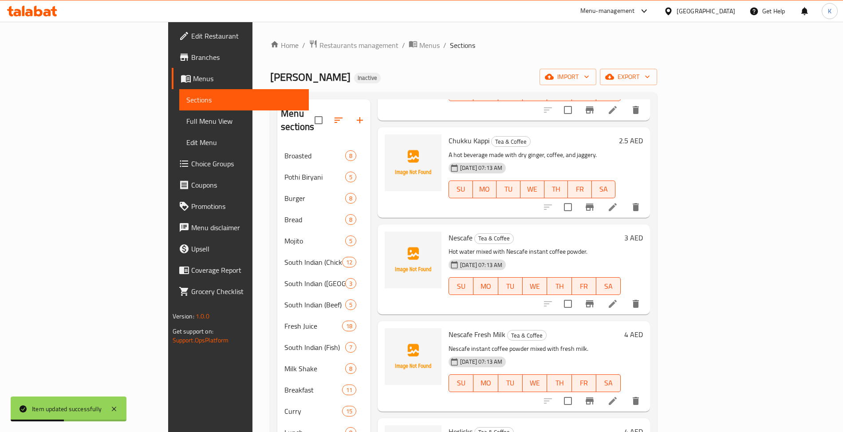
click at [618, 396] on icon at bounding box center [612, 401] width 11 height 11
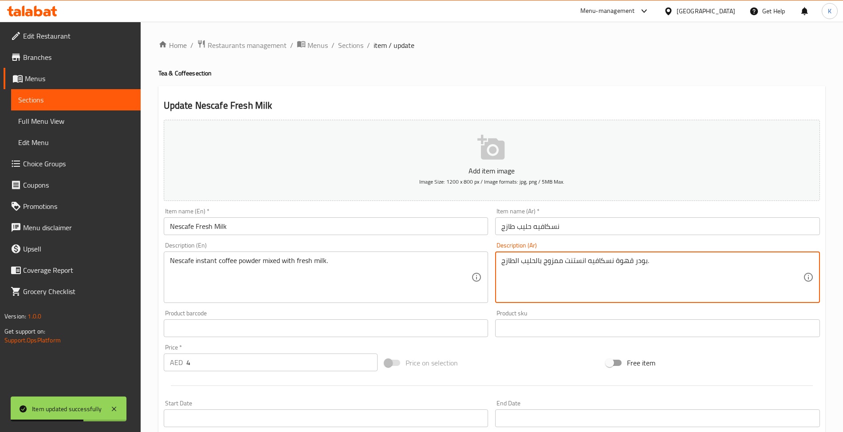
click at [583, 264] on textarea "بودر قهوة نسكافيه انستنت ممزوج بالحليب الطازج." at bounding box center [652, 277] width 302 height 42
type textarea "بودر قهوة نسكافيه فورية ممزوج بالحليب الطازج."
click at [273, 218] on input "Nescafe Fresh Milk" at bounding box center [326, 226] width 325 height 18
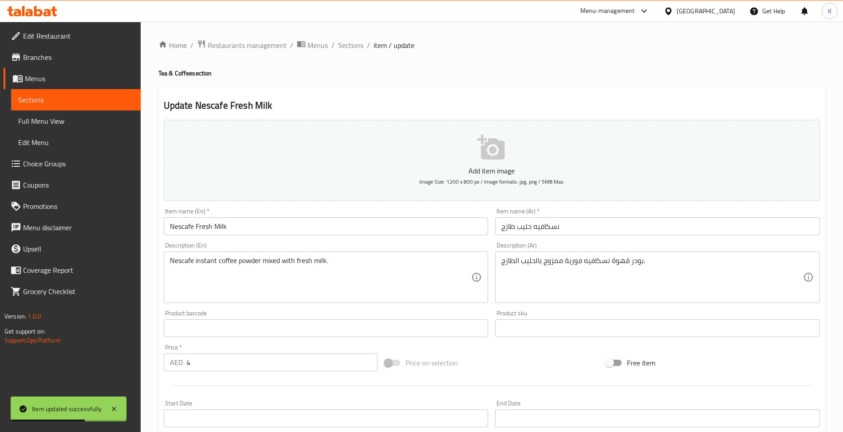
click at [322, 25] on div "Home / Restaurants management / Menus / Sections / item / update Tea & Coffee s…" at bounding box center [492, 324] width 702 height 605
click at [339, 41] on span "Sections" at bounding box center [350, 45] width 25 height 11
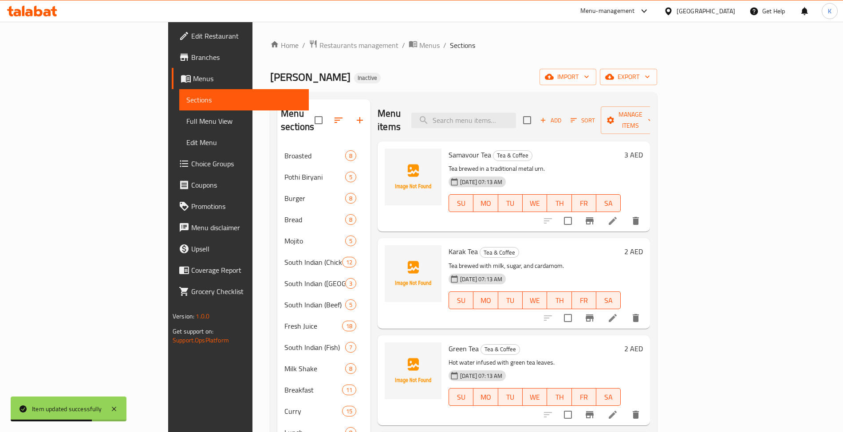
drag, startPoint x: 496, startPoint y: 122, endPoint x: 500, endPoint y: 122, distance: 4.5
click at [496, 122] on div "Menu items Add Sort Manage items" at bounding box center [514, 120] width 272 height 42
click at [506, 118] on input "search" at bounding box center [463, 121] width 105 height 16
paste input "CHICKEN CHARCOL"
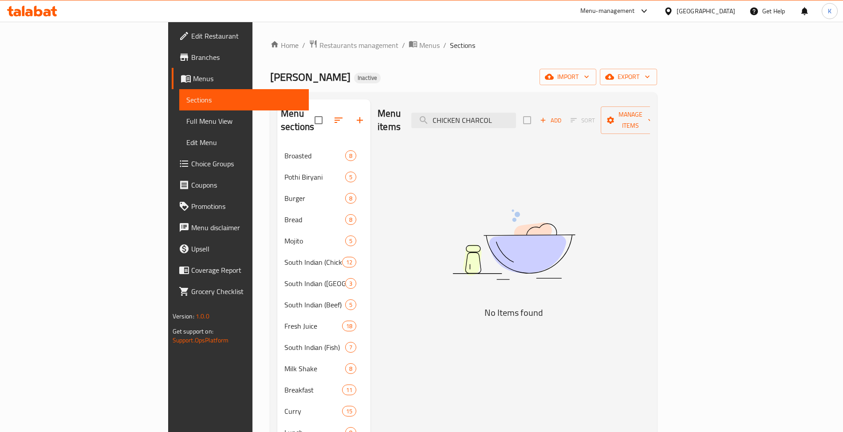
scroll to position [282, 0]
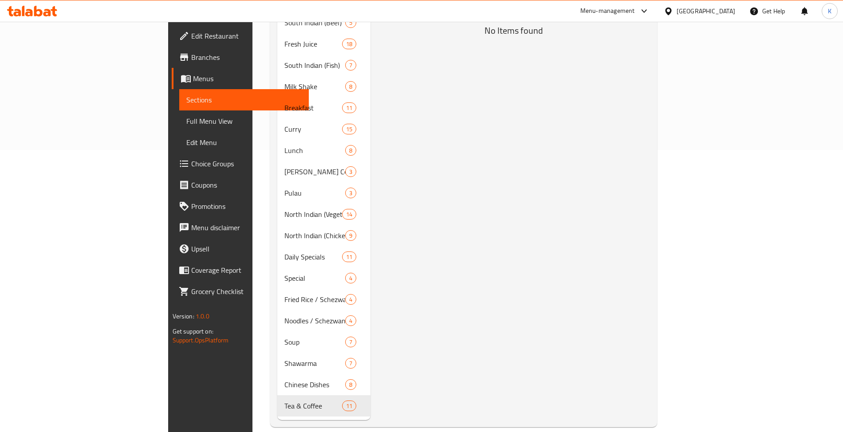
click at [252, 243] on div "Home / Restaurants management / Menus / Sections Ahlan almas Inactive import ex…" at bounding box center [463, 92] width 422 height 705
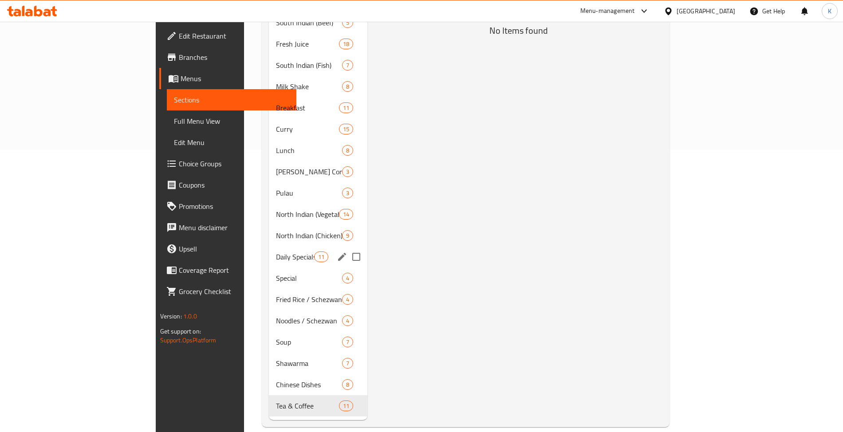
click at [269, 268] on div "Special 4" at bounding box center [318, 278] width 98 height 21
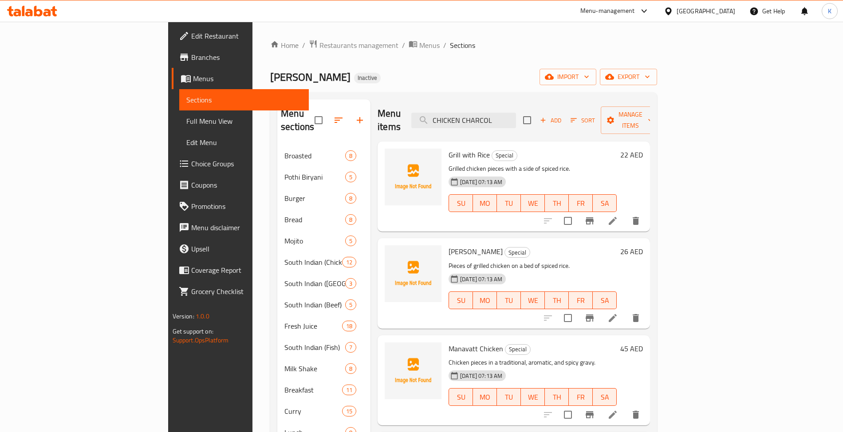
click at [541, 101] on div "Menu items CHICKEN CHARCOL Add Sort Manage items" at bounding box center [514, 120] width 272 height 42
click at [548, 123] on div "Menu items CHICKEN CHARCOL Add Sort Manage items" at bounding box center [514, 120] width 272 height 42
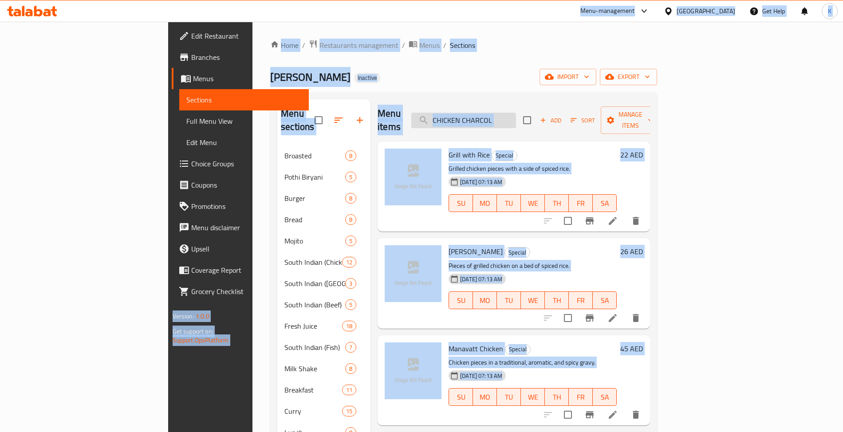
click at [516, 116] on input "CHICKEN CHARCOL" at bounding box center [463, 121] width 105 height 16
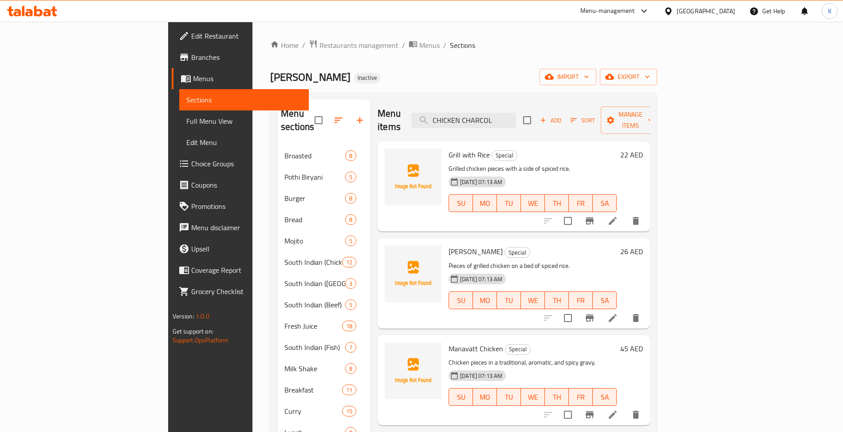
paste input "PEPPER"
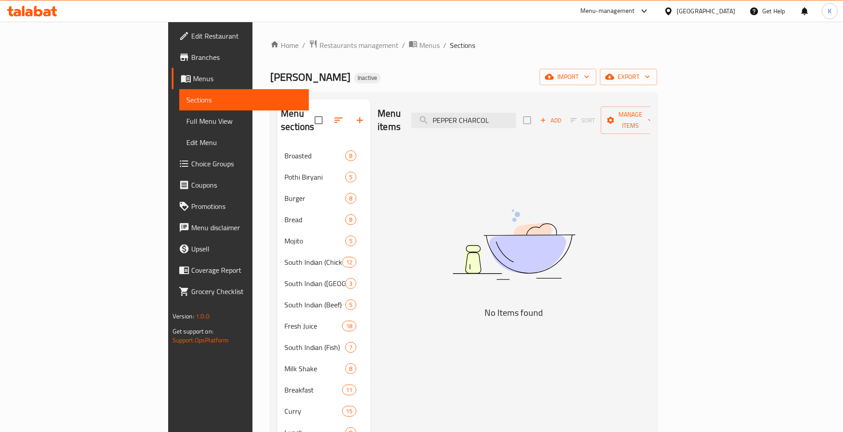
type input "PEPPER CHARCOL"
click at [349, 110] on button "button" at bounding box center [359, 120] width 21 height 21
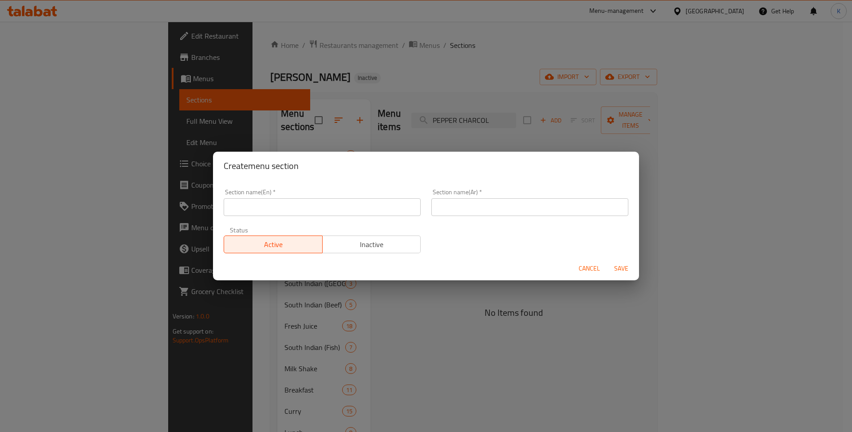
click at [343, 209] on input "text" at bounding box center [322, 207] width 197 height 18
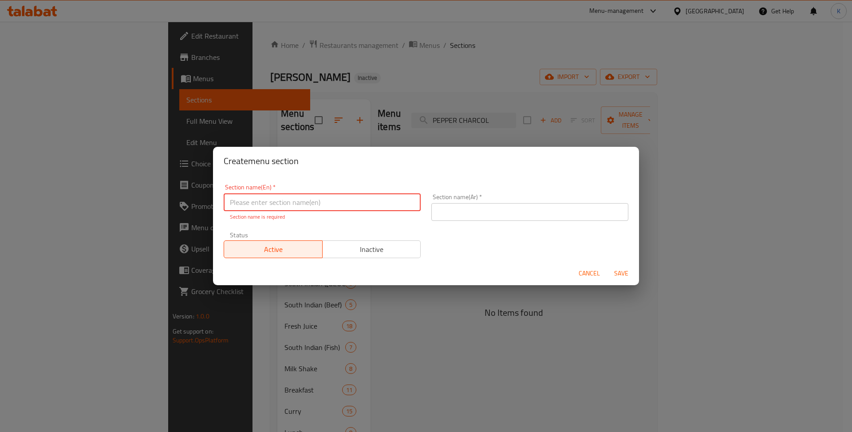
click at [276, 203] on input "text" at bounding box center [322, 202] width 197 height 18
type input "Charcoal Special"
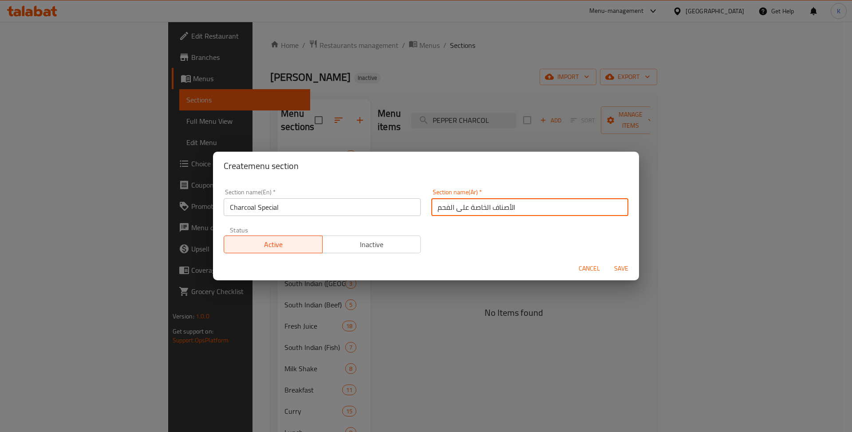
type input "الأصناف الخاصة على الفحم"
click at [607, 260] on button "Save" at bounding box center [621, 268] width 28 height 16
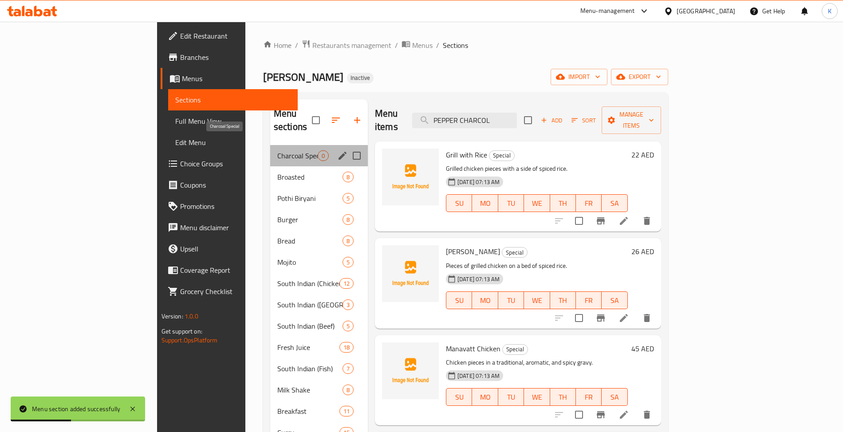
click at [277, 150] on span "Charcoal Special" at bounding box center [297, 155] width 40 height 11
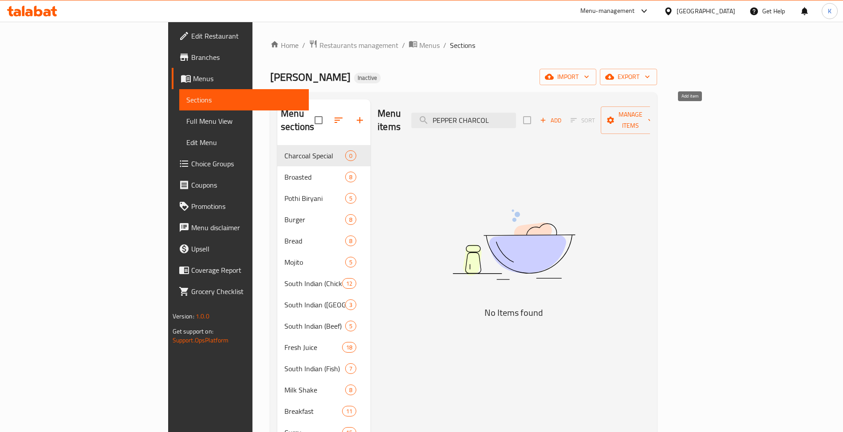
click at [563, 116] on span "Add" at bounding box center [551, 120] width 24 height 10
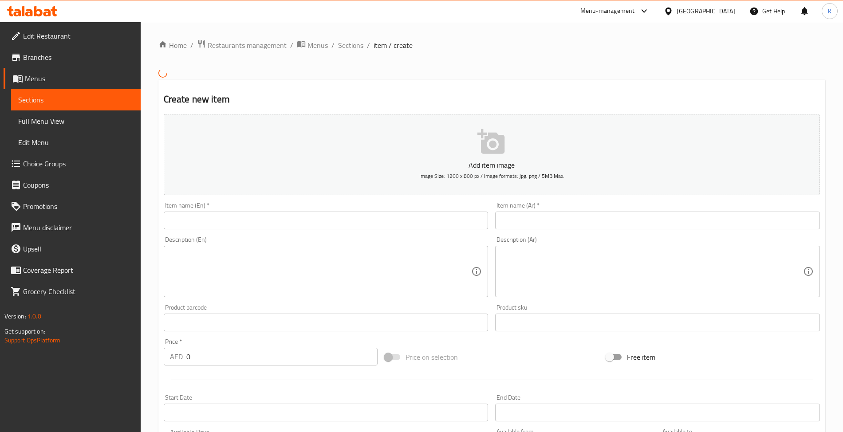
click at [322, 216] on div "Item name (En)   * Item name (En) *" at bounding box center [326, 215] width 325 height 27
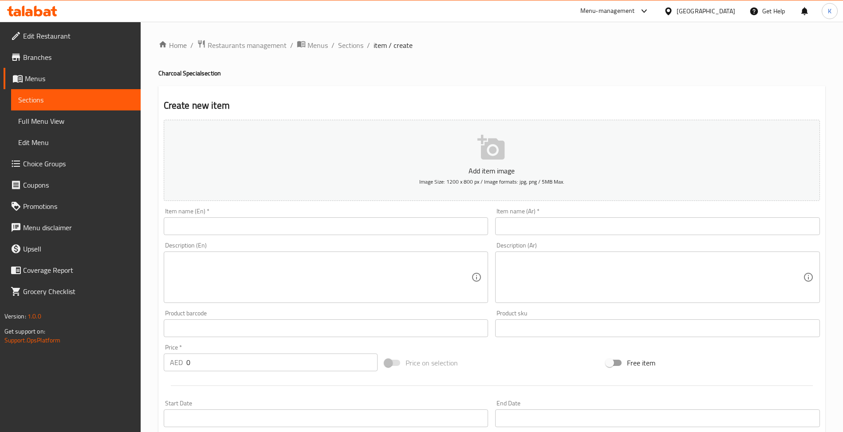
click at [327, 228] on input "text" at bounding box center [326, 226] width 325 height 18
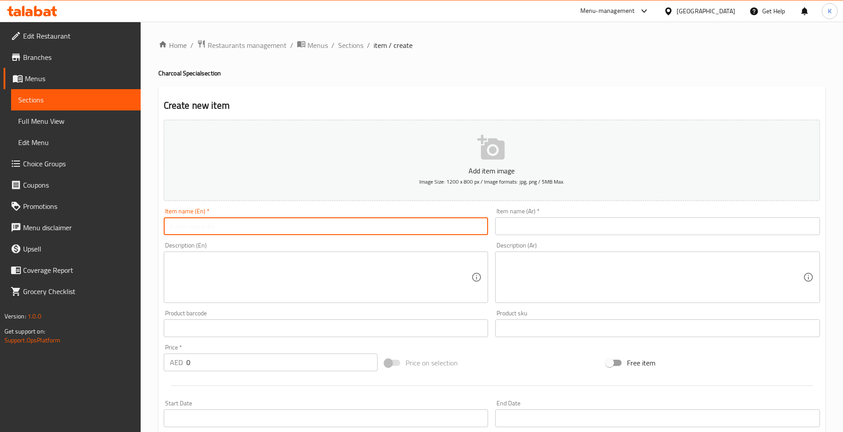
paste input "Chicken Charcol"
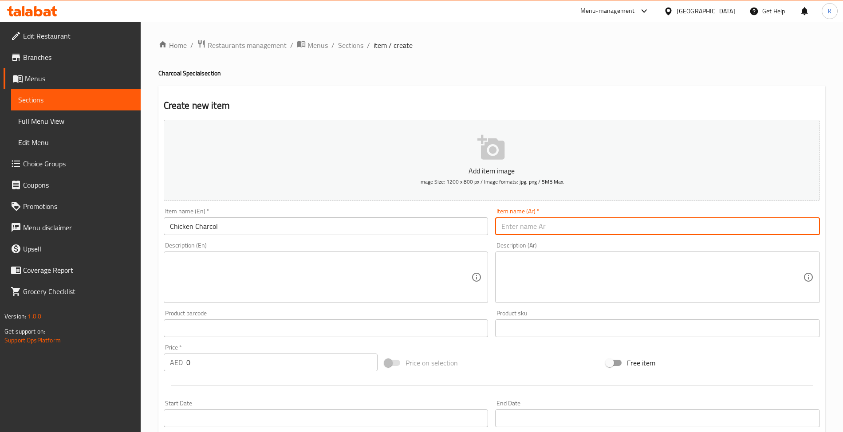
click at [213, 224] on input "Chicken Charcol" at bounding box center [326, 226] width 325 height 18
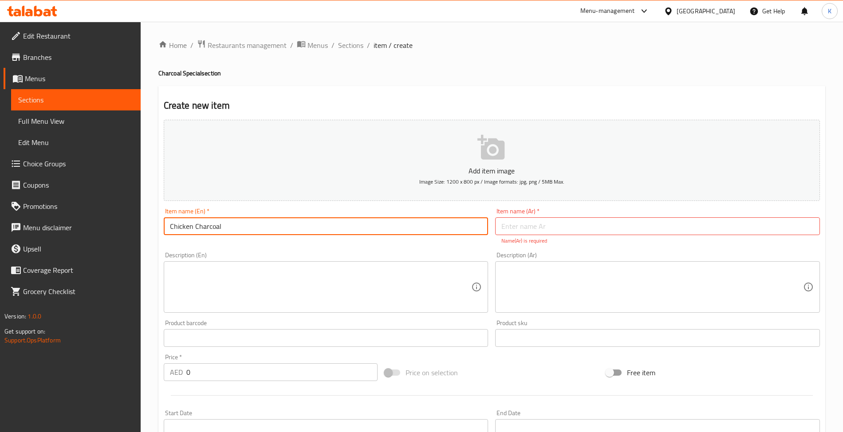
type input "Chicken Charcoal"
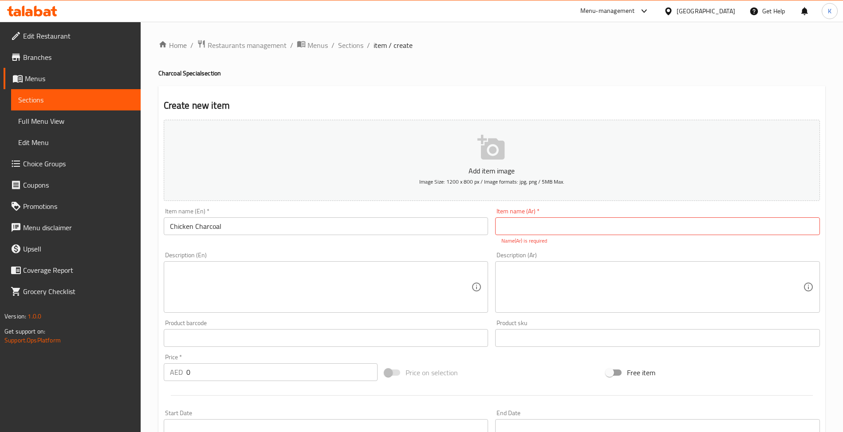
click at [604, 213] on div "Item name (Ar)   * Item name (Ar) * Name(Ar) is required" at bounding box center [657, 226] width 325 height 37
click at [606, 225] on input "text" at bounding box center [657, 226] width 325 height 18
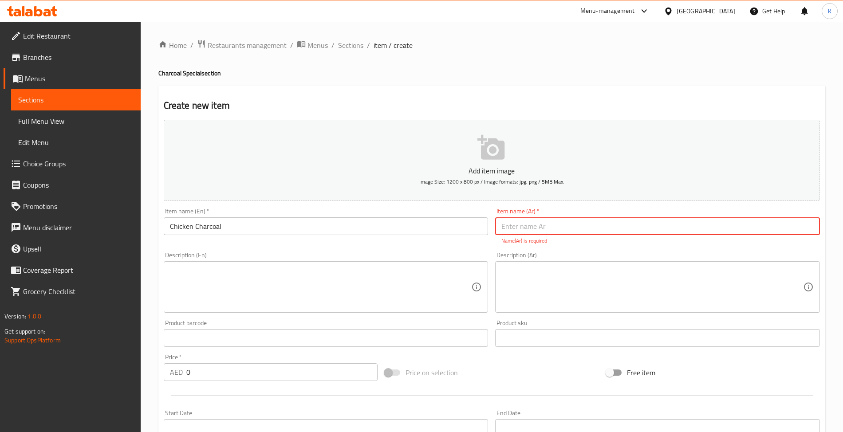
paste input "دجاج على الفحم"
type input "دجاج على الفحم"
click at [320, 267] on textarea at bounding box center [321, 287] width 302 height 42
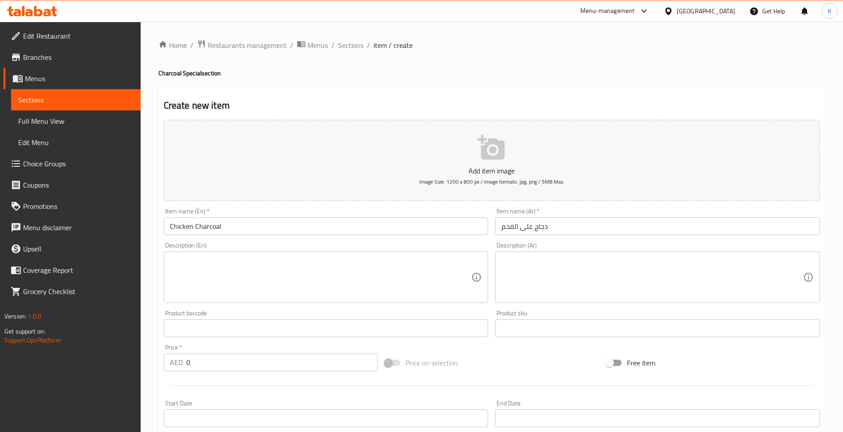
click at [391, 283] on textarea at bounding box center [321, 277] width 302 height 42
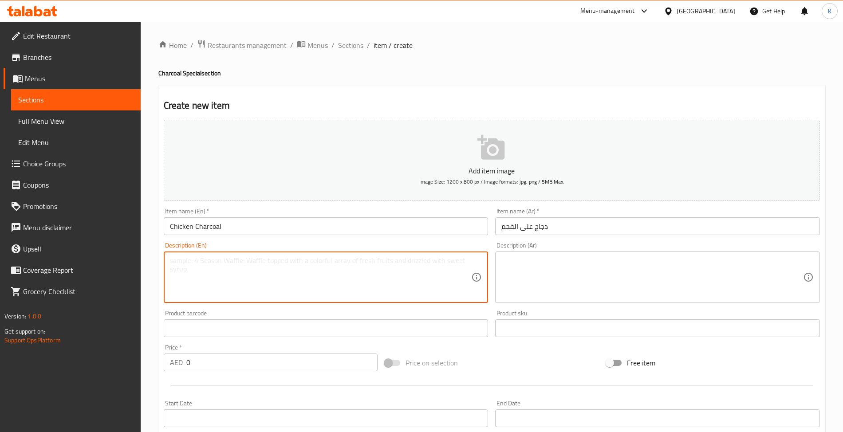
paste textarea "A whole chicken grilled over charcoal with spices."
type textarea "A whole chicken grilled over charcoal with spices."
click at [607, 277] on textarea at bounding box center [652, 277] width 302 height 42
paste textarea "دجاجة كاملة مشوية على الفحم مع البهارات."
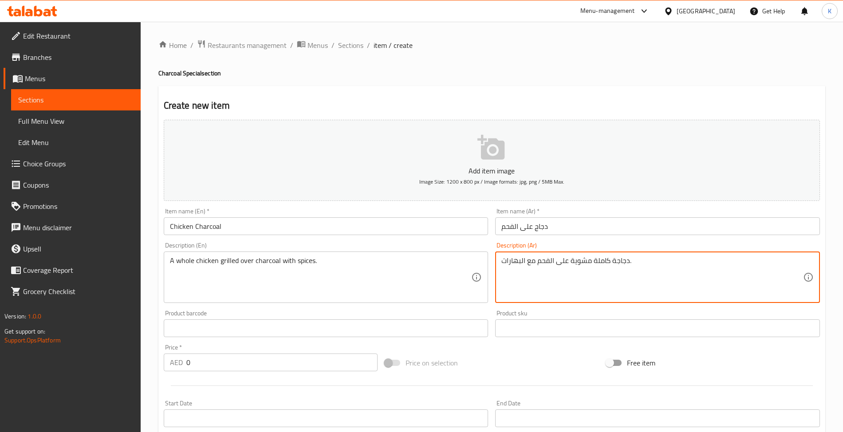
type textarea "دجاجة كاملة مشوية على الفحم مع البهارات."
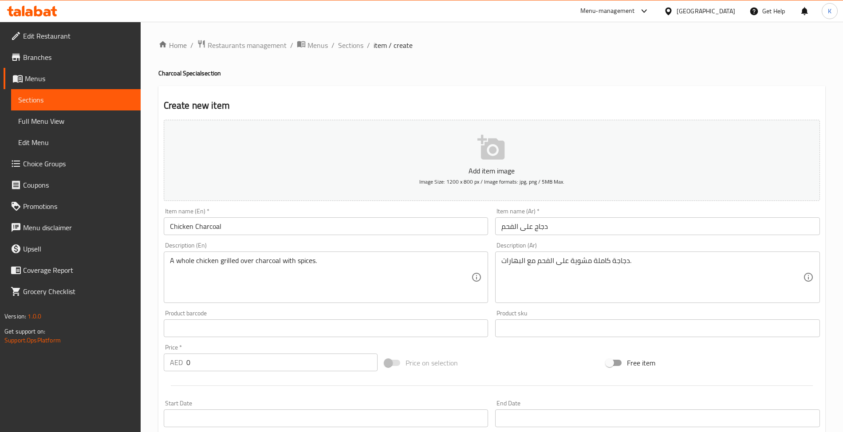
click at [429, 236] on div "Item name (En)   * Chicken Charcoal Item name (En) *" at bounding box center [326, 222] width 332 height 34
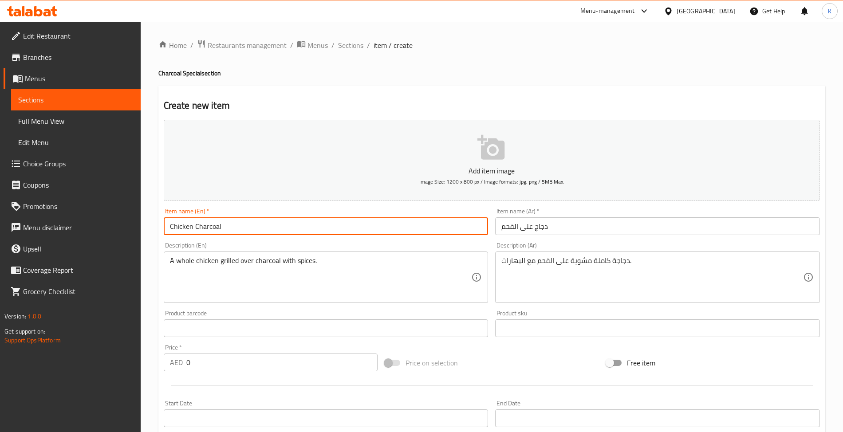
click at [426, 228] on input "Chicken Charcoal" at bounding box center [326, 226] width 325 height 18
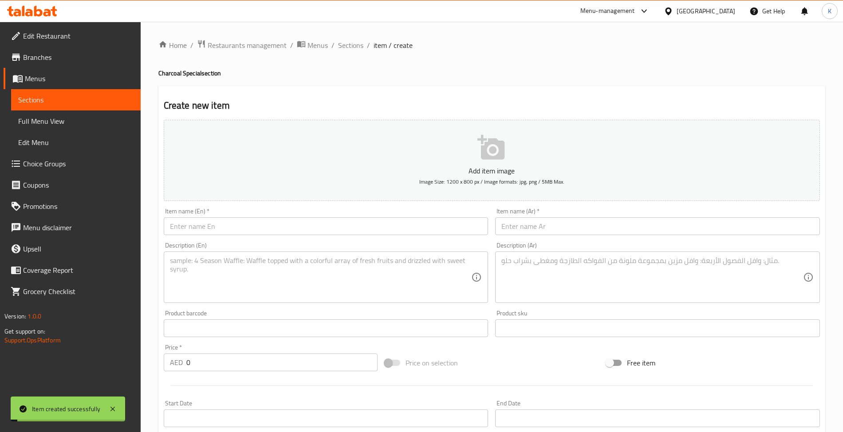
click at [310, 234] on input "text" at bounding box center [326, 226] width 325 height 18
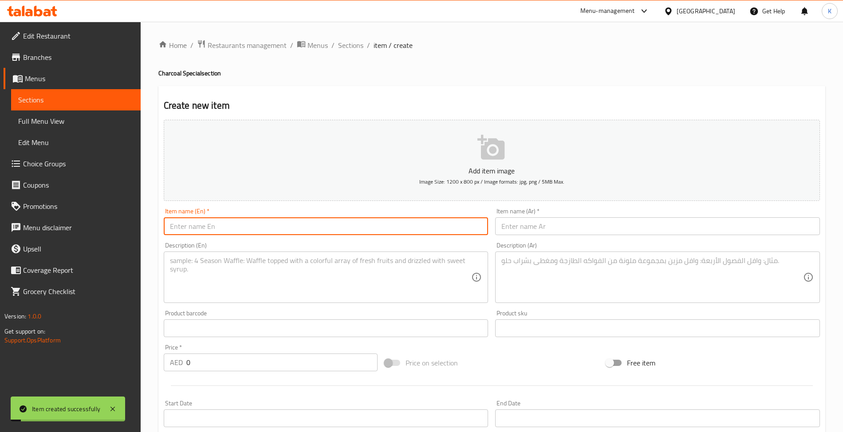
paste input "Pepper Charcol"
click at [207, 228] on input "Pepper Charcol" at bounding box center [326, 226] width 325 height 18
click at [214, 231] on input "Pepper Charcol" at bounding box center [326, 226] width 325 height 18
click at [211, 229] on input "Pepper Charcol" at bounding box center [326, 226] width 325 height 18
type input "Pepper Charcoal"
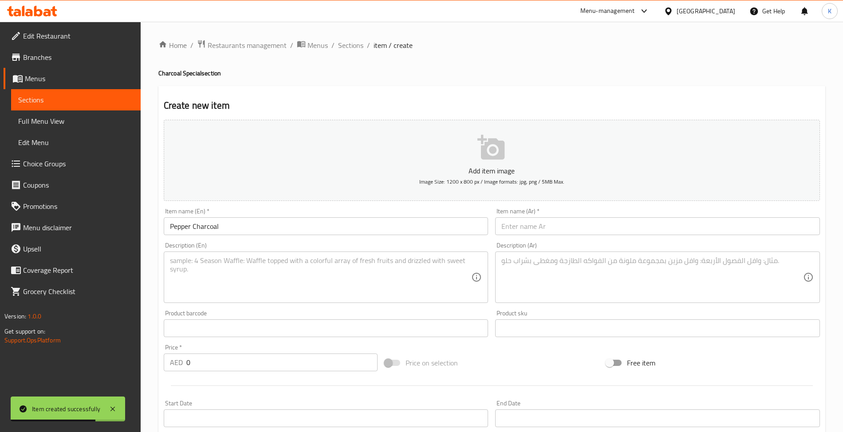
click at [563, 216] on div "Item name (Ar)   * Item name (Ar) *" at bounding box center [657, 221] width 325 height 27
click at [570, 222] on input "text" at bounding box center [657, 226] width 325 height 18
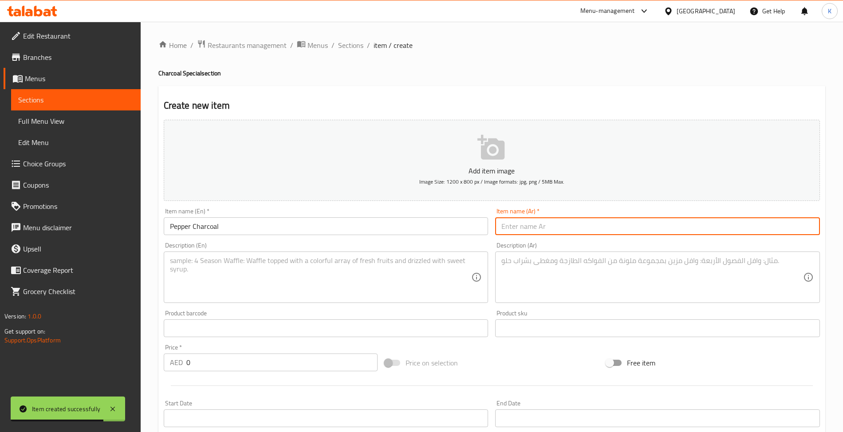
paste input "فلفل على الفحم"
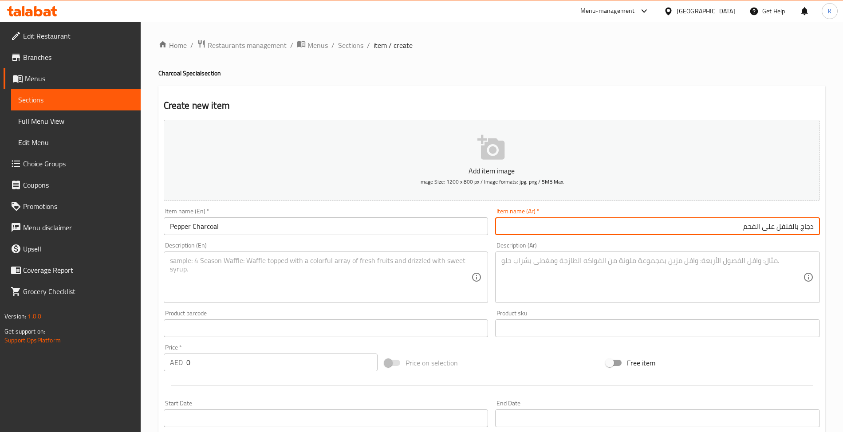
type input "دجاج بالفلفل على الفحم"
click at [169, 228] on input "Pepper Charcoal" at bounding box center [326, 226] width 325 height 18
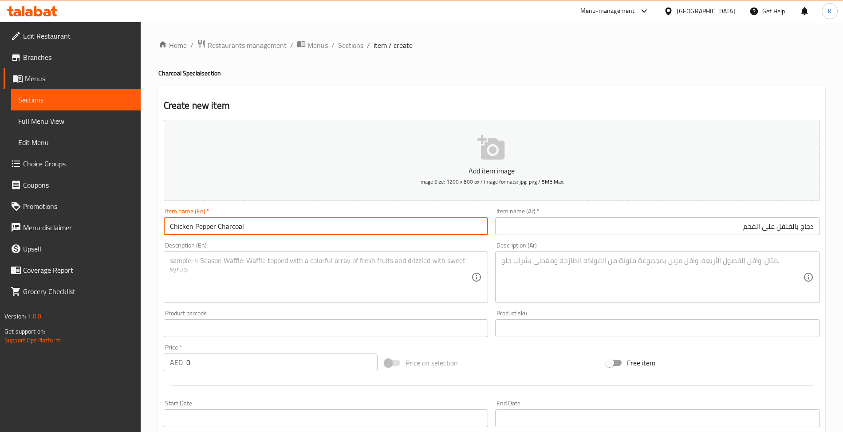
type input "Chicken Pepper Charcoal"
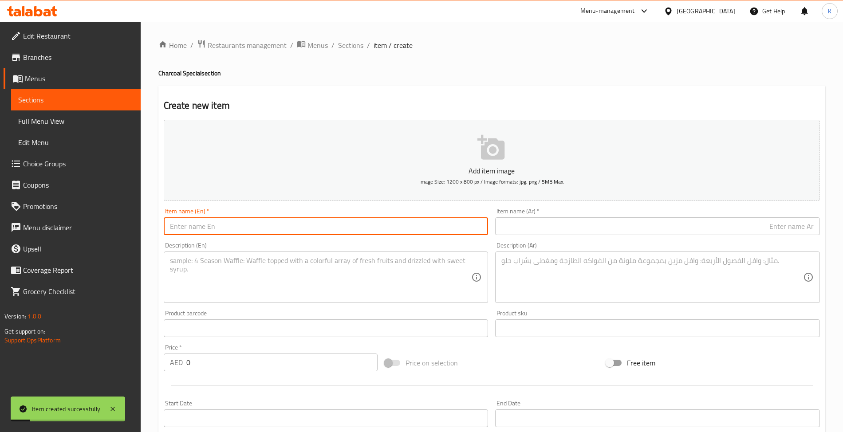
click at [367, 50] on li "/" at bounding box center [368, 45] width 3 height 11
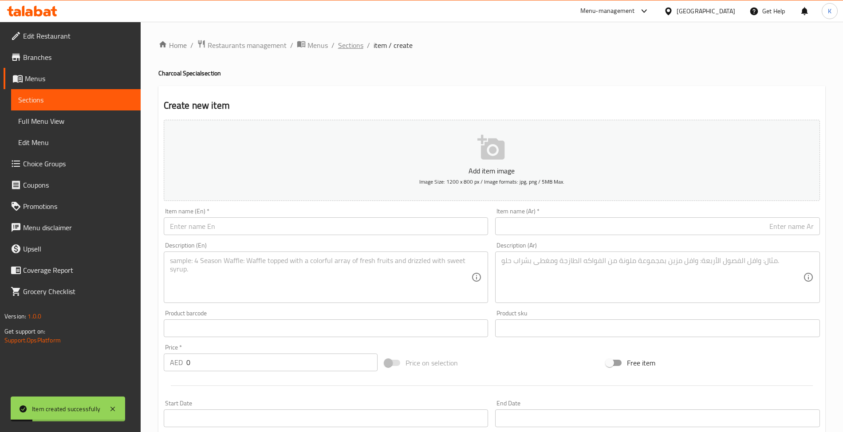
click at [355, 43] on span "Sections" at bounding box center [350, 45] width 25 height 11
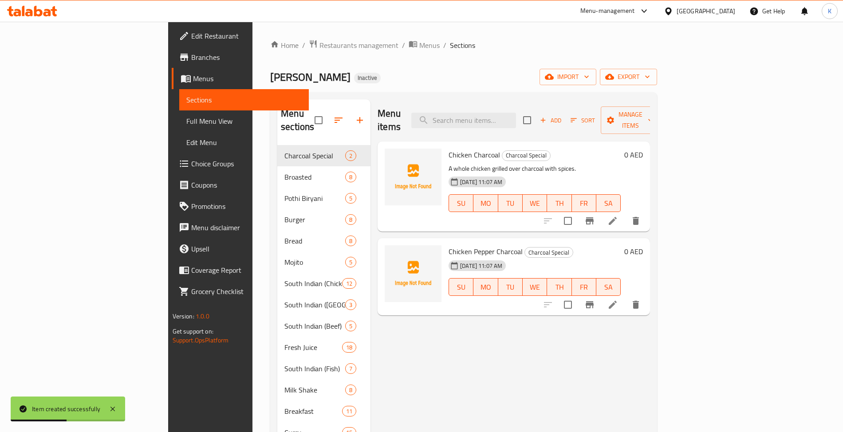
click at [646, 301] on div at bounding box center [591, 304] width 109 height 21
click at [625, 299] on li at bounding box center [612, 305] width 25 height 16
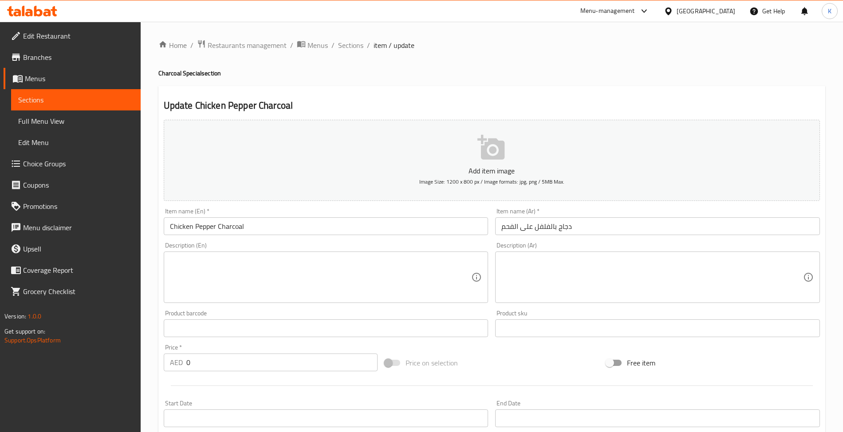
click at [241, 264] on textarea at bounding box center [321, 277] width 302 height 42
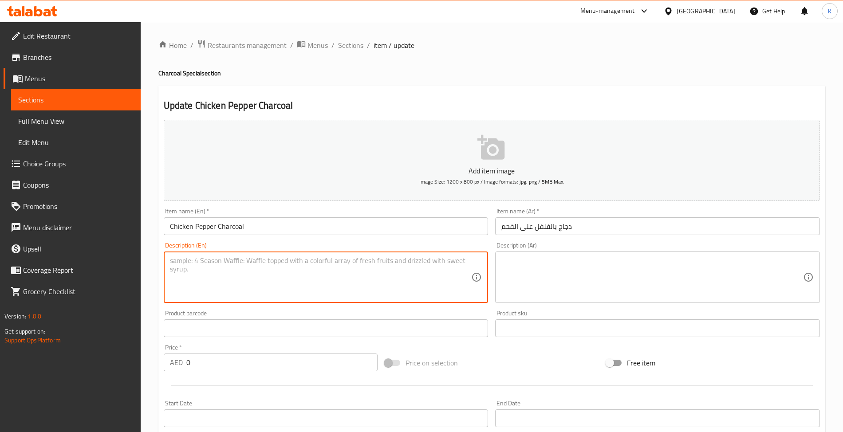
paste textarea "A whole chicken grilled over charcoal with a pepper-based marinade."
type textarea "A whole chicken grilled over charcoal with a pepper-based marinade."
click at [622, 272] on textarea at bounding box center [652, 277] width 302 height 42
paste textarea "دجاجة كاملة مشوية على الفحم مع تتبيلة الفلفل."
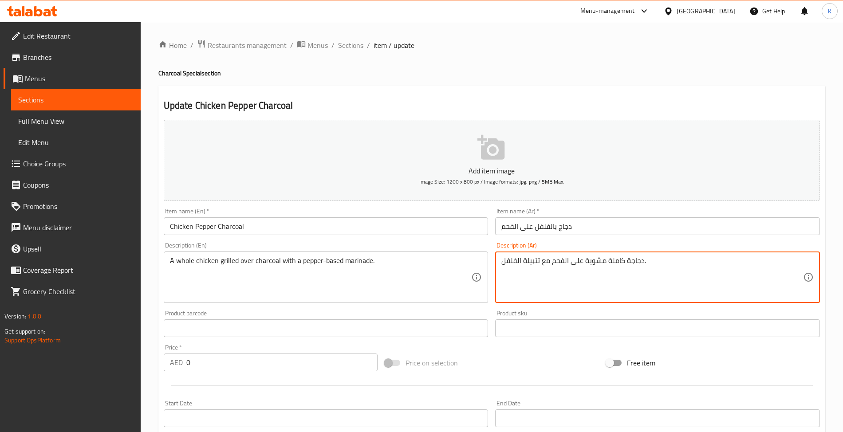
type textarea "دجاجة كاملة مشوية على الفحم مع تتبيلة الفلفل."
click at [448, 229] on input "Chicken Pepper Charcoal" at bounding box center [326, 226] width 325 height 18
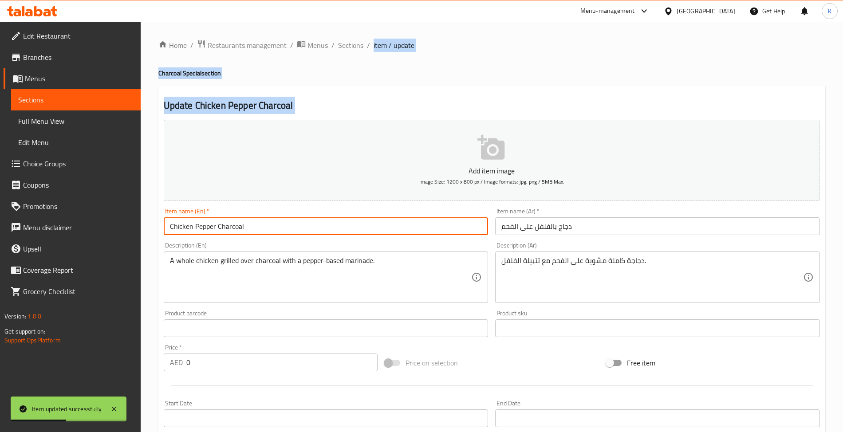
drag, startPoint x: 543, startPoint y: 126, endPoint x: 851, endPoint y: 423, distance: 427.7
click at [843, 382] on html "Item updated successfully ​ Menu-management United Arab Emirates Get Help K Edi…" at bounding box center [421, 216] width 843 height 432
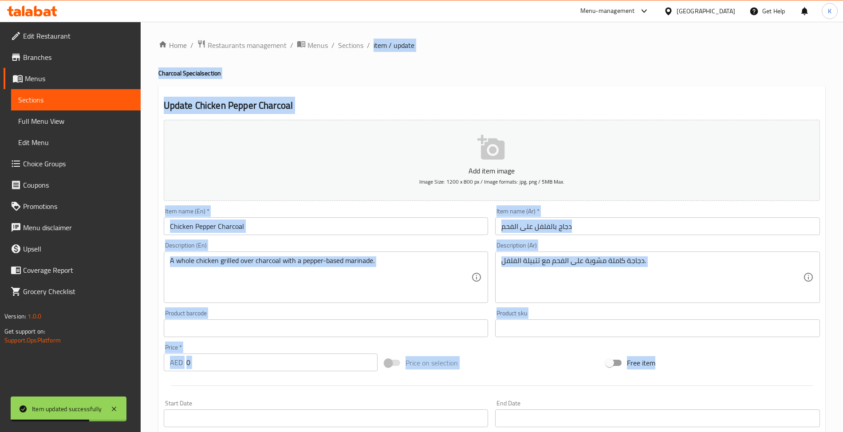
click at [350, 53] on div "Home / Restaurants management / Menus / Sections / item / update Charcoal Speci…" at bounding box center [491, 324] width 667 height 570
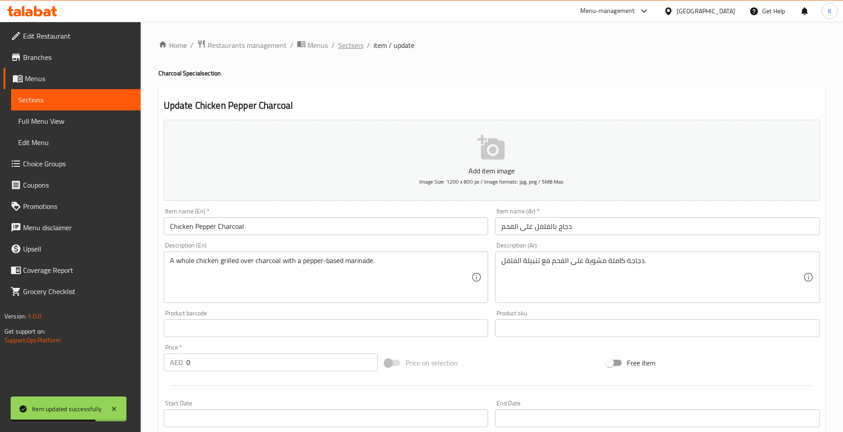
click at [350, 45] on span "Sections" at bounding box center [350, 45] width 25 height 11
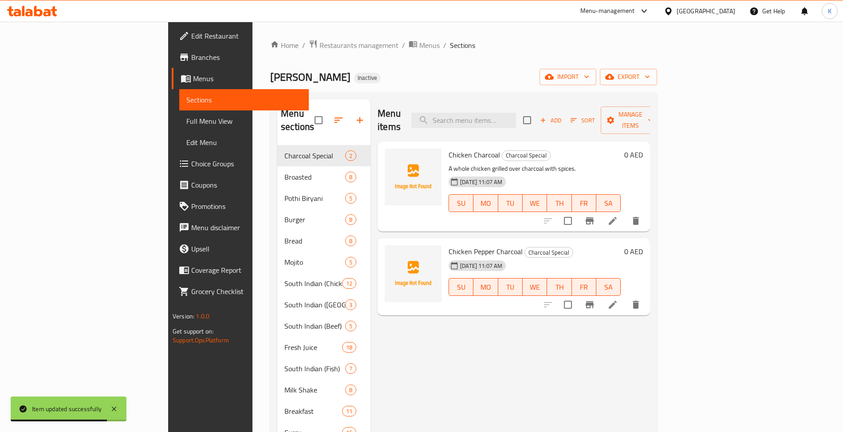
click at [563, 115] on span "Add" at bounding box center [551, 120] width 24 height 10
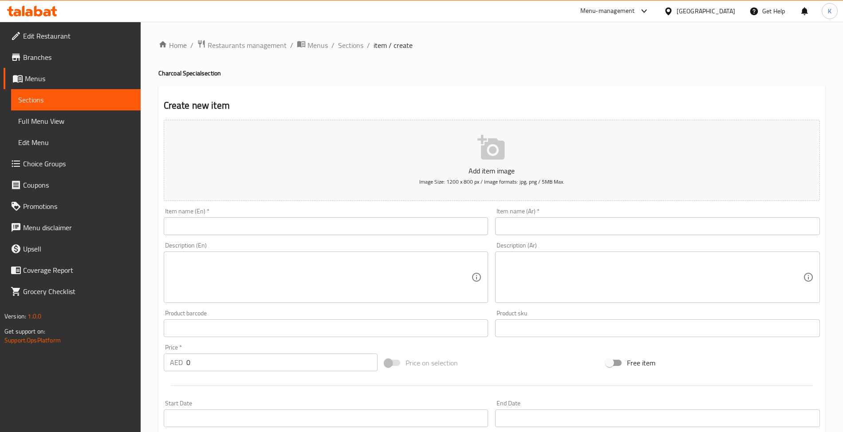
drag, startPoint x: 294, startPoint y: 206, endPoint x: 290, endPoint y: 221, distance: 14.6
click at [292, 210] on div "Add item image Image Size: 1200 x 800 px / Image formats: jpg, png / 5MB Max. I…" at bounding box center [491, 307] width 663 height 382
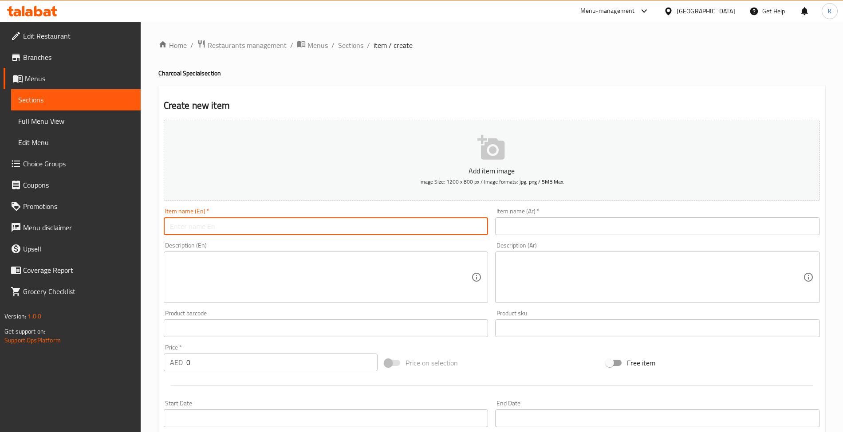
click at [291, 221] on input "text" at bounding box center [326, 226] width 325 height 18
paste input "RED CHILLI CHARCOL"
click at [677, 238] on div "Item name (Ar)   * Item name (Ar) *" at bounding box center [658, 222] width 332 height 34
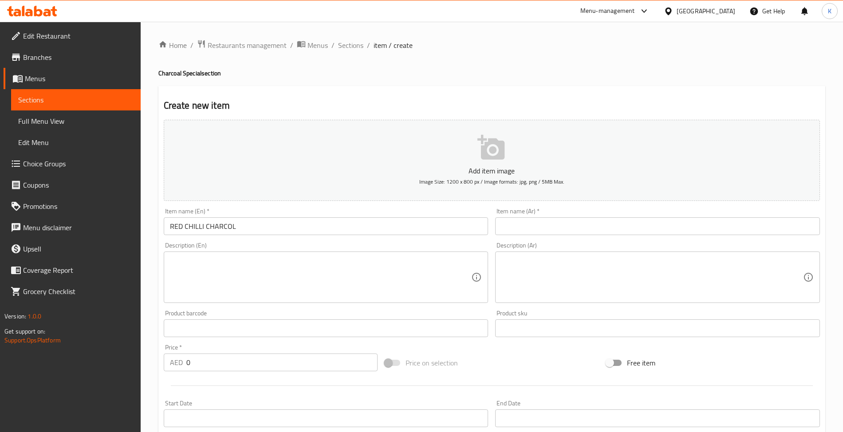
click at [677, 234] on input "text" at bounding box center [657, 226] width 325 height 18
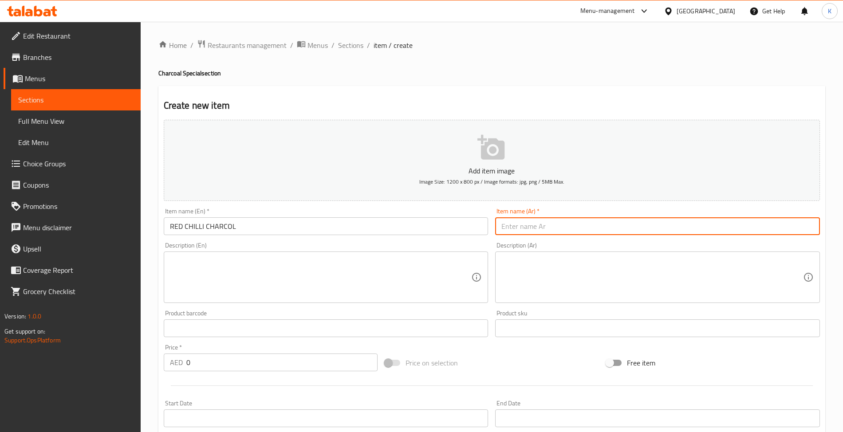
click at [229, 225] on input "RED CHILLI CHARCOL" at bounding box center [326, 226] width 325 height 18
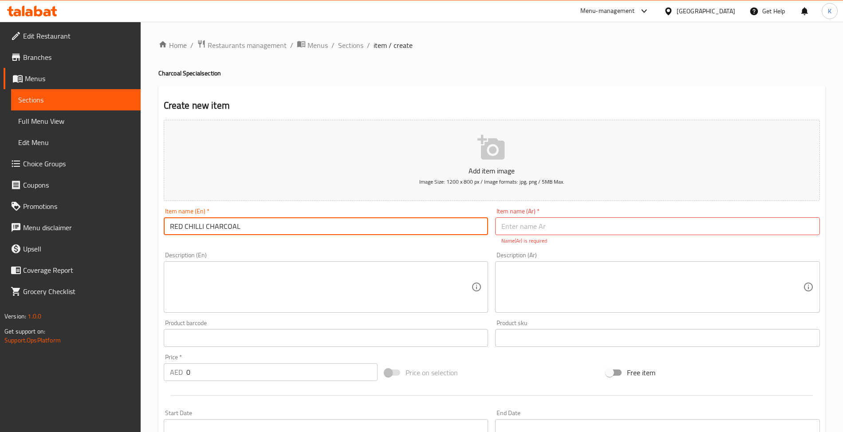
type input "RED CHILLI CHARCOAL"
click at [610, 226] on input "text" at bounding box center [657, 226] width 325 height 18
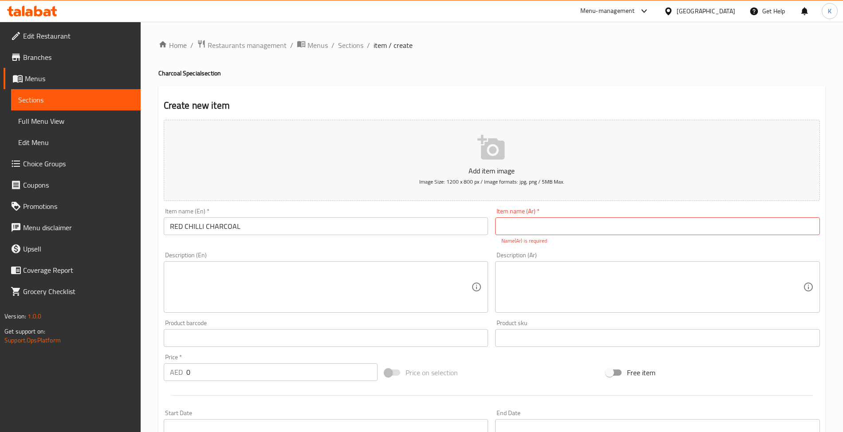
click at [389, 289] on textarea at bounding box center [321, 287] width 302 height 42
paste textarea "A whole chicken grilled over charcoal with a spicy red chili marinade."
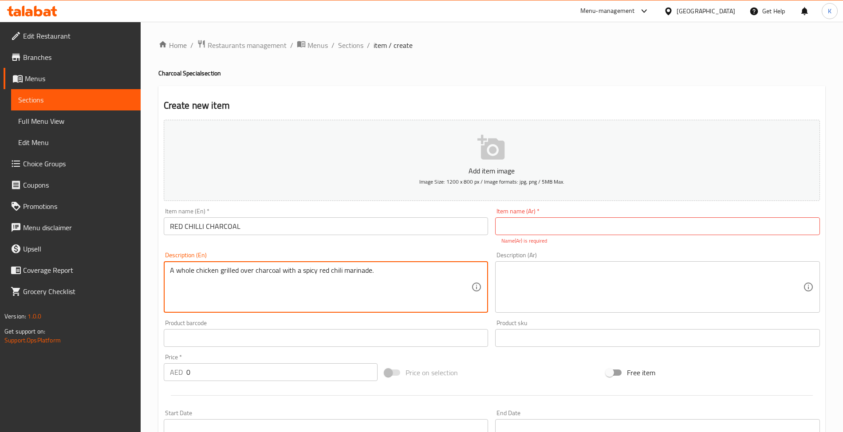
type textarea "A whole chicken grilled over charcoal with a spicy red chili marinade."
click at [618, 302] on textarea at bounding box center [652, 287] width 302 height 42
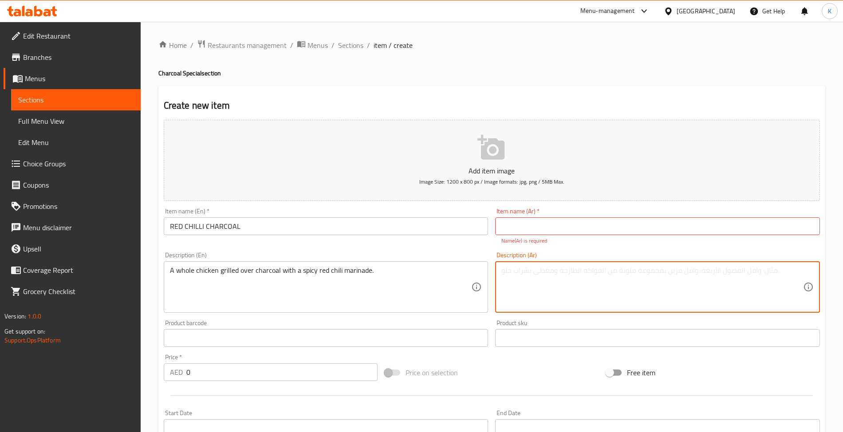
paste textarea "دجاجة كاملة مشوية على الفحم مع تتبيلة الفلفل الأحمر الحار."
type textarea "دجاجة كاملة مشوية على الفحم مع تتبيلة الفلفل الأحمر الحار."
click at [539, 239] on p "Name(Ar) is required" at bounding box center [657, 241] width 312 height 8
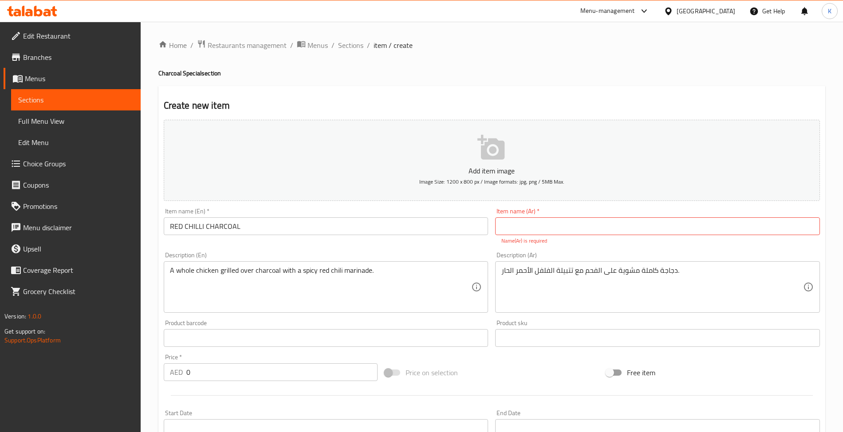
click at [169, 230] on input "RED CHILLI CHARCOAL" at bounding box center [326, 226] width 325 height 18
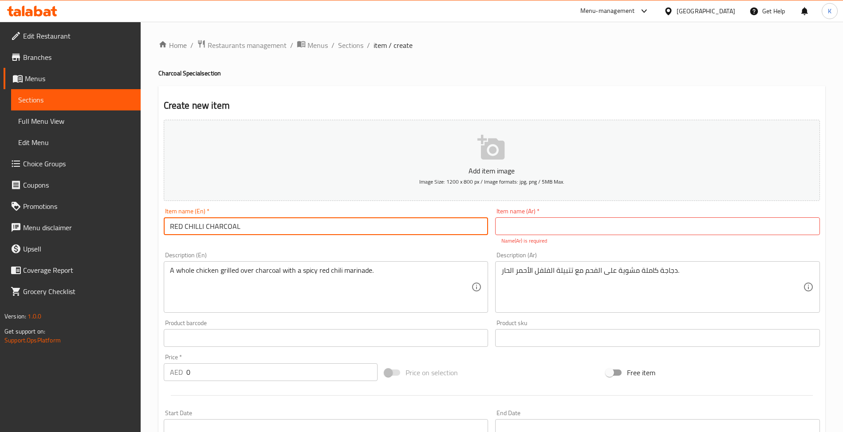
click at [254, 229] on input "RED CHILLI CHARCOAL" at bounding box center [326, 226] width 325 height 18
type input "RED CHILLI CHARCOAL Chicken"
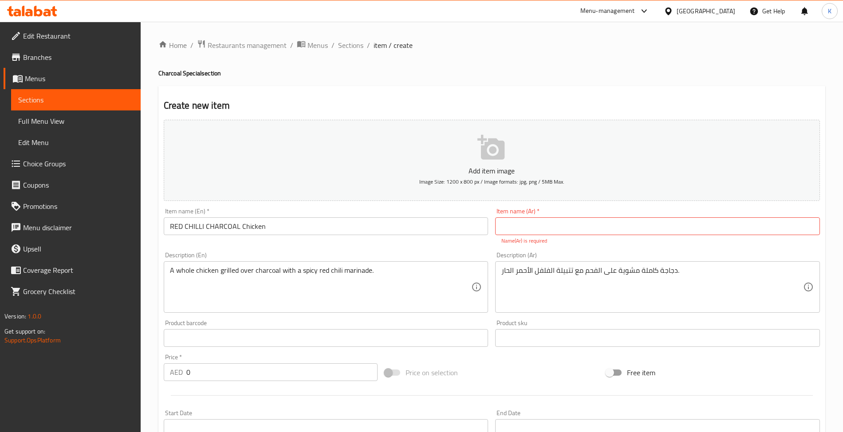
click at [565, 229] on input "text" at bounding box center [657, 226] width 325 height 18
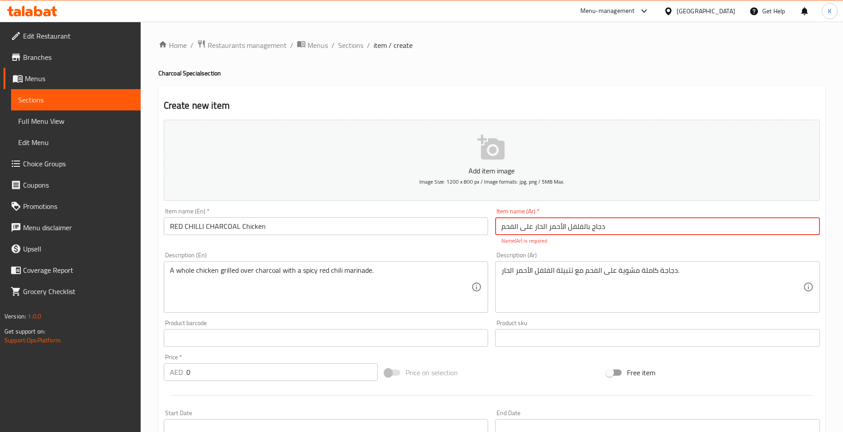
type input "دجاج بالفلفل الأحمر الحار على الفحم"
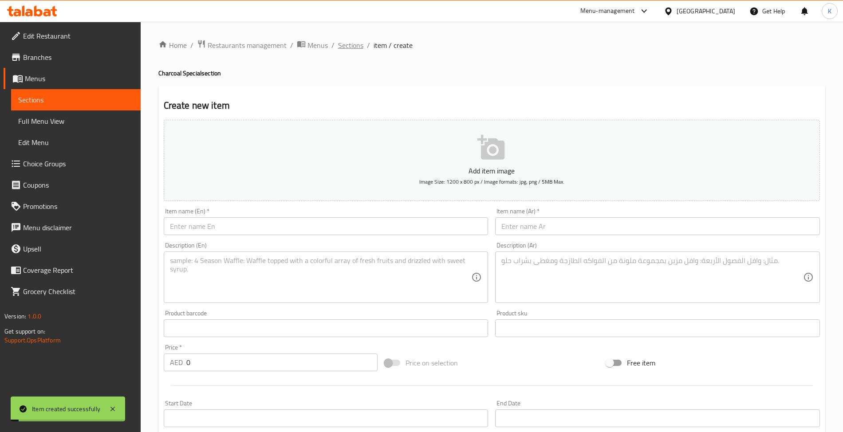
click at [345, 43] on span "Sections" at bounding box center [350, 45] width 25 height 11
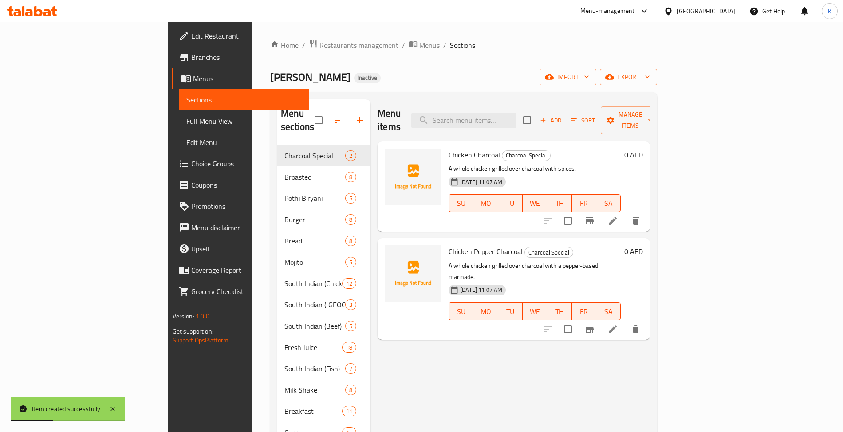
click at [618, 324] on icon at bounding box center [612, 329] width 11 height 11
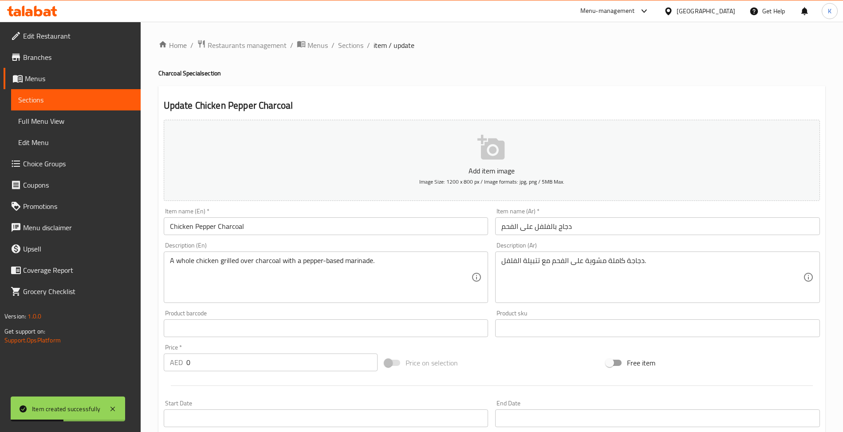
click at [188, 226] on input "Chicken Pepper Charcoal" at bounding box center [326, 226] width 325 height 18
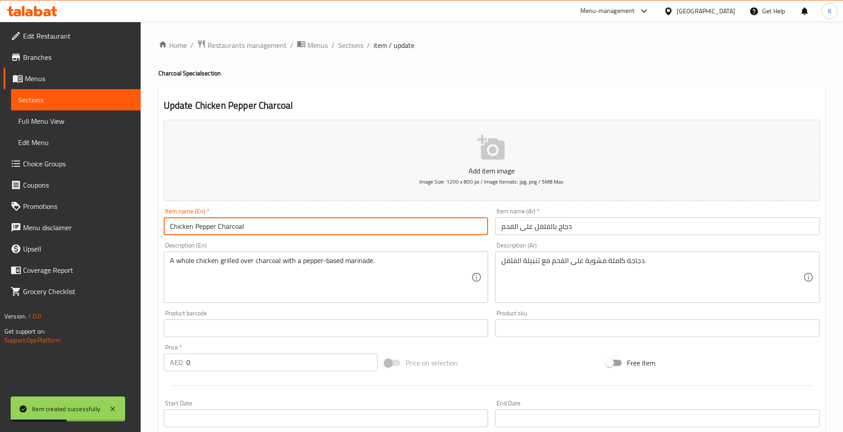
click at [188, 226] on input "Chicken Pepper Charcoal" at bounding box center [326, 226] width 325 height 18
click at [213, 226] on input "Pepper Charcoal" at bounding box center [326, 226] width 325 height 18
click at [221, 228] on input "Pepper Charcoal" at bounding box center [326, 226] width 325 height 18
paste input "Chicken"
type input "Pepper Charcoal Chicken"
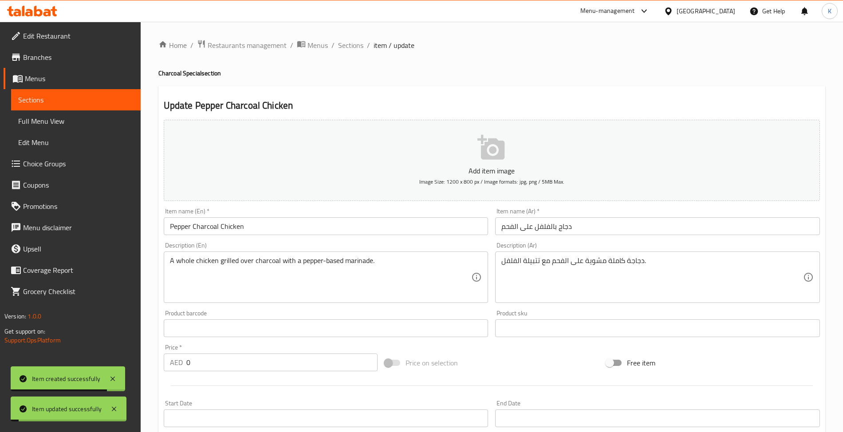
click at [343, 57] on div "Home / Restaurants management / Menus / Sections / item / update Charcoal Speci…" at bounding box center [491, 324] width 667 height 570
click at [346, 49] on span "Sections" at bounding box center [350, 45] width 25 height 11
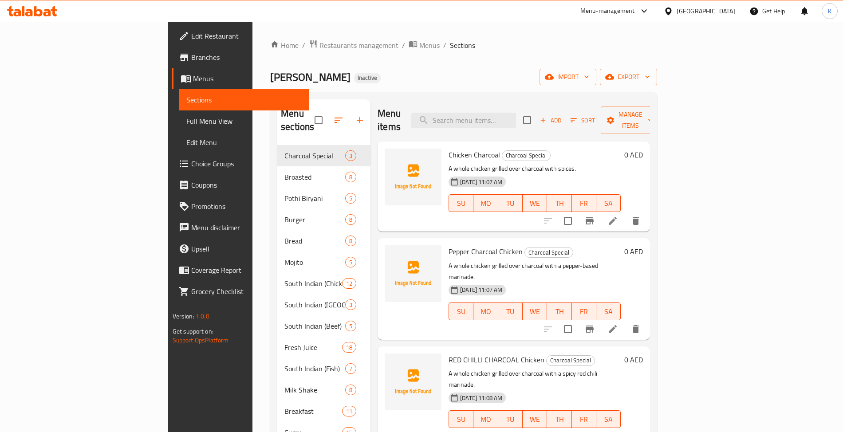
click at [563, 116] on span "Add" at bounding box center [551, 120] width 24 height 10
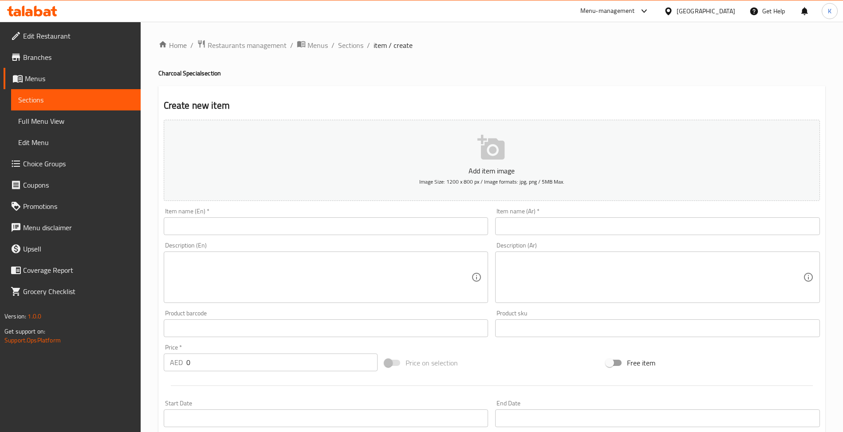
click at [381, 222] on input "text" at bounding box center [326, 226] width 325 height 18
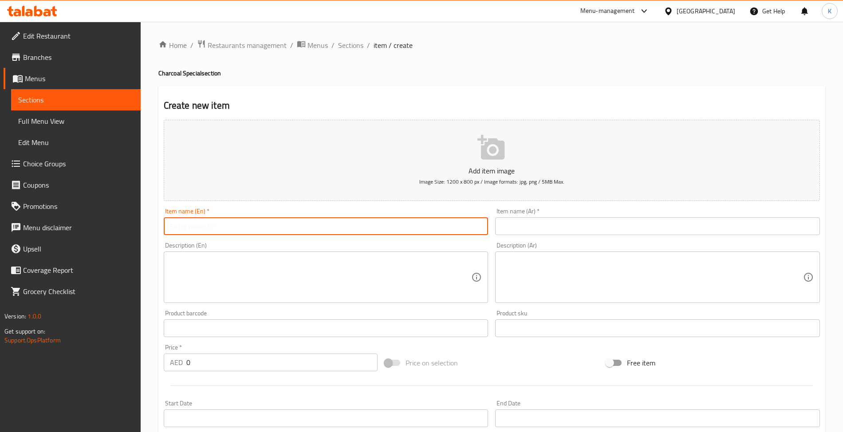
paste input "Green Chilli Charcol"
click at [224, 229] on input "Green Chilli Charcol" at bounding box center [326, 226] width 325 height 18
click at [535, 231] on input "text" at bounding box center [657, 226] width 325 height 18
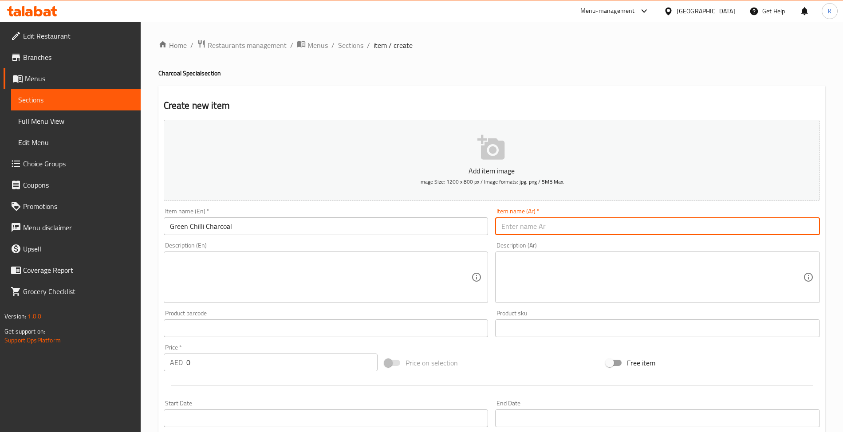
click at [248, 228] on input "Green Chilli Charcoal" at bounding box center [326, 226] width 325 height 18
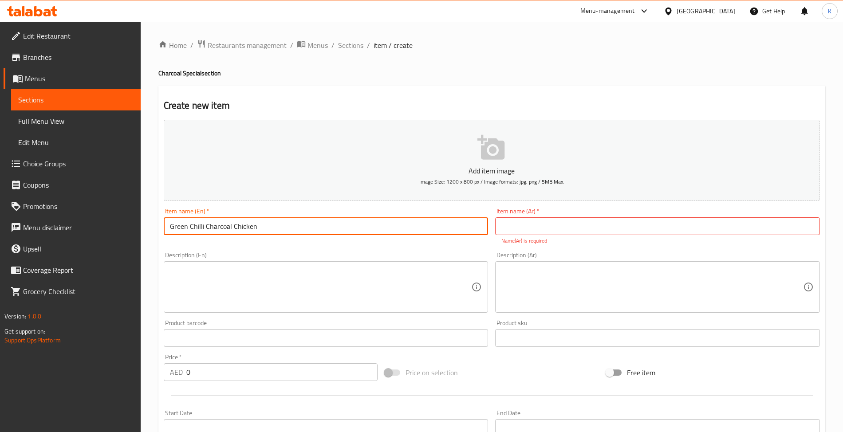
type input "Green Chilli Charcoal Chicken"
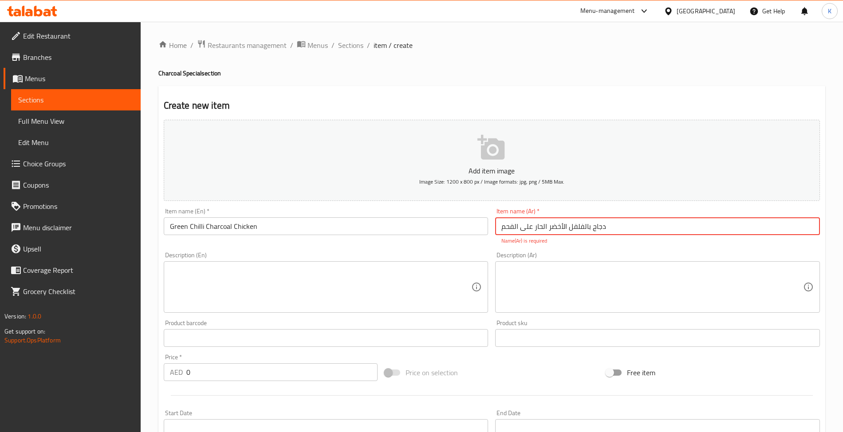
type input "دجاج بالفلفل الأخضر الحار على الفحم"
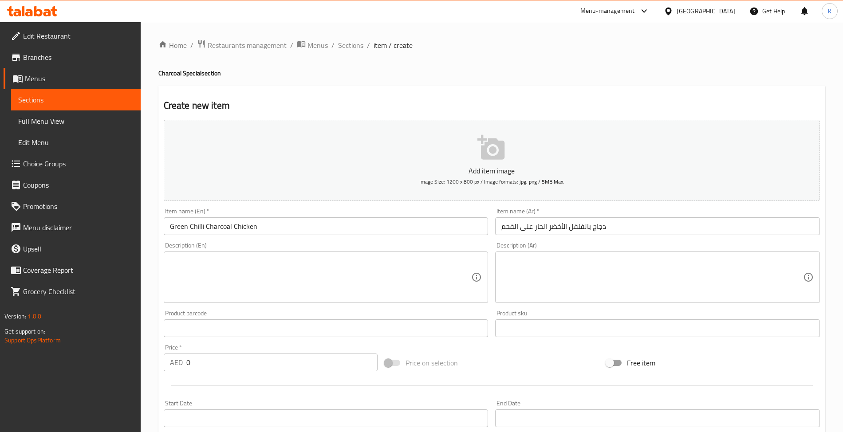
click at [331, 305] on div "Description (En) Description (En)" at bounding box center [326, 273] width 332 height 68
click at [339, 296] on textarea at bounding box center [321, 277] width 302 height 42
paste textarea ": A whole chicken grilled over charcoal with a spicy green chili marinade."
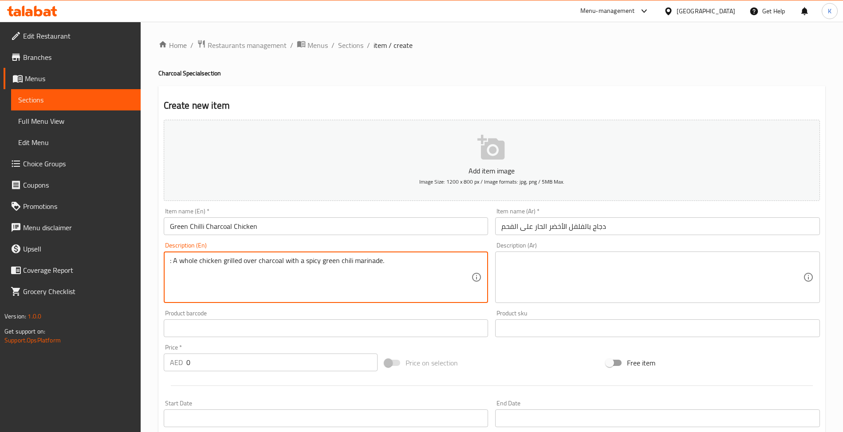
drag, startPoint x: 174, startPoint y: 261, endPoint x: 155, endPoint y: 261, distance: 18.6
click at [154, 261] on div "Home / Restaurants management / Menus / Sections / item / create Charcoal Speci…" at bounding box center [492, 324] width 702 height 605
type textarea "A whole chicken grilled over charcoal with a spicy green chili marinade."
click at [602, 286] on textarea at bounding box center [652, 277] width 302 height 42
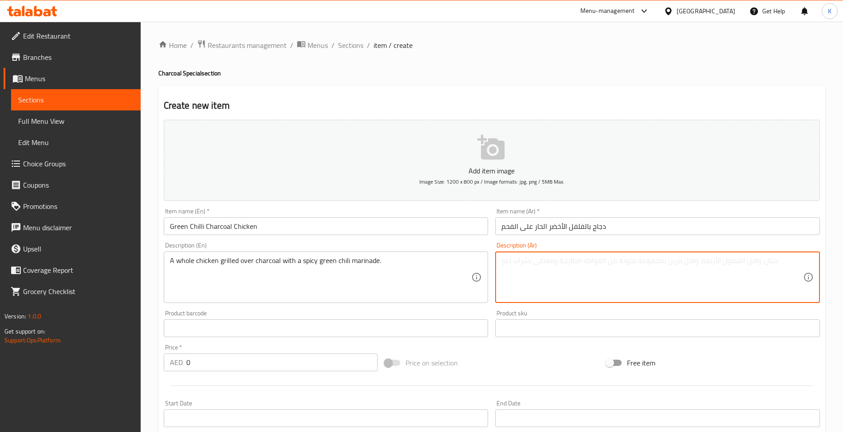
paste textarea "دجاجة كاملة مشوية على الفحم مع تتبيلة الفلفل الأخضر الحار."
type textarea "دجاجة كاملة مشوية على الفحم مع تتبيلة الفلفل الأخضر الحار."
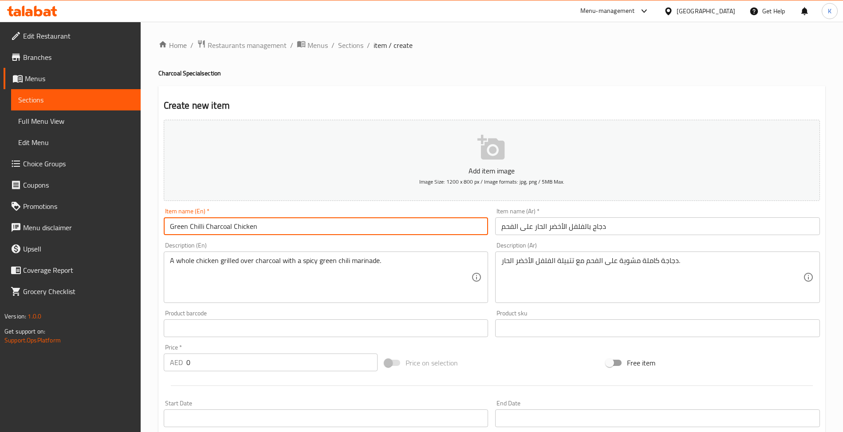
click at [463, 235] on input "Green Chilli Charcoal Chicken" at bounding box center [326, 226] width 325 height 18
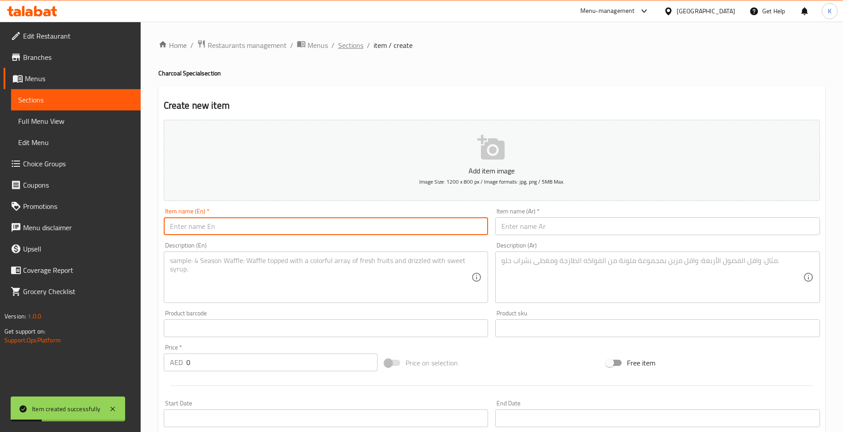
click at [340, 45] on span "Sections" at bounding box center [350, 45] width 25 height 11
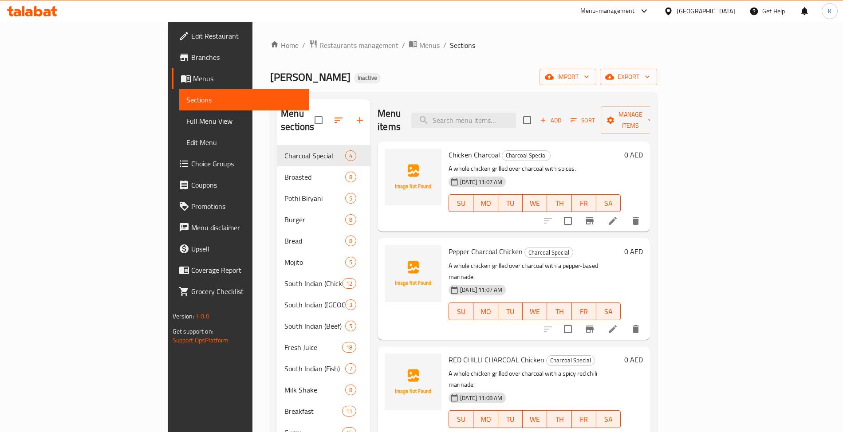
click at [618, 216] on icon at bounding box center [612, 221] width 11 height 11
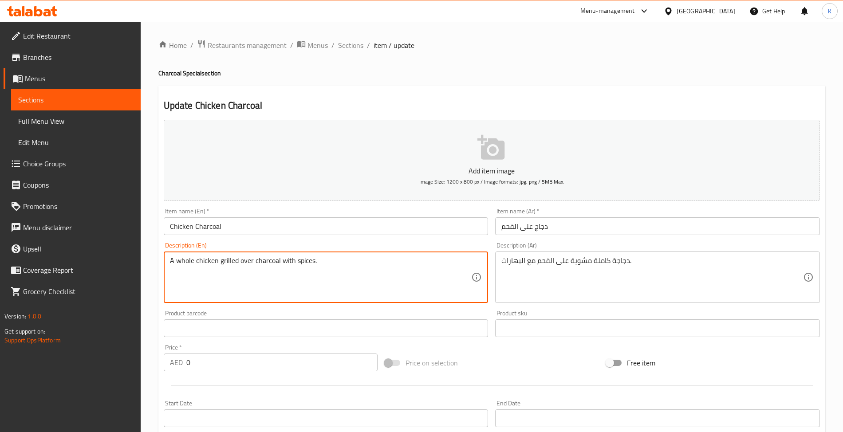
click at [195, 263] on textarea "A whole chicken grilled over charcoal with spices." at bounding box center [321, 277] width 302 height 42
click at [194, 261] on textarea "A whole chicken grilled over charcoal with spices." at bounding box center [321, 277] width 302 height 42
drag, startPoint x: 194, startPoint y: 261, endPoint x: 106, endPoint y: 250, distance: 88.5
click at [108, 251] on div "Edit Restaurant Branches Menus Sections Full Menu View Edit Menu Choice Groups …" at bounding box center [421, 324] width 843 height 605
type textarea "chicken grilled over charcoal with spices."
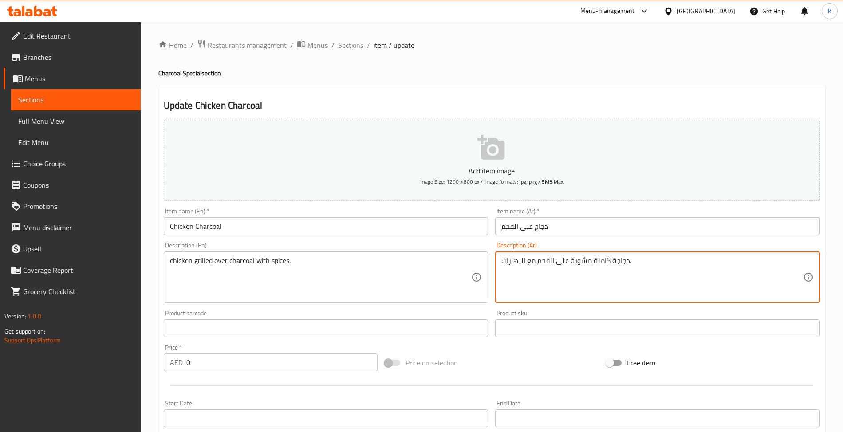
click at [606, 267] on textarea "دجاجة كاملة مشوية على الفحم مع البهارات." at bounding box center [652, 277] width 302 height 42
click at [596, 259] on textarea "دجاجة مشوية على الفحم مع البهارات." at bounding box center [652, 277] width 302 height 42
click at [571, 263] on textarea "دجاج مشوية على الفحم مع البهارات." at bounding box center [652, 277] width 302 height 42
type textarea "دجاج مشوي على الفحم مع البهارات."
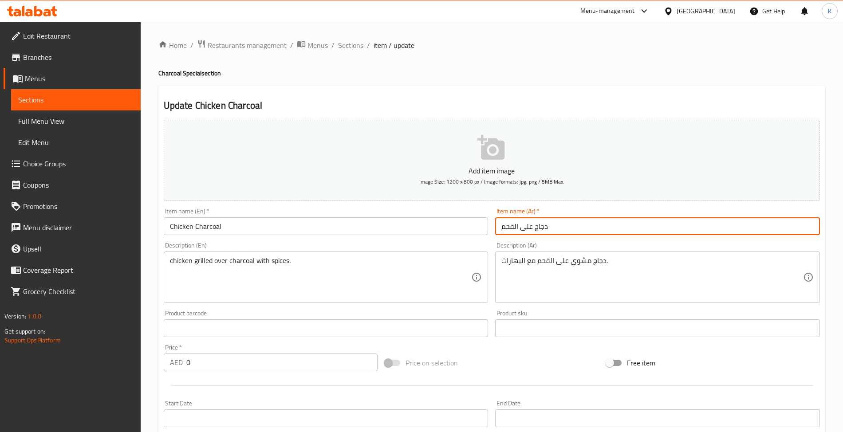
click at [574, 233] on input "دجاج على الفحم" at bounding box center [657, 226] width 325 height 18
click at [352, 45] on span "Sections" at bounding box center [350, 45] width 25 height 11
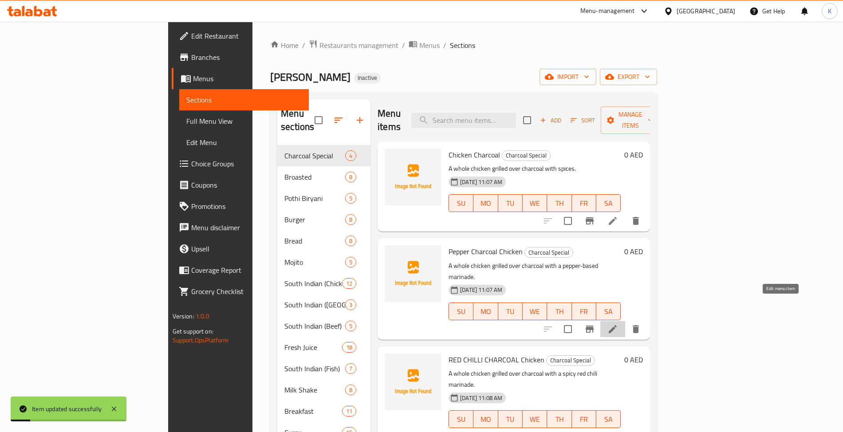
click at [618, 324] on icon at bounding box center [612, 329] width 11 height 11
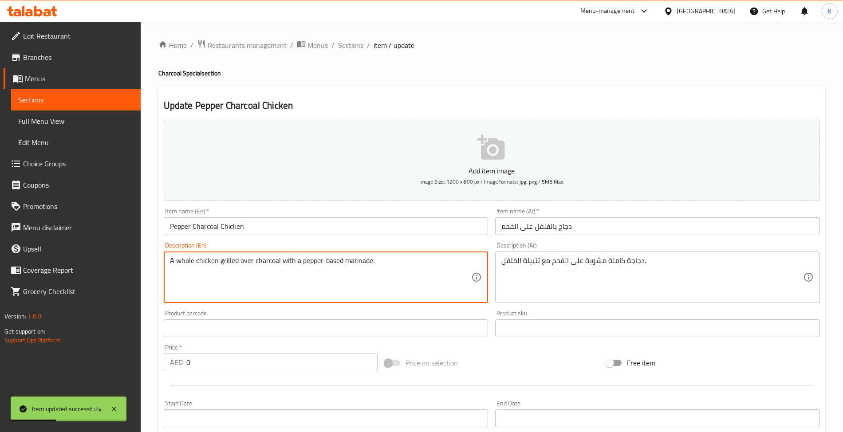
drag, startPoint x: 196, startPoint y: 266, endPoint x: 159, endPoint y: 266, distance: 37.3
type textarea "chicken grilled over charcoal with a pepper-based marinade."
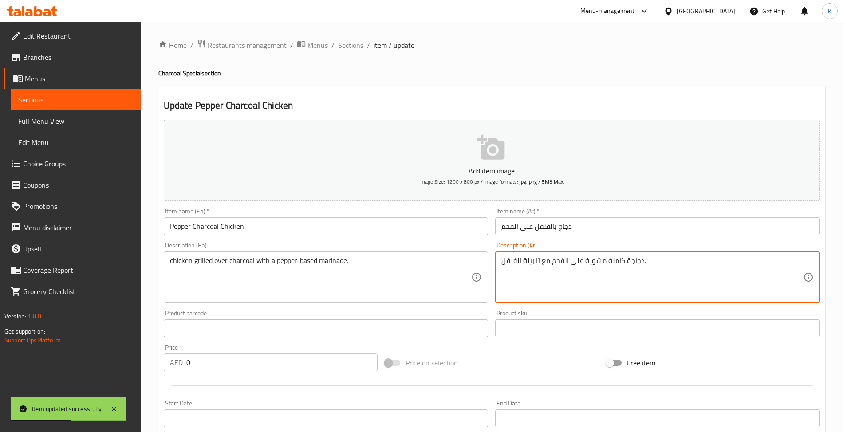
click at [618, 262] on textarea "دجاجة كاملة مشوية على الفحم مع تتبيلة الفلفل." at bounding box center [652, 277] width 302 height 42
drag, startPoint x: 583, startPoint y: 263, endPoint x: 587, endPoint y: 266, distance: 5.3
click at [587, 266] on textarea "دجاجة مشوية على الفحم مع تتبيلة الفلفل." at bounding box center [652, 277] width 302 height 42
click at [610, 265] on textarea "دجاجة مشوي على الفحم مع تتبيلة الفلفل." at bounding box center [652, 277] width 302 height 42
type textarea "دجاج مشوي على الفحم مع تتبيلة الفلفل."
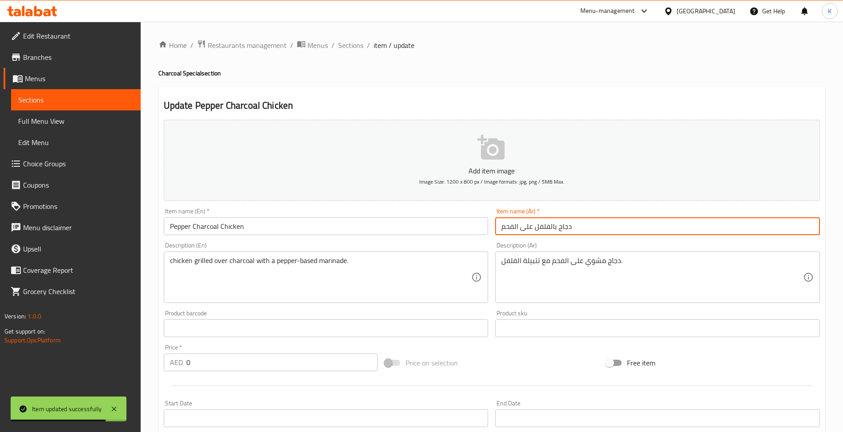
click at [612, 235] on input "دجاج بالفلفل على الفحم" at bounding box center [657, 226] width 325 height 18
click at [338, 41] on span "Sections" at bounding box center [350, 45] width 25 height 11
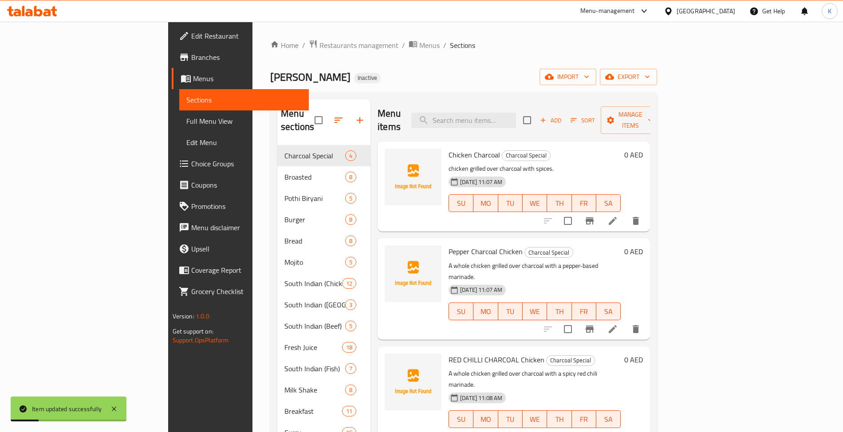
click at [625, 429] on li at bounding box center [612, 437] width 25 height 16
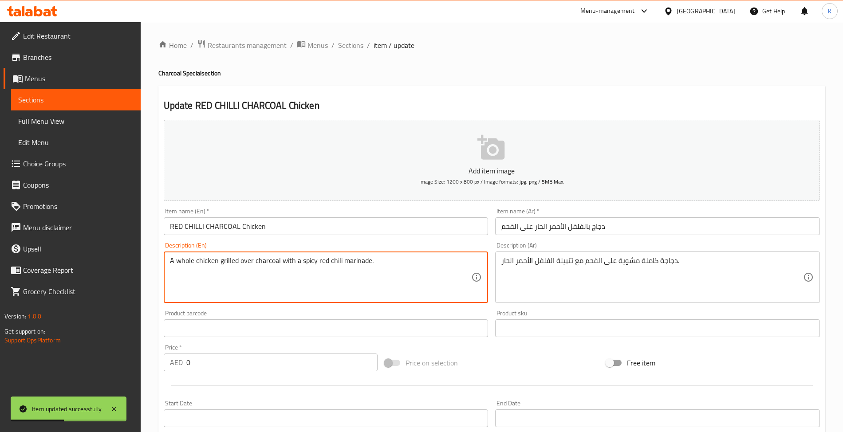
drag, startPoint x: 194, startPoint y: 262, endPoint x: 78, endPoint y: 264, distance: 115.8
type textarea "chicken grilled over charcoal with a spicy red chili marinade."
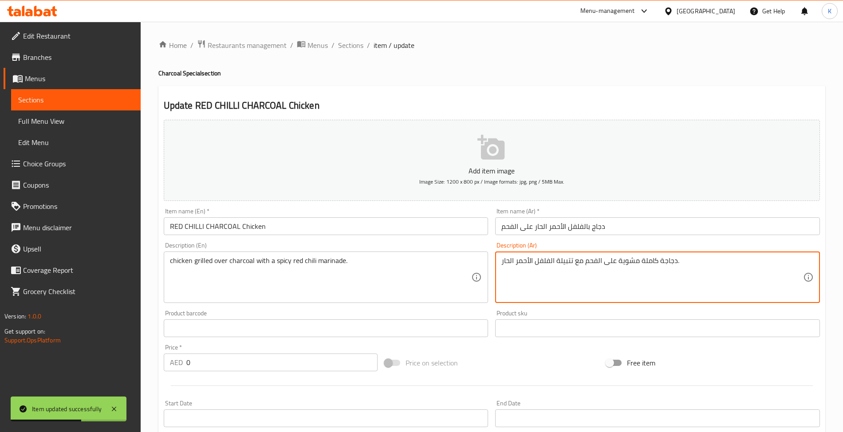
click at [648, 261] on textarea "دجاجة كاملة مشوية على الفحم مع تتبيلة الفلفل الأحمر الحار." at bounding box center [652, 277] width 302 height 42
click at [622, 263] on textarea "دجاجة مشوية على الفحم مع تتبيلة الفلفل الأحمر الحار." at bounding box center [652, 277] width 302 height 42
click at [621, 263] on textarea "دجاجة مشوية على الفحم مع تتبيلة الفلفل الأحمر الحار." at bounding box center [652, 277] width 302 height 42
click at [620, 263] on textarea "دجاجة مشوية على الفحم مع تتبيلة الفلفل الأحمر الحار." at bounding box center [652, 277] width 302 height 42
click at [616, 265] on textarea "دجاجة مشوية على الفحم مع تتبيلة الفلفل الأحمر الحار." at bounding box center [652, 277] width 302 height 42
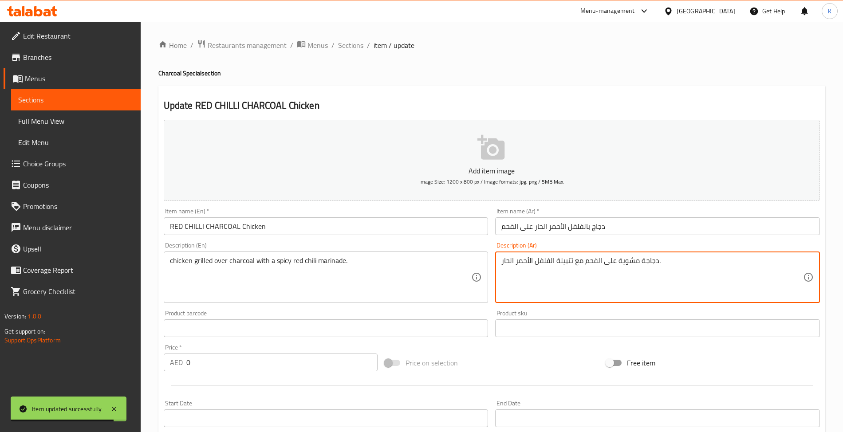
click at [623, 266] on textarea "دجاجة مشوية على الفحم مع تتبيلة الفلفل الأحمر الحار." at bounding box center [652, 277] width 302 height 42
click at [618, 265] on textarea "دجاجة مشوية على الفحم مع تتبيلة الفلفل الأحمر الحار." at bounding box center [652, 277] width 302 height 42
click at [641, 263] on textarea "دجاجة مشوي على الفحم مع تتبيلة الفلفل الأحمر الحار." at bounding box center [652, 277] width 302 height 42
type textarea "دجاج مشوي على الفحم مع تتبيلة الفلفل الأحمر الحار."
click at [650, 234] on input "دجاج بالفلفل الأحمر الحار على الفحم" at bounding box center [657, 226] width 325 height 18
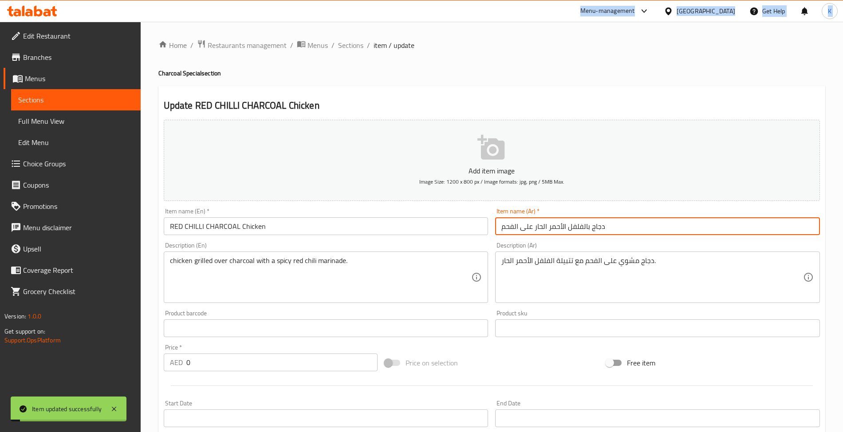
click at [0, 0] on html "Item updated successfully ​ Menu-management United Arab Emirates Get Help K Edi…" at bounding box center [421, 216] width 843 height 432
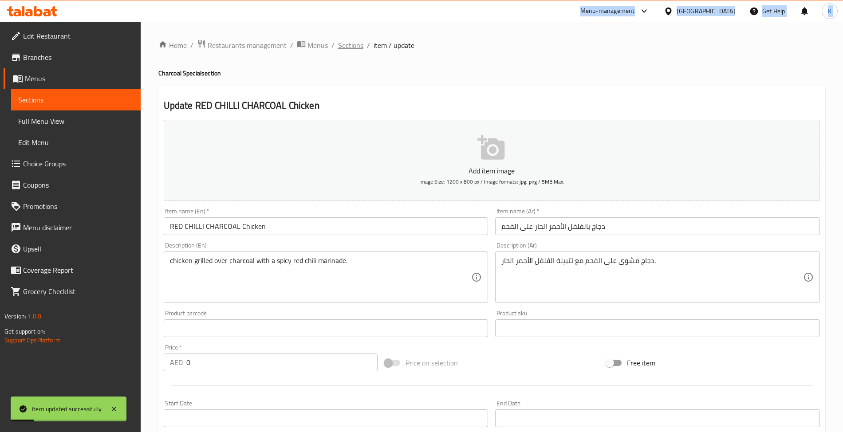
click at [359, 46] on span "Sections" at bounding box center [350, 45] width 25 height 11
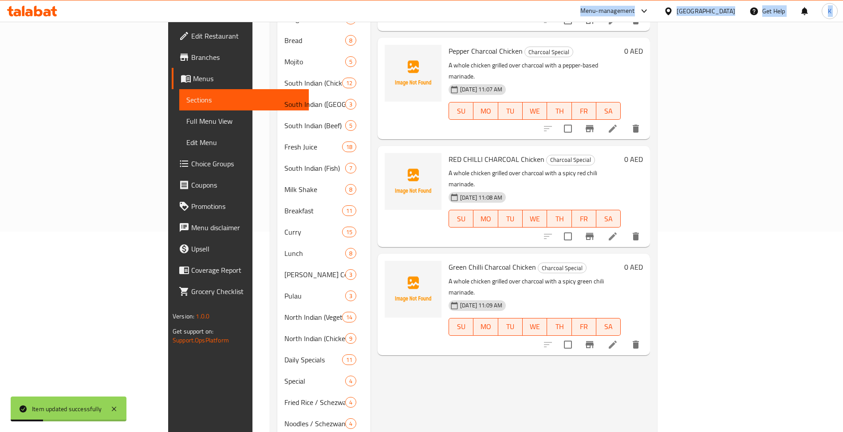
scroll to position [276, 0]
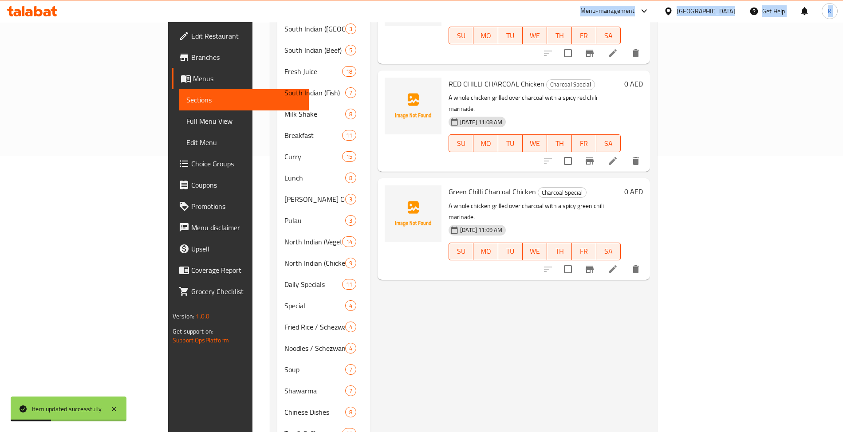
click at [618, 264] on icon at bounding box center [612, 269] width 11 height 11
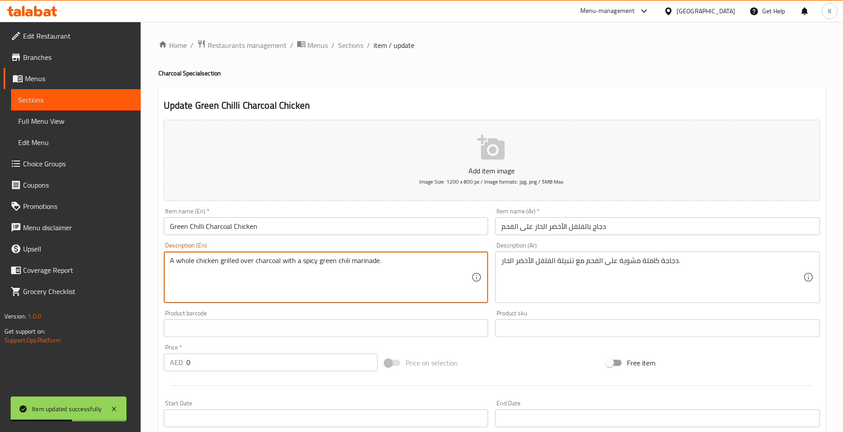
drag, startPoint x: 193, startPoint y: 259, endPoint x: 146, endPoint y: 274, distance: 49.4
type textarea "chicken grilled over charcoal with a spicy green chili marinade."
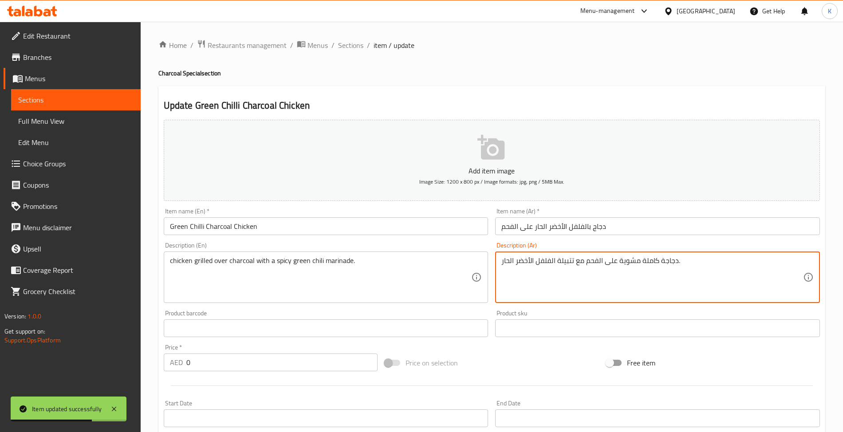
click at [649, 264] on textarea "دجاجة كاملة مشوية على الفحم مع تتبيلة الفلفل الأخضر الحار." at bounding box center [652, 277] width 302 height 42
click at [619, 263] on textarea "دجاجة مشوية على الفحم مع تتبيلة الفلفل الأخضر الحار." at bounding box center [652, 277] width 302 height 42
click at [643, 264] on textarea "دجاجة مشوي على الفحم مع تتبيلة الفلفل الأخضر الحار." at bounding box center [652, 277] width 302 height 42
type textarea "دجاج مشوي على الفحم مع تتبيلة الفلفل الأخضر الحار."
click at [658, 240] on div "Description (Ar) دجاج مشوي على الفحم مع تتبيلة الفلفل الأخضر الحار. Description…" at bounding box center [658, 273] width 332 height 68
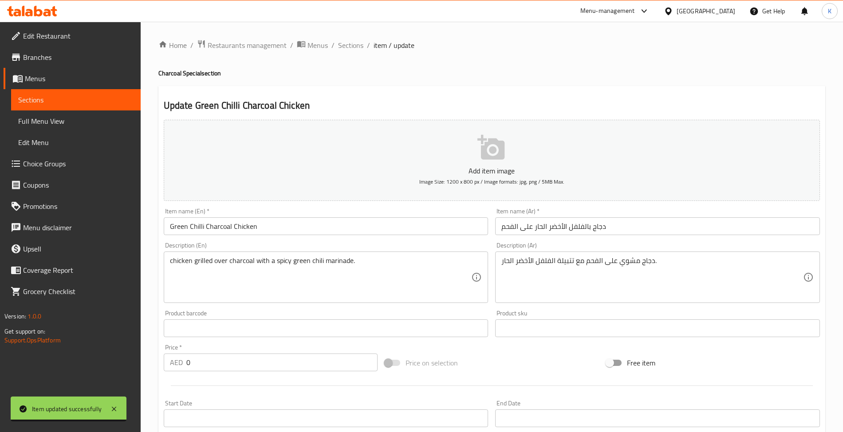
click at [662, 227] on input "دجاج بالفلفل الأخضر الحار على الفحم" at bounding box center [657, 226] width 325 height 18
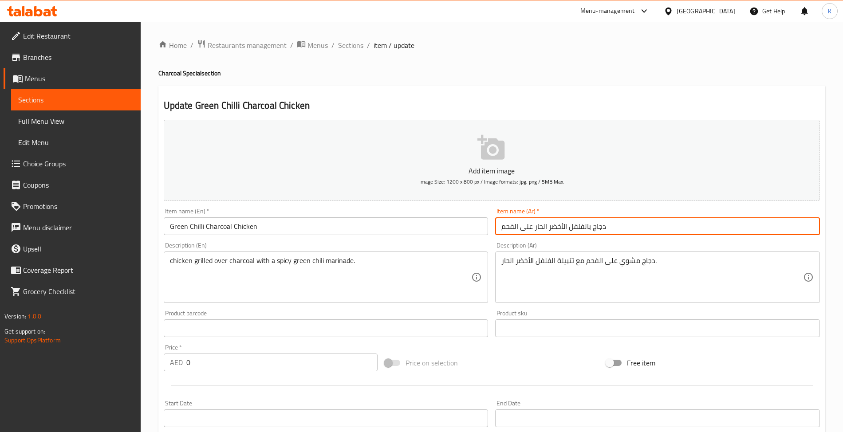
click at [343, 50] on span "Sections" at bounding box center [350, 45] width 25 height 11
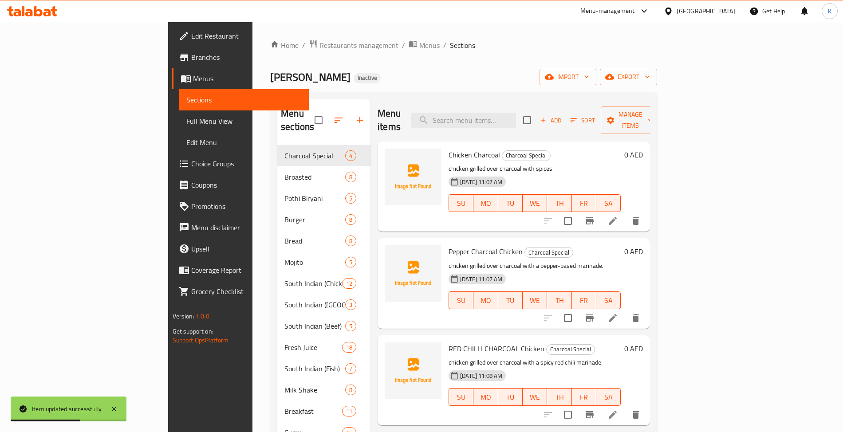
click at [172, 169] on link "Choice Groups" at bounding box center [240, 163] width 137 height 21
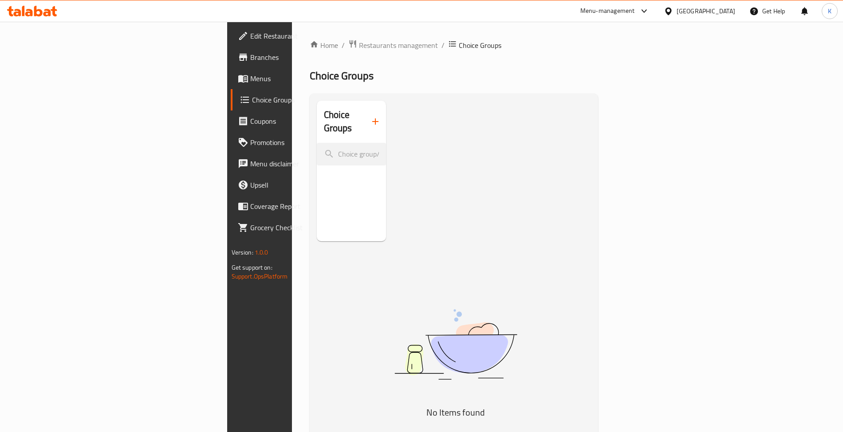
click at [329, 114] on div "Choice Groups No Items found" at bounding box center [456, 317] width 278 height 432
click at [370, 116] on icon "button" at bounding box center [375, 121] width 11 height 11
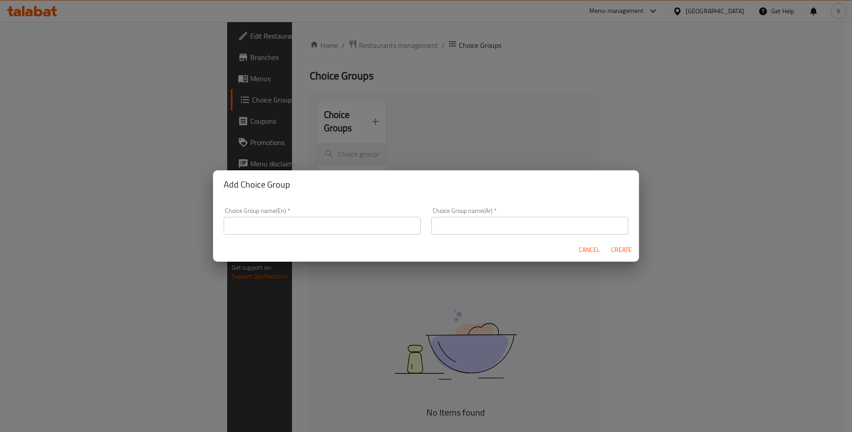
click at [277, 217] on input "text" at bounding box center [322, 226] width 197 height 18
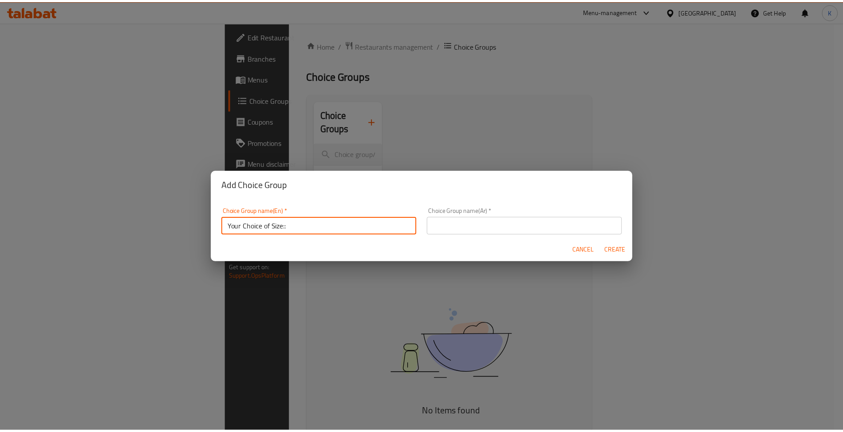
scroll to position [2, 0]
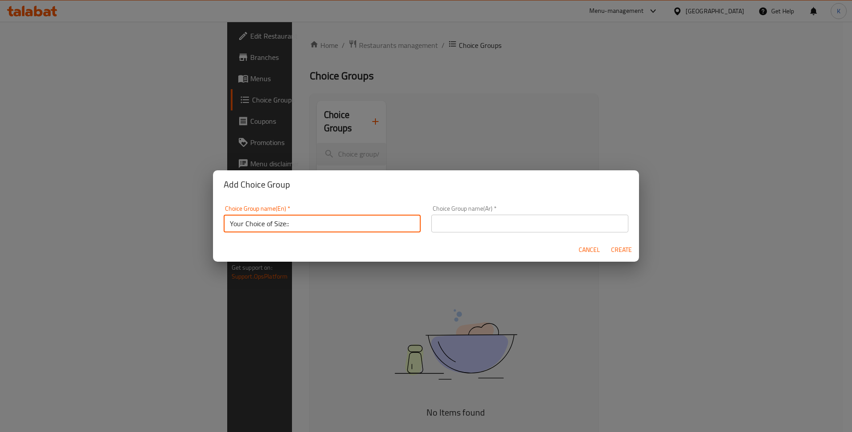
click at [289, 232] on input "Your Choice of Size::" at bounding box center [322, 224] width 197 height 18
type input "Your Choice of Size:"
click at [503, 231] on input "text" at bounding box center [529, 224] width 197 height 18
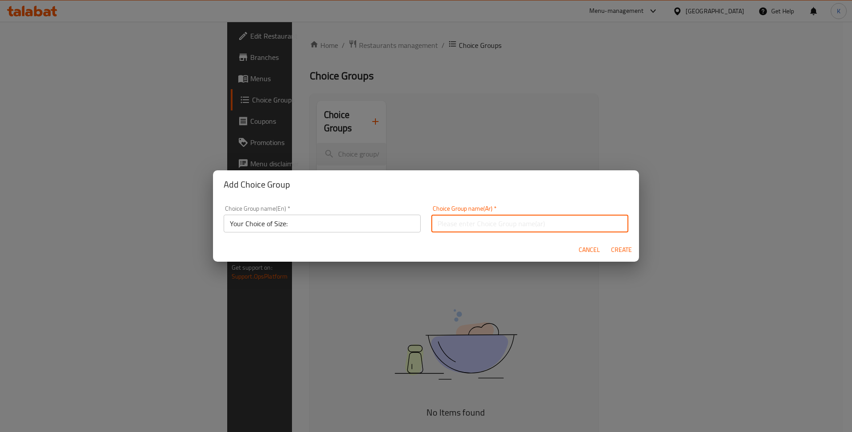
type input "إختيارك من الحجم"
click at [614, 243] on button "Create" at bounding box center [621, 250] width 28 height 16
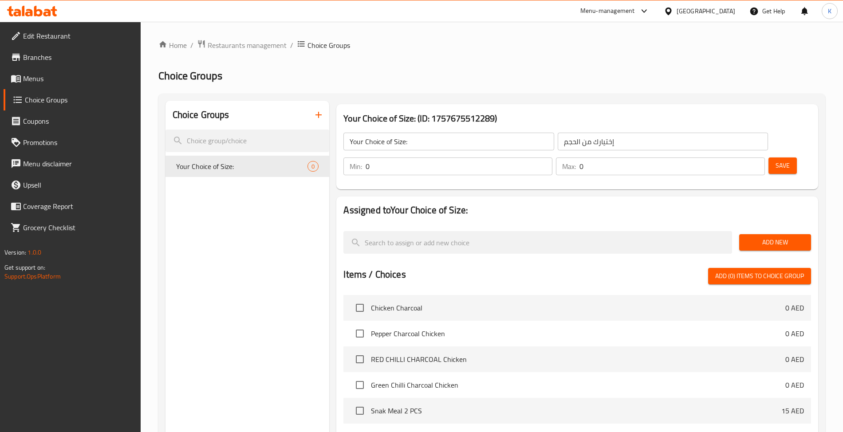
click at [552, 158] on input "0" at bounding box center [459, 167] width 187 height 18
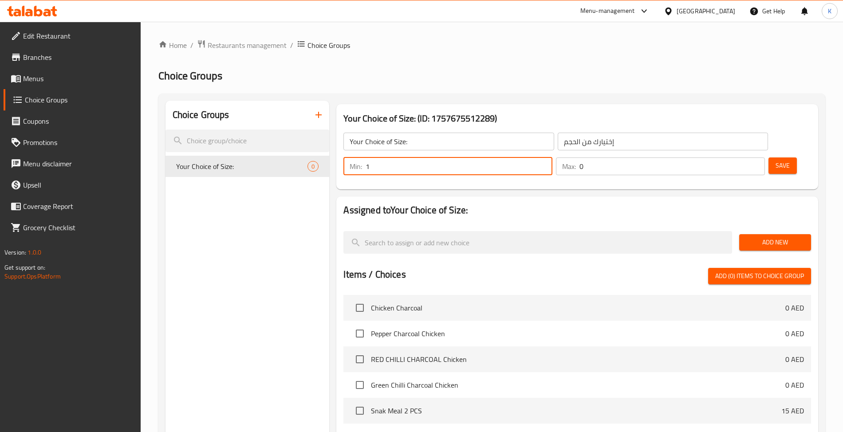
type input "1"
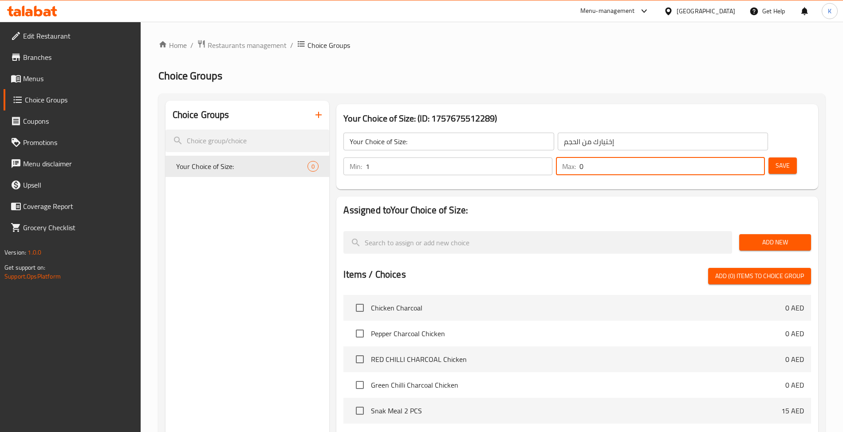
drag, startPoint x: 737, startPoint y: 146, endPoint x: 743, endPoint y: 146, distance: 5.8
click at [743, 158] on div "Max: 0 ​" at bounding box center [660, 167] width 209 height 18
type input "1"
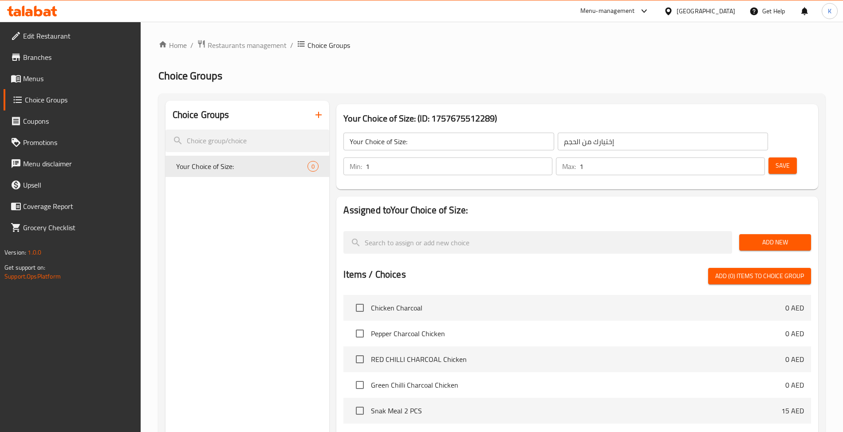
click at [734, 224] on div at bounding box center [576, 227] width 467 height 7
click at [752, 237] on span "Add New" at bounding box center [775, 242] width 58 height 11
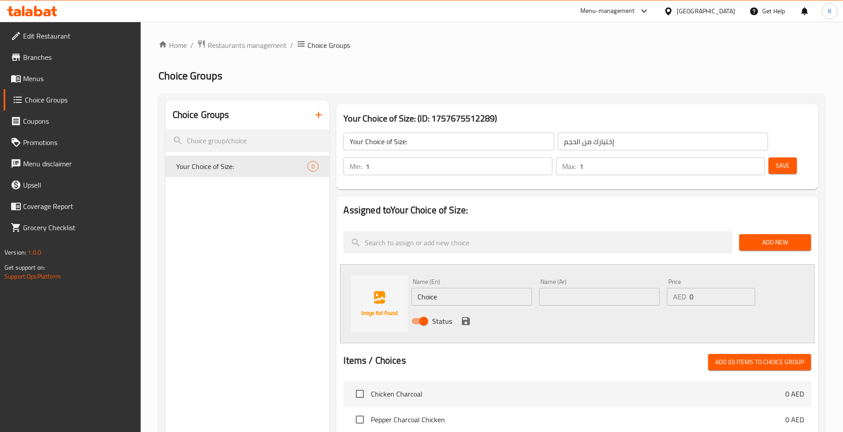
click at [454, 288] on input "Choice" at bounding box center [471, 297] width 121 height 18
type input "Half Chicken"
type input "نصف دجاجة"
drag, startPoint x: 467, startPoint y: 299, endPoint x: 661, endPoint y: 265, distance: 197.2
click at [467, 316] on icon "save" at bounding box center [466, 321] width 11 height 11
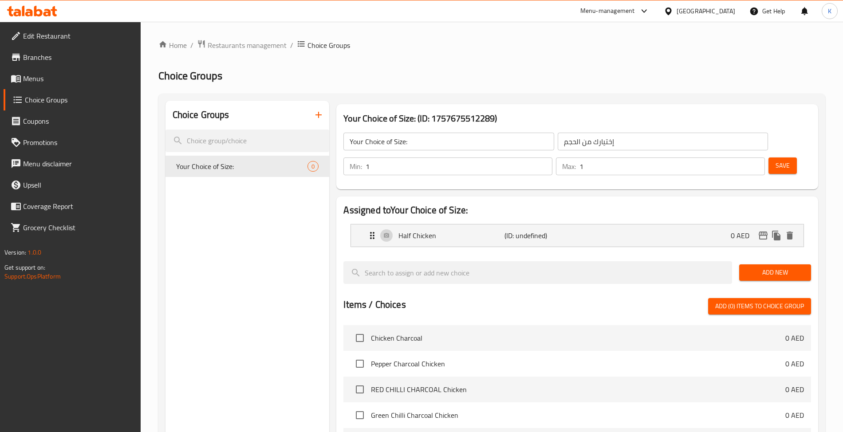
click at [761, 267] on span "Add New" at bounding box center [775, 272] width 58 height 11
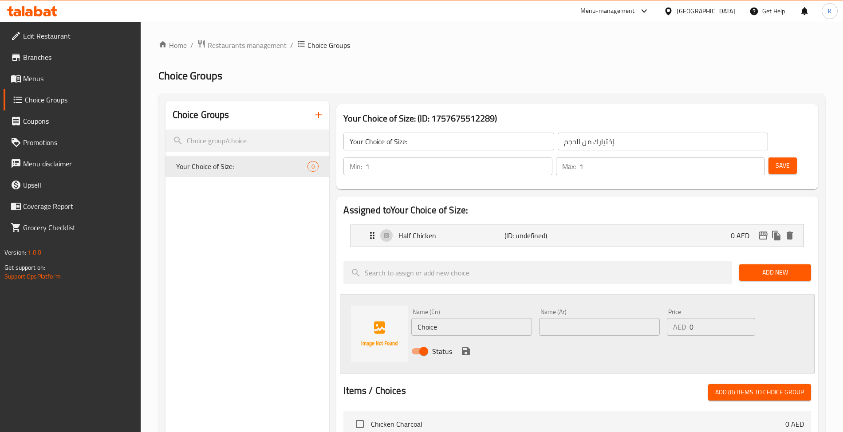
click at [453, 318] on input "Choice" at bounding box center [471, 327] width 121 height 18
type input "Full Chicken"
type input "دجاجة كاملة"
click at [564, 224] on div "Half Chicken (ID: undefined) 0 AED" at bounding box center [579, 235] width 425 height 22
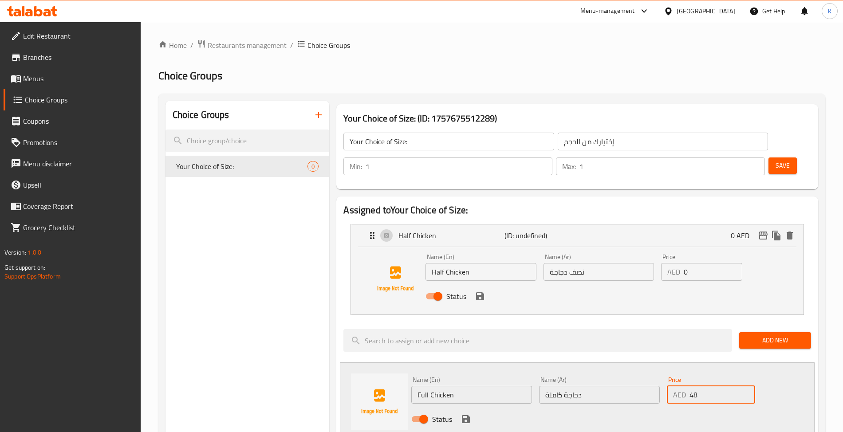
type input "48"
click at [710, 263] on input "0" at bounding box center [713, 272] width 59 height 18
click at [479, 291] on icon "save" at bounding box center [480, 296] width 11 height 11
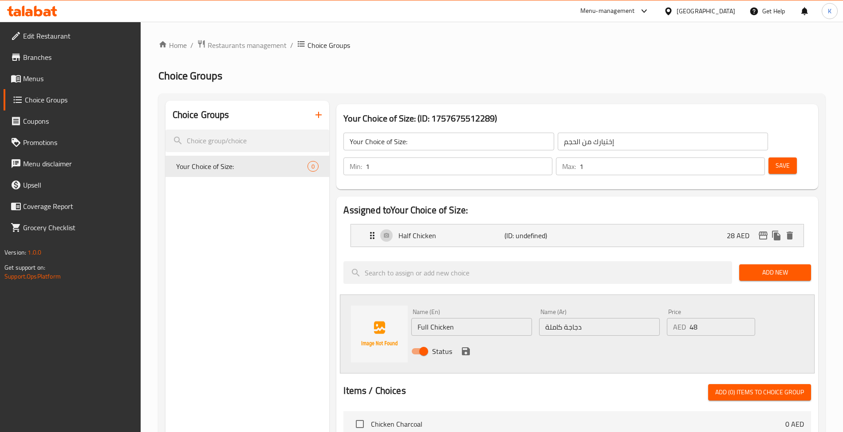
type input "28"
drag, startPoint x: 466, startPoint y: 323, endPoint x: 494, endPoint y: 313, distance: 29.8
click at [465, 346] on icon "save" at bounding box center [466, 351] width 11 height 11
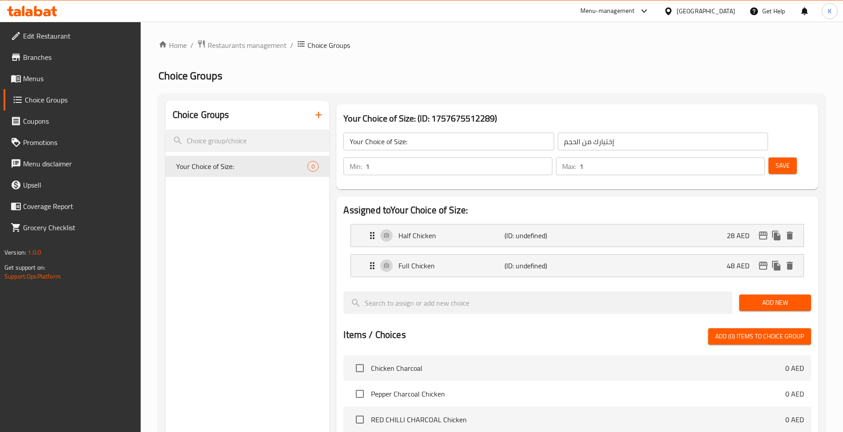
click at [768, 158] on button "Save" at bounding box center [782, 166] width 28 height 16
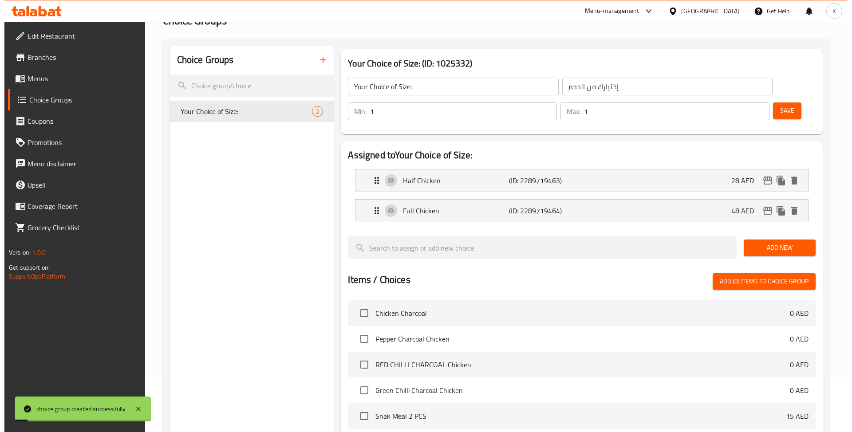
scroll to position [252, 0]
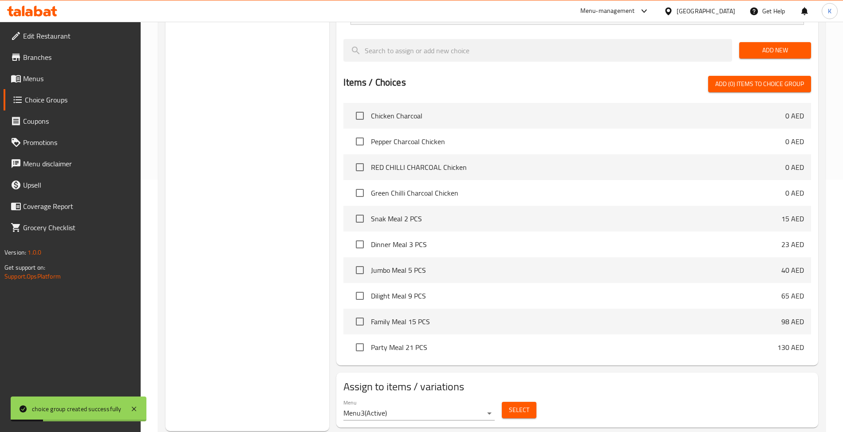
click at [516, 405] on span "Select" at bounding box center [519, 410] width 20 height 11
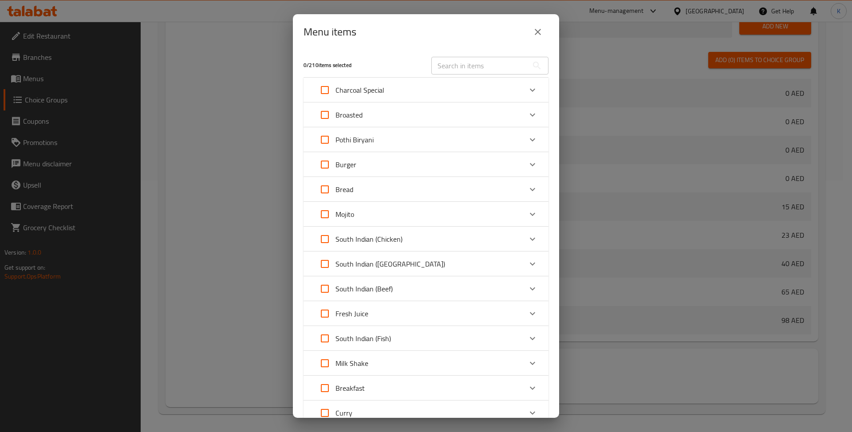
click at [444, 96] on div "Charcoal Special" at bounding box center [418, 89] width 208 height 21
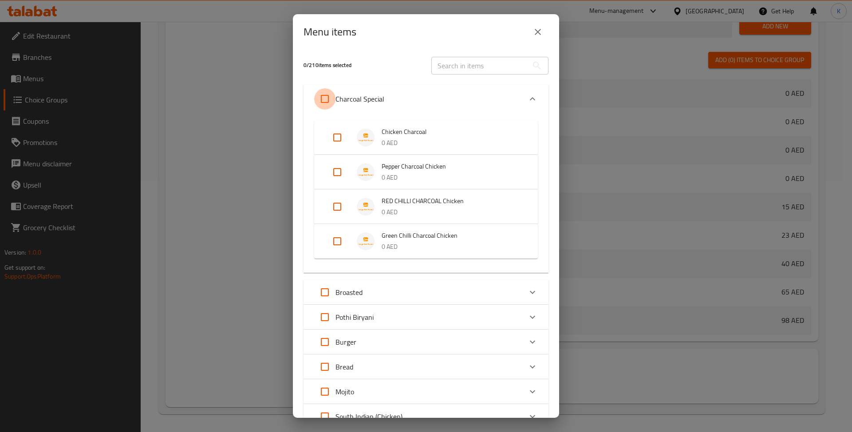
click at [325, 101] on input "Expand" at bounding box center [324, 98] width 21 height 21
checkbox input "true"
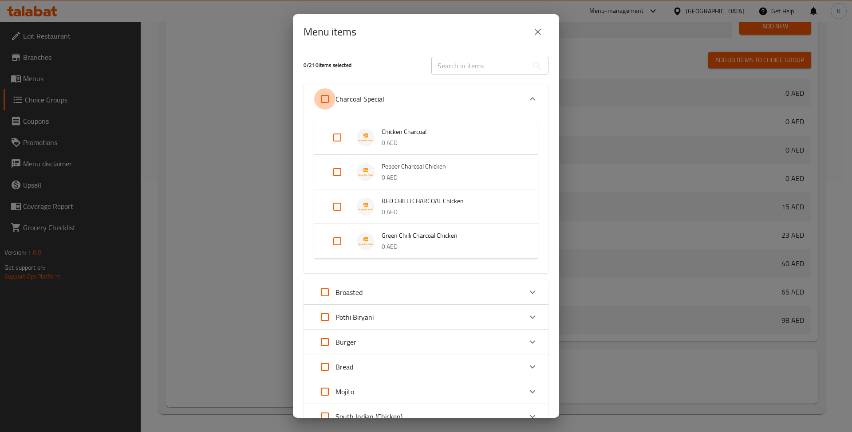
checkbox input "true"
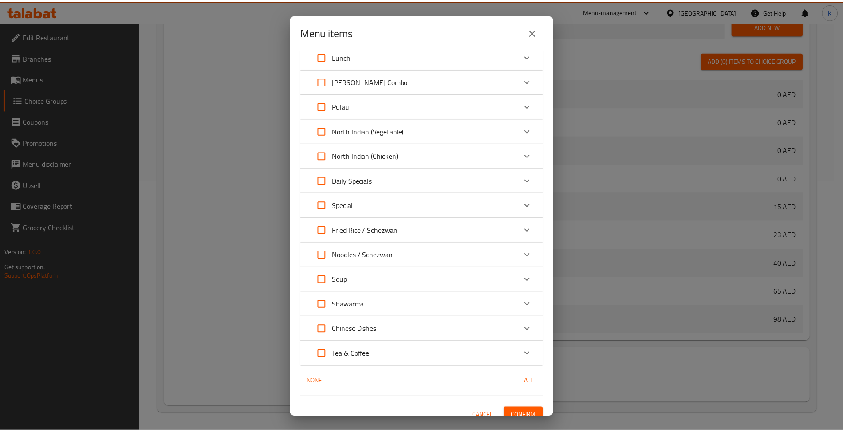
scroll to position [570, 0]
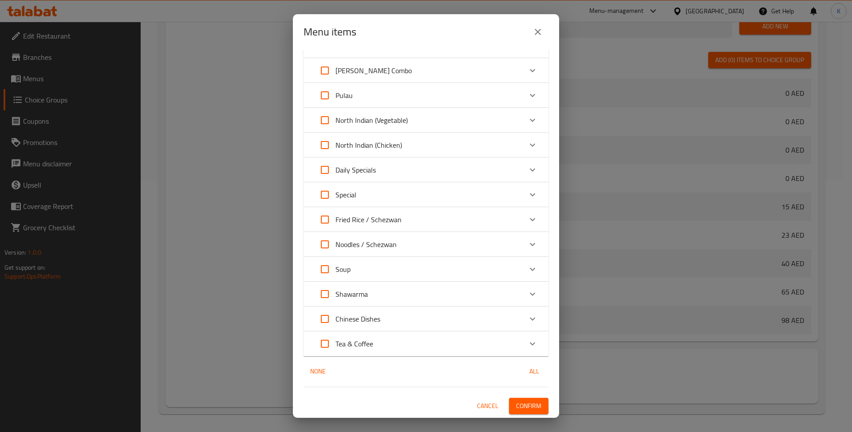
click at [524, 416] on div "4 / 210 items selected ​ Charcoal Special Chicken Charcoal 0 AED Pepper Charcoa…" at bounding box center [426, 234] width 266 height 368
click at [519, 414] on div "4 / 210 items selected ​ Charcoal Special Chicken Charcoal 0 AED Pepper Charcoa…" at bounding box center [426, 234] width 266 height 368
click at [517, 409] on span "Confirm" at bounding box center [528, 406] width 25 height 11
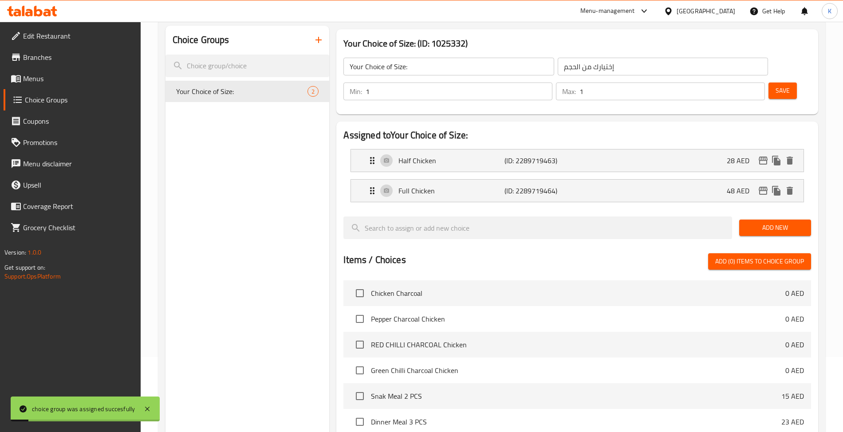
scroll to position [0, 0]
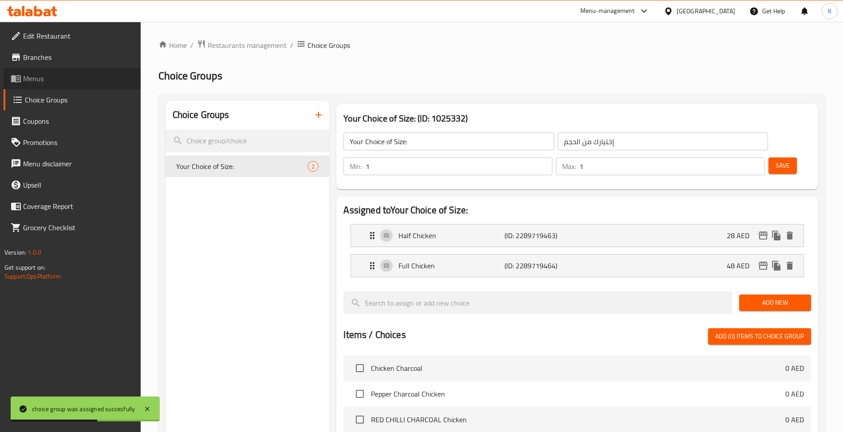
click at [87, 84] on link "Menus" at bounding box center [72, 78] width 137 height 21
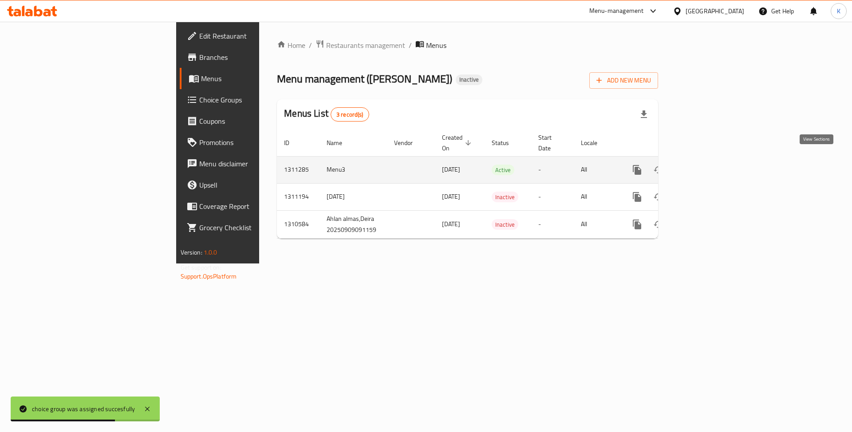
click at [705, 166] on icon "enhanced table" at bounding box center [701, 170] width 8 height 8
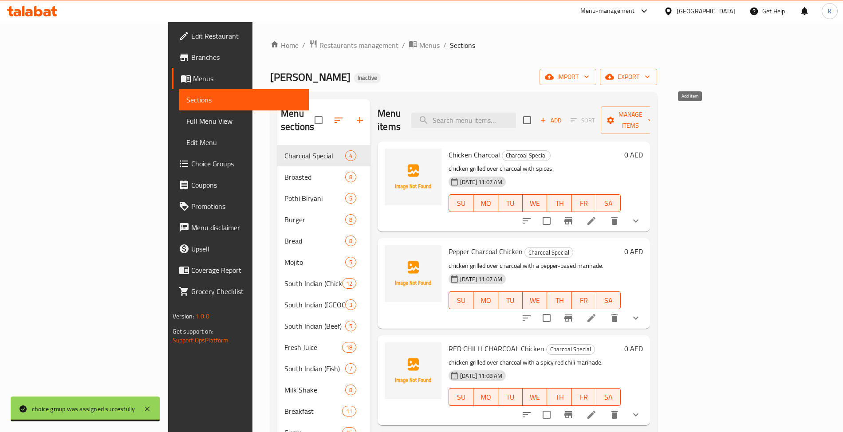
click at [563, 116] on span "Add" at bounding box center [551, 120] width 24 height 10
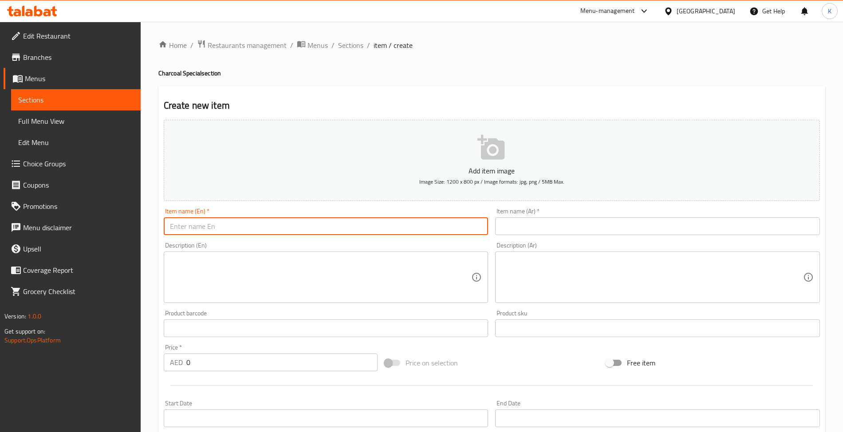
click at [263, 221] on input "text" at bounding box center [326, 226] width 325 height 18
paste input "Al Maas Special Chicken Charcol"
click at [478, 233] on input "Al Maas Special Chicken Charcol" at bounding box center [326, 226] width 325 height 18
click at [263, 229] on input "Al Maas Special Chicken Charcol" at bounding box center [326, 226] width 325 height 18
type input "Al Maas Special Chicken Charcoal"
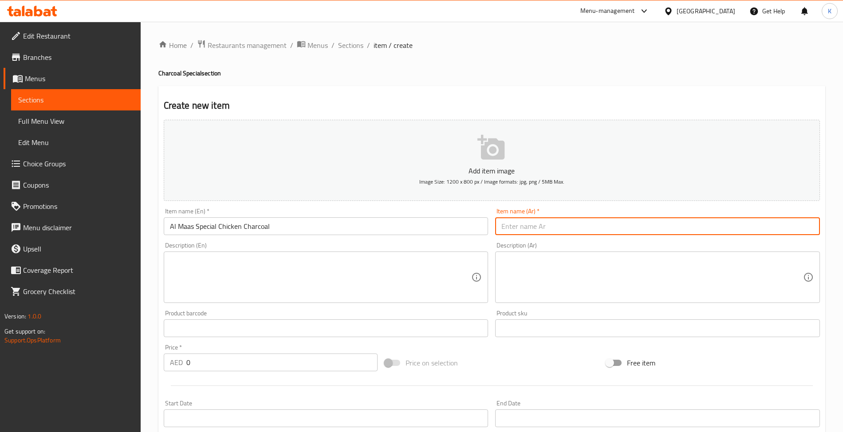
click at [602, 224] on input "text" at bounding box center [657, 226] width 325 height 18
paste input "دجاج الماس الخاص على الفحم"
type input "دجاج الماس الخاص على الفحم"
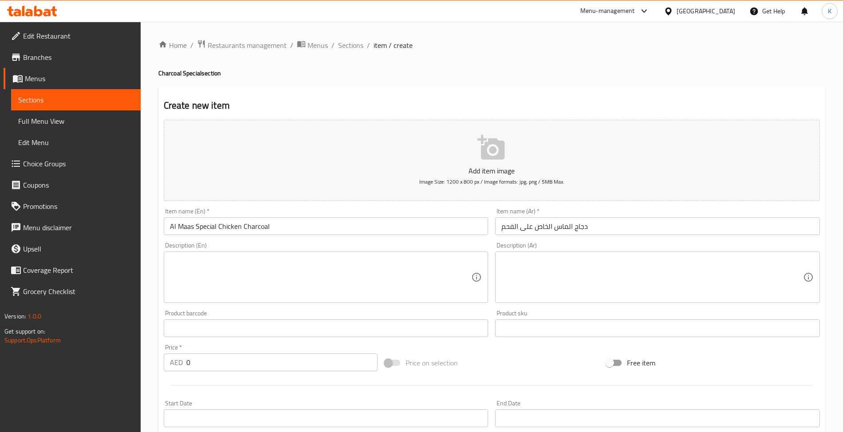
click at [332, 295] on textarea at bounding box center [321, 277] width 302 height 42
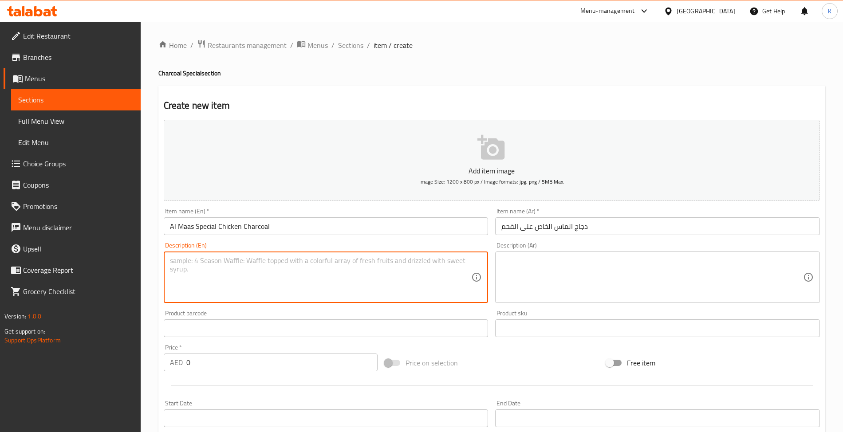
paste textarea "A whole chicken grilled with a special, unique spice blend."
click at [181, 264] on textarea "A whole chicken grilled with a special, unique spice blend." at bounding box center [321, 277] width 302 height 42
drag, startPoint x: 178, startPoint y: 265, endPoint x: 109, endPoint y: 266, distance: 69.2
click at [109, 266] on div "Edit Restaurant Branches Menus Sections Full Menu View Edit Menu Choice Groups …" at bounding box center [421, 324] width 843 height 605
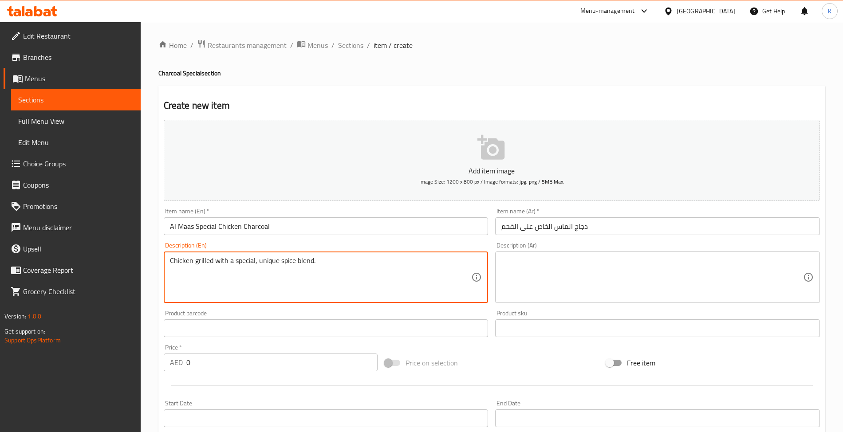
click at [313, 279] on textarea "Chicken grilled with a special, unique spice blend." at bounding box center [321, 277] width 302 height 42
type textarea "Chicken grilled with a special, unique spice blend."
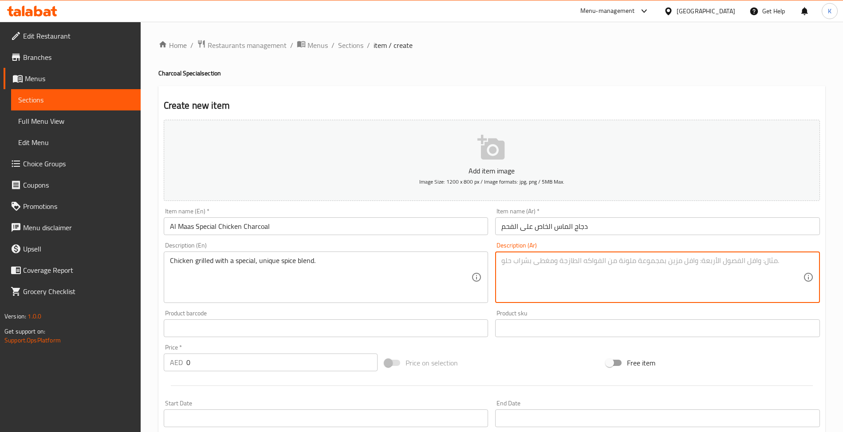
click at [587, 284] on textarea at bounding box center [652, 277] width 302 height 42
paste textarea "دجاج مشوي مع مزيج خاص وفريد ​​من التوابل."
click at [430, 229] on input "Al Maas Special Chicken Charcoal" at bounding box center [326, 226] width 325 height 18
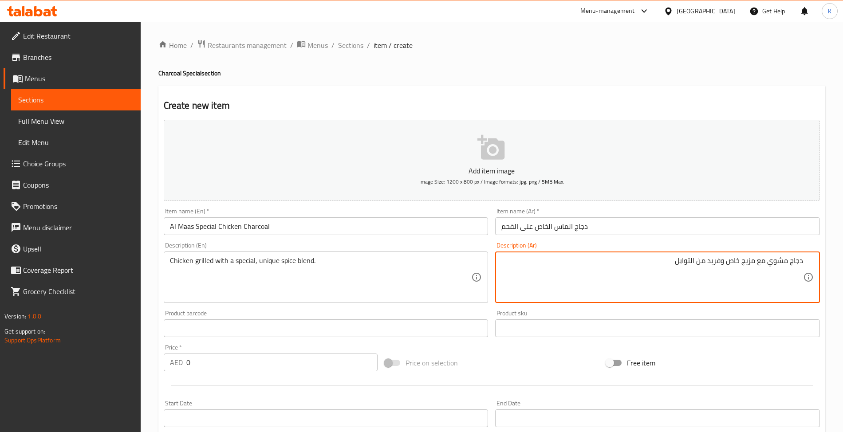
type textarea "دجاج مشوي مع مزيج خاص وفريد من التوابل"
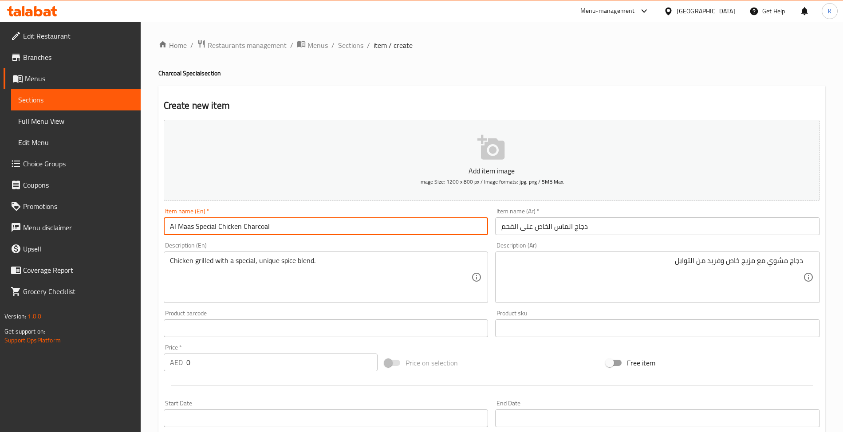
click at [428, 227] on input "Al Maas Special Chicken Charcoal" at bounding box center [326, 226] width 325 height 18
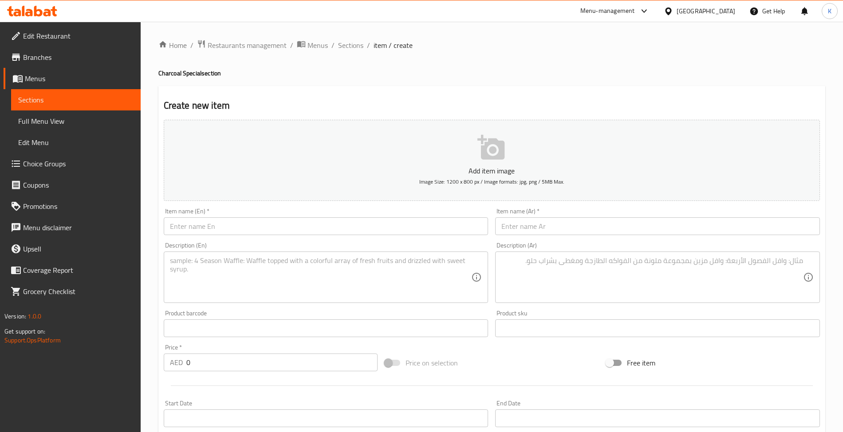
drag, startPoint x: 244, startPoint y: 228, endPoint x: 251, endPoint y: 230, distance: 7.0
click at [245, 228] on input "text" at bounding box center [326, 226] width 325 height 18
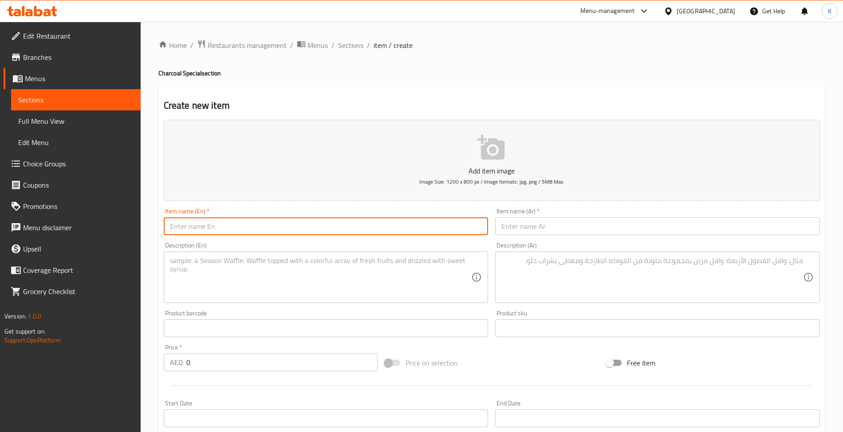
paste input "Peri Peri Chicken Charcol"
click at [242, 232] on input "Peri Peri Chicken Charcol" at bounding box center [326, 226] width 325 height 18
type input "Peri Peri Chicken Charcoal"
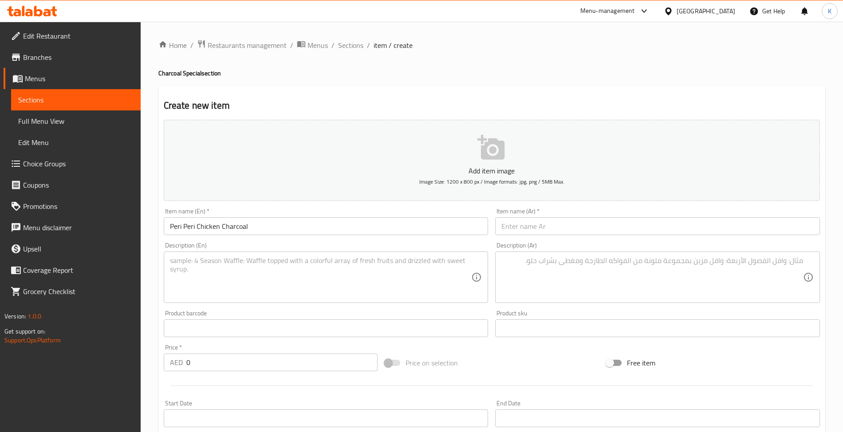
click at [607, 229] on input "text" at bounding box center [657, 226] width 325 height 18
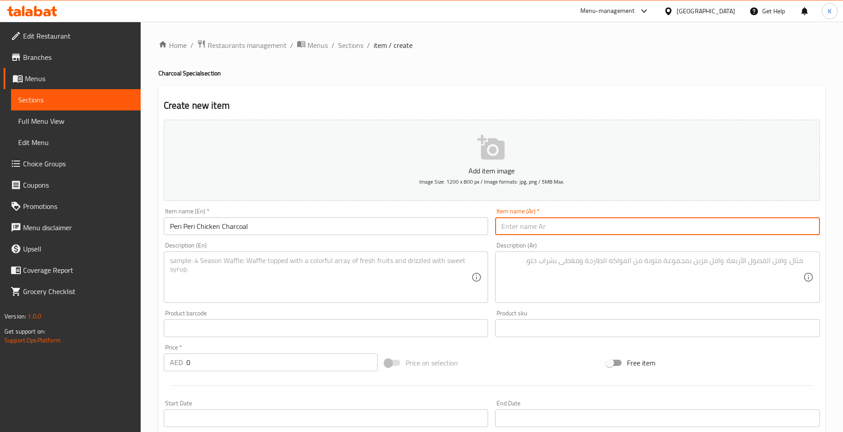
paste input "دجاج بيري بيري على الفحم"
type input "دجاج بيري بيري على الفحم"
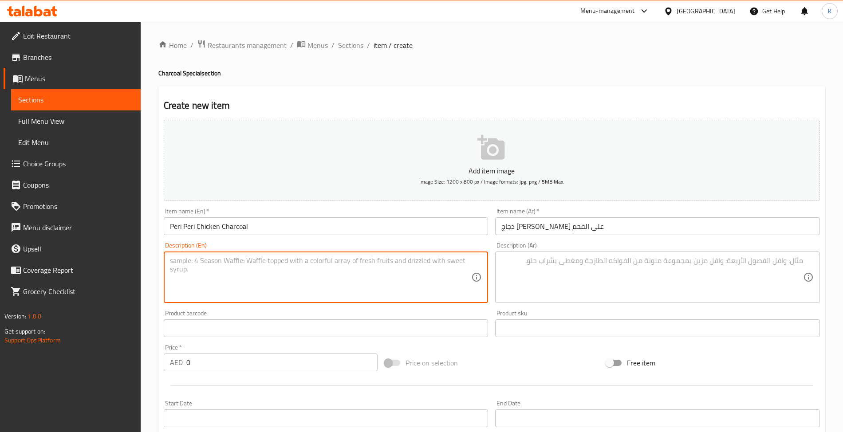
click at [319, 272] on textarea at bounding box center [321, 277] width 302 height 42
paste textarea "A whole chicken grilled with a tangy and spicy peri-peri marinade."
click at [183, 262] on textarea "A whole chicken grilled with a tangy and spicy peri-peri marinade." at bounding box center [321, 277] width 302 height 42
drag, startPoint x: 175, startPoint y: 264, endPoint x: 93, endPoint y: 251, distance: 83.1
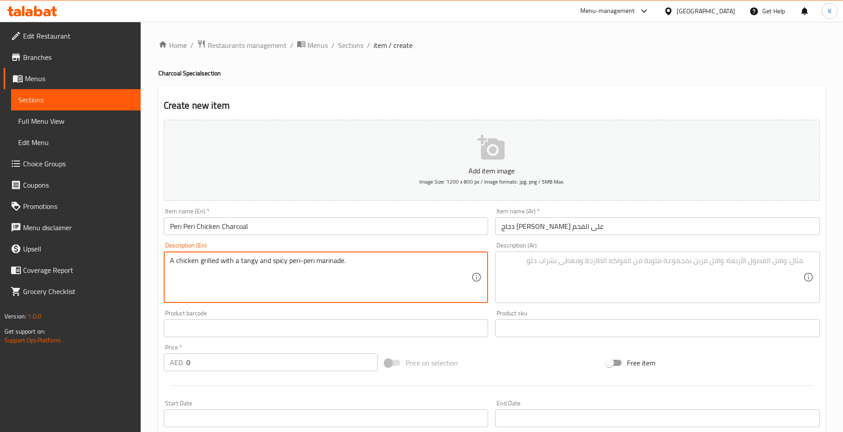
click at [105, 253] on div "Edit Restaurant Branches Menus Sections Full Menu View Edit Menu Choice Groups …" at bounding box center [421, 324] width 843 height 605
click at [364, 276] on textarea "chicken grilled with a tangy and spicy peri-peri marinade." at bounding box center [321, 277] width 302 height 42
type textarea "chicken grilled with a tangy and spicy peri-peri marinade."
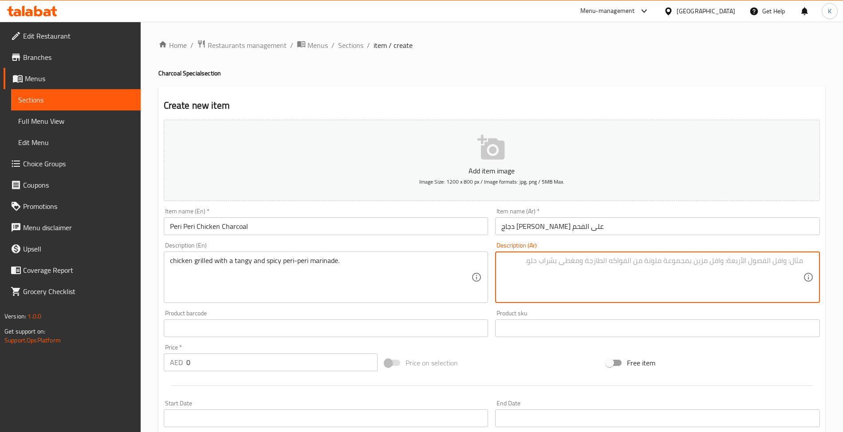
click at [630, 276] on textarea at bounding box center [652, 277] width 302 height 42
paste textarea "دجاج مشوي مع تتبيلة بيري بيري اللذيذة والحارة."
click at [698, 264] on textarea "دجاج مشوي مع تتبيلة بيري بيري اللذيذة والحارة." at bounding box center [652, 277] width 302 height 42
type textarea "دجاج مشوي مع تتبيلة بيري بيري المنعشة والحارة."
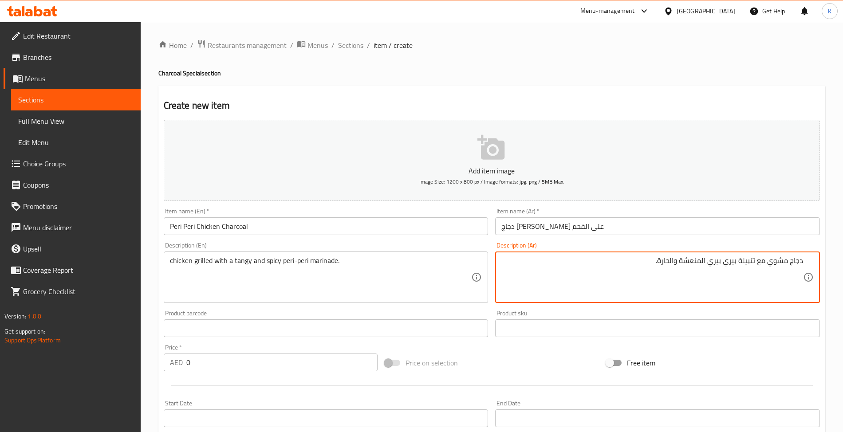
click at [429, 230] on input "Peri Peri Chicken Charcoal" at bounding box center [326, 226] width 325 height 18
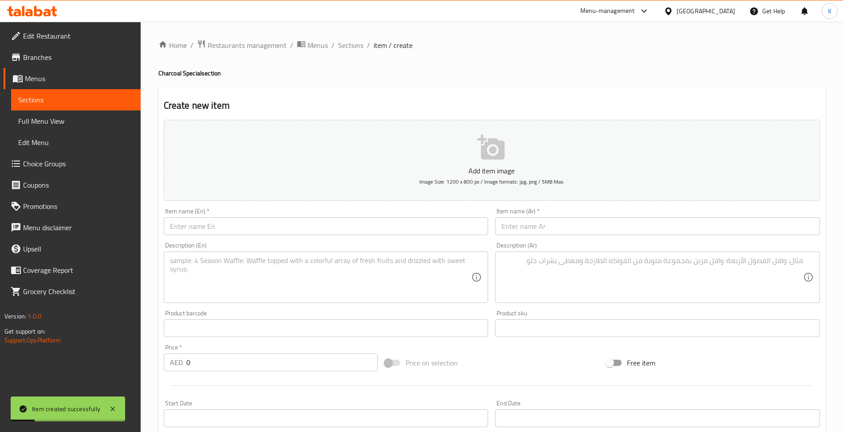
click at [227, 224] on input "text" at bounding box center [326, 226] width 325 height 18
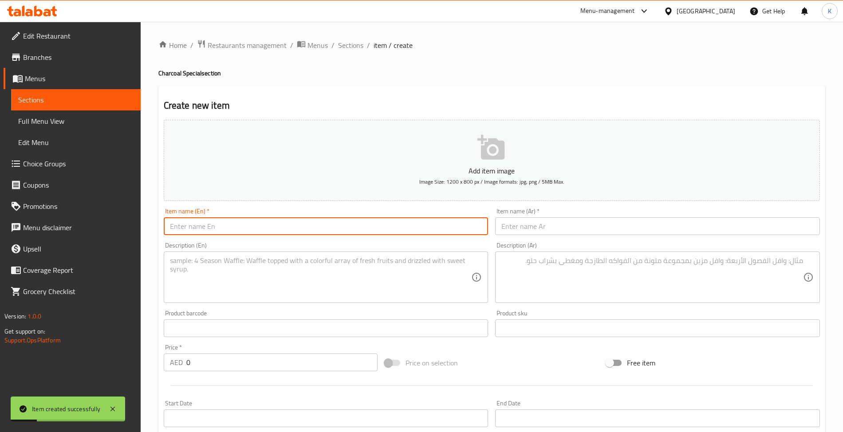
paste input "Honey Chicken Charcoal"
type input "Honey Chicken Charcoal"
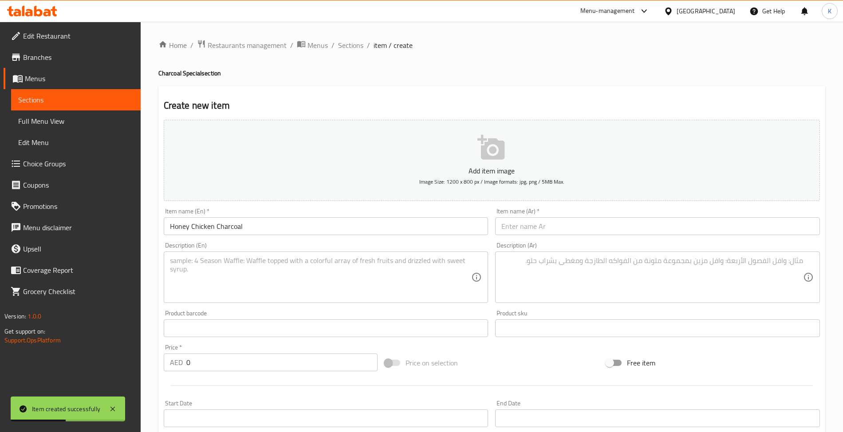
click at [559, 241] on div "Description (Ar) Description (Ar)" at bounding box center [658, 273] width 332 height 68
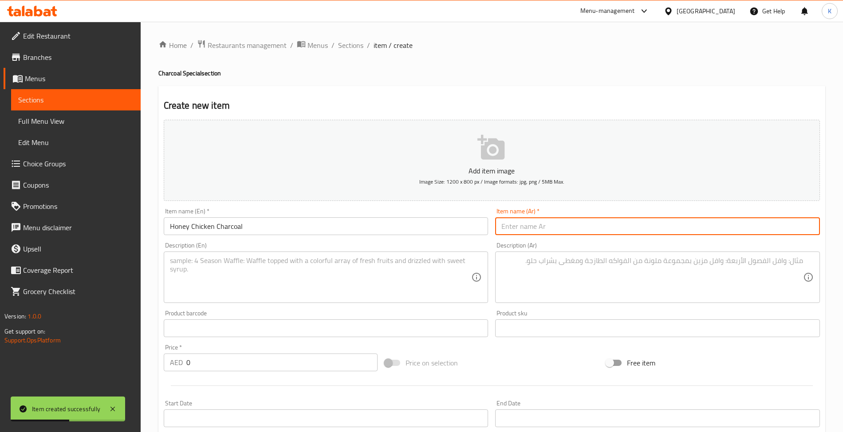
click at [560, 232] on input "text" at bounding box center [657, 226] width 325 height 18
paste input "دجاج بالعسل على الفحم"
type input "دجاج بالعسل على الفحم"
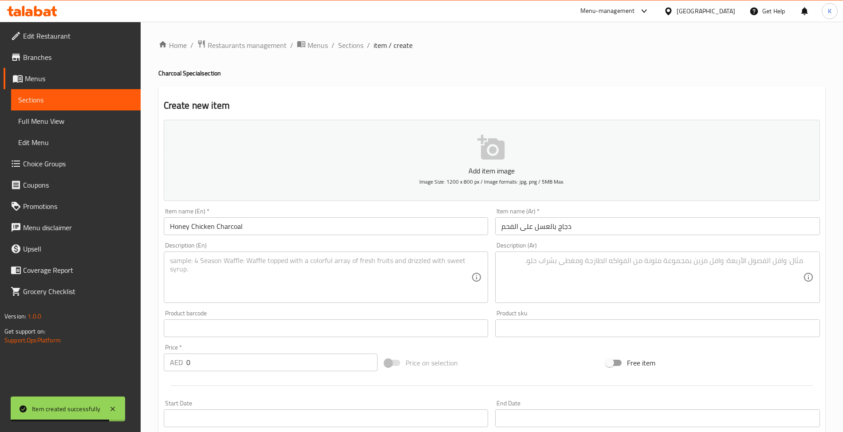
drag, startPoint x: 355, startPoint y: 297, endPoint x: 322, endPoint y: 289, distance: 34.6
click at [355, 297] on textarea at bounding box center [321, 277] width 302 height 42
paste textarea "A whole chicken grilled with a sweet and savory honey glaze."
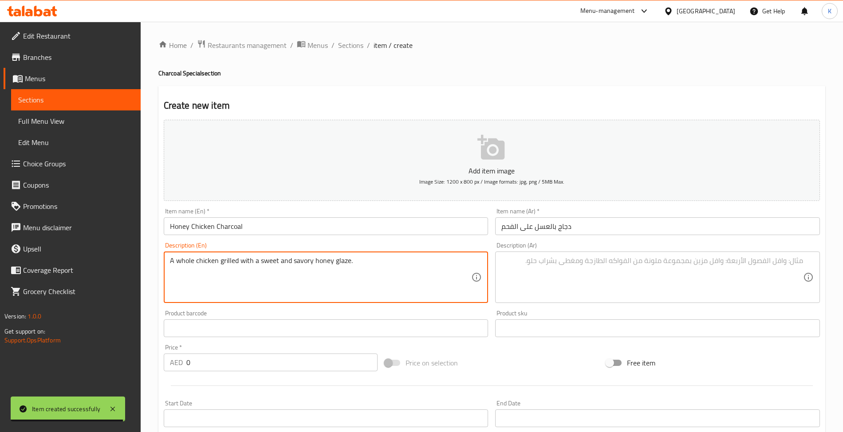
drag, startPoint x: 192, startPoint y: 263, endPoint x: 98, endPoint y: 265, distance: 94.1
click at [100, 265] on div "Edit Restaurant Branches Menus Sections Full Menu View Edit Menu Choice Groups …" at bounding box center [421, 324] width 843 height 605
drag, startPoint x: 172, startPoint y: 263, endPoint x: 148, endPoint y: 263, distance: 24.4
click at [148, 263] on div "Home / Restaurants management / Menus / Sections / item / create Charcoal Speci…" at bounding box center [492, 324] width 702 height 605
type textarea "chicken grilled with a sweet and savory honey glaze."
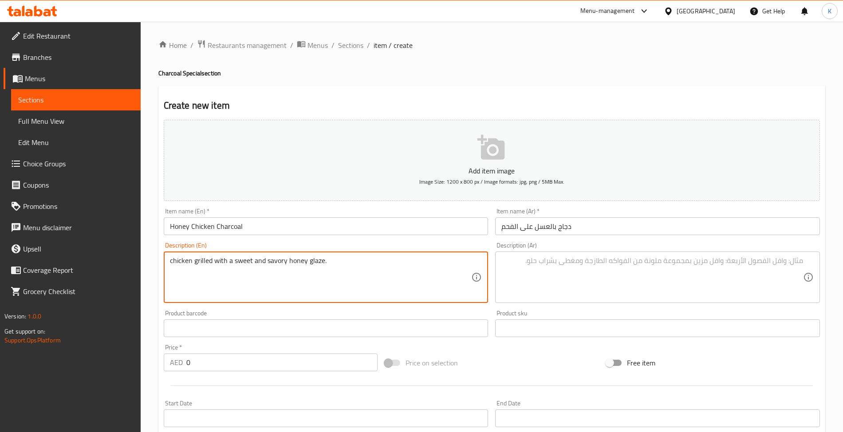
click at [465, 300] on div "chicken grilled with a sweet and savory honey glaze. Description (En)" at bounding box center [326, 277] width 325 height 51
click at [429, 276] on textarea "chicken grilled with a sweet and savory honey glaze." at bounding box center [321, 277] width 302 height 42
click at [608, 279] on textarea at bounding box center [652, 277] width 302 height 42
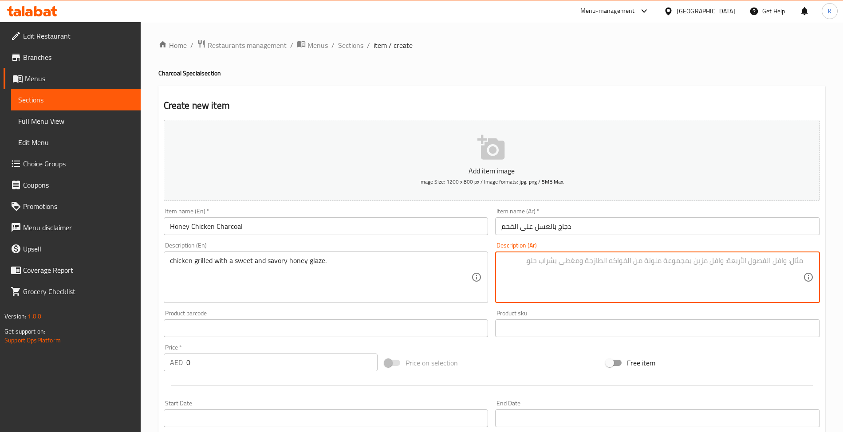
paste textarea "دجاج مشوي مع صلصة العسل الحلوة والمالحة."
click at [689, 265] on textarea "دجاج مشوي مع صلصة العسل الحلوة والمالحة." at bounding box center [652, 277] width 302 height 42
type textarea "دجاج مشوي مع صلصة العسل الحلوة والمالحة."
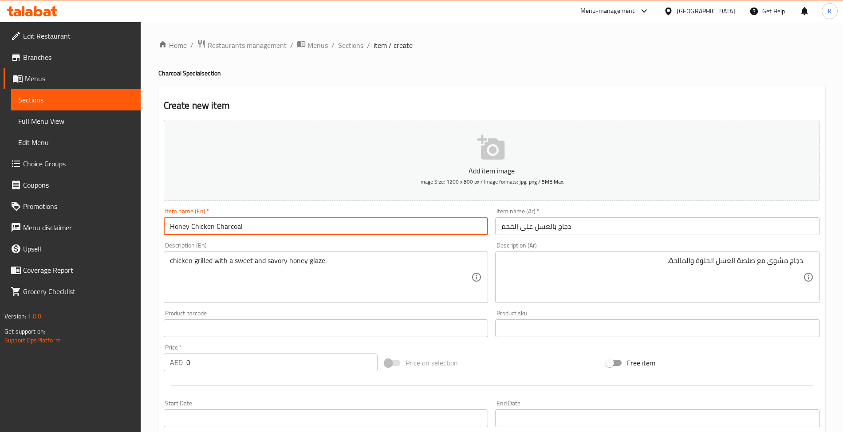
click at [276, 231] on input "Honey Chicken Charcoal" at bounding box center [326, 226] width 325 height 18
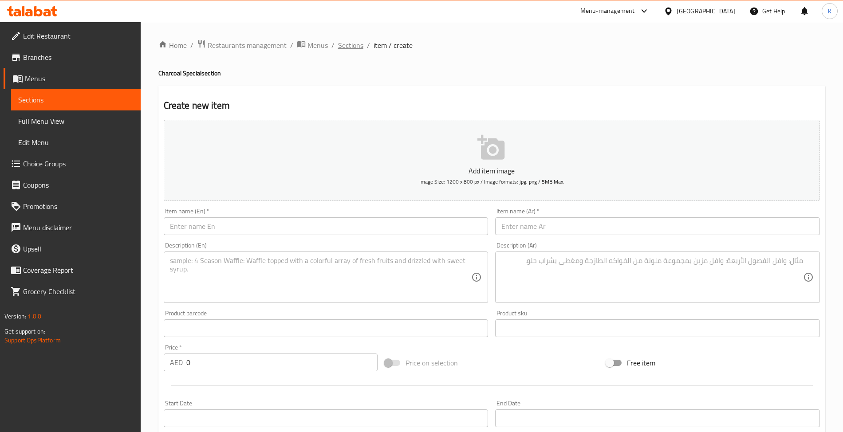
click at [345, 47] on span "Sections" at bounding box center [350, 45] width 25 height 11
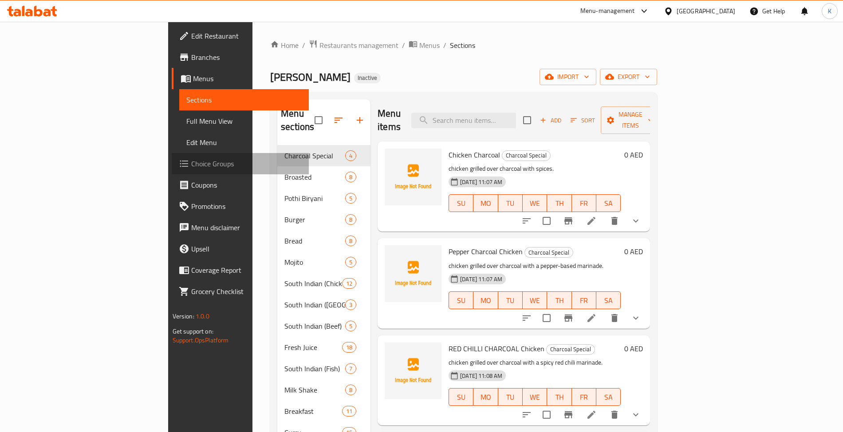
click at [191, 165] on span "Choice Groups" at bounding box center [246, 163] width 110 height 11
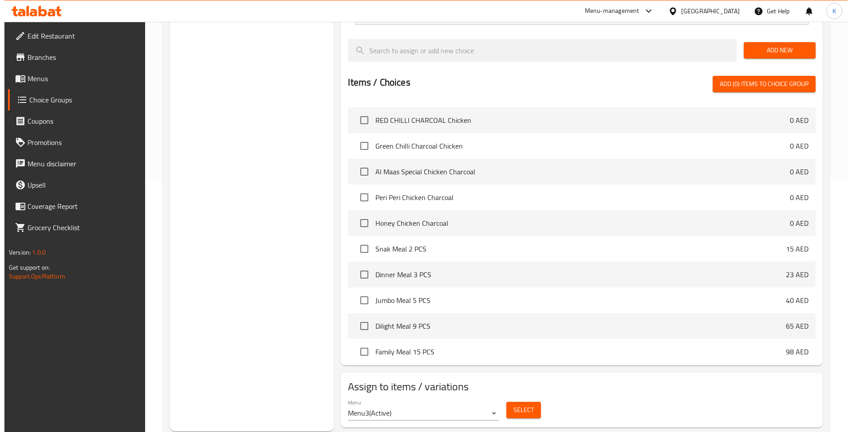
scroll to position [138, 0]
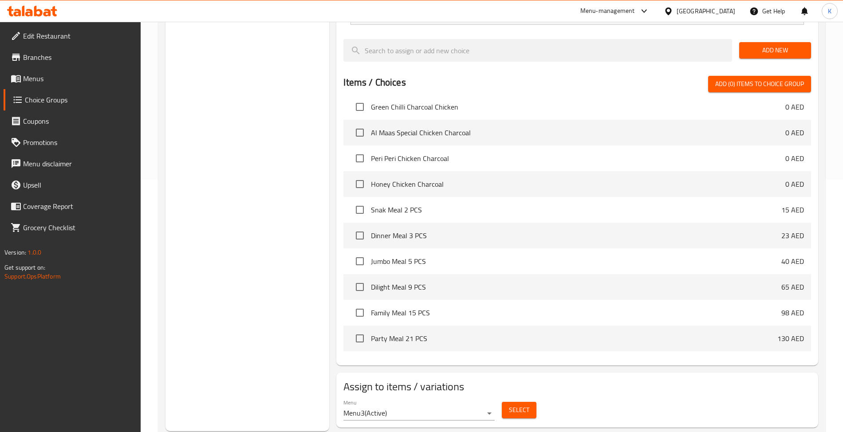
click at [511, 405] on span "Select" at bounding box center [519, 410] width 20 height 11
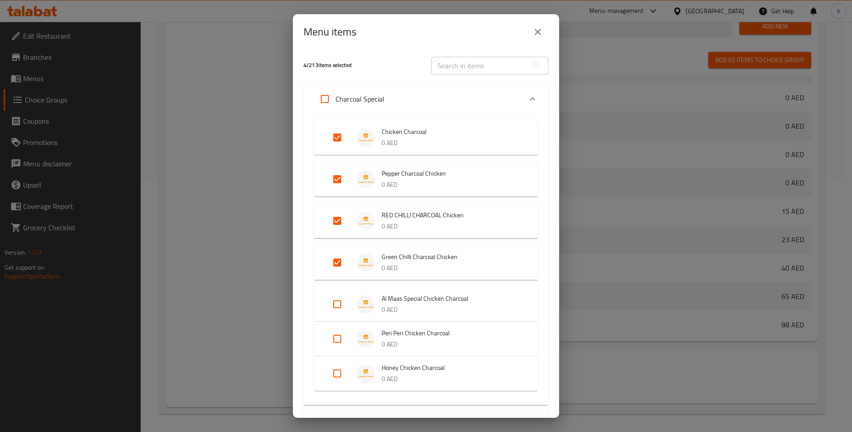
click at [334, 339] on input "Expand" at bounding box center [337, 338] width 21 height 21
checkbox input "true"
click at [341, 386] on input "Expand" at bounding box center [337, 387] width 21 height 21
checkbox input "true"
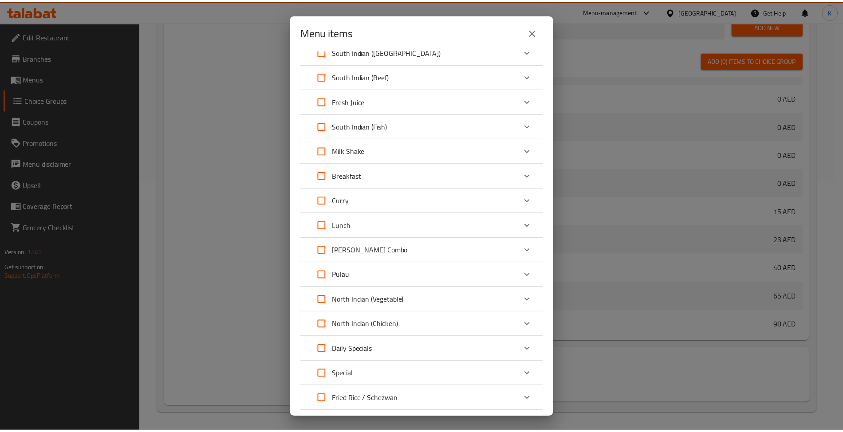
scroll to position [716, 0]
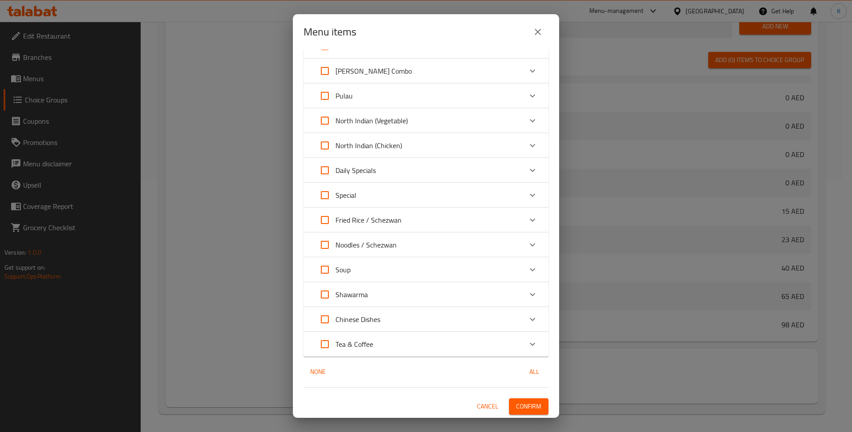
click at [531, 406] on span "Confirm" at bounding box center [528, 406] width 25 height 11
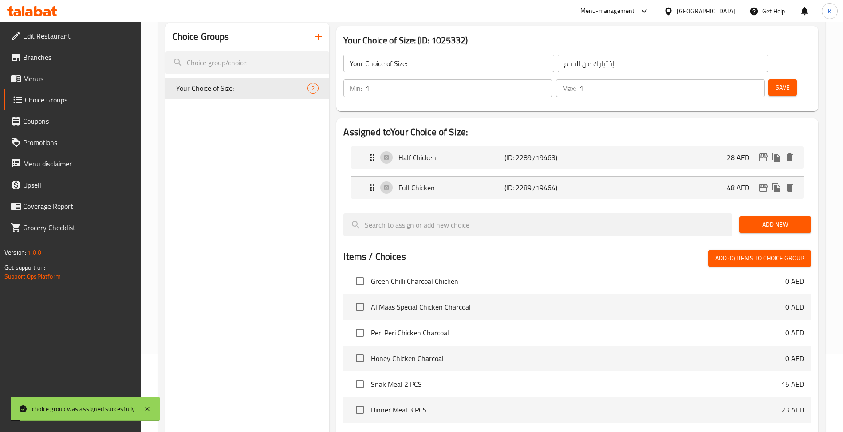
scroll to position [0, 0]
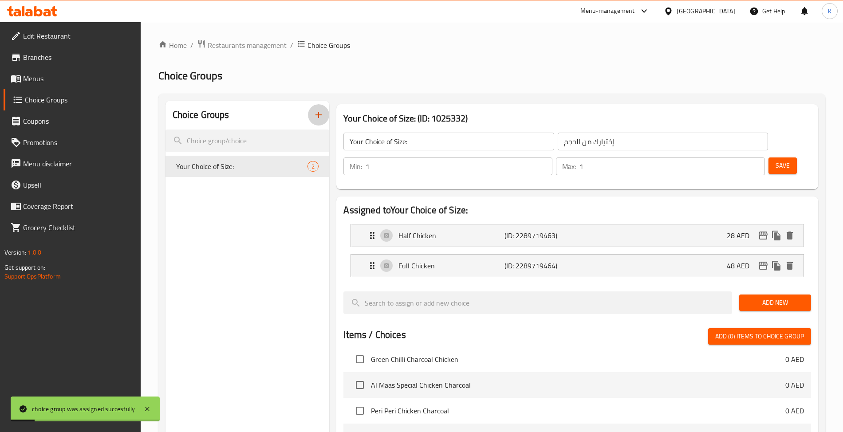
click at [322, 112] on icon "button" at bounding box center [318, 115] width 11 height 11
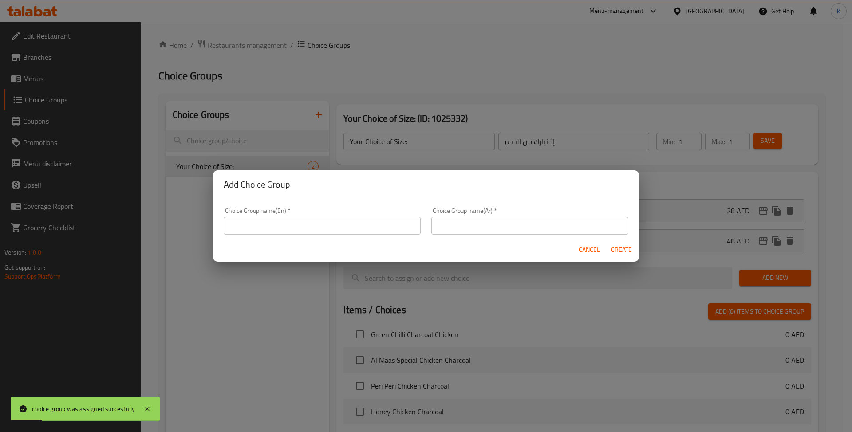
click at [307, 237] on div "Choice Group name(En)   * Choice Group name(En) *" at bounding box center [322, 221] width 208 height 38
click at [308, 227] on input "text" at bounding box center [322, 226] width 197 height 18
type input "Your Choice of Size::"
click at [476, 250] on div "Cancel Create" at bounding box center [426, 250] width 426 height 24
click at [471, 217] on div "Choice Group name(Ar)   * Choice Group name(Ar) *" at bounding box center [529, 221] width 197 height 27
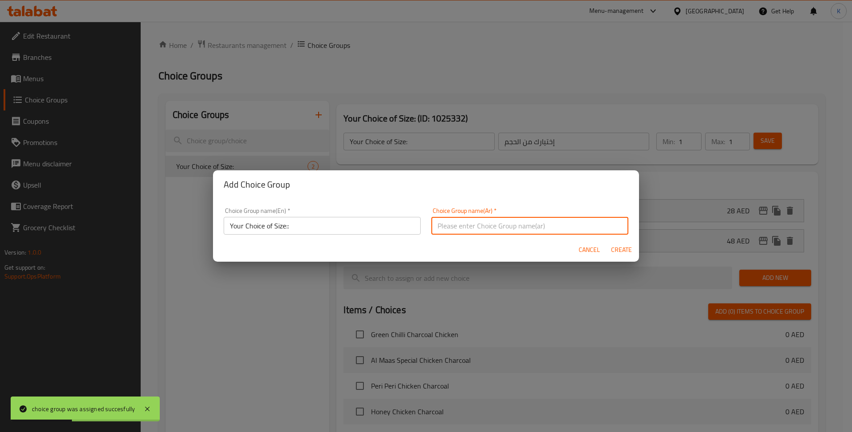
click at [471, 217] on input "text" at bounding box center [529, 226] width 197 height 18
type input "إختيارك من الحجم"
click at [620, 250] on span "Create" at bounding box center [620, 249] width 21 height 11
type input "Your Choice of Size::"
type input "0"
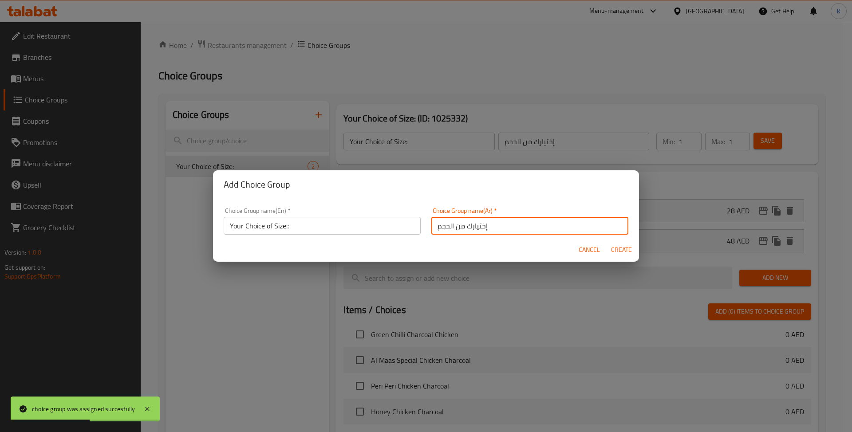
type input "0"
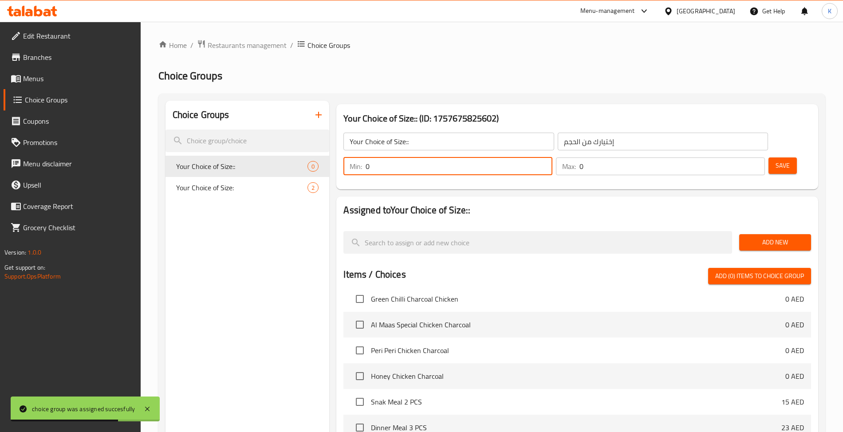
drag, startPoint x: 683, startPoint y: 144, endPoint x: 678, endPoint y: 146, distance: 5.4
click at [552, 158] on input "0" at bounding box center [459, 167] width 187 height 18
type input "1"
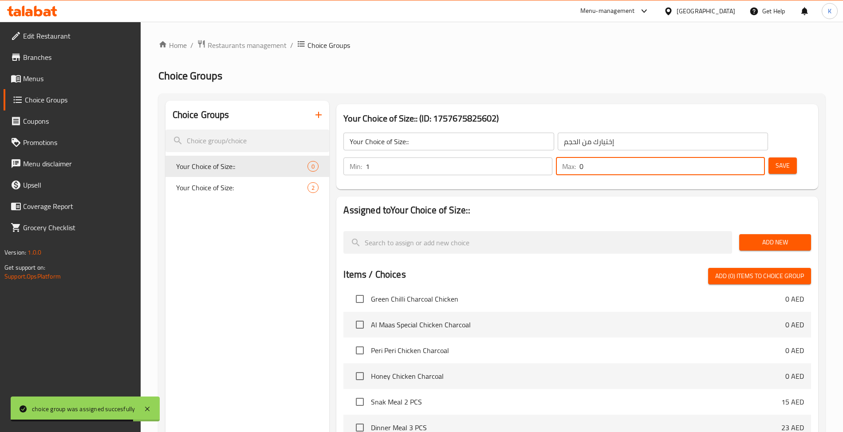
drag, startPoint x: 728, startPoint y: 144, endPoint x: 736, endPoint y: 146, distance: 8.3
click at [736, 158] on div "Max: 0 ​" at bounding box center [660, 167] width 209 height 18
type input "1"
click at [719, 193] on div "Assigned to Your Choice of Size:: Add New Items / Choices Add (0) items to choi…" at bounding box center [577, 377] width 488 height 368
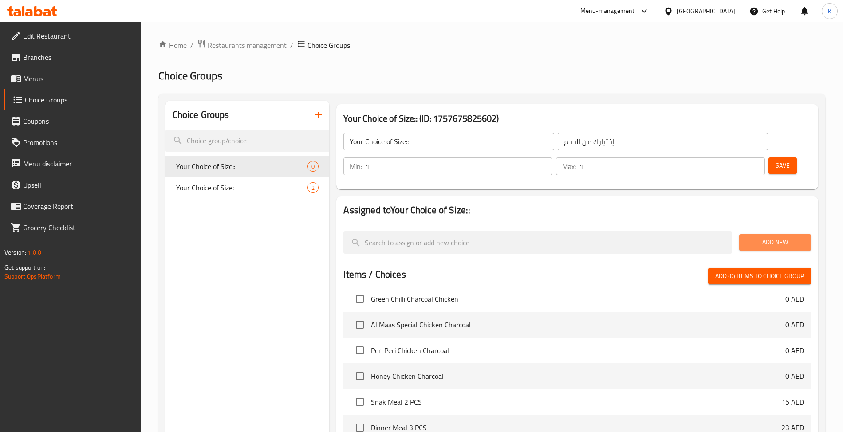
click at [768, 237] on span "Add New" at bounding box center [775, 242] width 58 height 11
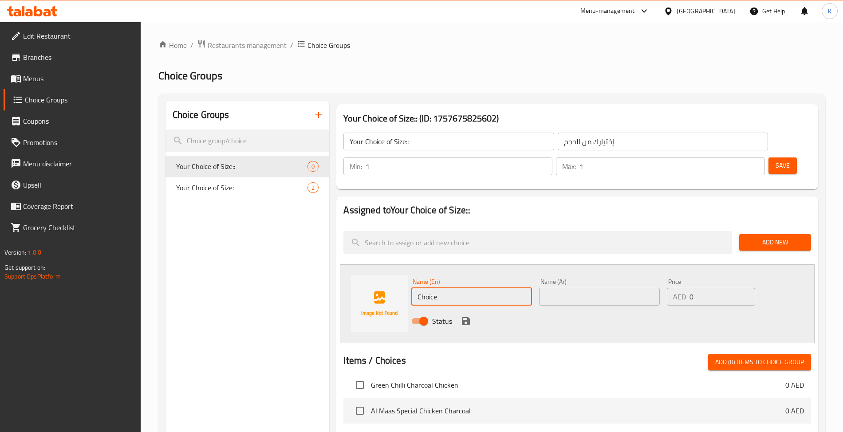
drag, startPoint x: 497, startPoint y: 277, endPoint x: 336, endPoint y: 261, distance: 161.8
click at [344, 264] on div "Name (En) Choice Name (En) Name (Ar) Name (Ar) Price AED 0 Price Status" at bounding box center [577, 303] width 474 height 79
type input "Half Chicken"
drag, startPoint x: 599, startPoint y: 258, endPoint x: 604, endPoint y: 262, distance: 7.0
click at [602, 279] on div "Name (Ar) Name (Ar)" at bounding box center [599, 292] width 121 height 27
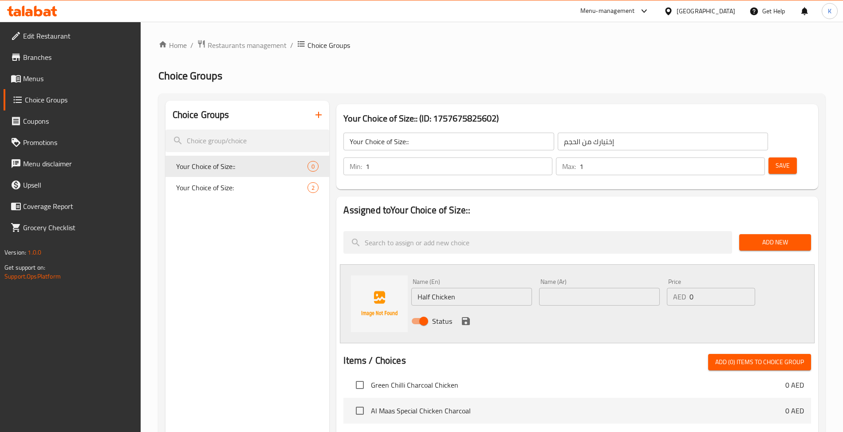
click at [604, 288] on input "text" at bounding box center [599, 297] width 121 height 18
type input "نصف دجاجة"
click at [709, 288] on input "0" at bounding box center [722, 297] width 66 height 18
type input "30"
click at [470, 316] on icon "save" at bounding box center [466, 321] width 11 height 11
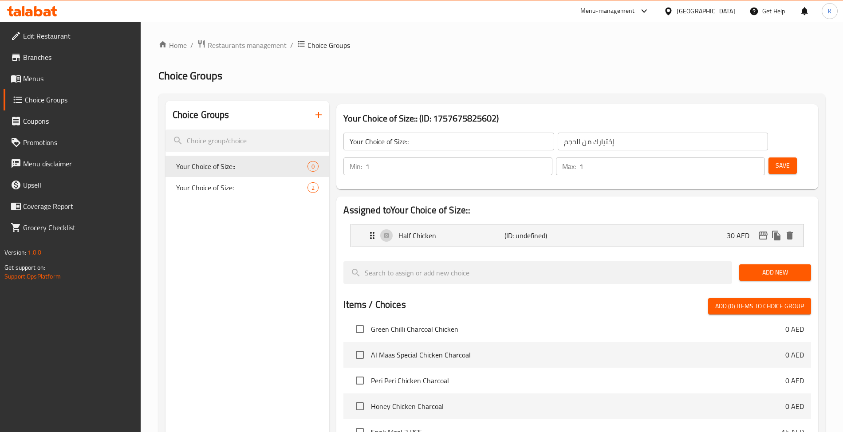
drag, startPoint x: 783, startPoint y: 242, endPoint x: 776, endPoint y: 246, distance: 7.8
click at [782, 264] on button "Add New" at bounding box center [775, 272] width 72 height 16
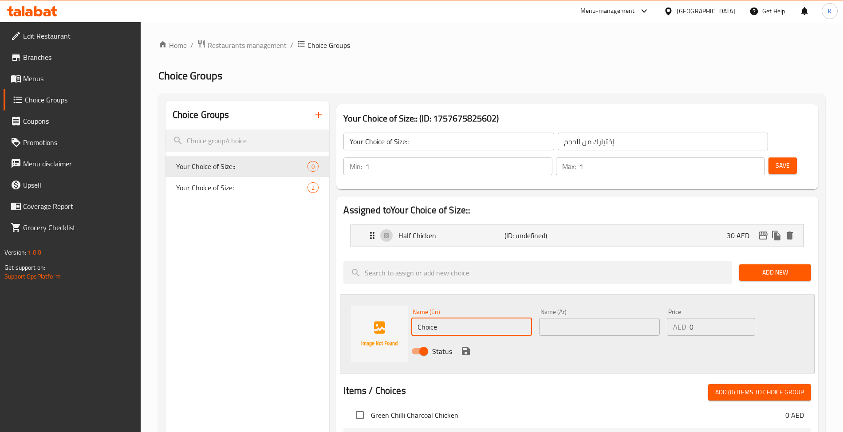
click at [517, 318] on input "Choice" at bounding box center [471, 327] width 121 height 18
type input "Full Chicken"
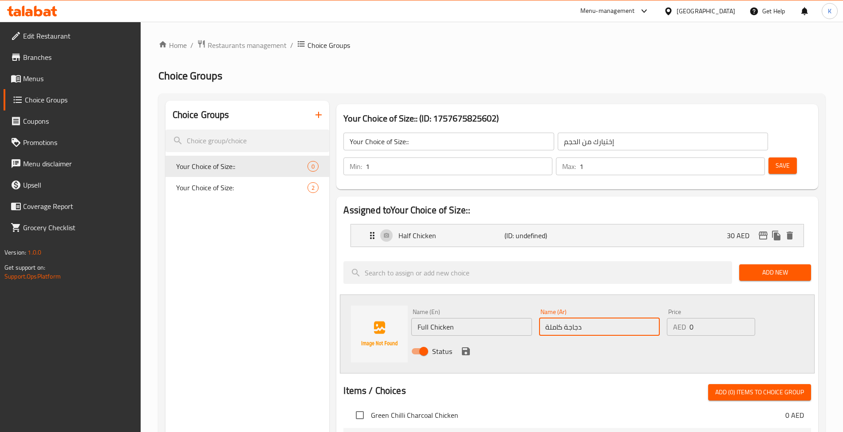
type input "دجاجة كاملة"
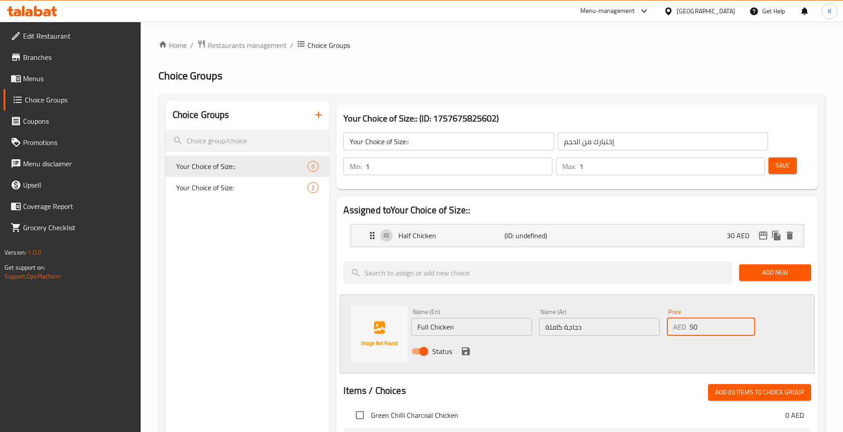
type input "50"
click at [468, 346] on icon "save" at bounding box center [466, 351] width 11 height 11
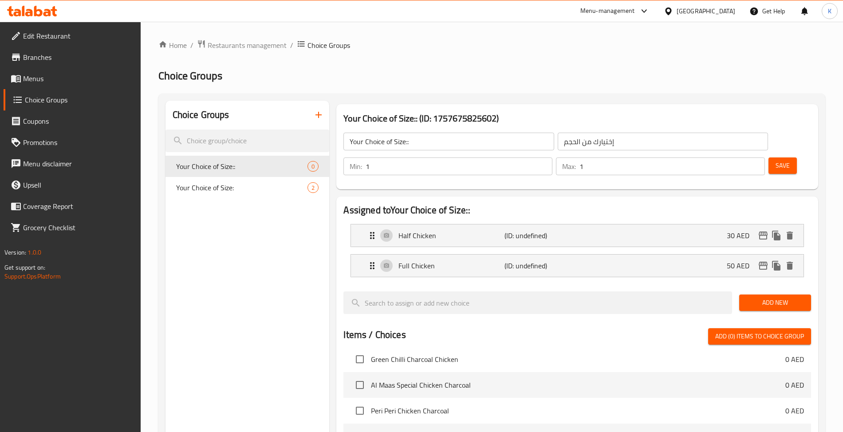
click at [776, 160] on span "Save" at bounding box center [783, 165] width 14 height 11
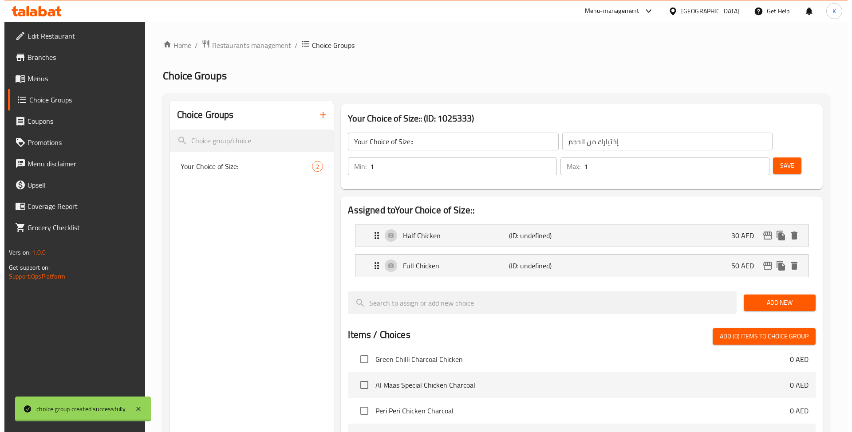
scroll to position [252, 0]
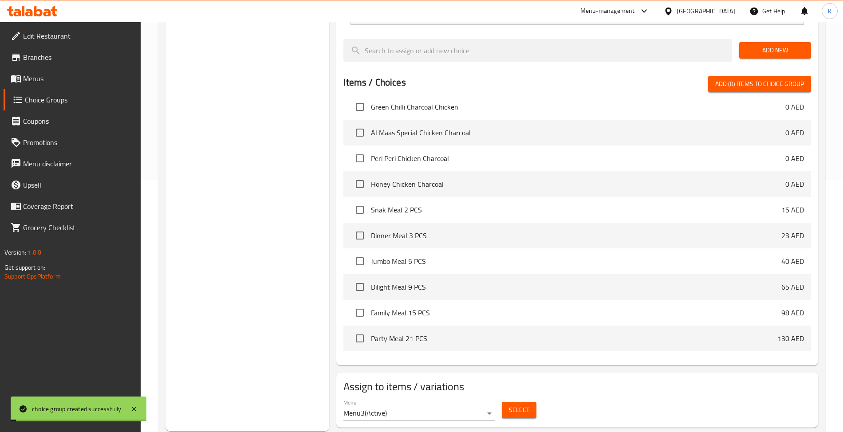
click at [537, 400] on div "Menu Menu3 ( Active ) Select" at bounding box center [577, 410] width 474 height 28
click at [500, 398] on div "Select" at bounding box center [519, 410] width 42 height 24
click at [507, 402] on button "Select" at bounding box center [519, 410] width 35 height 16
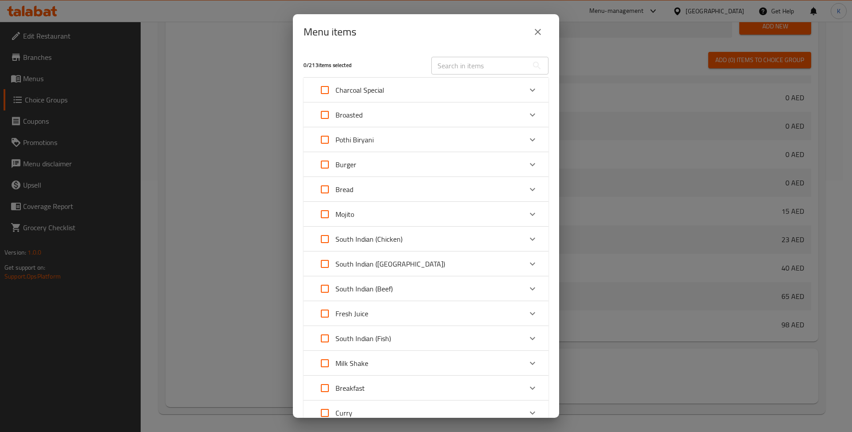
click at [503, 90] on div "Charcoal Special" at bounding box center [418, 89] width 208 height 21
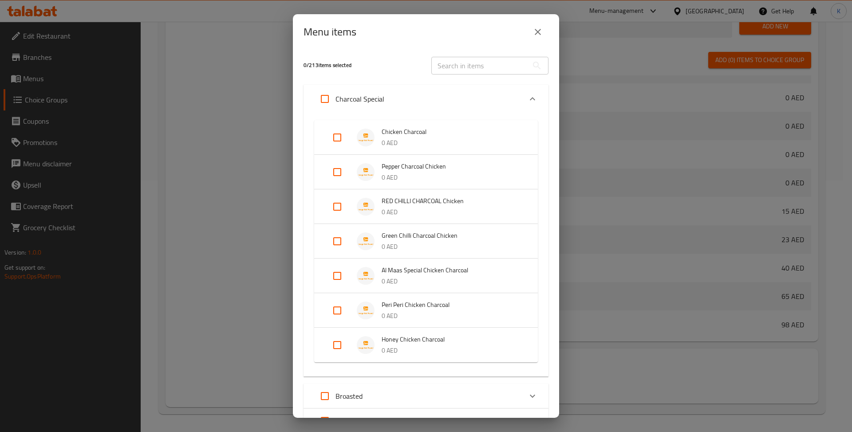
click at [331, 272] on input "Expand" at bounding box center [337, 275] width 21 height 21
checkbox input "true"
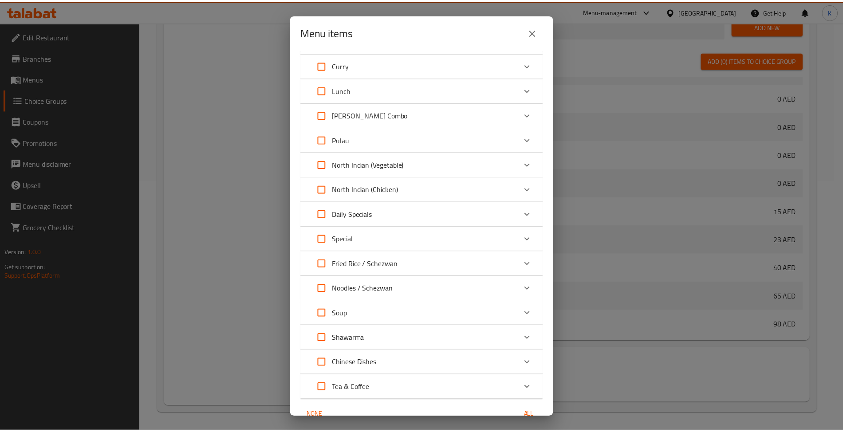
scroll to position [687, 0]
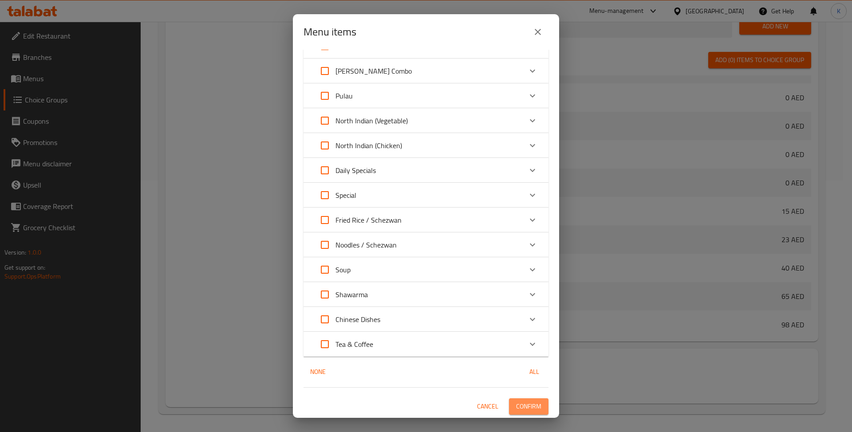
click at [516, 406] on span "Confirm" at bounding box center [528, 406] width 25 height 11
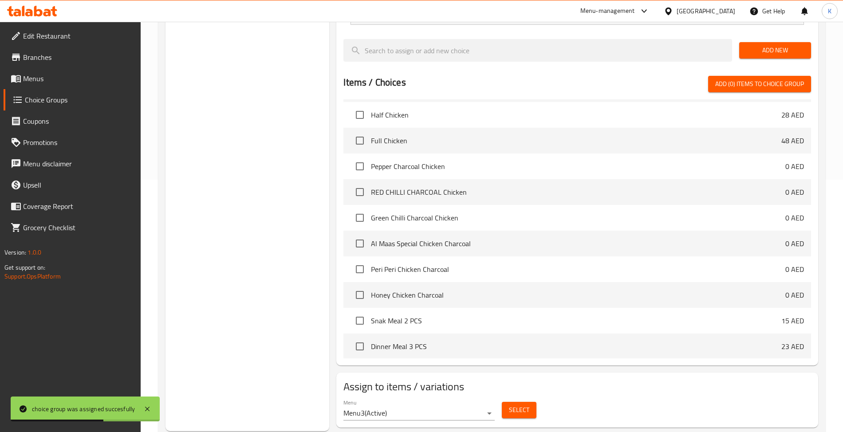
scroll to position [0, 0]
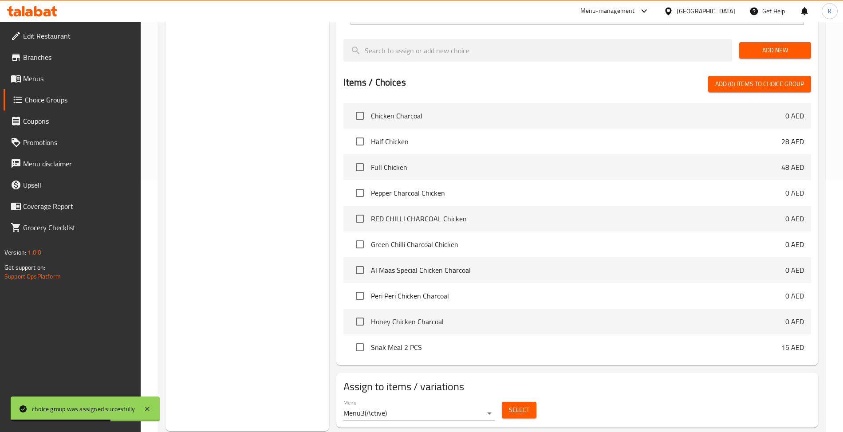
click at [22, 86] on link "Menus" at bounding box center [72, 78] width 137 height 21
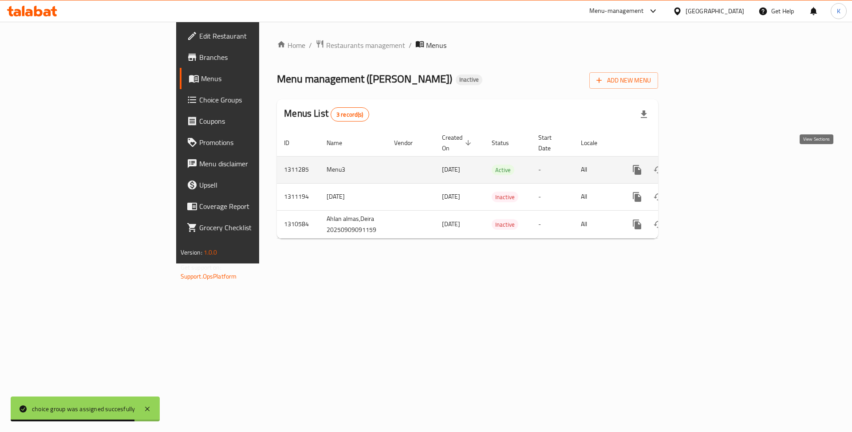
click at [706, 165] on icon "enhanced table" at bounding box center [701, 170] width 11 height 11
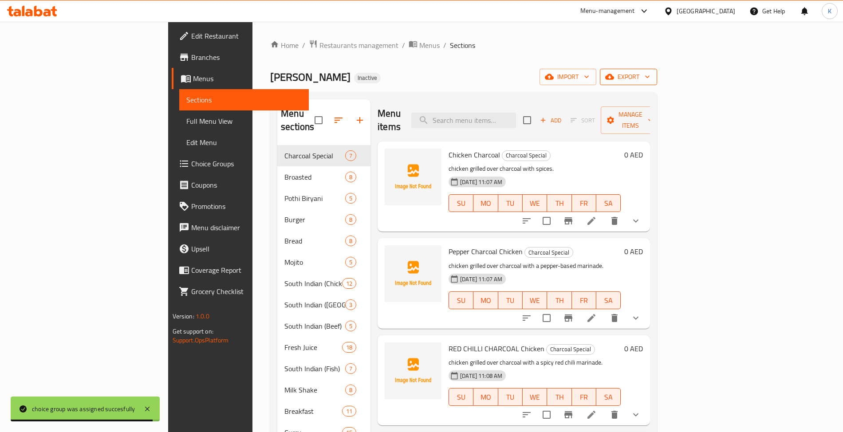
click at [650, 82] on span "export" at bounding box center [628, 76] width 43 height 11
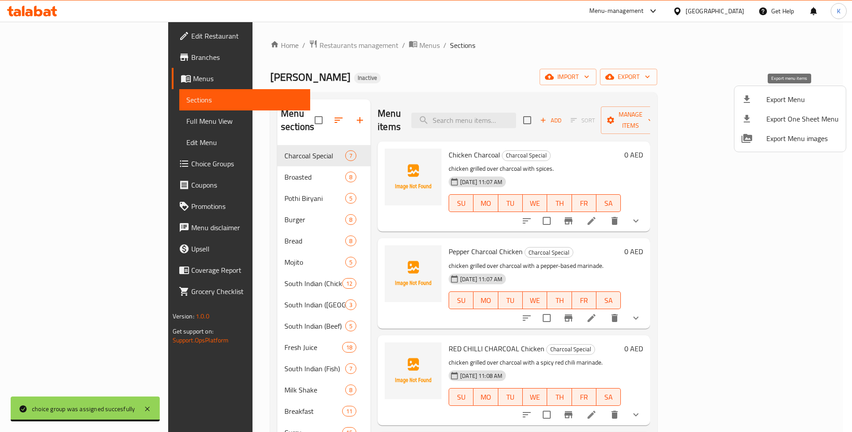
click at [753, 100] on div at bounding box center [753, 99] width 25 height 11
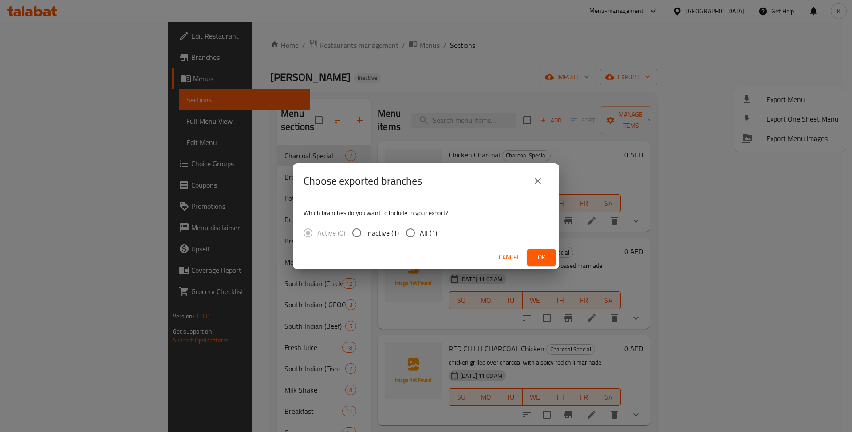
click at [412, 234] on input "All (1)" at bounding box center [410, 233] width 19 height 19
radio input "true"
click at [536, 258] on span "Ok" at bounding box center [541, 257] width 14 height 11
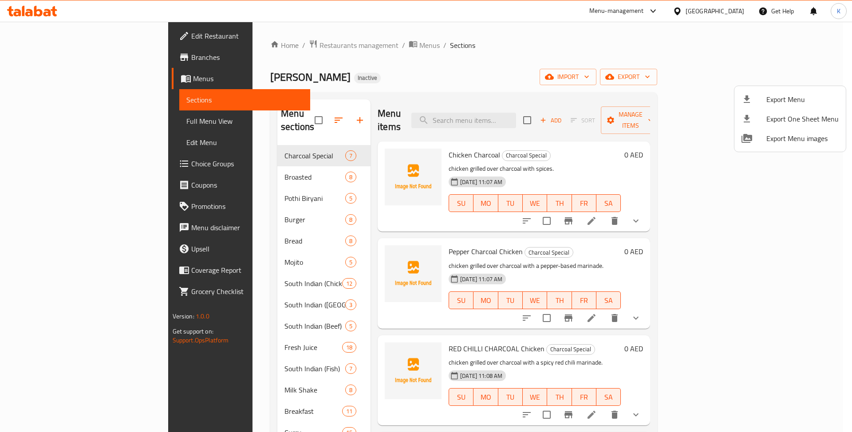
drag, startPoint x: 496, startPoint y: 91, endPoint x: 500, endPoint y: 105, distance: 14.5
click at [497, 91] on div at bounding box center [426, 216] width 852 height 432
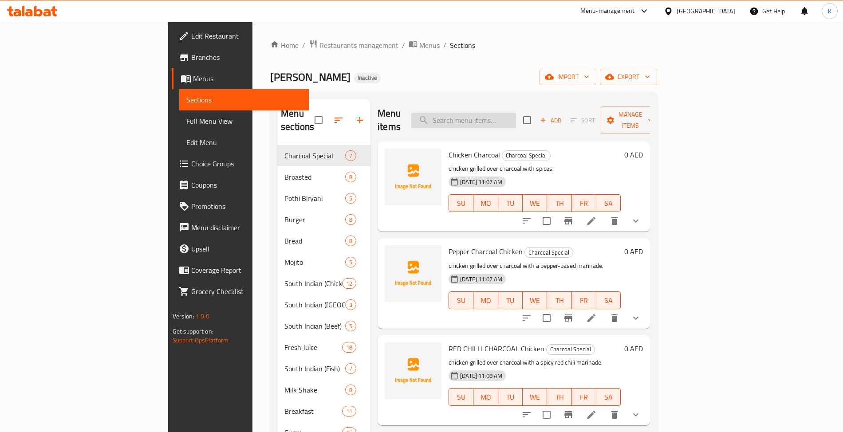
click at [511, 114] on input "search" at bounding box center [463, 121] width 105 height 16
paste input "Puttu"
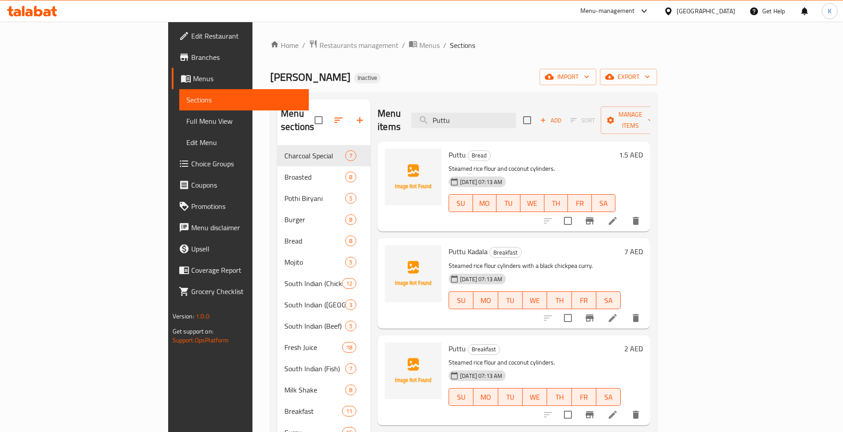
type input "Puttu"
click at [548, 128] on div "Menu items Puttu Add Sort Manage items" at bounding box center [514, 120] width 272 height 42
click at [449, 148] on span "Puttu" at bounding box center [457, 154] width 17 height 13
copy h6 "Puttu"
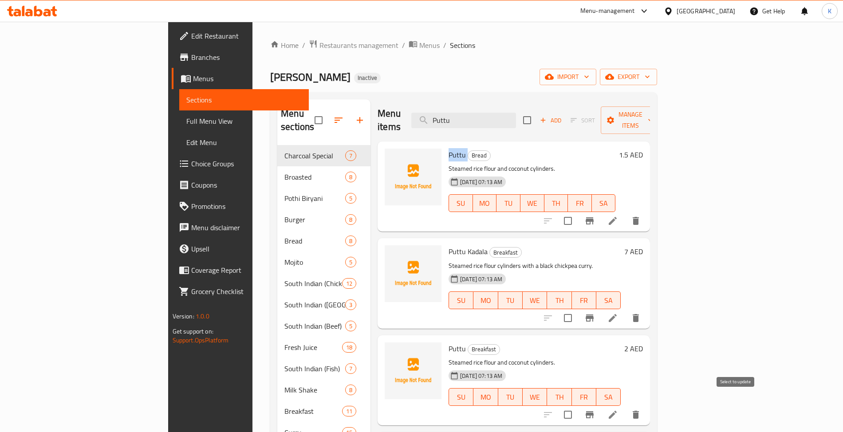
click at [577, 406] on input "checkbox" at bounding box center [568, 415] width 19 height 19
checkbox input "true"
click at [577, 212] on input "checkbox" at bounding box center [568, 221] width 19 height 19
checkbox input "true"
click at [653, 116] on span "Manage items" at bounding box center [630, 120] width 45 height 22
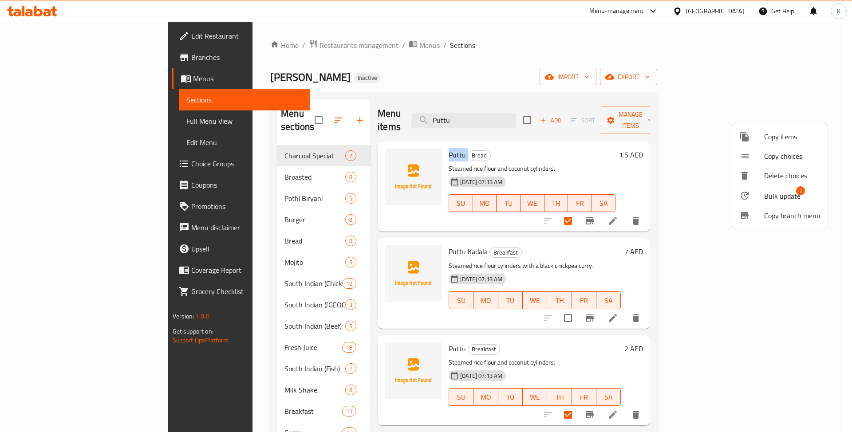
click at [788, 192] on span "Bulk update" at bounding box center [782, 196] width 36 height 11
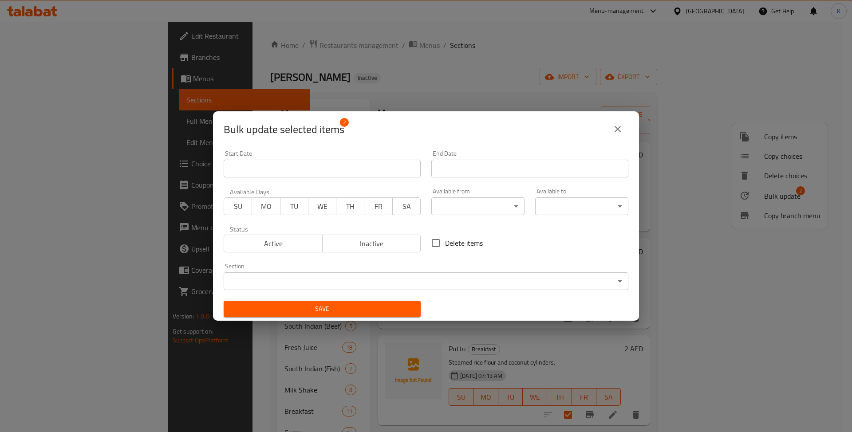
click at [429, 248] on input "Delete items" at bounding box center [435, 243] width 19 height 19
checkbox input "true"
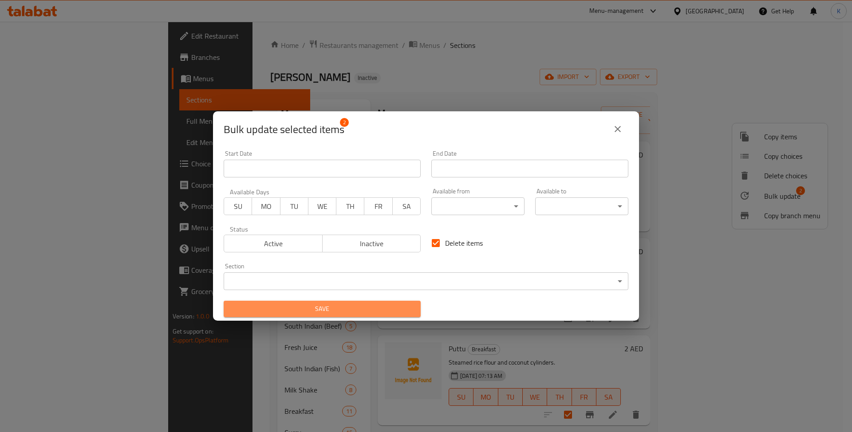
click at [363, 308] on span "Save" at bounding box center [322, 308] width 183 height 11
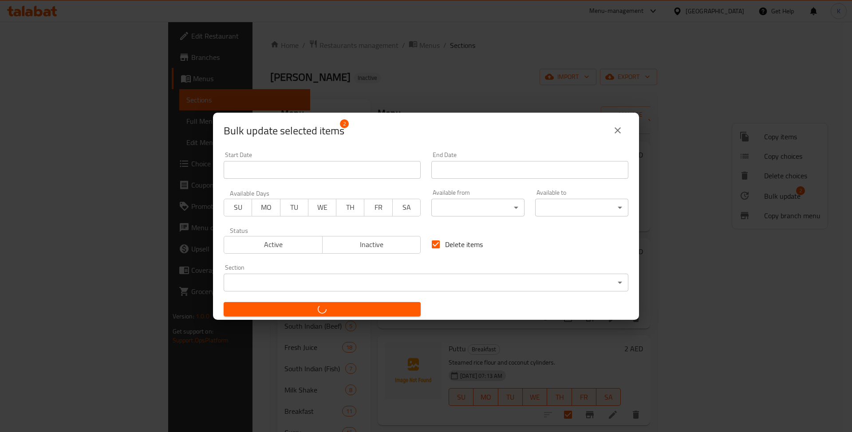
checkbox input "false"
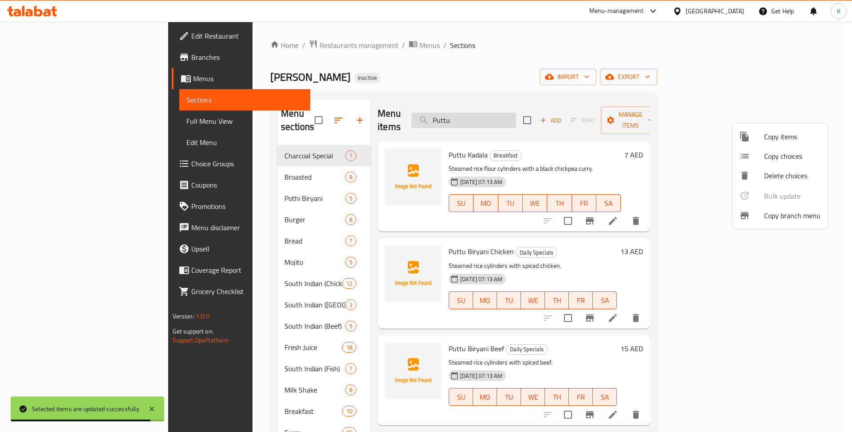
drag, startPoint x: 512, startPoint y: 107, endPoint x: 517, endPoint y: 110, distance: 6.2
click at [512, 107] on div at bounding box center [426, 216] width 852 height 432
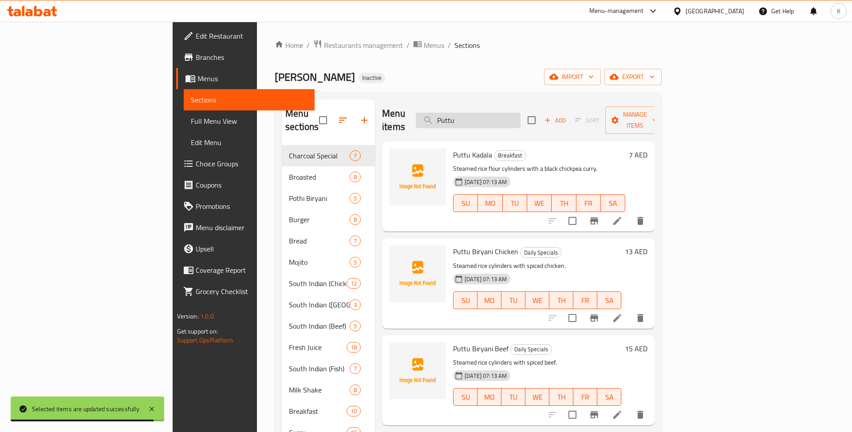
click at [517, 113] on input "Puttu" at bounding box center [468, 121] width 105 height 16
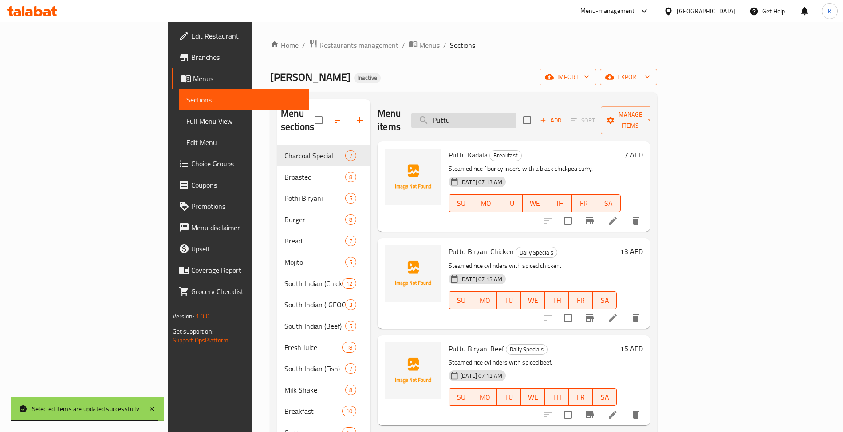
paste input "Appam"
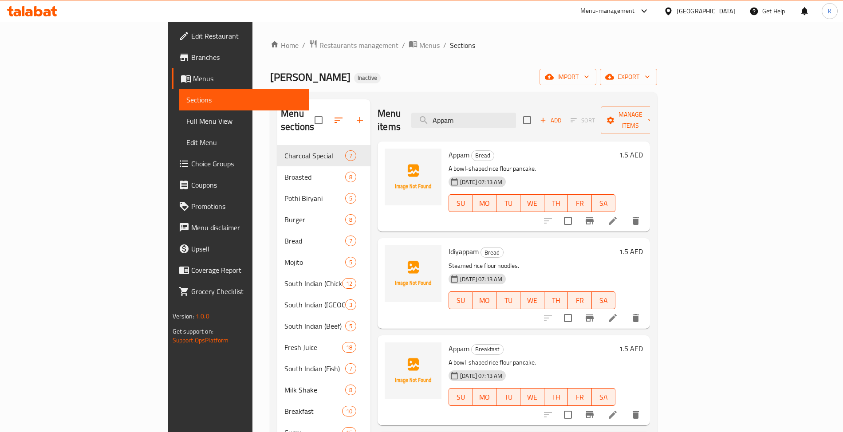
click at [449, 148] on span "Appam" at bounding box center [459, 154] width 21 height 13
click at [639, 217] on icon "delete" at bounding box center [636, 221] width 6 height 8
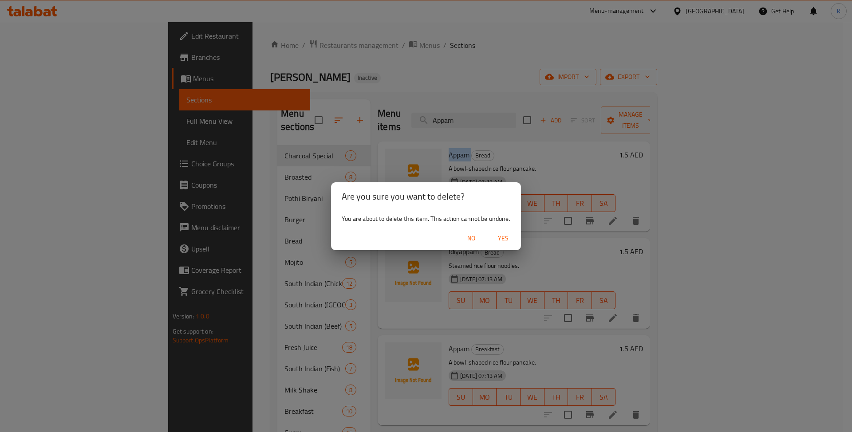
click at [508, 234] on span "Yes" at bounding box center [502, 238] width 21 height 11
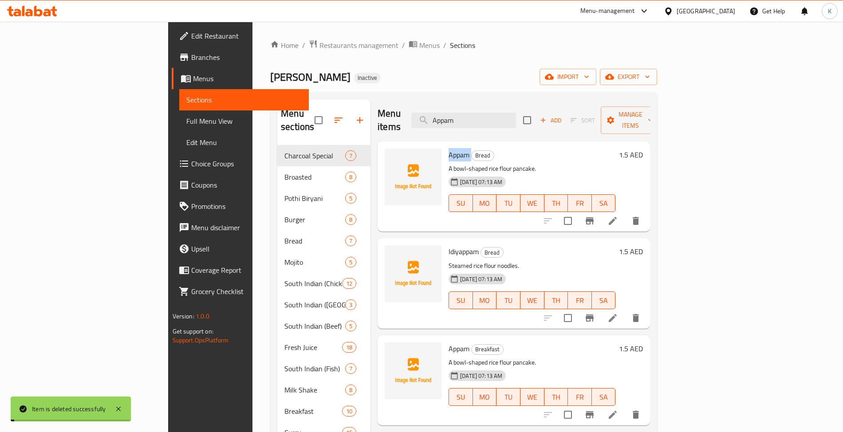
click at [449, 342] on span "Appam" at bounding box center [459, 348] width 21 height 13
copy h6 "Appam"
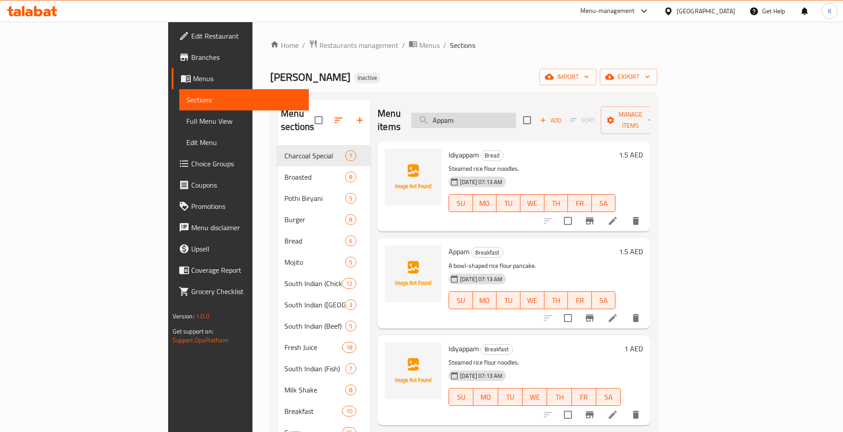
click at [513, 113] on input "Appam" at bounding box center [463, 121] width 105 height 16
paste input "Idiya"
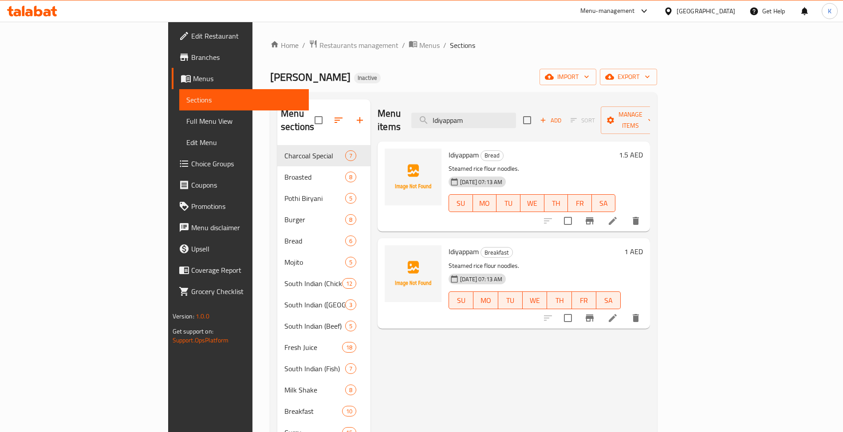
type input "Idiyappam"
click at [577, 212] on input "checkbox" at bounding box center [568, 221] width 19 height 19
checkbox input "true"
click at [577, 311] on input "checkbox" at bounding box center [568, 318] width 19 height 19
checkbox input "true"
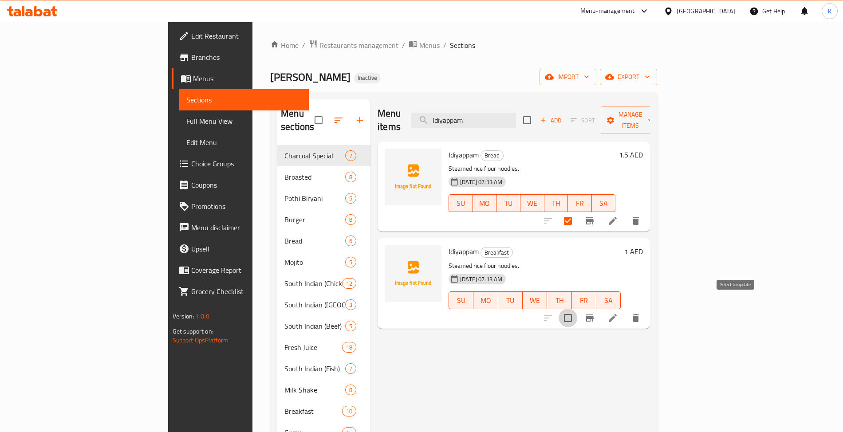
checkbox input "true"
click at [660, 121] on button "Manage items" at bounding box center [630, 120] width 59 height 28
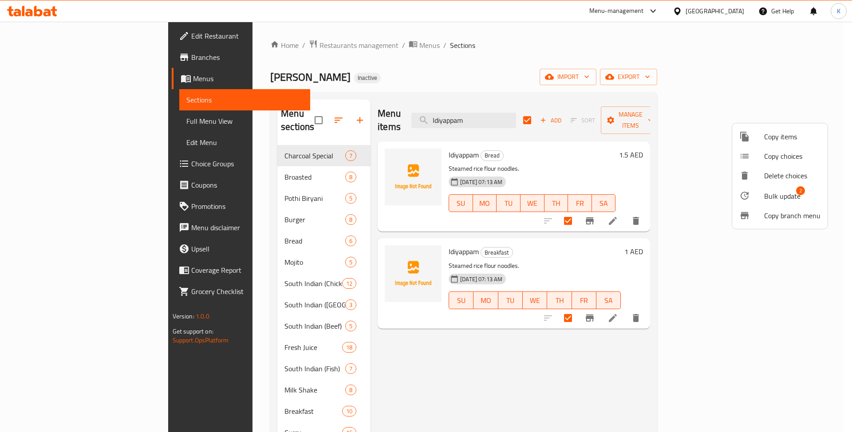
click at [784, 195] on span "Bulk update" at bounding box center [782, 196] width 36 height 11
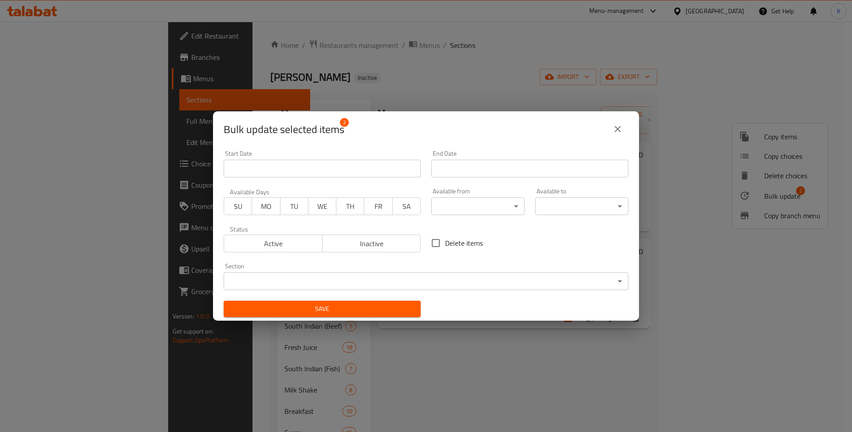
drag, startPoint x: 448, startPoint y: 239, endPoint x: 407, endPoint y: 272, distance: 52.9
click at [449, 240] on span "Delete items" at bounding box center [464, 243] width 38 height 11
click at [448, 245] on span "Delete items" at bounding box center [464, 243] width 38 height 11
click at [445, 245] on input "Delete items" at bounding box center [435, 243] width 19 height 19
checkbox input "true"
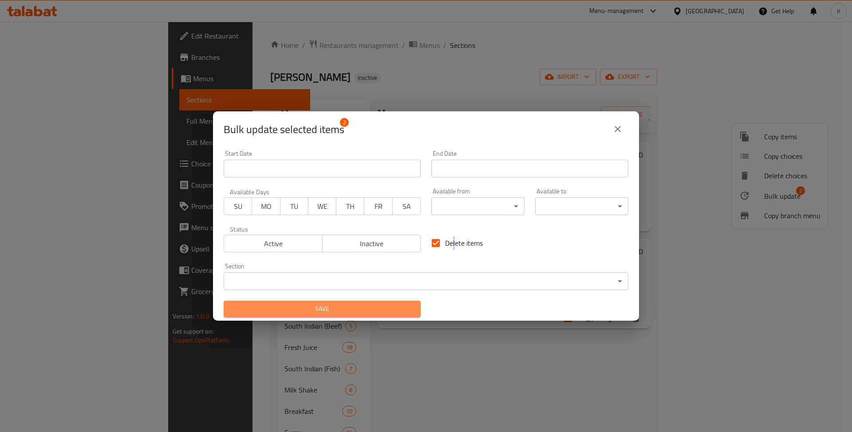
click at [414, 306] on button "Save" at bounding box center [322, 309] width 197 height 16
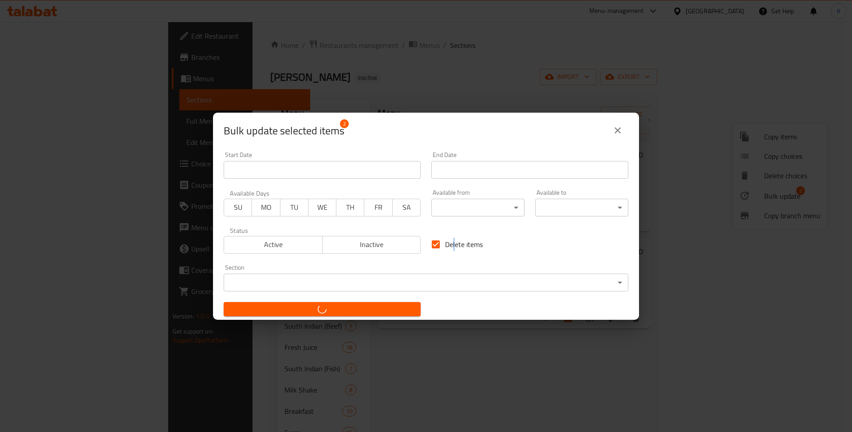
checkbox input "false"
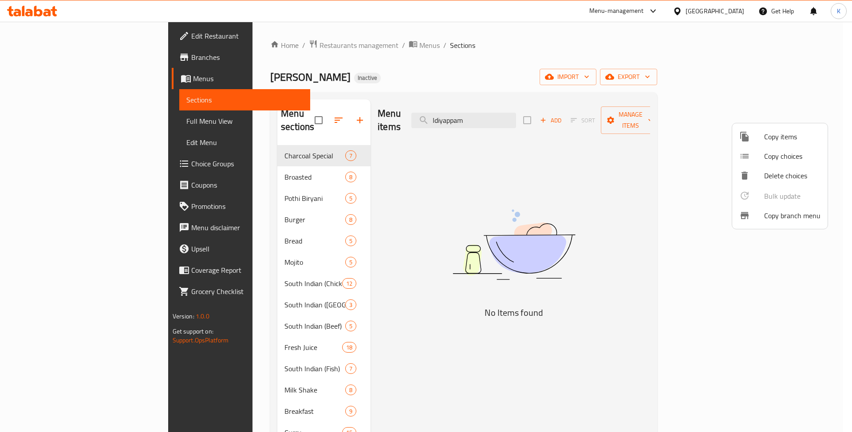
click at [549, 281] on div at bounding box center [426, 216] width 852 height 432
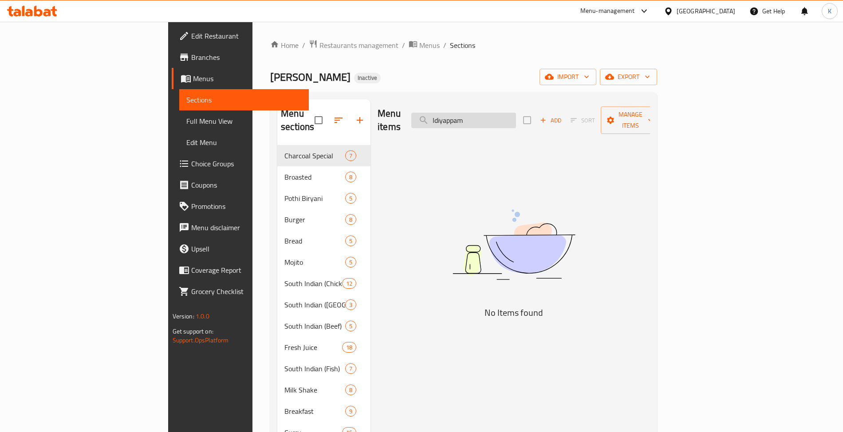
click at [515, 113] on input "Idiyappam" at bounding box center [463, 121] width 105 height 16
paste input "Beef Curry"
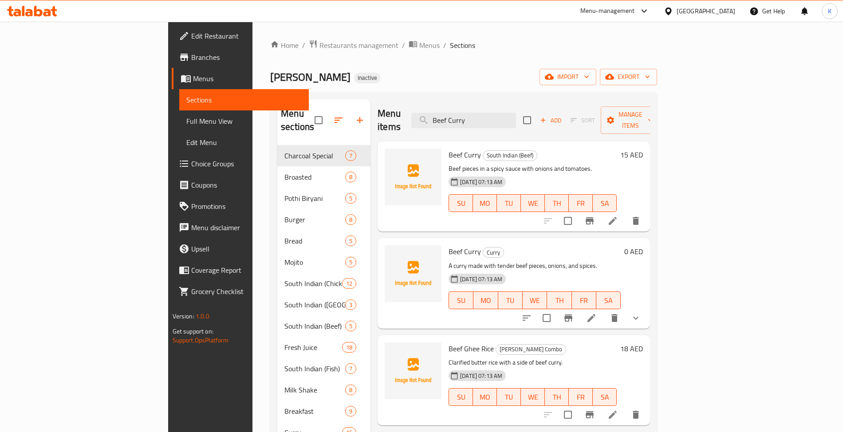
type input "Beef Curry"
click at [639, 217] on icon "delete" at bounding box center [636, 221] width 6 height 8
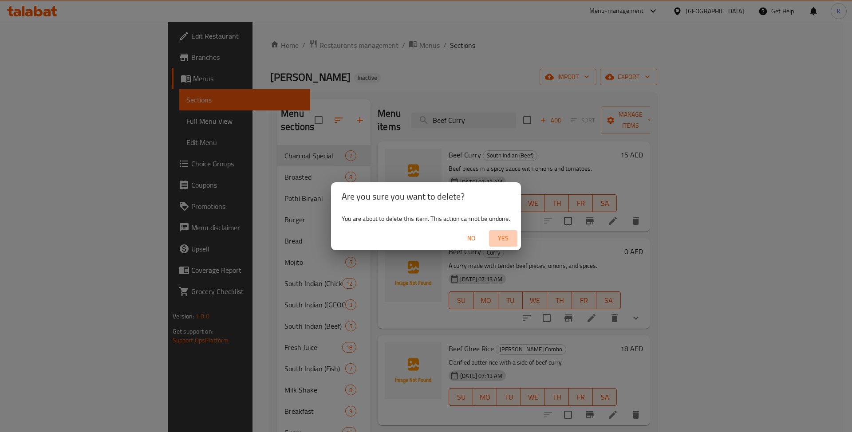
click at [501, 239] on span "Yes" at bounding box center [502, 238] width 21 height 11
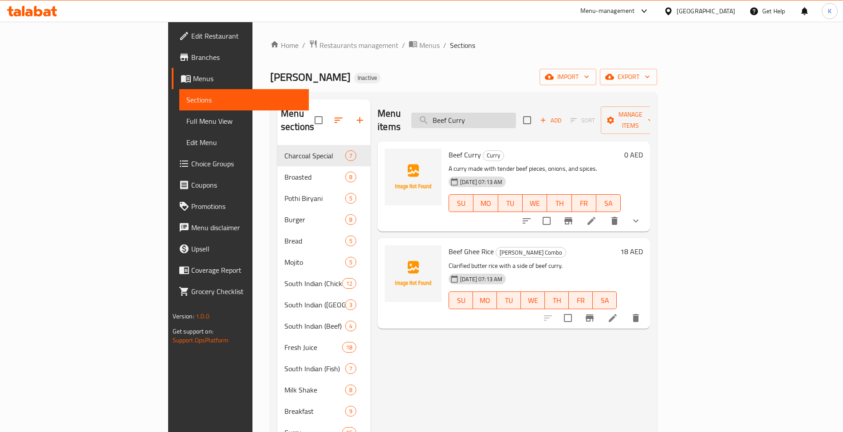
click at [516, 121] on input "Beef Curry" at bounding box center [463, 121] width 105 height 16
paste input "Beef Curry"
paste input "Dal F"
type input "Dal Fry"
click at [577, 309] on input "checkbox" at bounding box center [568, 318] width 19 height 19
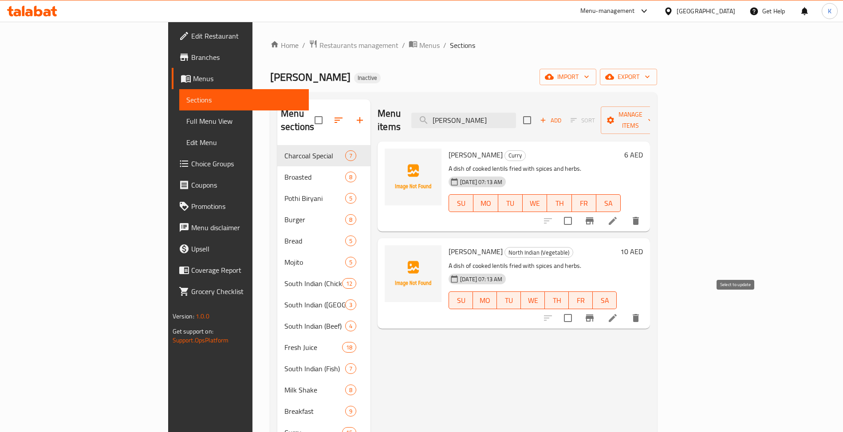
checkbox input "true"
click at [600, 210] on button "Branch-specific-item" at bounding box center [589, 220] width 21 height 21
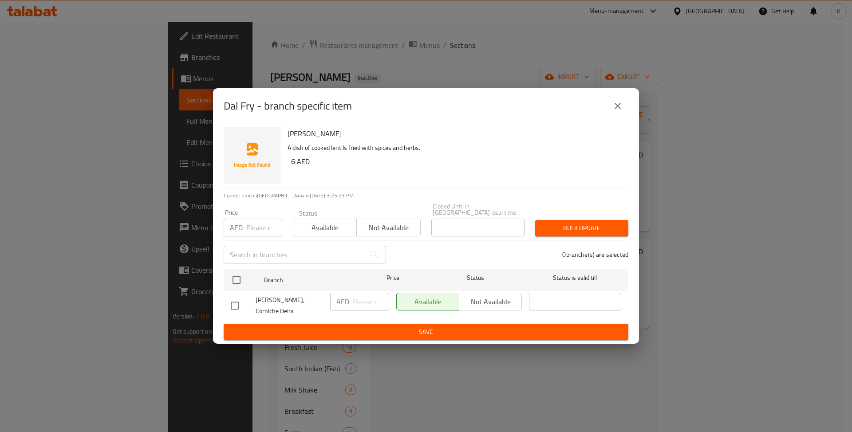
drag, startPoint x: 619, startPoint y: 100, endPoint x: 646, endPoint y: 176, distance: 80.5
click at [619, 99] on button "close" at bounding box center [617, 105] width 21 height 21
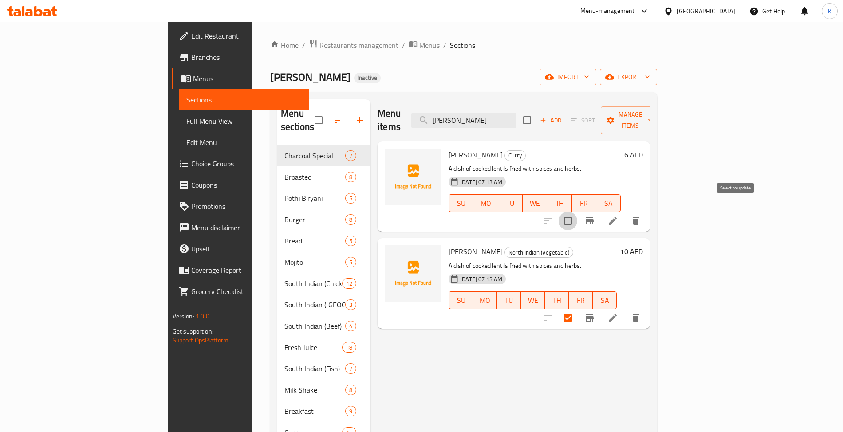
click at [577, 212] on input "checkbox" at bounding box center [568, 221] width 19 height 19
checkbox input "true"
click at [653, 118] on span "Manage items" at bounding box center [630, 120] width 45 height 22
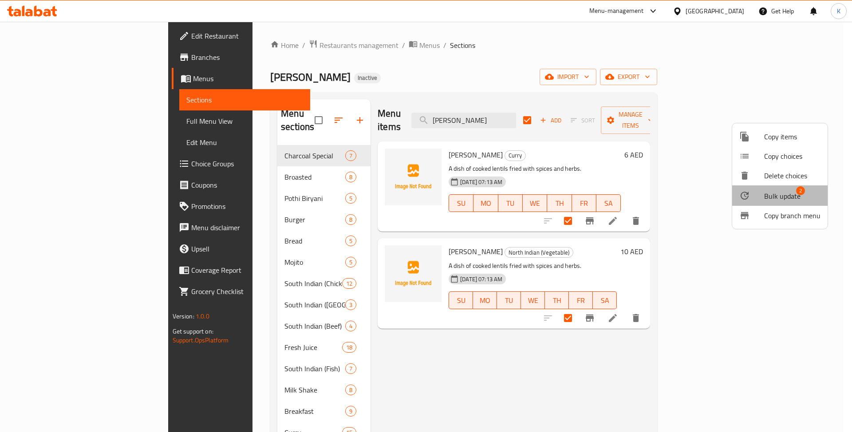
click at [794, 195] on span "Bulk update" at bounding box center [782, 196] width 36 height 11
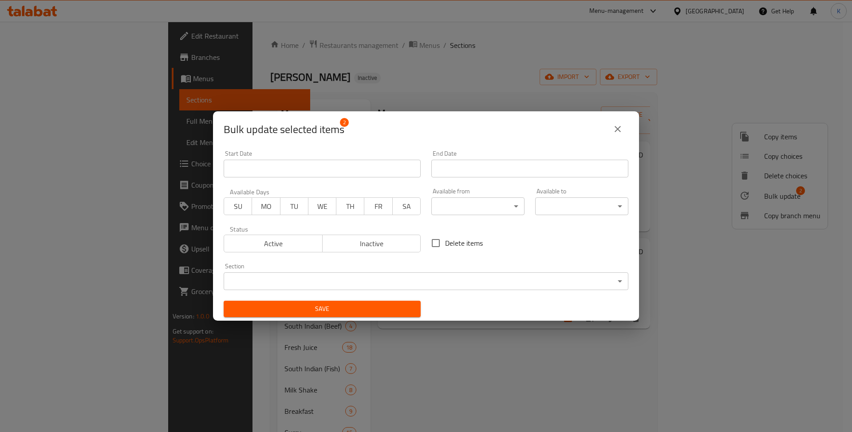
click at [448, 244] on span "Delete items" at bounding box center [464, 243] width 38 height 11
click at [445, 244] on input "Delete items" at bounding box center [435, 243] width 19 height 19
checkbox input "true"
click at [409, 308] on span "Save" at bounding box center [322, 308] width 183 height 11
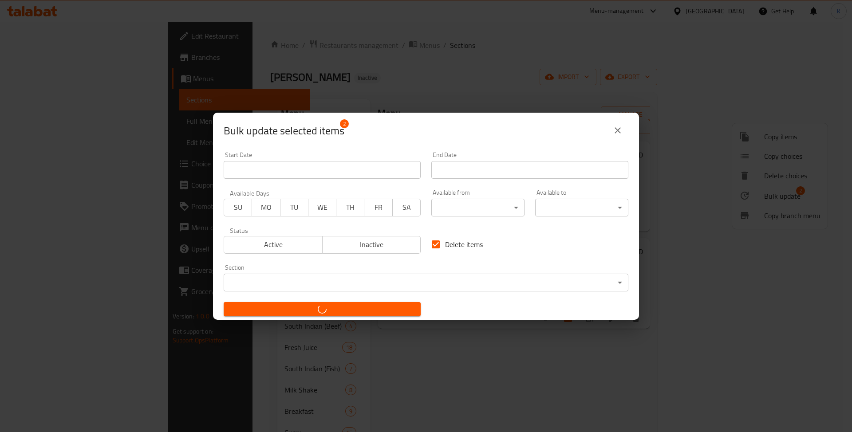
checkbox input "false"
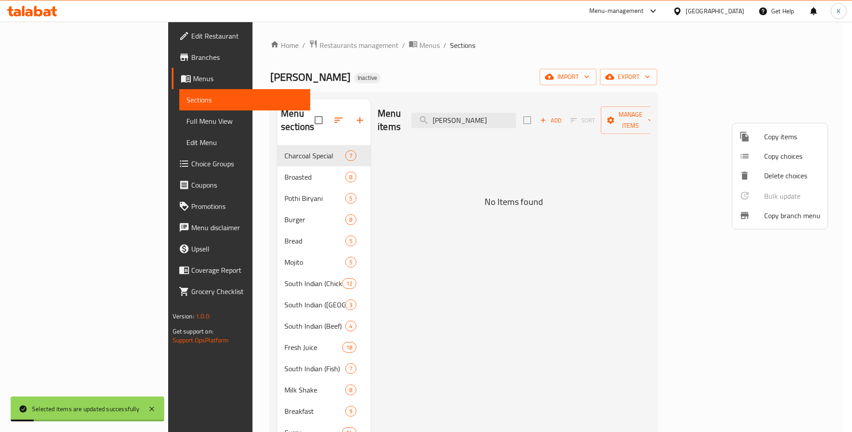
click at [545, 113] on div at bounding box center [426, 216] width 852 height 432
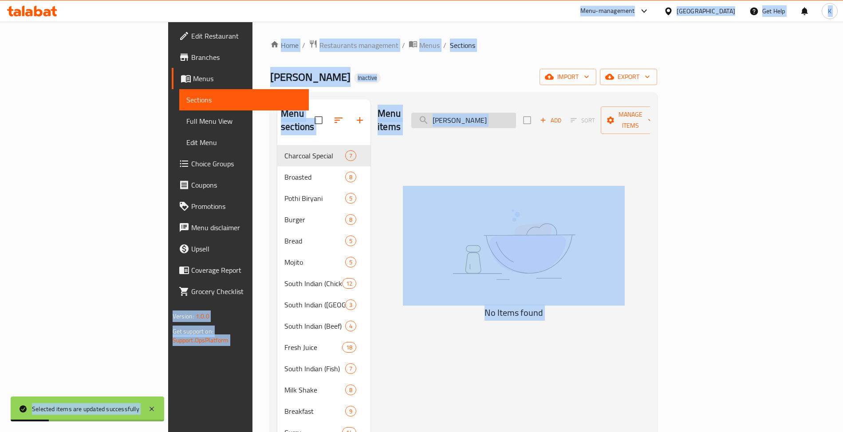
click at [516, 114] on input "Dal Fry" at bounding box center [463, 121] width 105 height 16
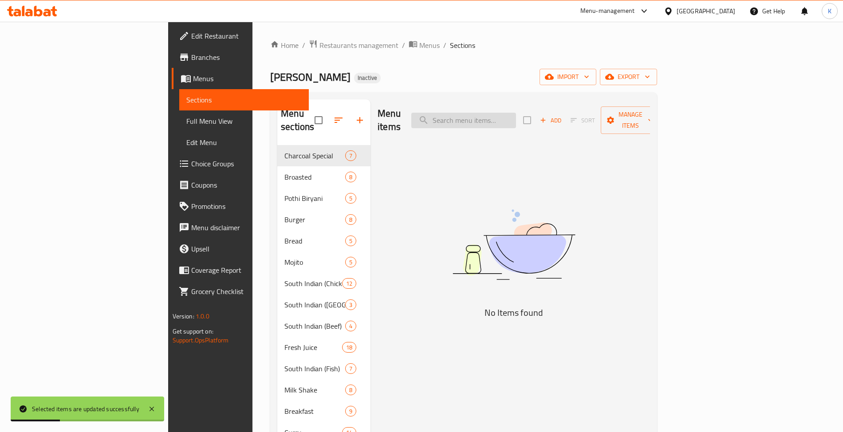
paste input "Dal Fry"
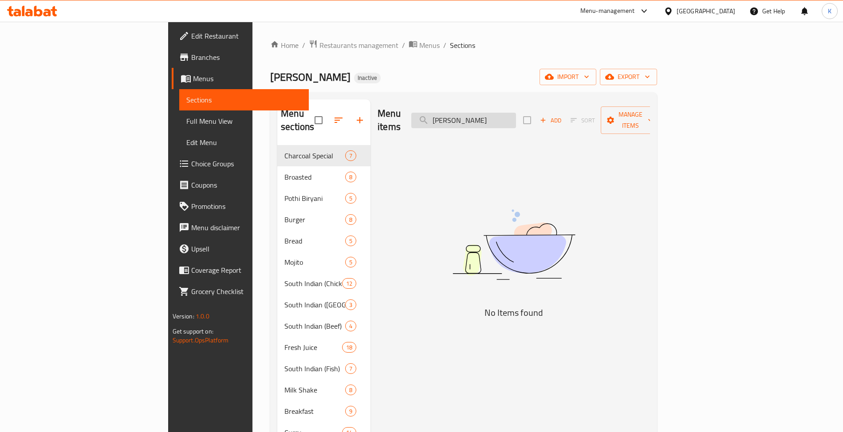
paste input "Chana Masala"
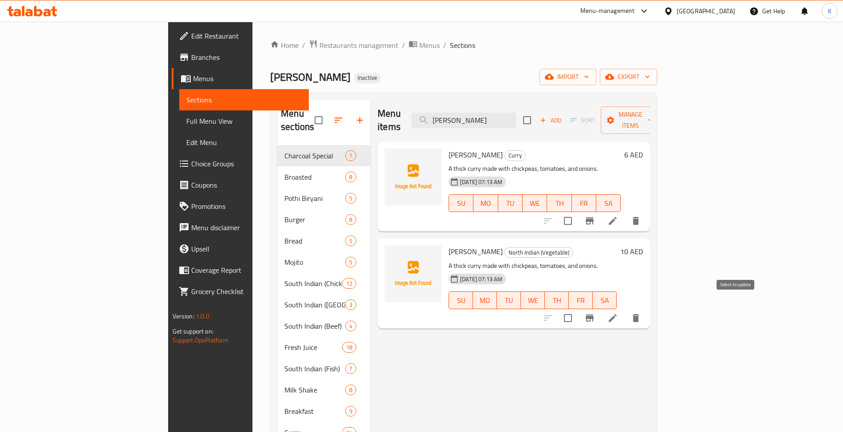
type input "Chana Masala"
click at [577, 311] on input "checkbox" at bounding box center [568, 318] width 19 height 19
checkbox input "true"
click at [577, 212] on input "checkbox" at bounding box center [568, 221] width 19 height 19
checkbox input "true"
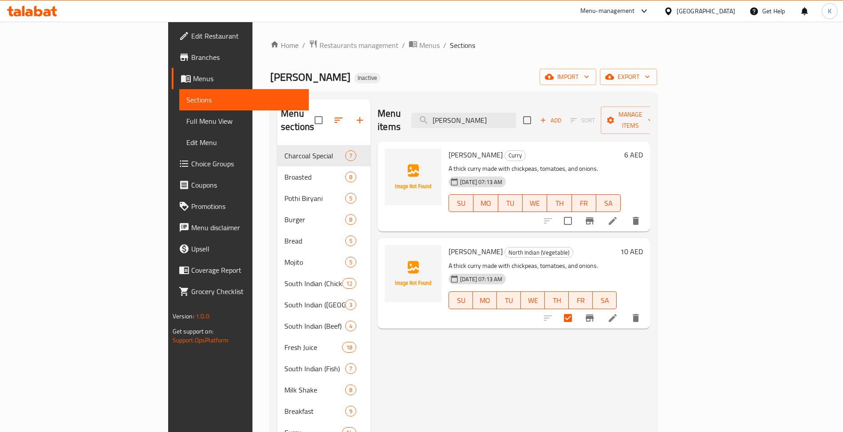
checkbox input "true"
click at [653, 114] on span "Manage items" at bounding box center [630, 120] width 45 height 22
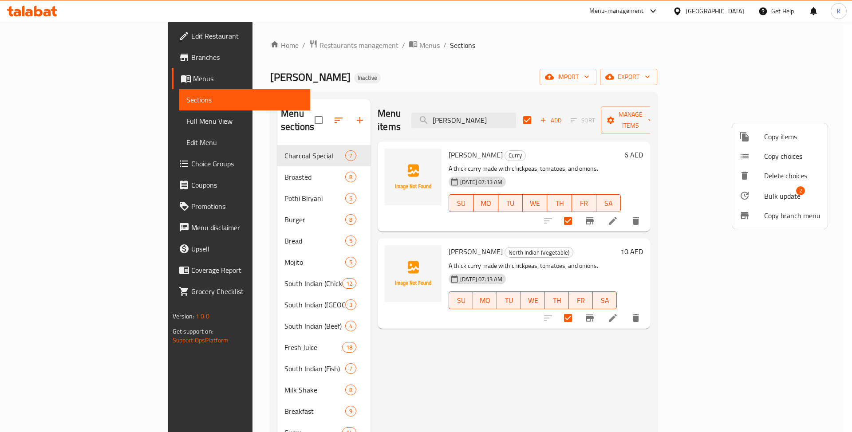
click at [776, 197] on span "Bulk update" at bounding box center [782, 196] width 36 height 11
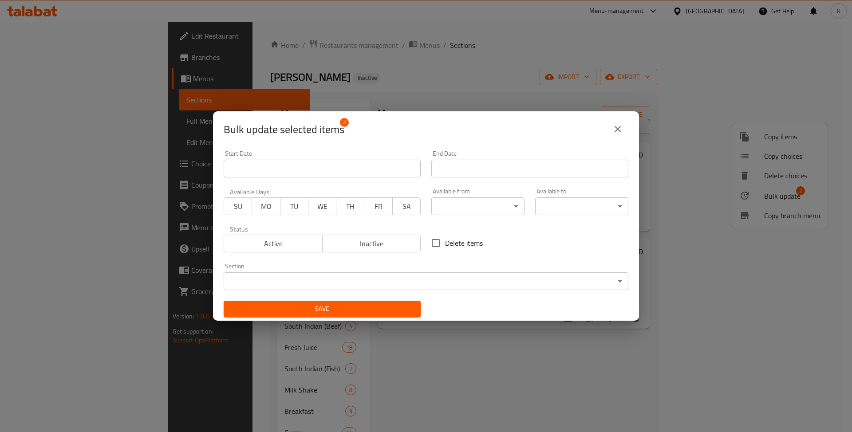
click at [432, 240] on input "Delete items" at bounding box center [435, 243] width 19 height 19
checkbox input "true"
click at [400, 310] on span "Save" at bounding box center [322, 308] width 183 height 11
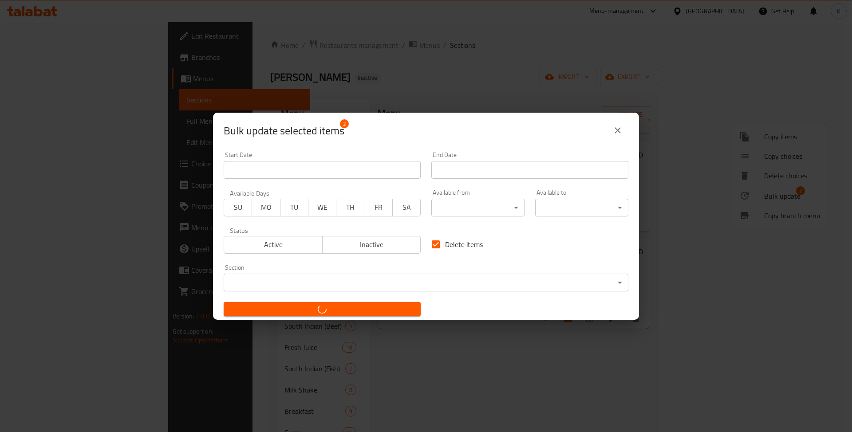
checkbox input "false"
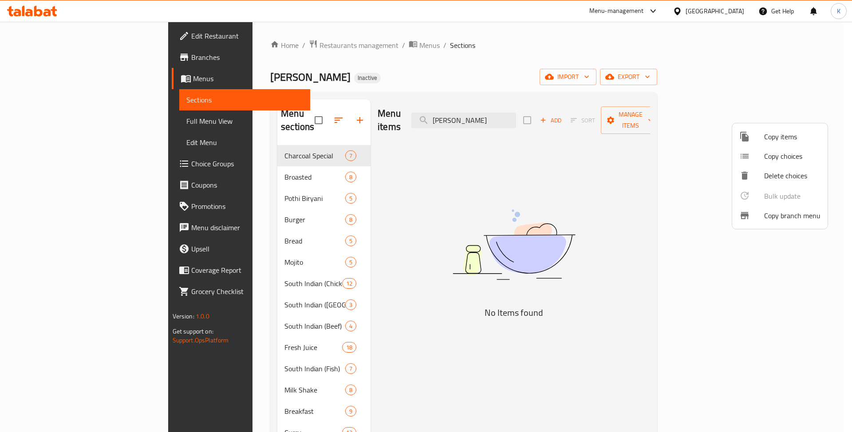
click at [615, 267] on div at bounding box center [426, 216] width 852 height 432
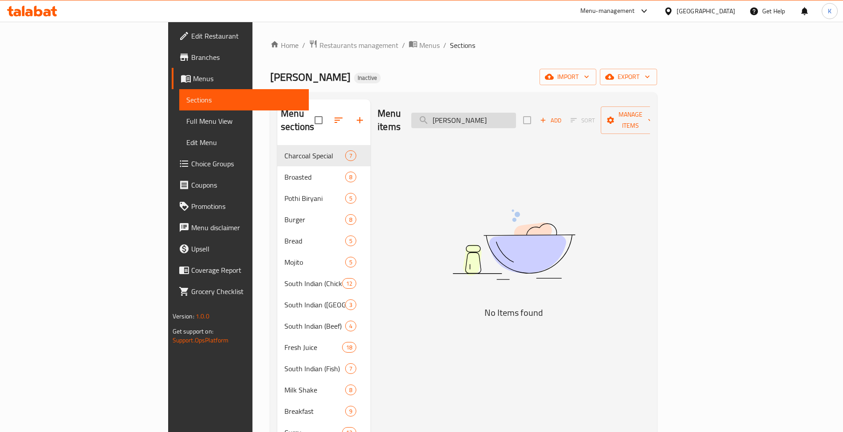
click at [516, 116] on input "Chana Masala" at bounding box center [463, 121] width 105 height 16
paste input "Mix Veg"
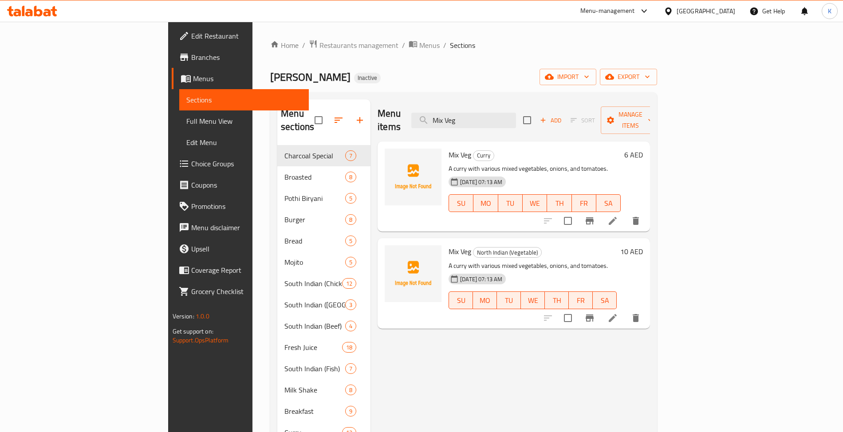
type input "Mix Veg"
click at [577, 313] on input "checkbox" at bounding box center [568, 318] width 19 height 19
checkbox input "true"
click at [577, 212] on input "checkbox" at bounding box center [568, 221] width 19 height 19
checkbox input "true"
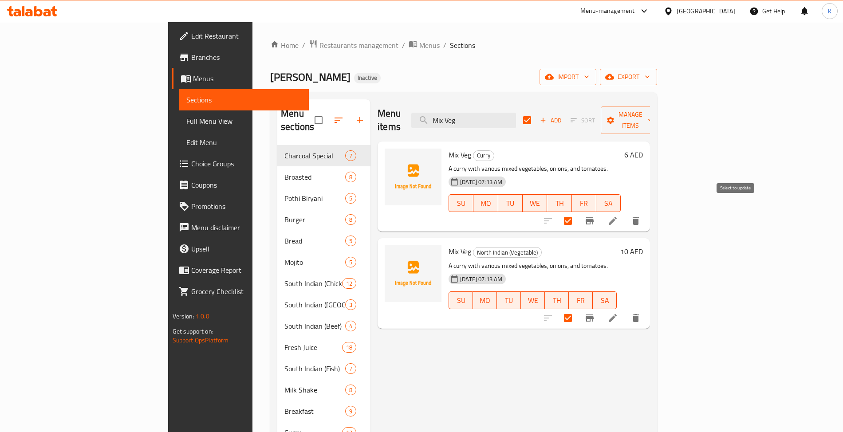
checkbox input "true"
click at [653, 119] on span "Manage items" at bounding box center [630, 120] width 45 height 22
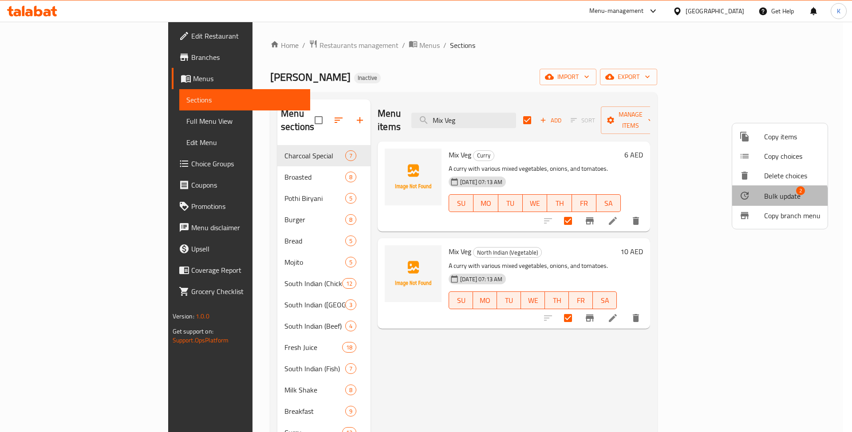
click at [775, 199] on span "Bulk update" at bounding box center [782, 196] width 36 height 11
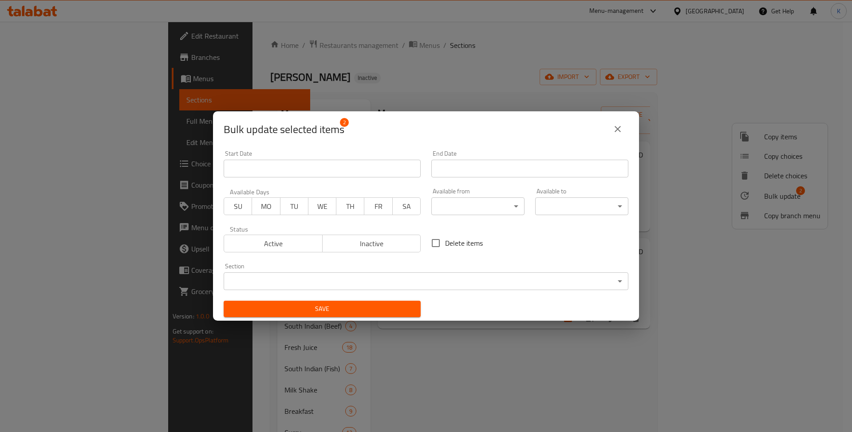
click at [485, 245] on div "Delete items" at bounding box center [530, 242] width 208 height 29
click at [472, 245] on span "Delete items" at bounding box center [464, 243] width 38 height 11
click at [445, 245] on input "Delete items" at bounding box center [435, 243] width 19 height 19
checkbox input "true"
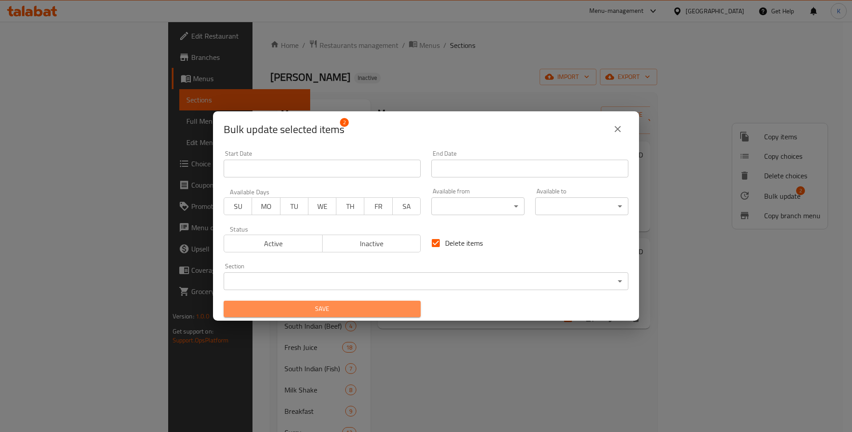
click at [362, 307] on span "Save" at bounding box center [322, 308] width 183 height 11
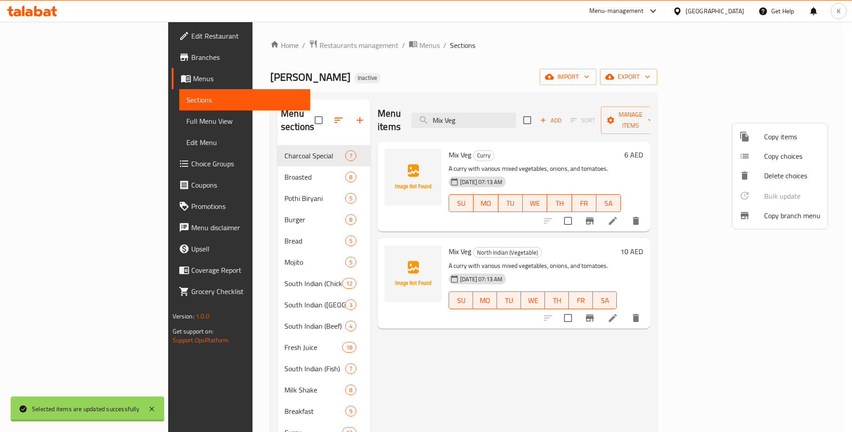
checkbox input "false"
click at [485, 332] on div at bounding box center [426, 216] width 852 height 432
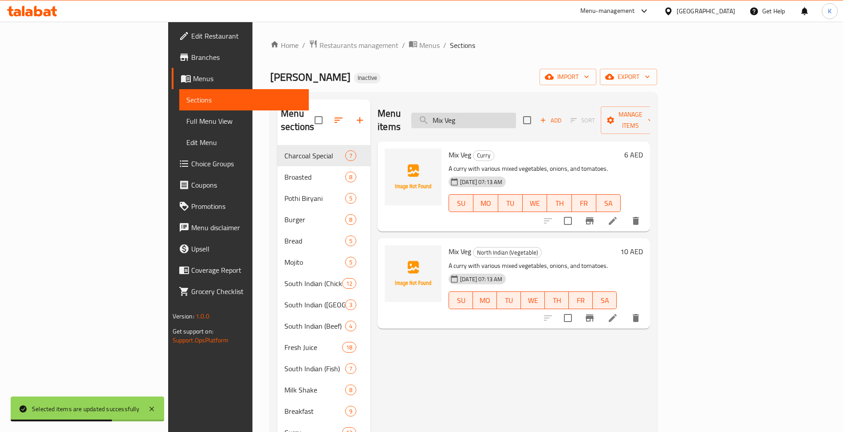
drag, startPoint x: 504, startPoint y: 106, endPoint x: 510, endPoint y: 109, distance: 6.2
click at [504, 113] on input "Mix Veg" at bounding box center [463, 121] width 105 height 16
click at [516, 114] on input "Mix Veg" at bounding box center [463, 121] width 105 height 16
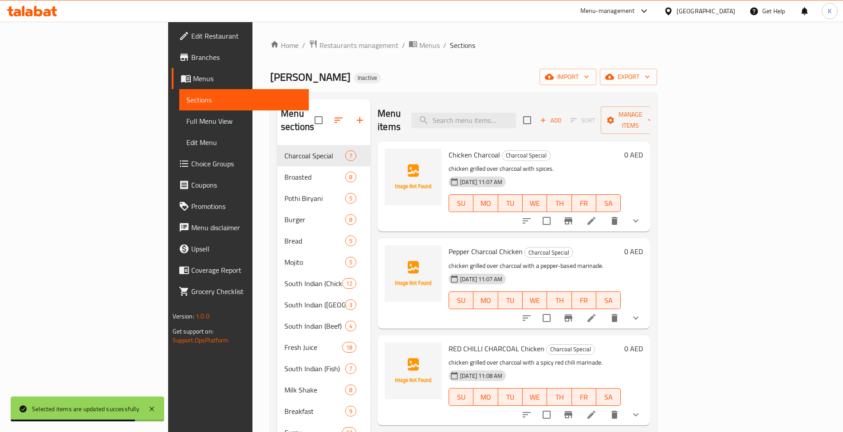
paste input "Mix Veg"
type input "Mix Veg"
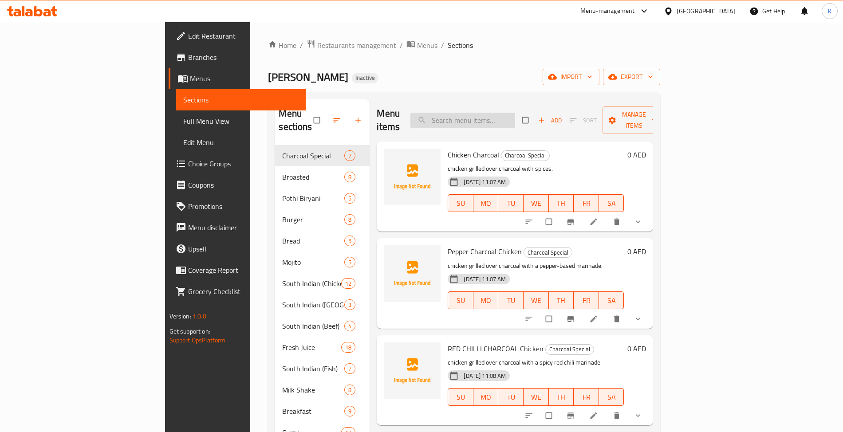
click at [516, 105] on div "Menu items Add Sort Manage items" at bounding box center [515, 120] width 276 height 42
click at [515, 114] on input "search" at bounding box center [462, 121] width 105 height 16
paste input "Mix Veg"
type input "Mix Veg"
paste input "Lemon Mint"
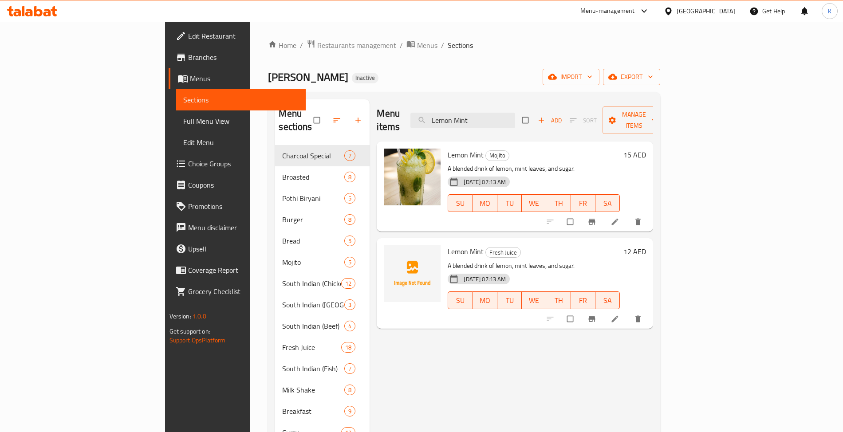
type input "Lemon Mint"
click at [176, 139] on link "Edit Menu" at bounding box center [241, 142] width 130 height 21
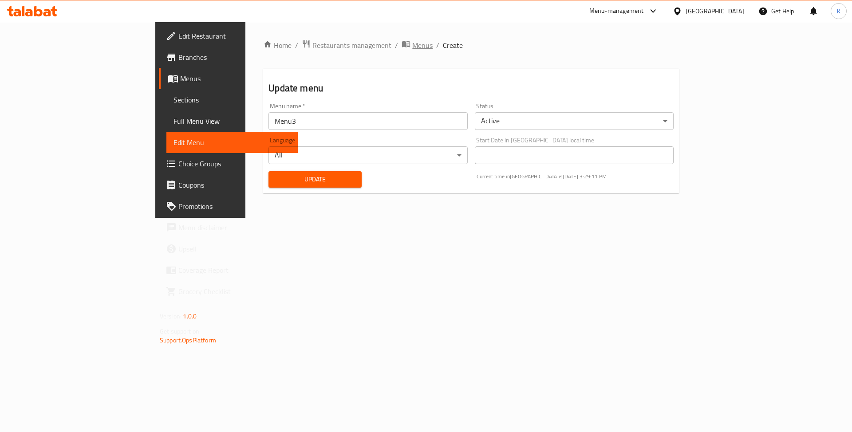
click at [412, 43] on span "Menus" at bounding box center [422, 45] width 20 height 11
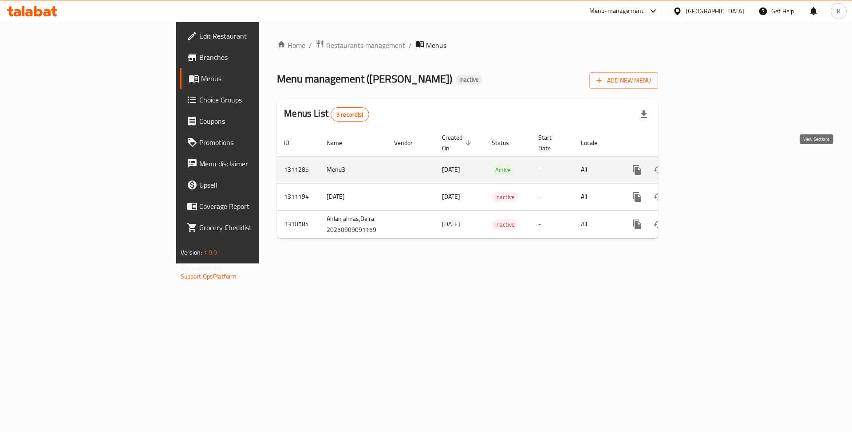
click at [705, 166] on icon "enhanced table" at bounding box center [701, 170] width 8 height 8
